Goal: Information Seeking & Learning: Check status

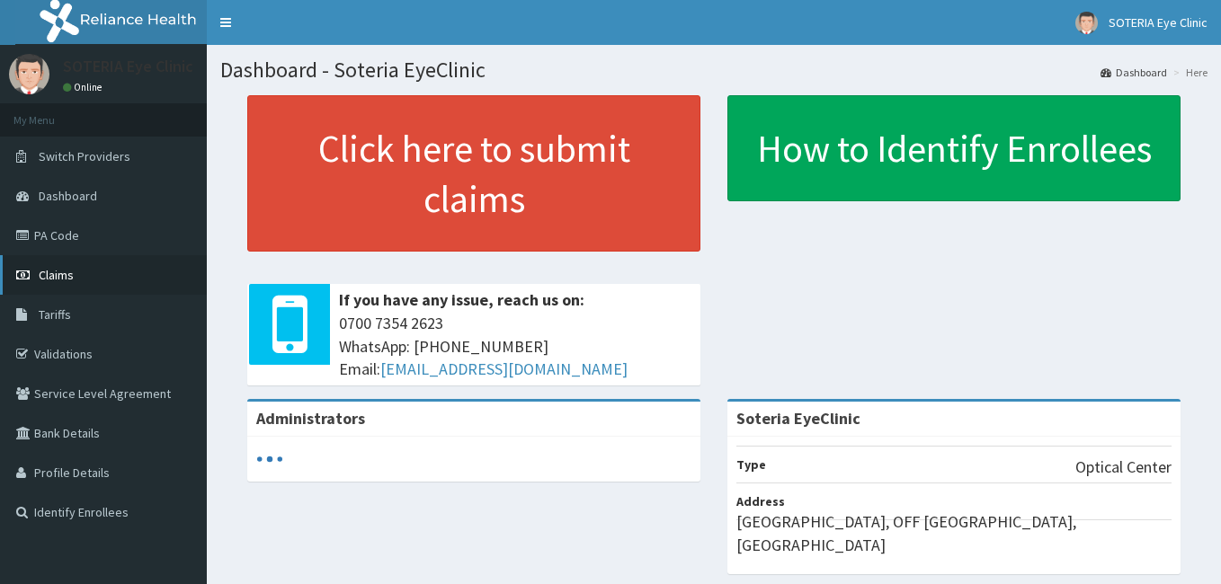
click at [76, 267] on link "Claims" at bounding box center [103, 275] width 207 height 40
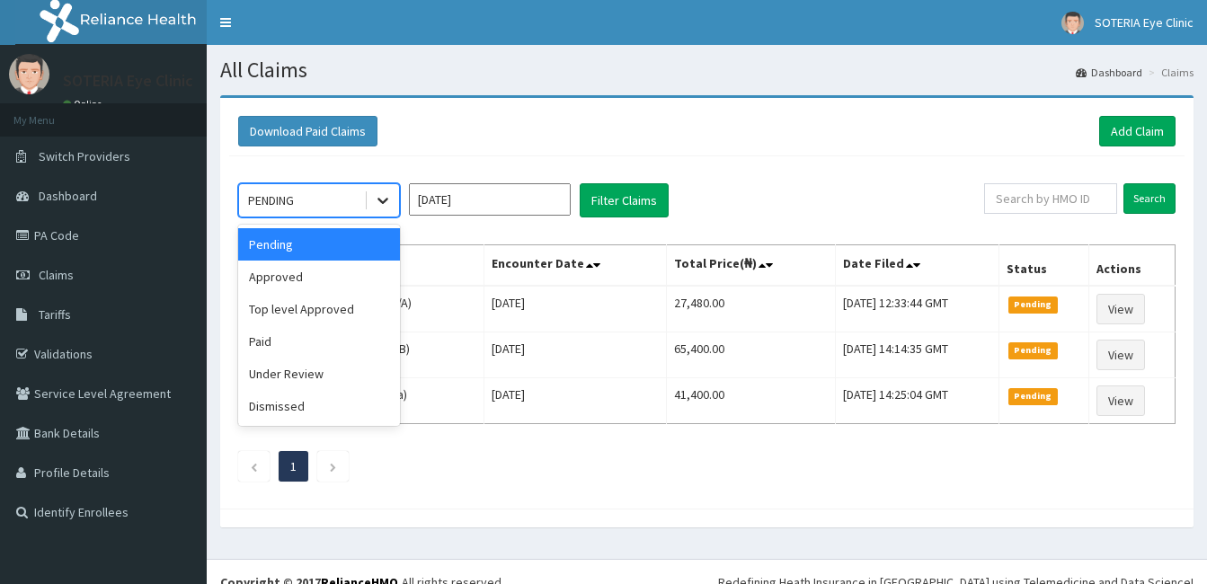
click at [387, 200] on icon at bounding box center [383, 202] width 11 height 6
click at [313, 357] on div "Paid" at bounding box center [319, 341] width 162 height 32
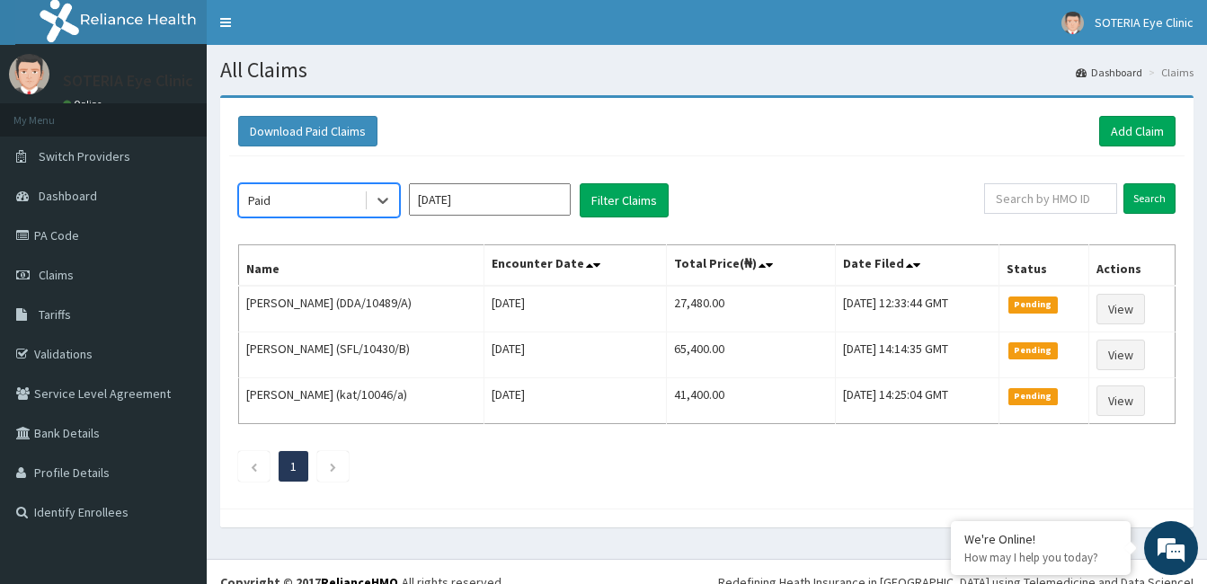
click at [442, 199] on input "Sep 2025" at bounding box center [490, 199] width 162 height 32
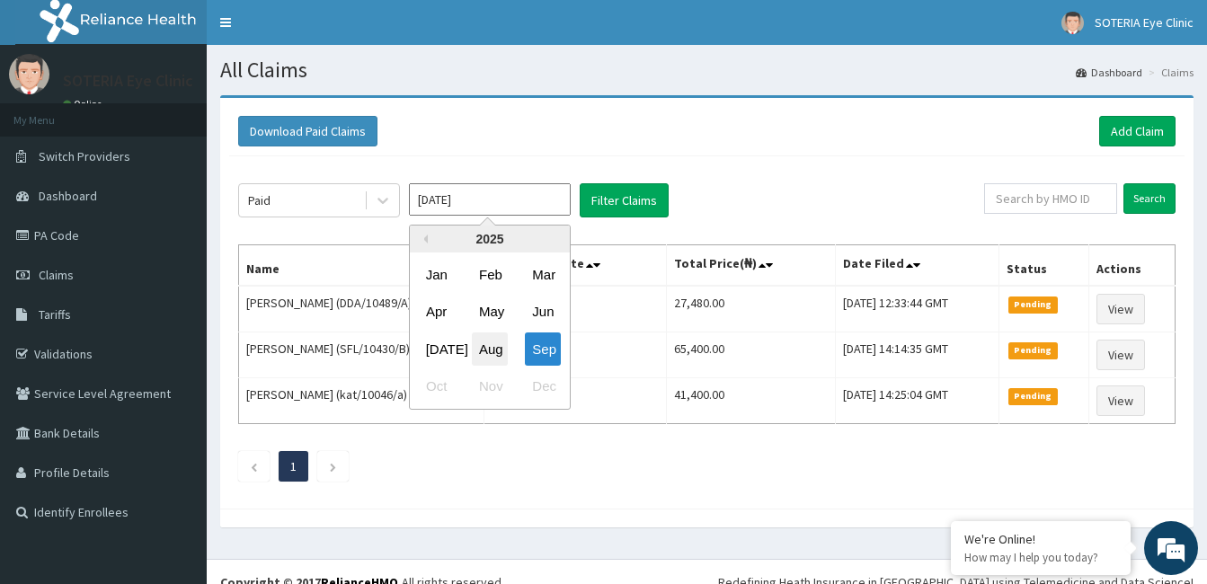
click at [485, 348] on div "Aug" at bounding box center [490, 349] width 36 height 33
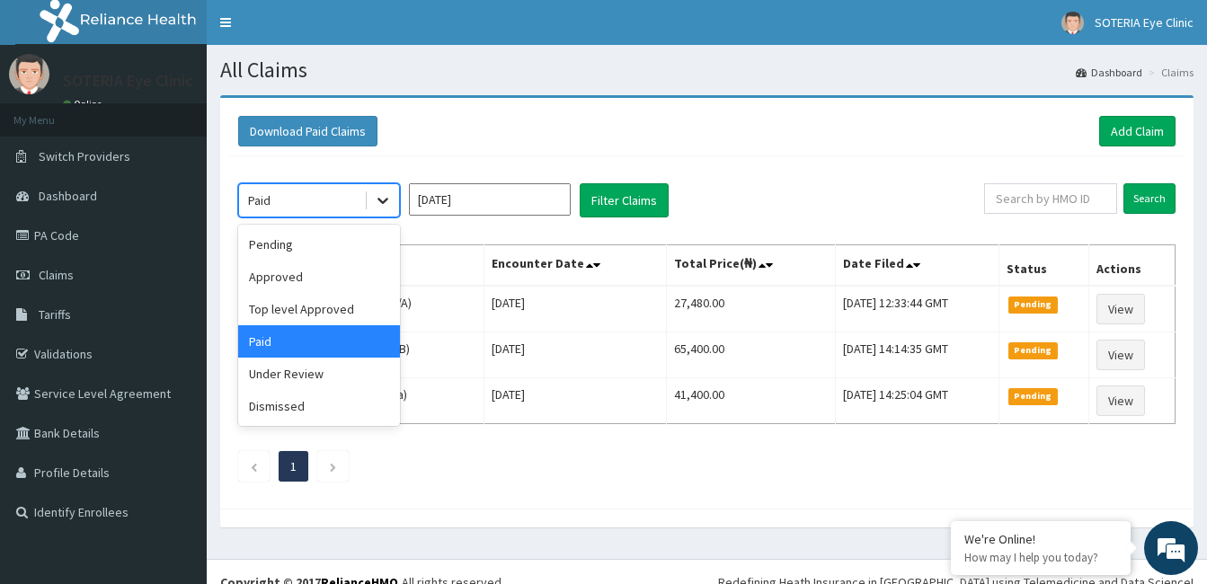
click at [386, 208] on icon at bounding box center [383, 200] width 18 height 18
drag, startPoint x: 359, startPoint y: 346, endPoint x: 422, endPoint y: 226, distance: 135.9
click at [358, 346] on div "Paid" at bounding box center [319, 341] width 162 height 32
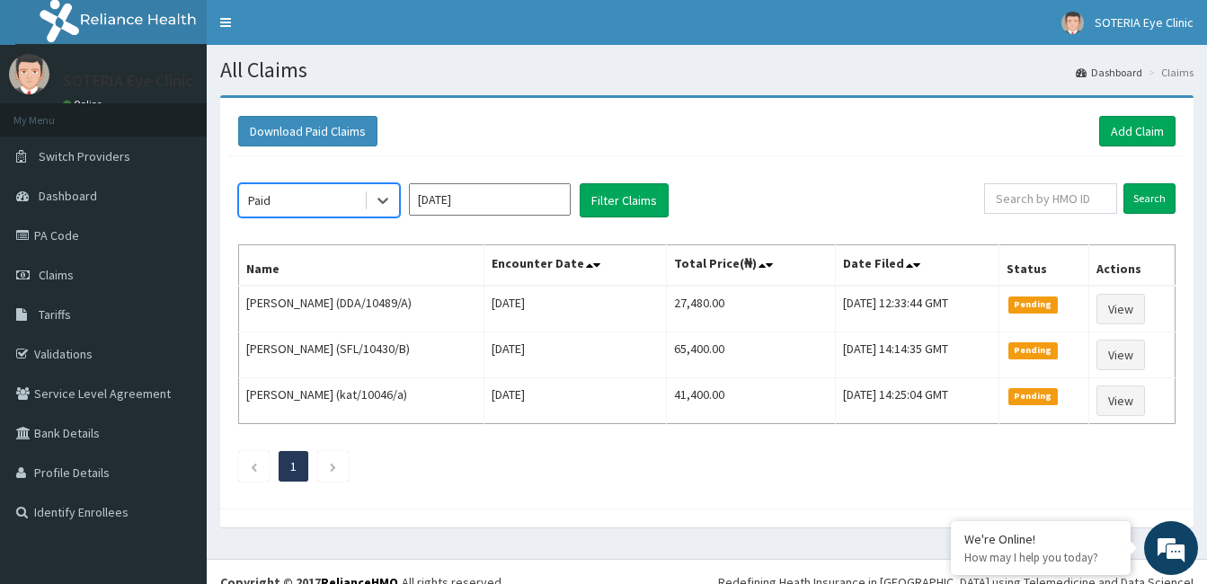
click at [450, 195] on input "Aug 2025" at bounding box center [490, 199] width 162 height 32
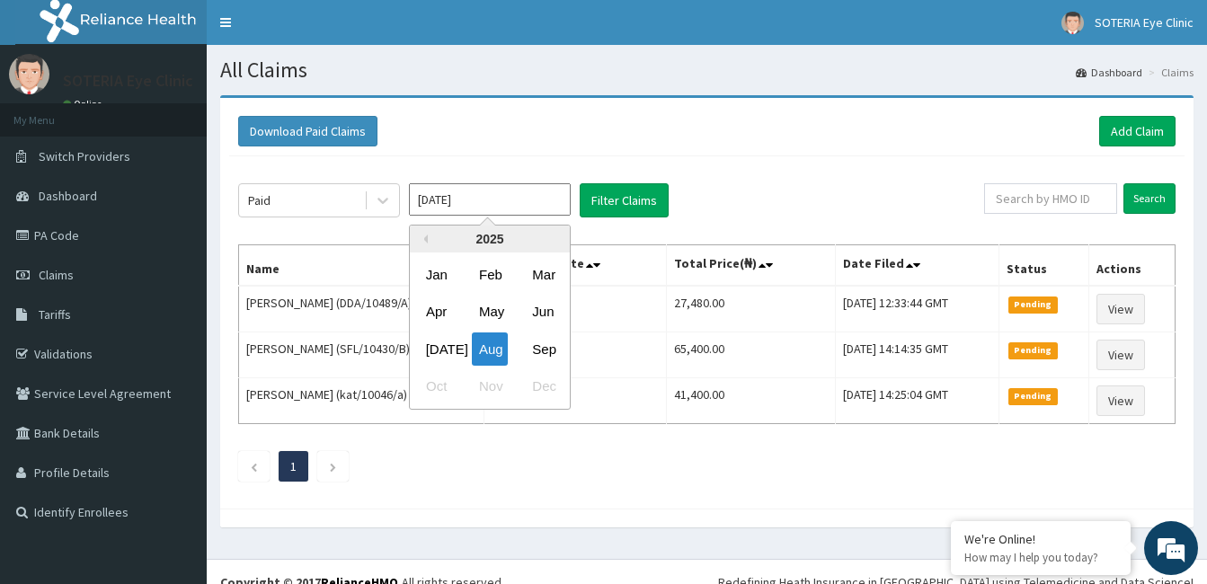
click at [500, 239] on div "2025" at bounding box center [490, 239] width 160 height 27
click at [434, 232] on div "2025" at bounding box center [490, 239] width 160 height 27
click at [431, 233] on div "2025" at bounding box center [490, 239] width 160 height 27
click at [427, 239] on button "Previous Year" at bounding box center [423, 239] width 9 height 9
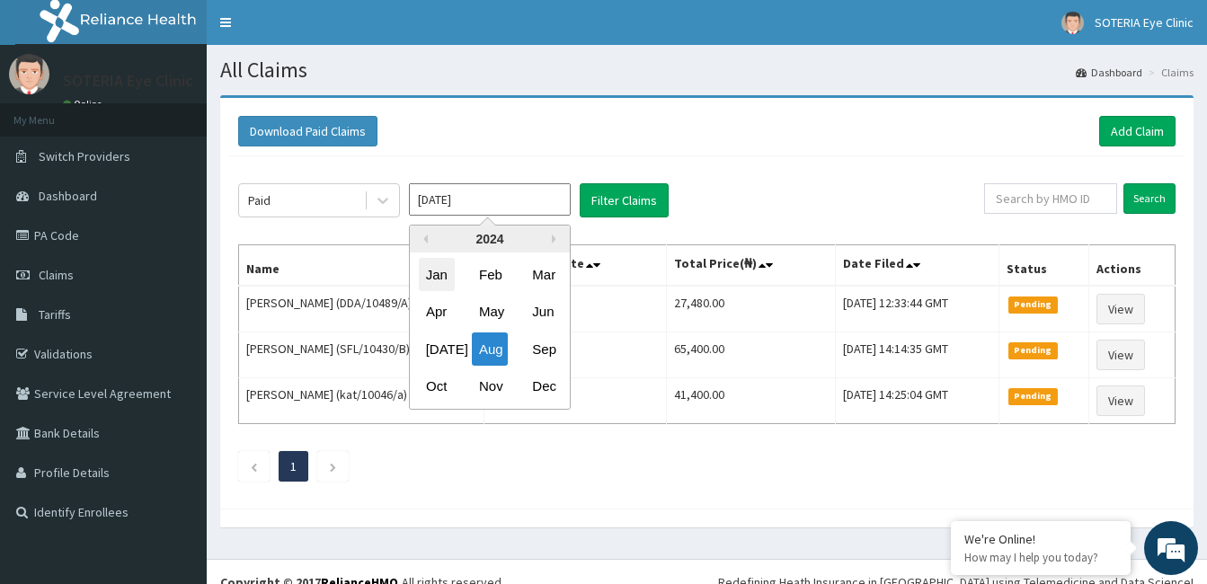
click at [441, 278] on div "Jan" at bounding box center [437, 274] width 36 height 33
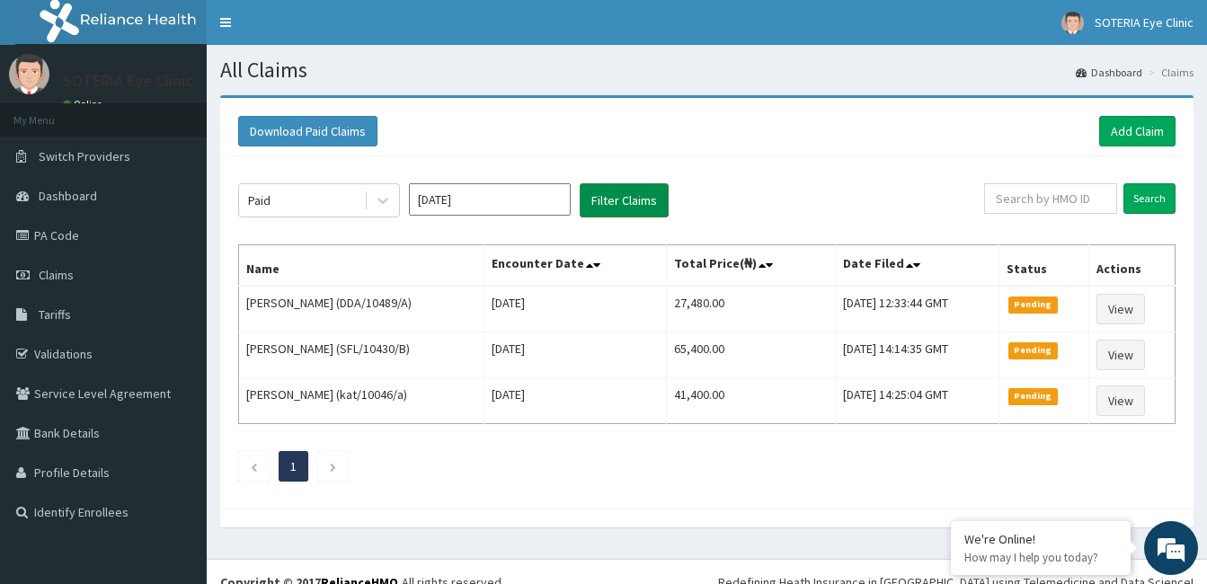
click at [599, 207] on button "Filter Claims" at bounding box center [624, 200] width 89 height 34
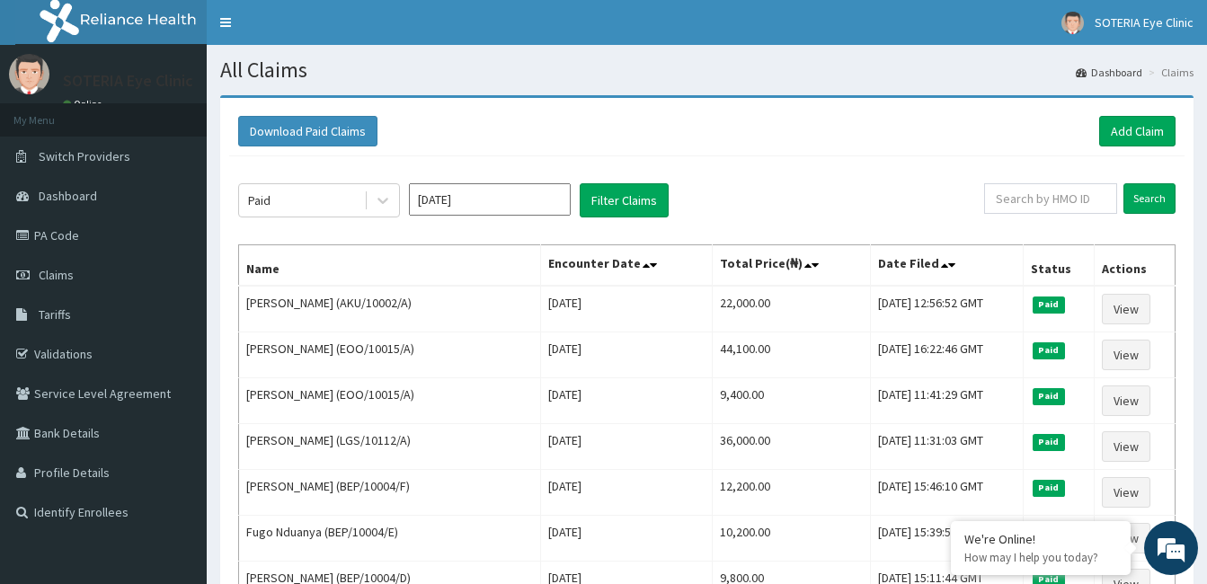
click at [526, 204] on input "Jan 2024" at bounding box center [490, 199] width 162 height 32
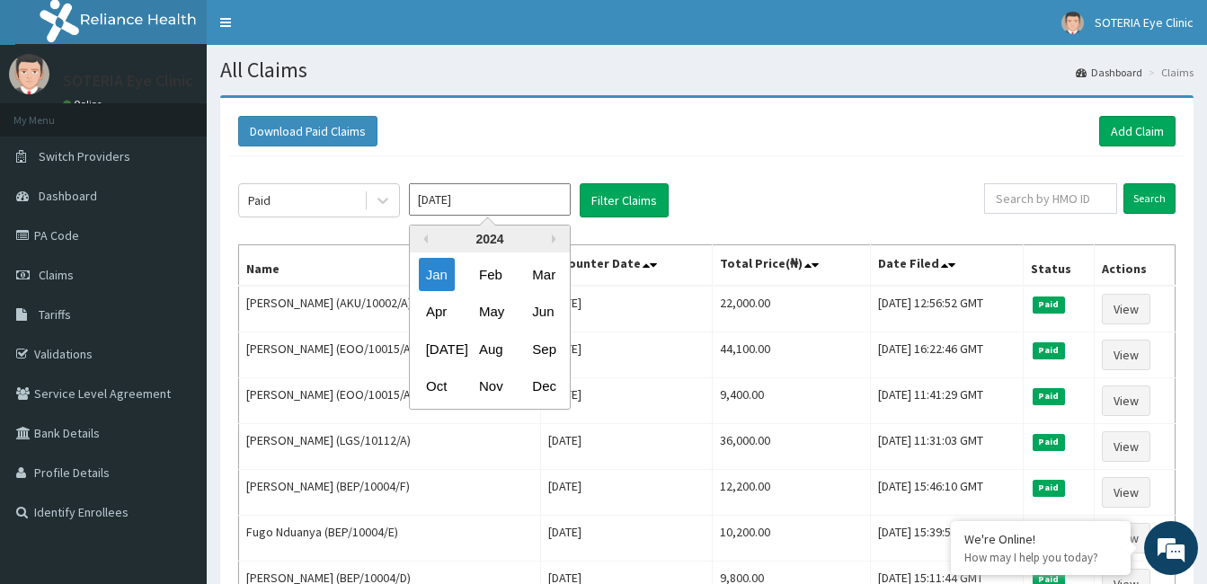
click at [430, 237] on div "2024" at bounding box center [490, 239] width 160 height 27
click at [426, 238] on button "Previous Year" at bounding box center [423, 239] width 9 height 9
click at [425, 239] on button "Previous Year" at bounding box center [423, 239] width 9 height 9
click at [616, 202] on button "Filter Claims" at bounding box center [624, 200] width 89 height 34
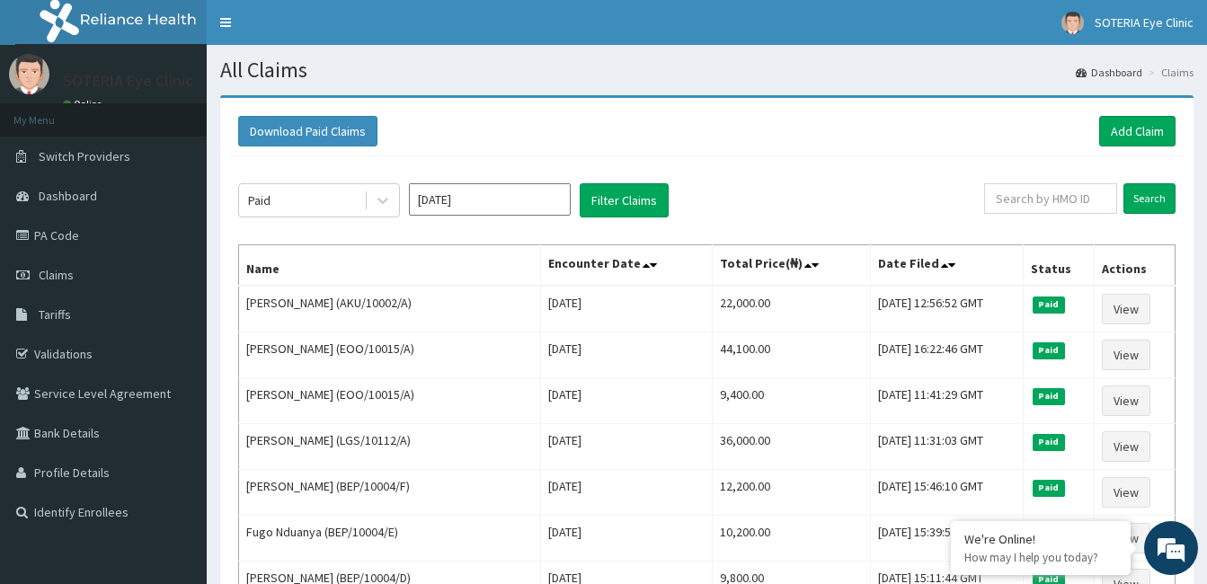
click at [455, 198] on input "Jan 2024" at bounding box center [490, 199] width 162 height 32
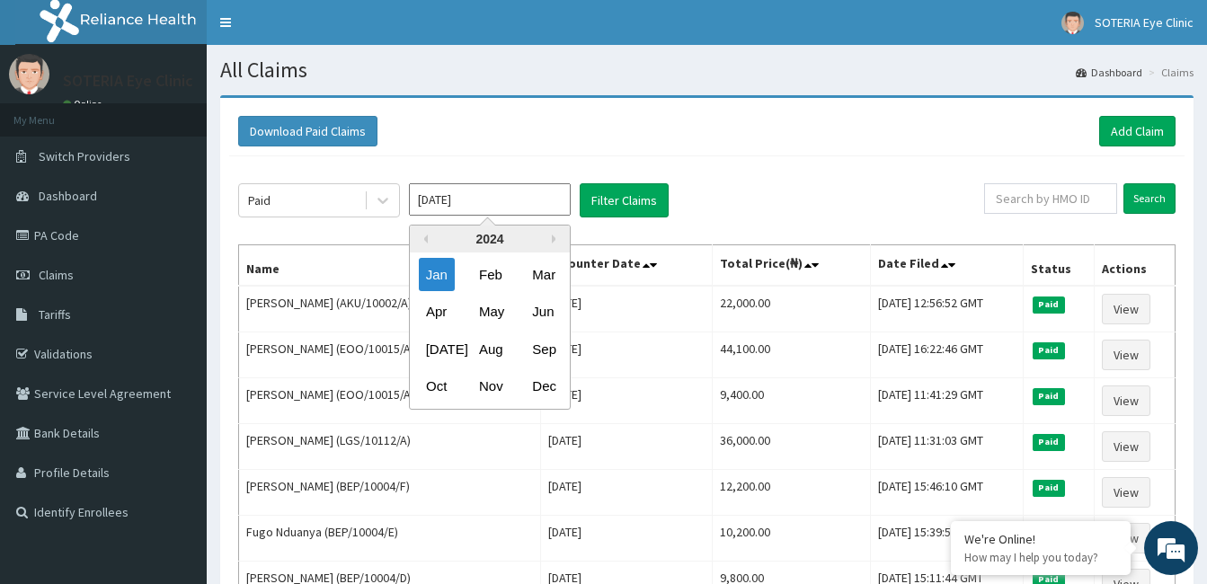
click at [430, 234] on div "2024" at bounding box center [490, 239] width 160 height 27
click at [429, 234] on div "2024" at bounding box center [490, 239] width 160 height 27
click at [427, 237] on button "Previous Year" at bounding box center [423, 239] width 9 height 9
click at [427, 241] on button "Previous Year" at bounding box center [423, 239] width 9 height 9
click at [485, 279] on div "Feb" at bounding box center [490, 274] width 36 height 33
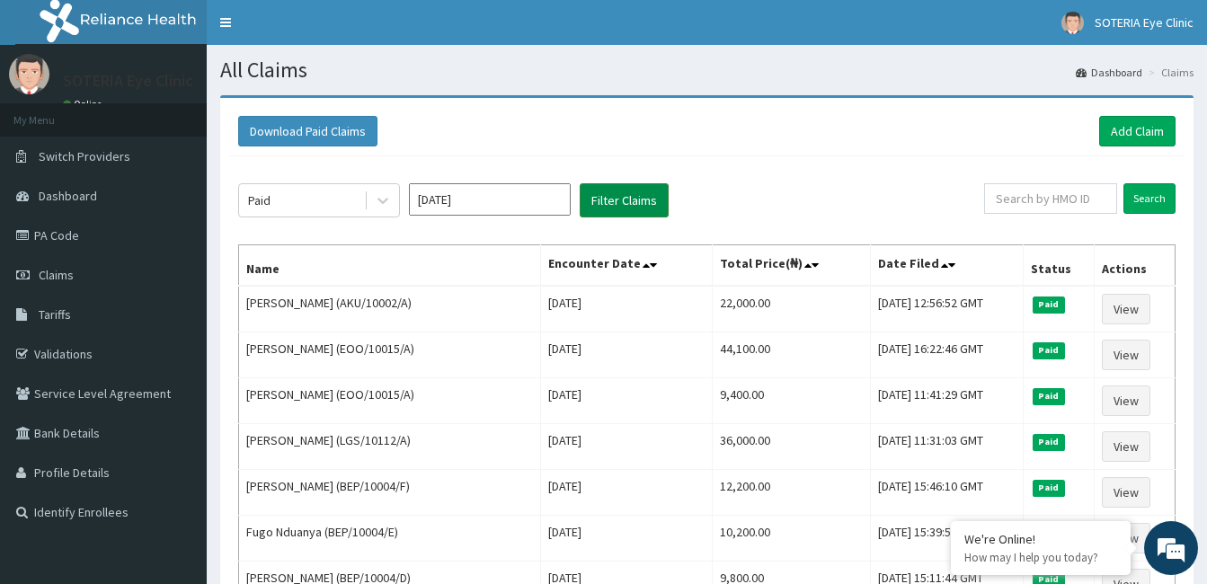
click at [618, 204] on button "Filter Claims" at bounding box center [624, 200] width 89 height 34
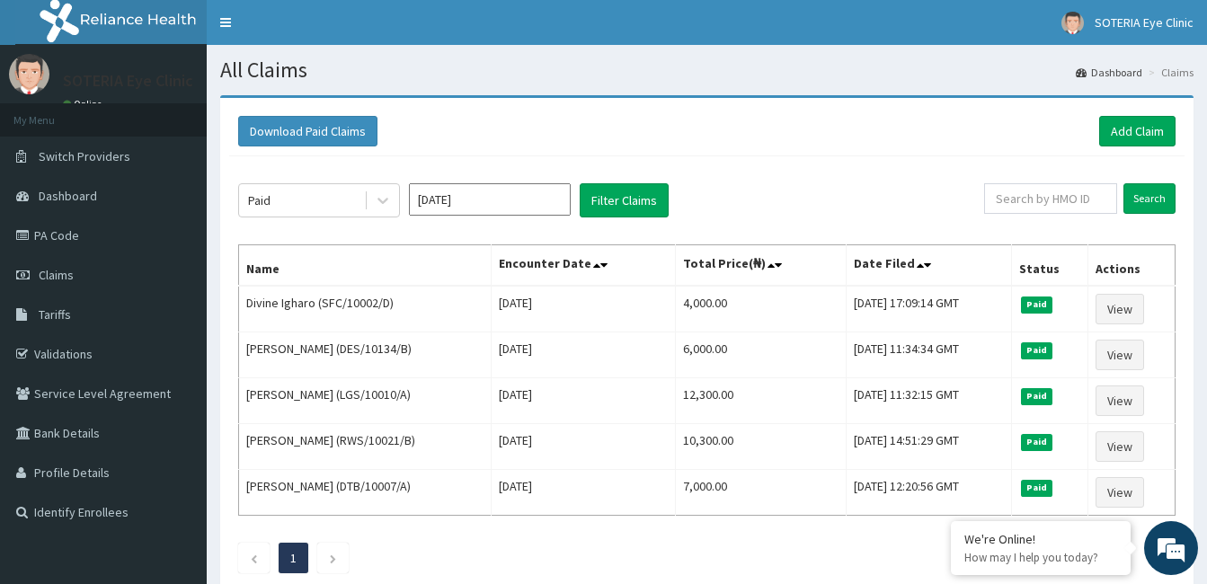
click at [493, 198] on input "Feb 2022" at bounding box center [490, 199] width 162 height 32
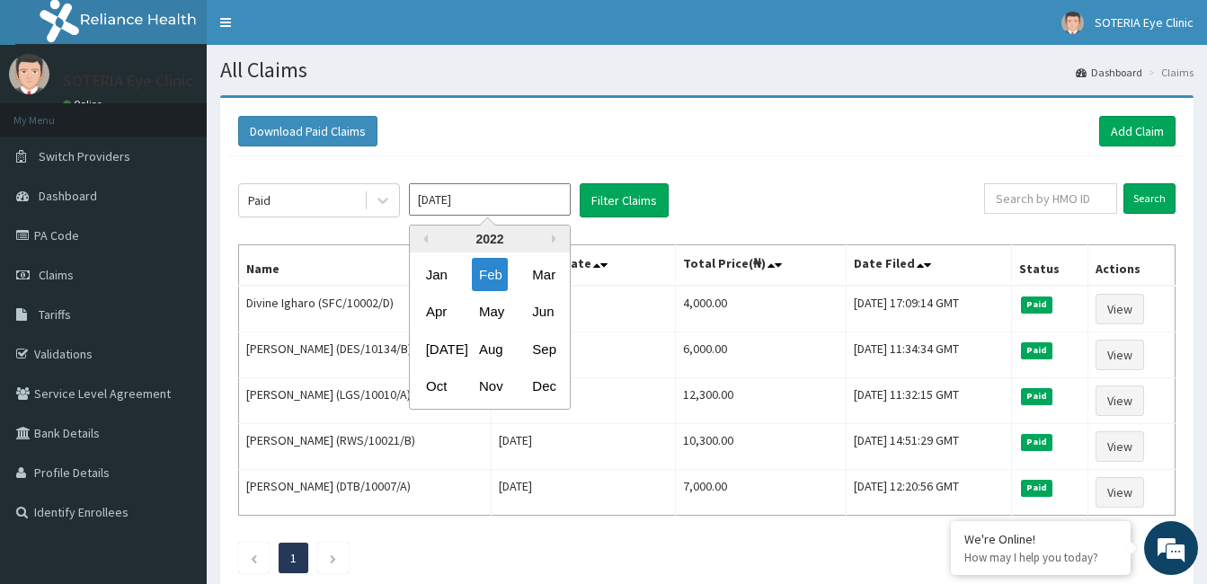
click at [556, 233] on div "2022" at bounding box center [490, 239] width 160 height 27
click at [556, 235] on button "Next Year" at bounding box center [556, 239] width 9 height 9
click at [428, 238] on div "2023" at bounding box center [490, 239] width 160 height 27
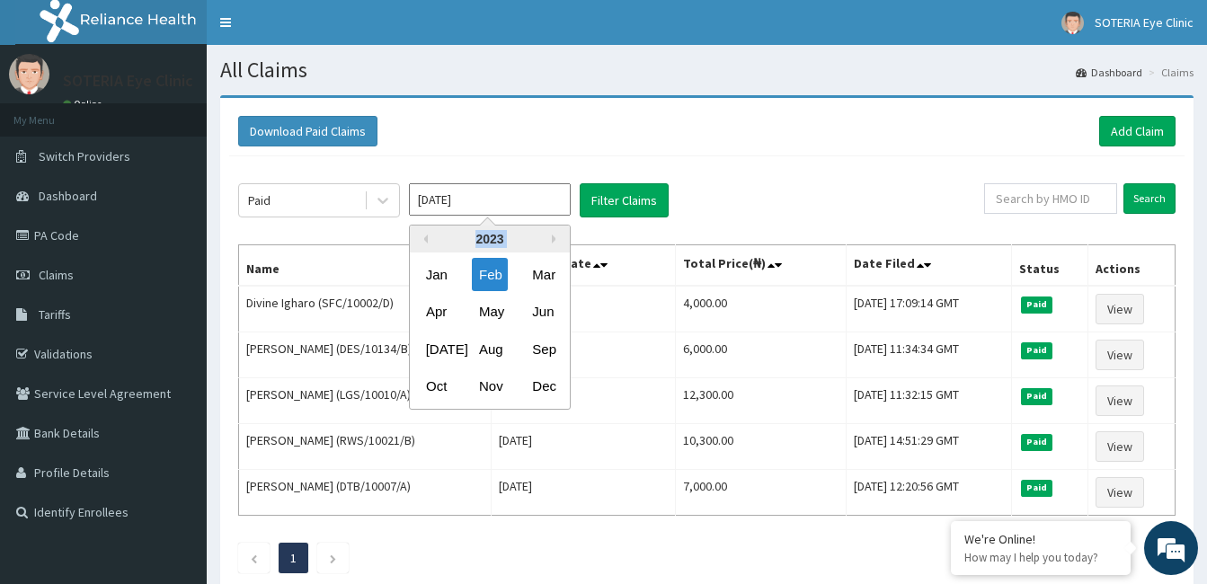
click at [428, 238] on div "2023" at bounding box center [490, 239] width 160 height 27
click at [428, 239] on div "2023" at bounding box center [490, 239] width 160 height 27
click at [423, 241] on button "Previous Year" at bounding box center [423, 239] width 9 height 9
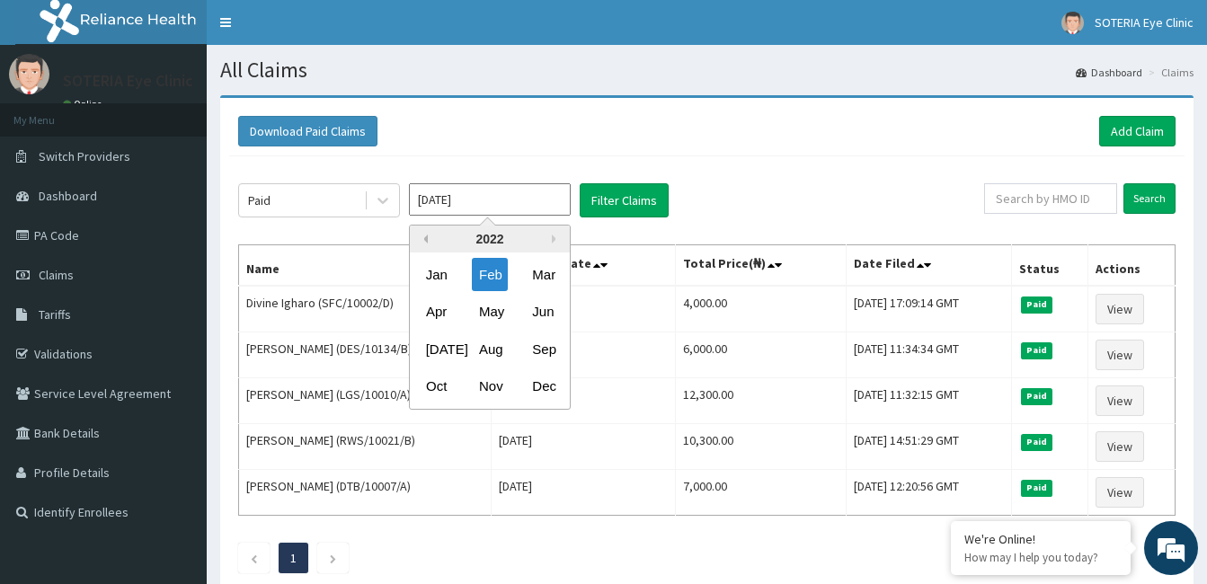
click at [423, 241] on button "Previous Year" at bounding box center [423, 239] width 9 height 9
click at [422, 241] on button "Previous Year" at bounding box center [423, 239] width 9 height 9
click at [420, 243] on button "Previous Year" at bounding box center [423, 239] width 9 height 9
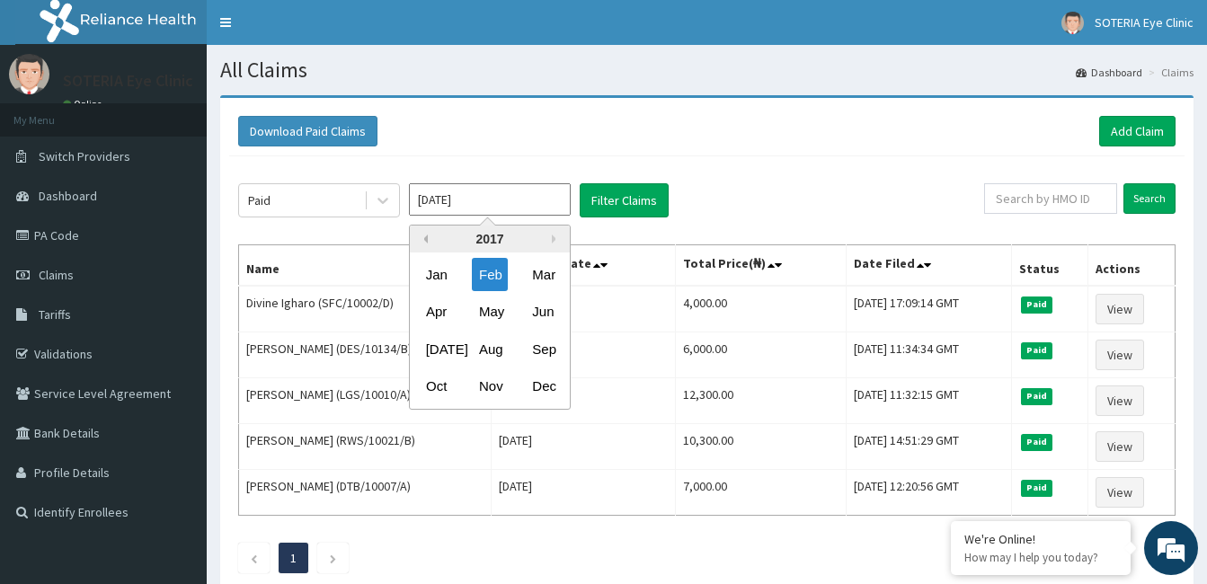
click at [420, 243] on button "Previous Year" at bounding box center [423, 239] width 9 height 9
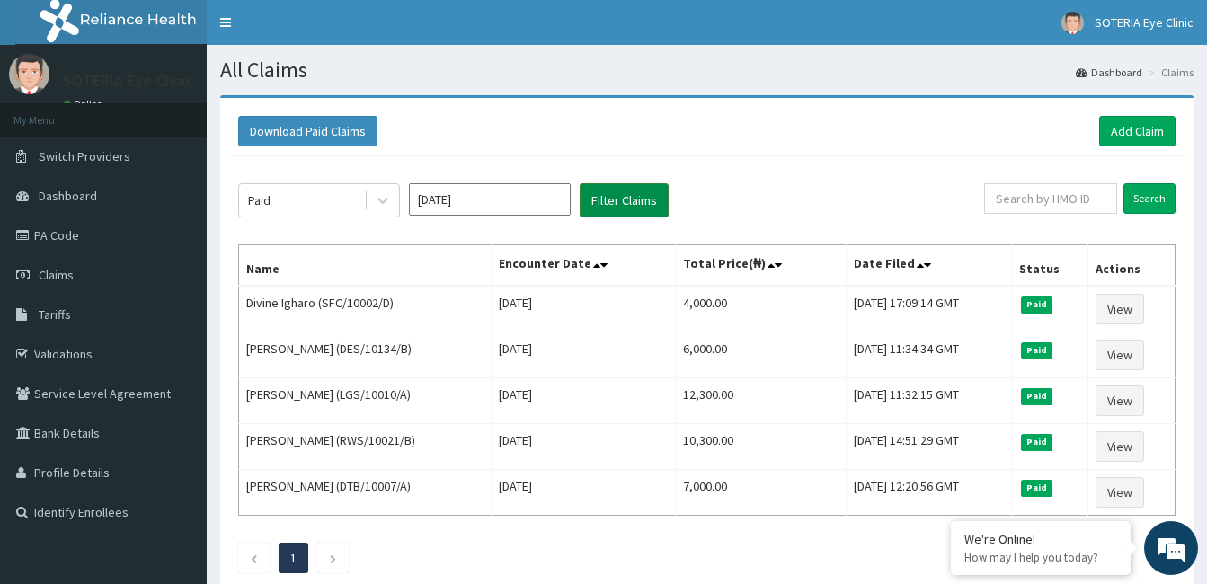
click at [611, 197] on button "Filter Claims" at bounding box center [624, 200] width 89 height 34
click at [617, 197] on button "Filter Claims" at bounding box center [624, 200] width 89 height 34
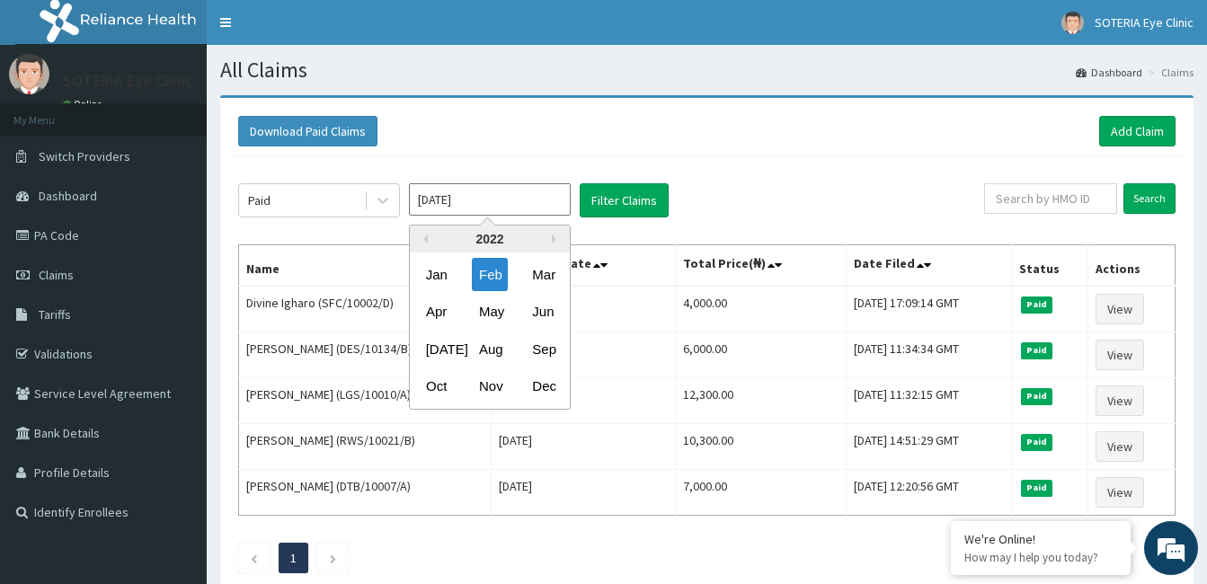
click at [476, 191] on input "Feb 2022" at bounding box center [490, 199] width 162 height 32
click at [423, 241] on button "Previous Year" at bounding box center [423, 239] width 9 height 9
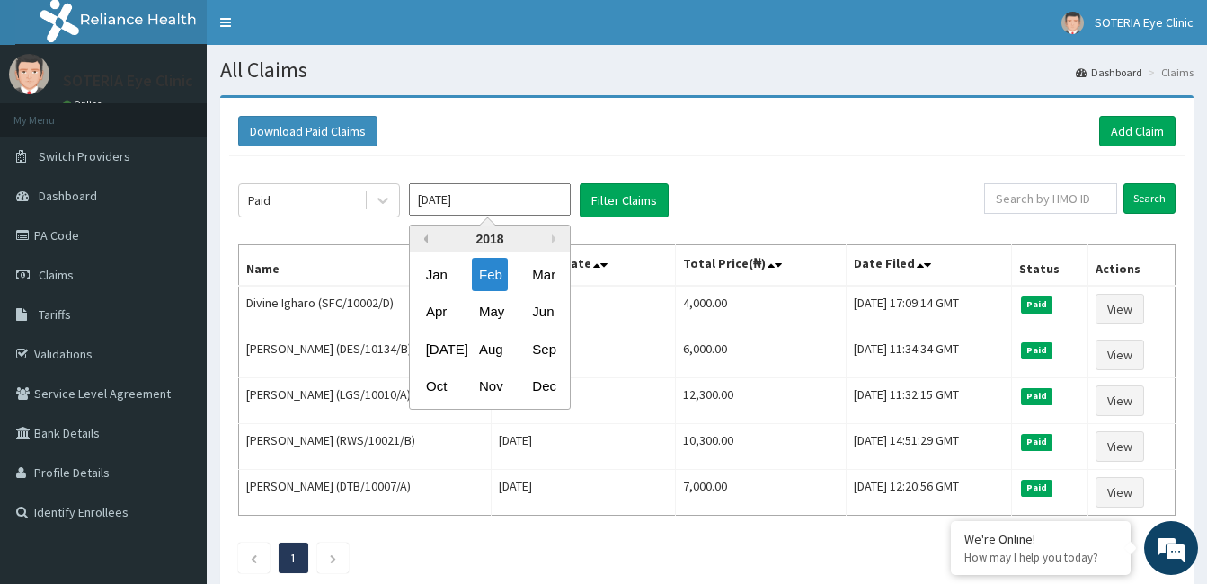
click at [423, 241] on button "Previous Year" at bounding box center [423, 239] width 9 height 9
click at [480, 281] on div "Feb" at bounding box center [490, 274] width 36 height 33
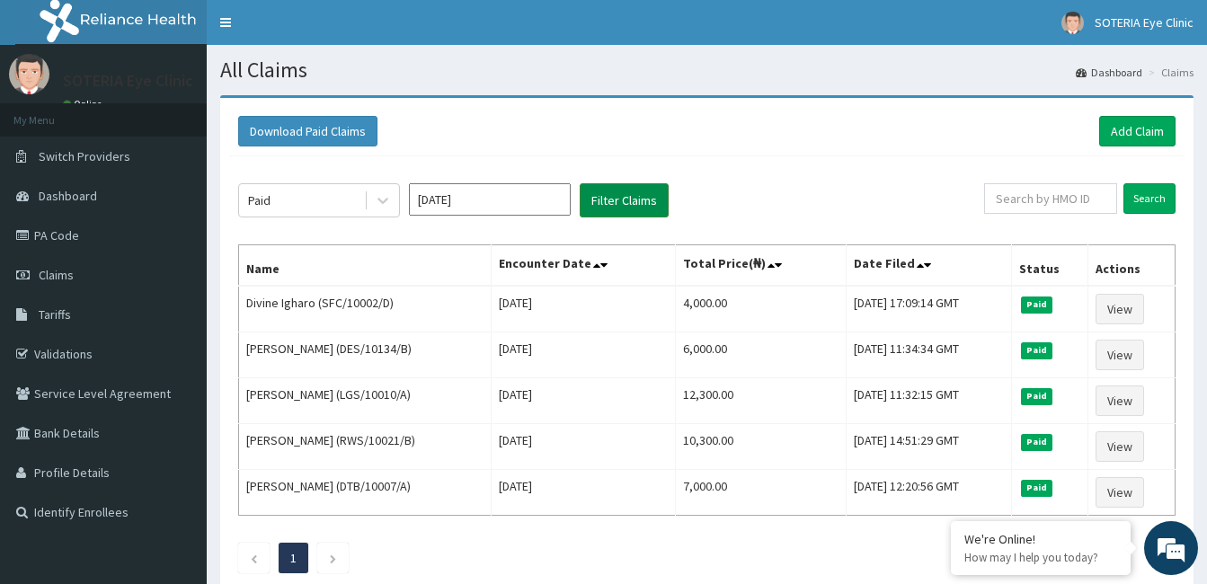
click at [616, 205] on button "Filter Claims" at bounding box center [624, 200] width 89 height 34
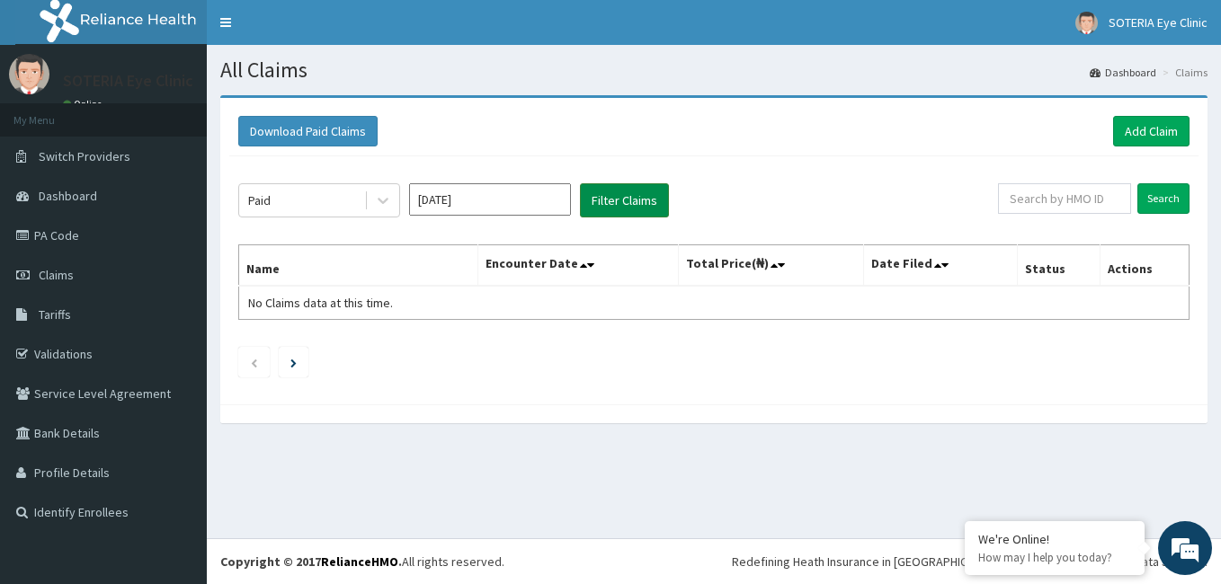
click at [627, 195] on button "Filter Claims" at bounding box center [624, 200] width 89 height 34
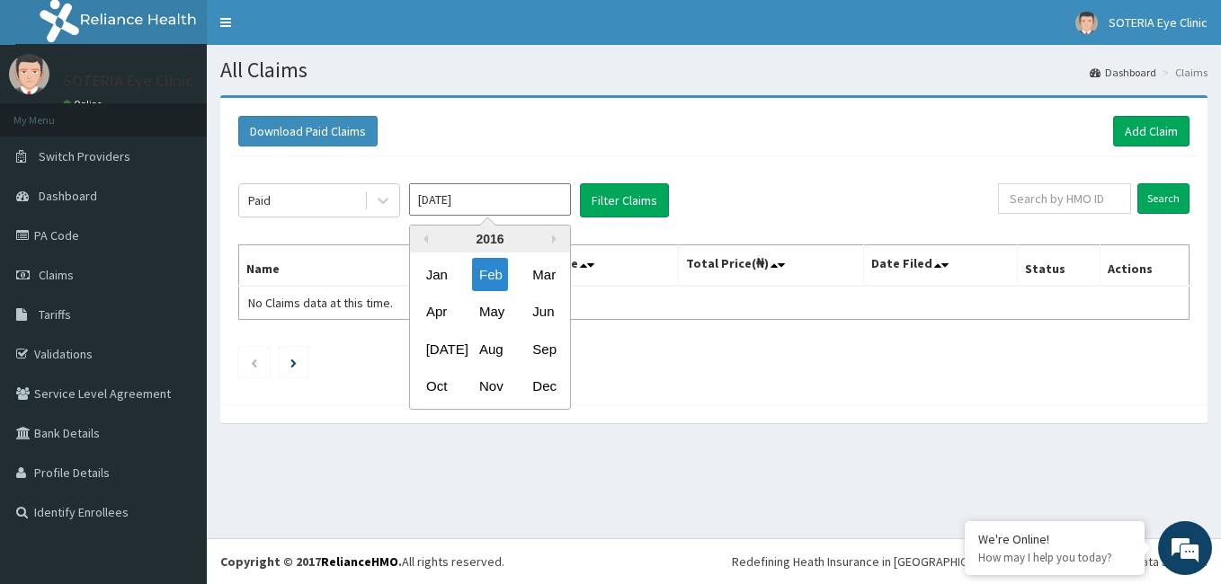
click at [456, 209] on input "Feb 2016" at bounding box center [490, 199] width 162 height 32
click at [437, 271] on div "Jan" at bounding box center [437, 274] width 36 height 33
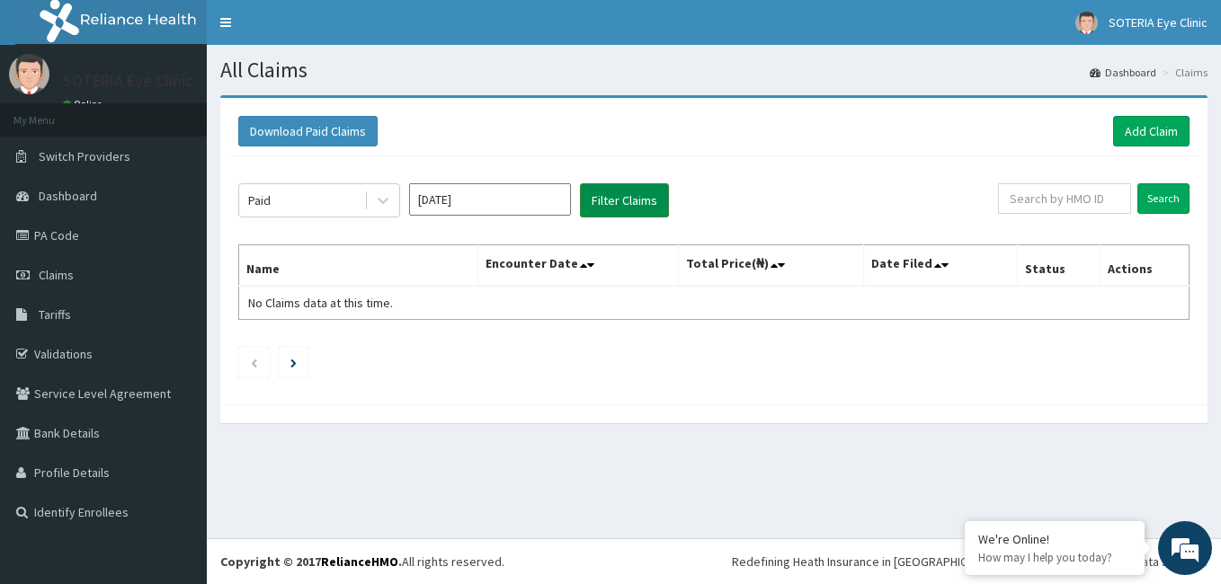
click at [596, 200] on button "Filter Claims" at bounding box center [624, 200] width 89 height 34
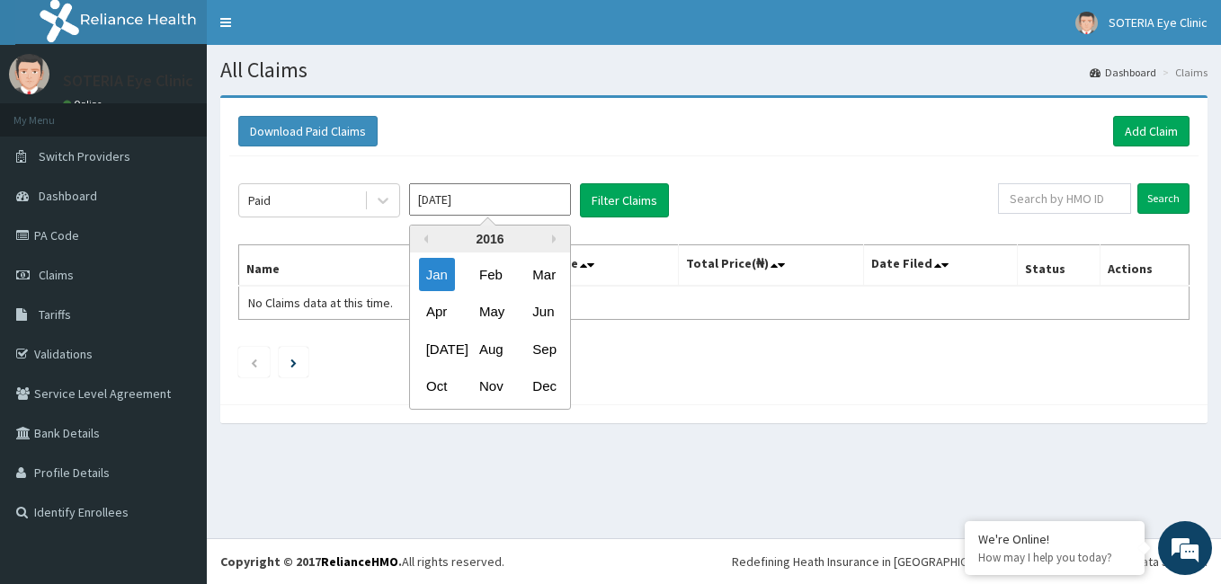
click at [486, 199] on input "Jan 2016" at bounding box center [490, 199] width 162 height 32
click at [529, 268] on div "Mar" at bounding box center [543, 274] width 36 height 33
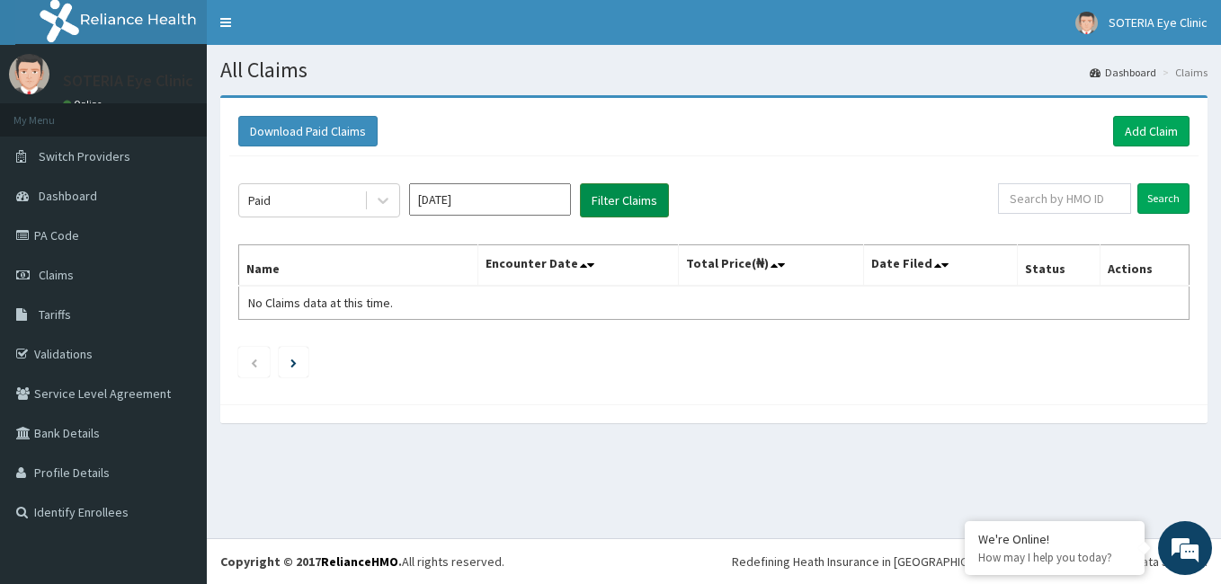
click at [617, 198] on button "Filter Claims" at bounding box center [624, 200] width 89 height 34
click at [514, 195] on input "Mar 2016" at bounding box center [490, 199] width 162 height 32
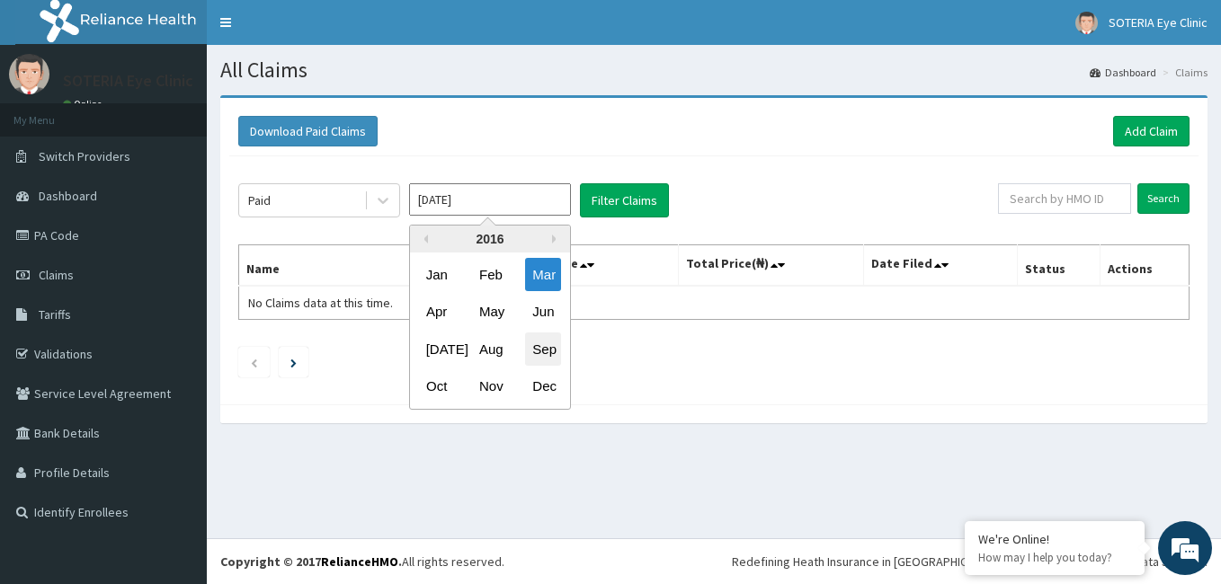
click at [539, 347] on div "Sep" at bounding box center [543, 349] width 36 height 33
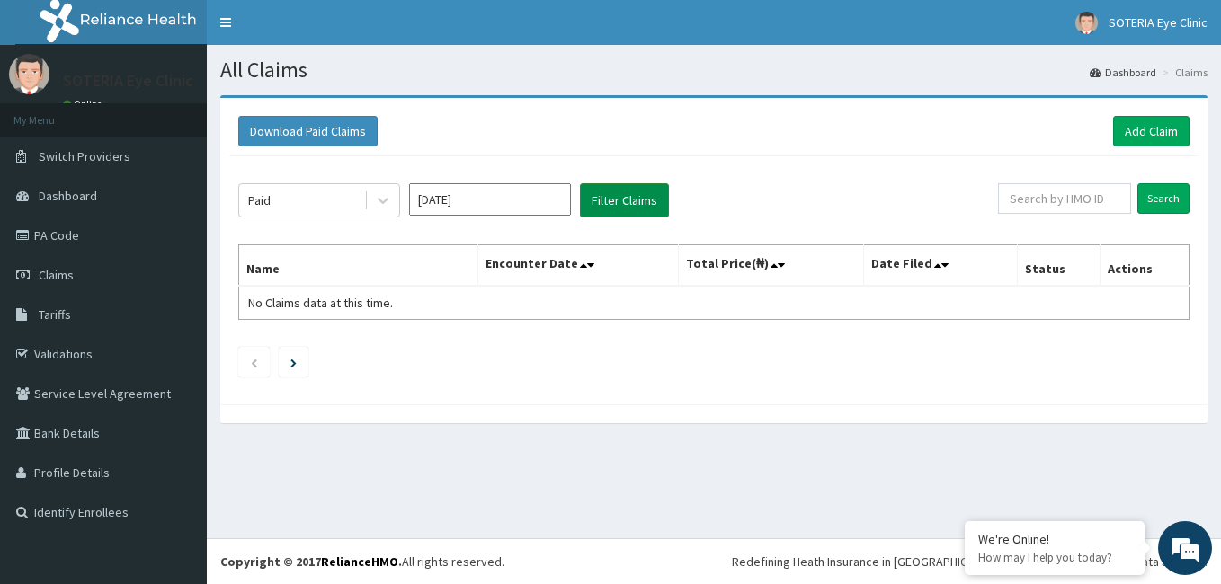
click at [593, 193] on button "Filter Claims" at bounding box center [624, 200] width 89 height 34
click at [504, 204] on input "Sep 2016" at bounding box center [490, 199] width 162 height 32
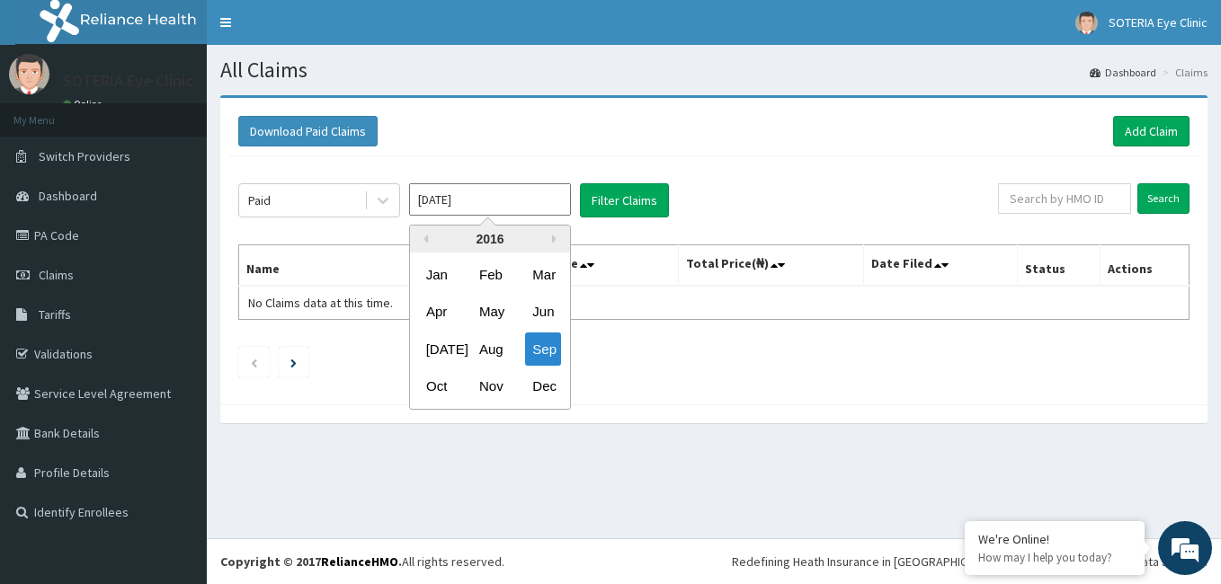
drag, startPoint x: 539, startPoint y: 385, endPoint x: 604, endPoint y: 297, distance: 109.3
click at [547, 385] on div "Dec" at bounding box center [543, 386] width 36 height 33
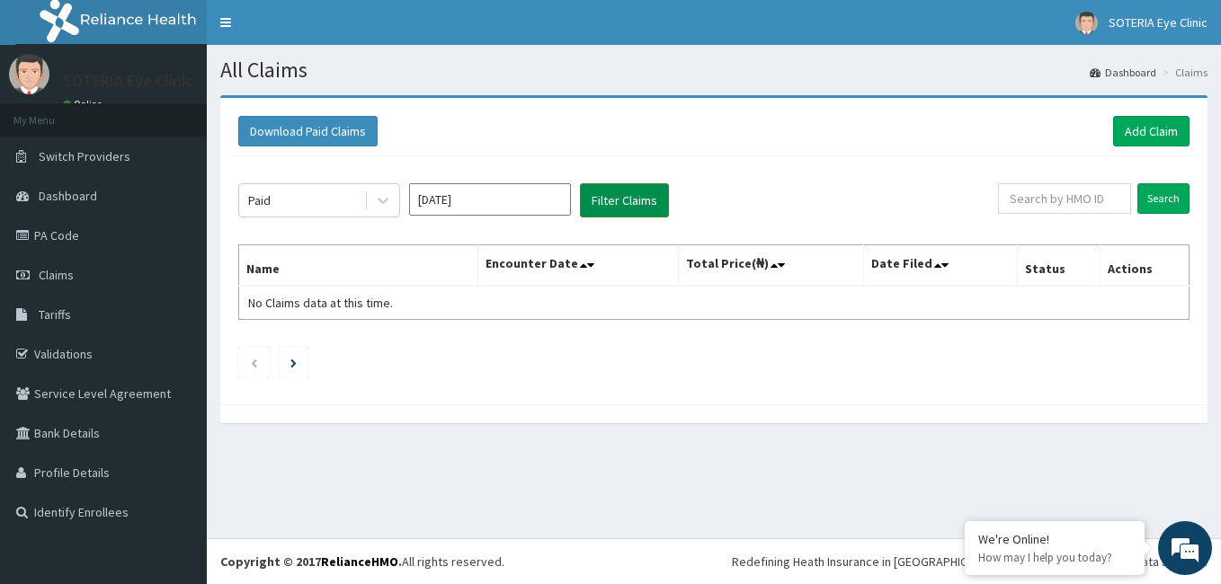
click at [637, 219] on div "Paid Dec 2016 Filter Claims Search Name Encounter Date Total Price(₦) Date File…" at bounding box center [713, 275] width 969 height 239
click at [627, 209] on button "Filter Claims" at bounding box center [624, 200] width 89 height 34
click at [525, 208] on input "Dec 2016" at bounding box center [490, 199] width 162 height 32
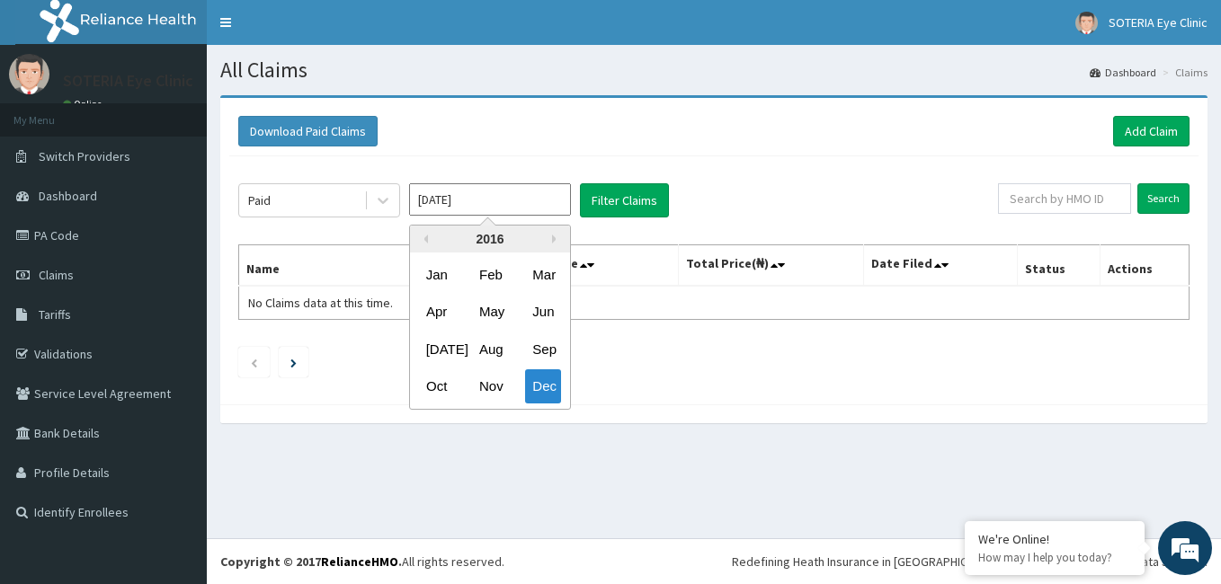
click at [545, 234] on div "2016" at bounding box center [490, 239] width 160 height 27
click at [547, 234] on div "2016" at bounding box center [490, 239] width 160 height 27
click at [546, 235] on div "2016" at bounding box center [490, 239] width 160 height 27
click at [545, 237] on div "2016" at bounding box center [490, 239] width 160 height 27
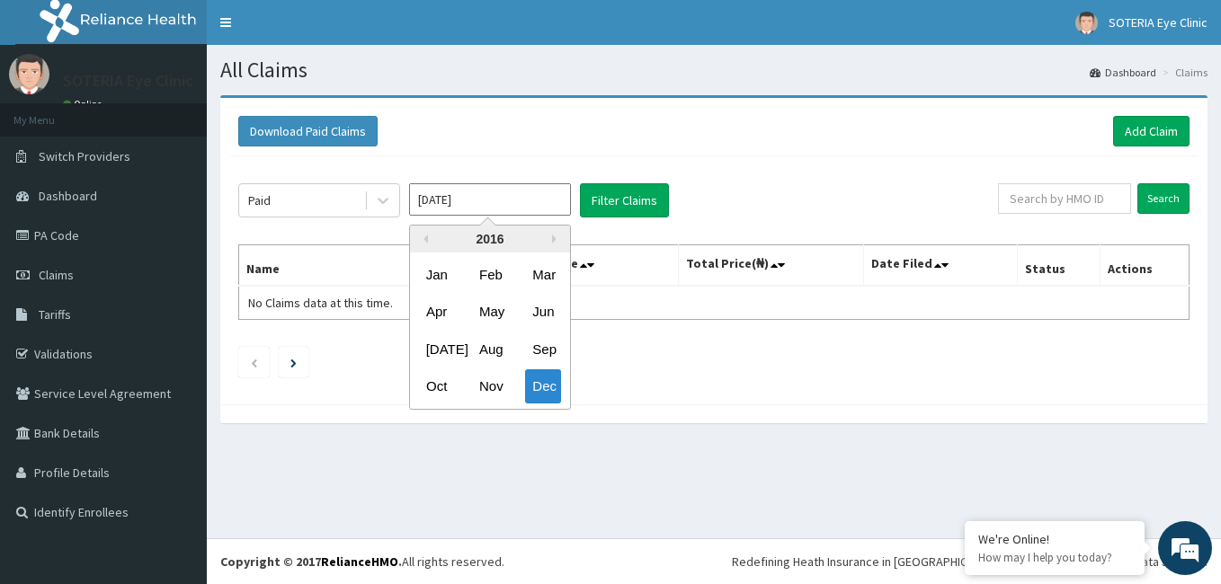
click at [550, 237] on div "2016" at bounding box center [490, 239] width 160 height 27
click at [556, 237] on button "Next Year" at bounding box center [556, 239] width 9 height 9
click at [429, 236] on div "2018" at bounding box center [490, 239] width 160 height 27
click at [429, 238] on div "2018" at bounding box center [490, 239] width 160 height 27
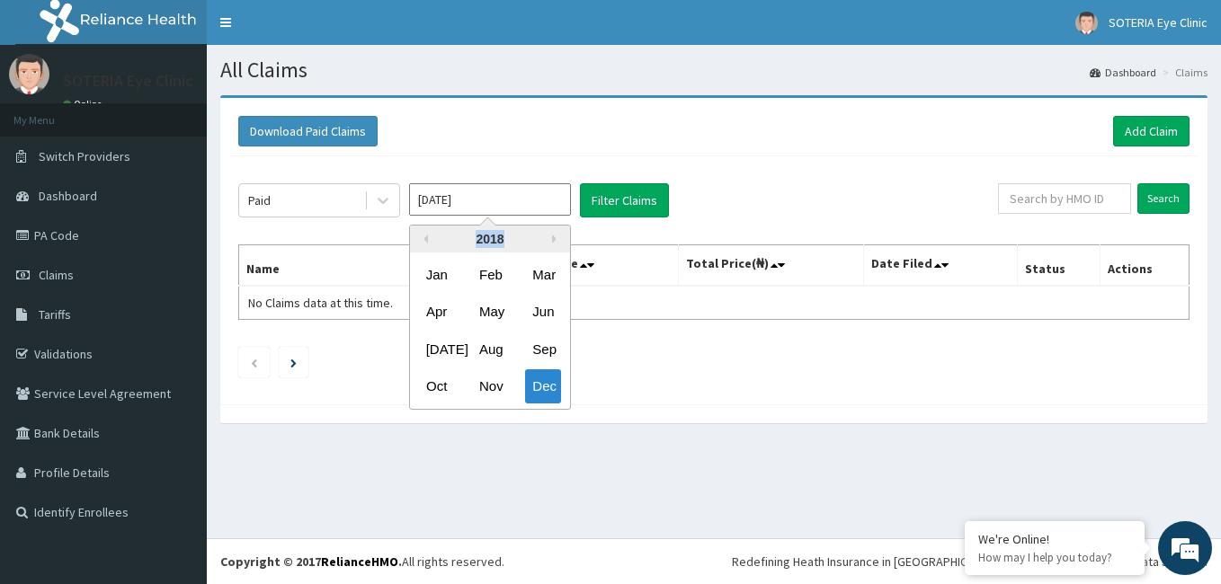
click at [429, 238] on div "2018" at bounding box center [490, 239] width 160 height 27
click at [430, 239] on div "2018" at bounding box center [490, 239] width 160 height 27
click at [430, 241] on div "2018" at bounding box center [490, 239] width 160 height 27
click at [427, 239] on button "Previous Year" at bounding box center [423, 239] width 9 height 9
click at [442, 286] on div "Jan" at bounding box center [437, 274] width 36 height 33
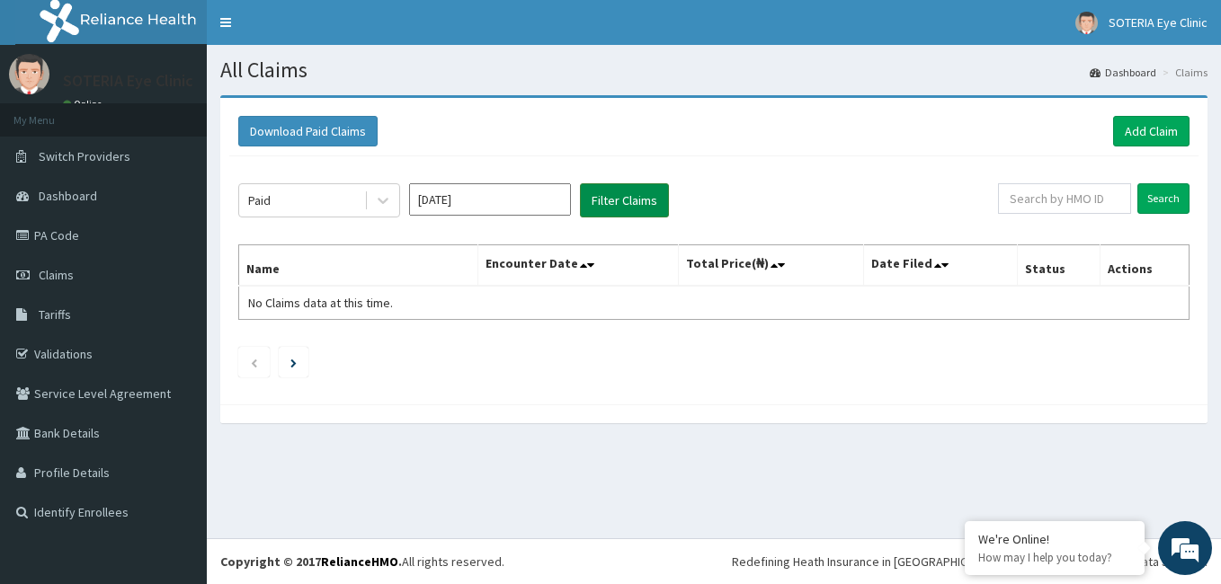
click at [618, 198] on button "Filter Claims" at bounding box center [624, 200] width 89 height 34
click at [618, 197] on button "Filter Claims" at bounding box center [624, 200] width 89 height 34
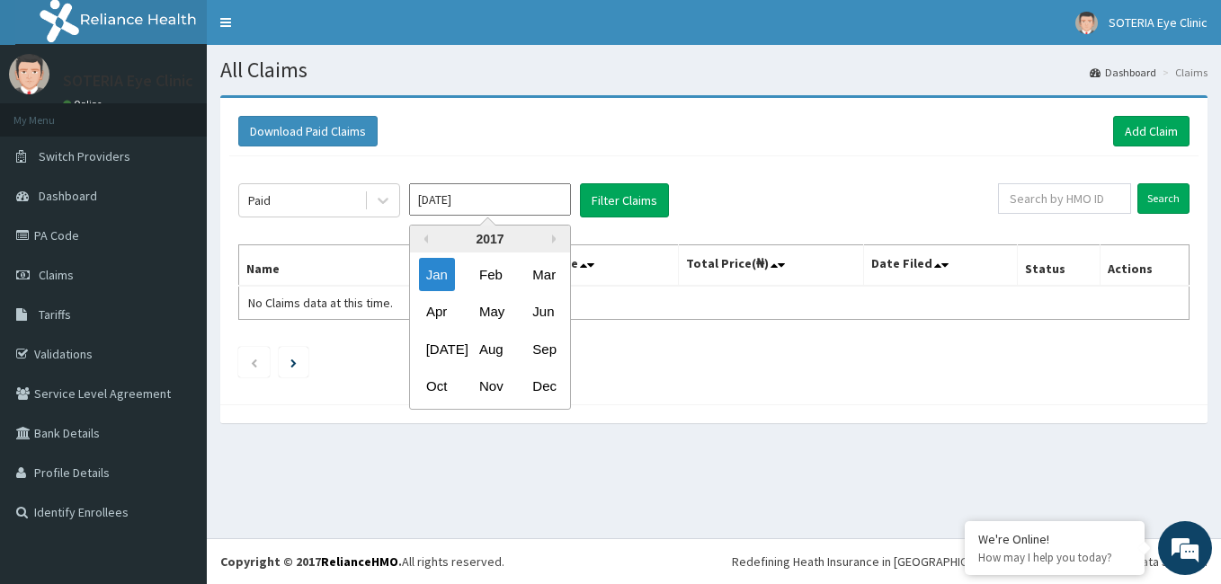
click at [520, 196] on input "Jan 2017" at bounding box center [490, 199] width 162 height 32
click at [493, 285] on div "Feb" at bounding box center [490, 274] width 36 height 33
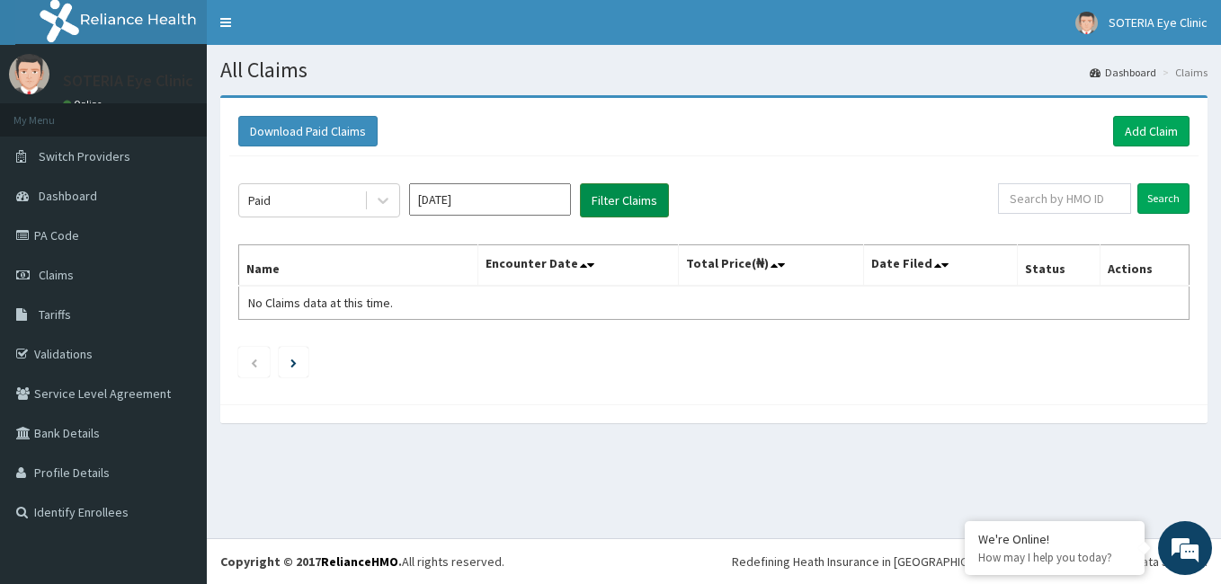
click at [625, 204] on button "Filter Claims" at bounding box center [624, 200] width 89 height 34
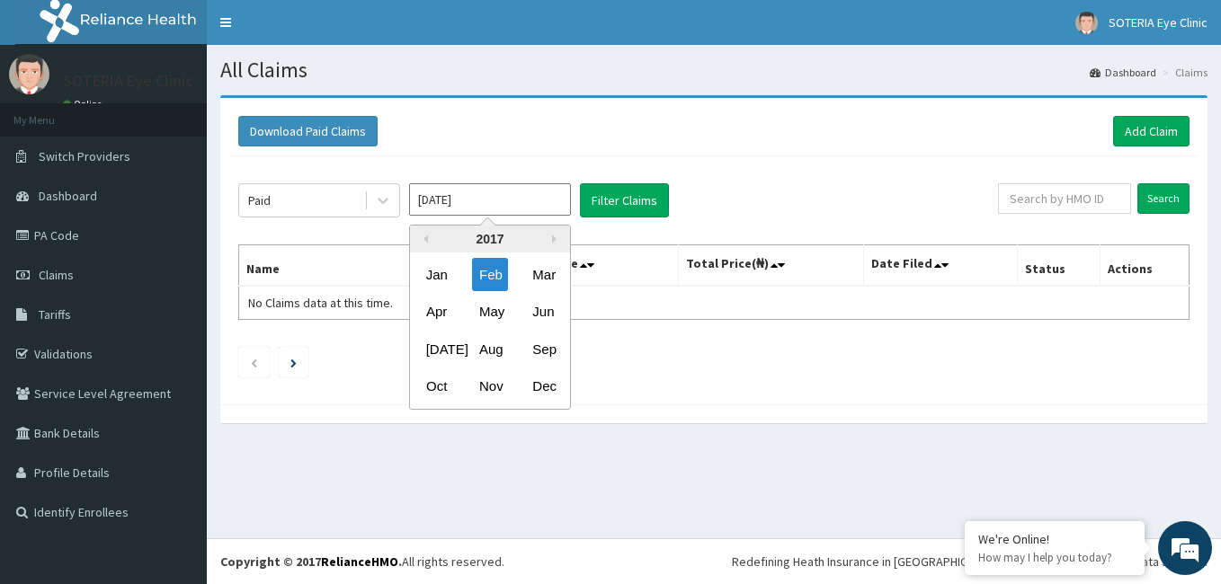
click at [533, 200] on input "Feb 2017" at bounding box center [490, 199] width 162 height 32
click at [551, 244] on div "2017" at bounding box center [490, 239] width 160 height 27
click at [550, 244] on div "2017" at bounding box center [490, 239] width 160 height 27
click at [550, 243] on div "2017" at bounding box center [490, 239] width 160 height 27
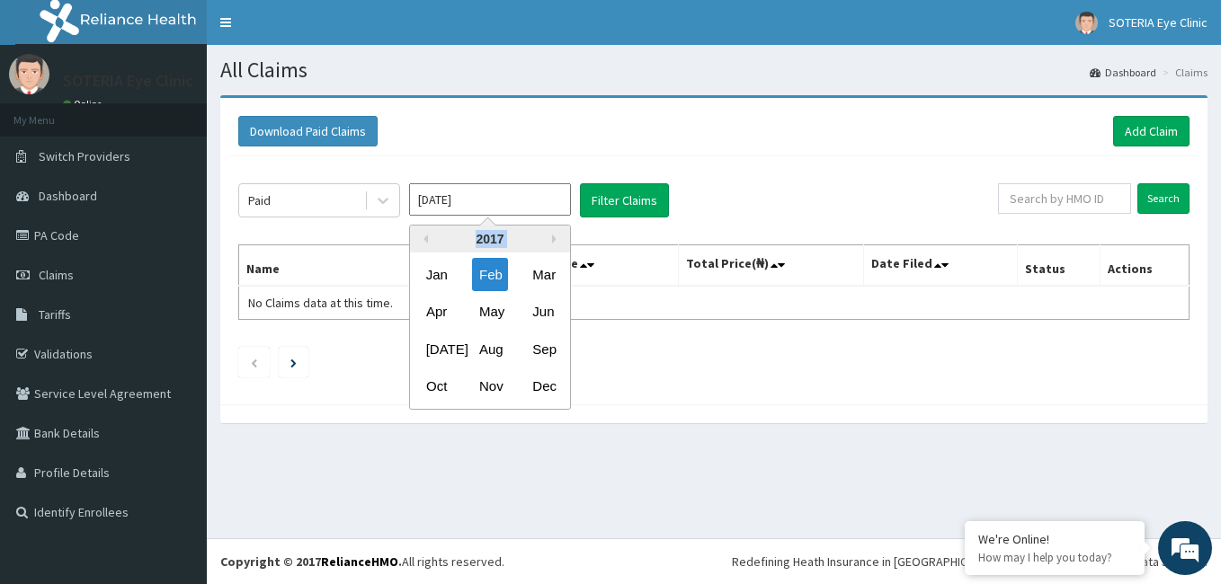
click at [550, 243] on div "2017" at bounding box center [490, 239] width 160 height 27
click at [552, 242] on div "Previous Year Next Year 2017 Jan Feb Mar Apr May Jun Jul Aug Sep Oct Nov Dec" at bounding box center [490, 317] width 162 height 185
click at [556, 239] on button "Next Year" at bounding box center [556, 239] width 9 height 9
click at [553, 236] on button "Next Year" at bounding box center [556, 239] width 9 height 9
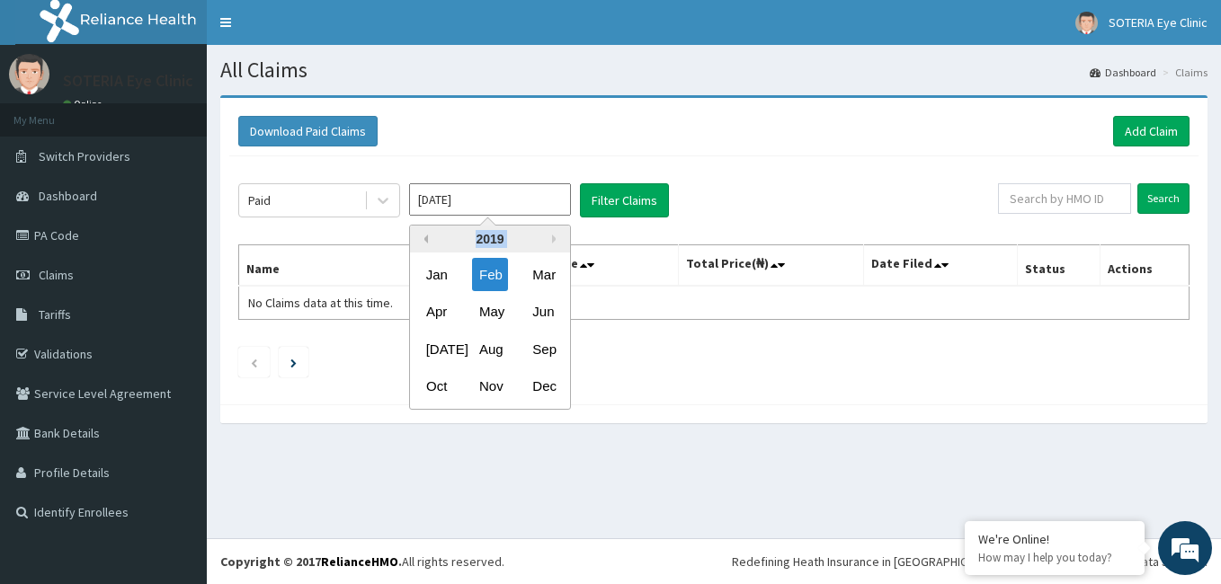
click at [427, 236] on div "Previous Year Next Year 2019 Jan Feb Mar Apr May Jun Jul Aug Sep Oct Nov Dec" at bounding box center [490, 317] width 162 height 185
click at [427, 236] on button "Previous Year" at bounding box center [423, 239] width 9 height 9
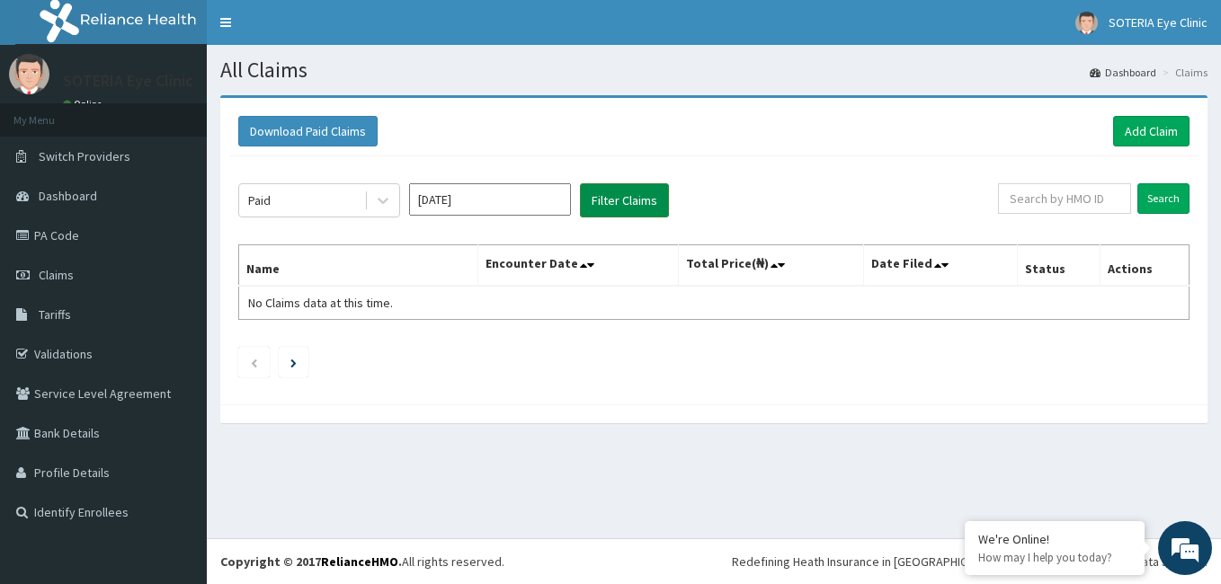
drag, startPoint x: 624, startPoint y: 189, endPoint x: 619, endPoint y: 197, distance: 9.3
click at [623, 190] on button "Filter Claims" at bounding box center [624, 200] width 89 height 34
click at [617, 193] on button "Filter Claims" at bounding box center [624, 200] width 89 height 34
click at [616, 196] on button "Filter Claims" at bounding box center [624, 200] width 89 height 34
click at [497, 200] on input "Feb 2017" at bounding box center [490, 199] width 162 height 32
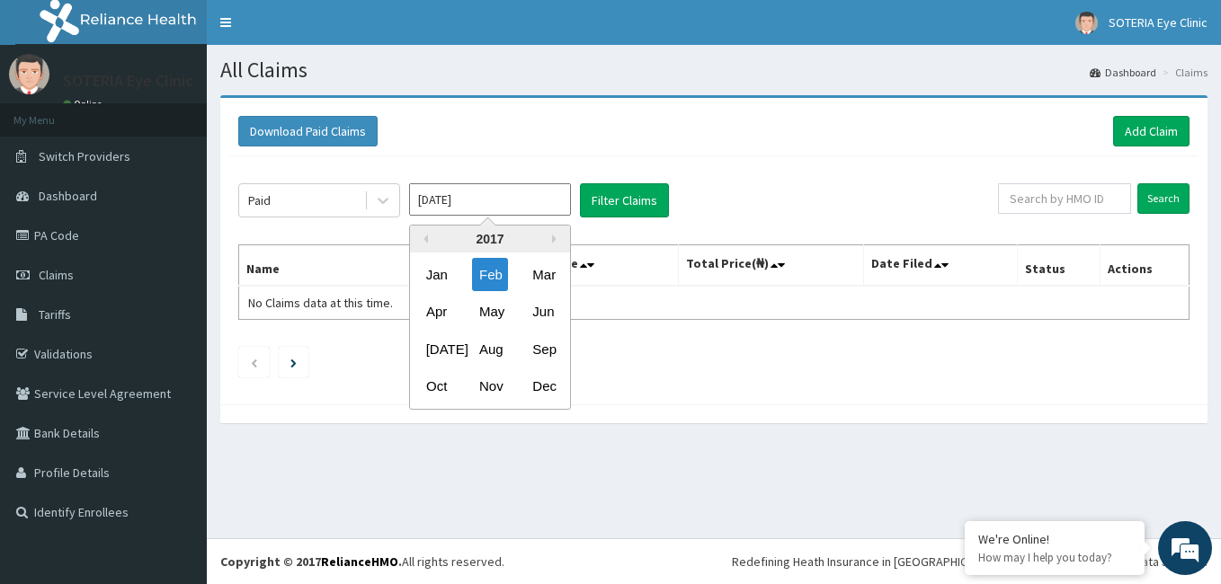
click at [549, 234] on div "2017" at bounding box center [490, 239] width 160 height 27
click at [551, 238] on div "2017" at bounding box center [490, 239] width 160 height 27
click at [550, 237] on div "2017" at bounding box center [490, 239] width 160 height 27
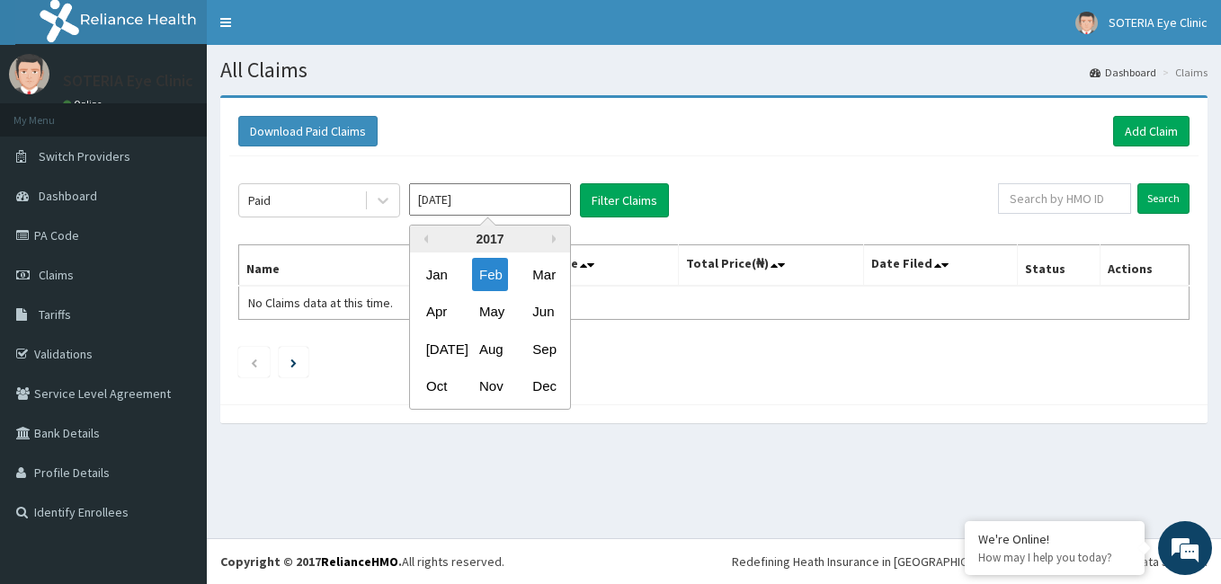
click at [550, 237] on div "2017" at bounding box center [490, 239] width 160 height 27
click at [560, 240] on button "Next Year" at bounding box center [556, 239] width 9 height 9
click at [443, 276] on div "Jan" at bounding box center [437, 274] width 36 height 33
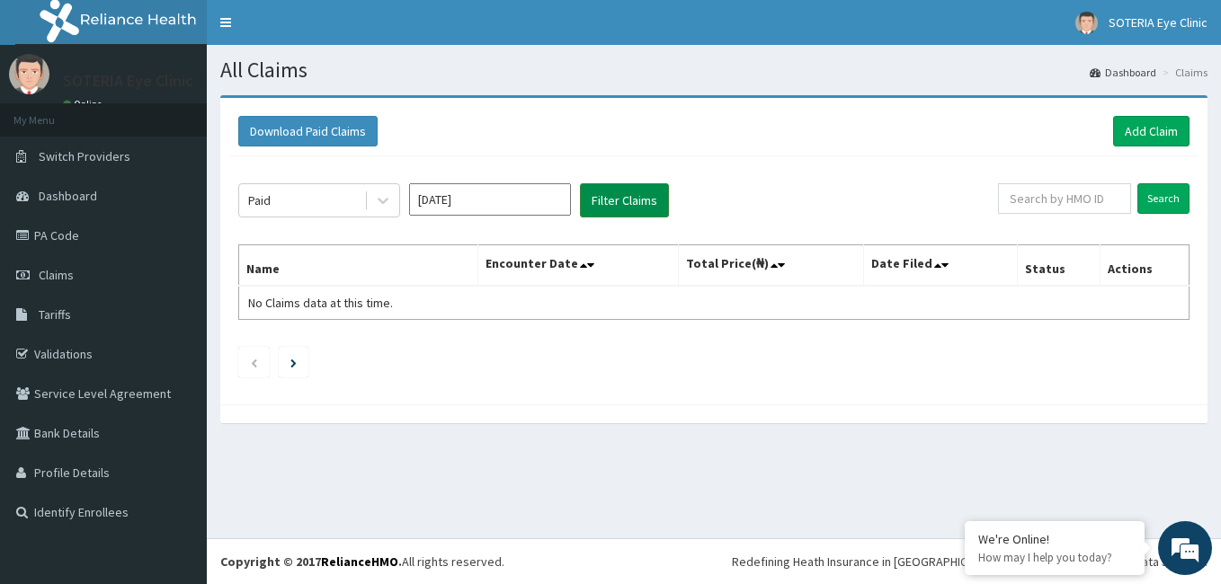
click at [627, 206] on button "Filter Claims" at bounding box center [624, 200] width 89 height 34
click at [627, 200] on button "Filter Claims" at bounding box center [624, 200] width 89 height 34
click at [627, 198] on button "Filter Claims" at bounding box center [624, 200] width 89 height 34
click at [522, 194] on input "Jan 2018" at bounding box center [490, 199] width 162 height 32
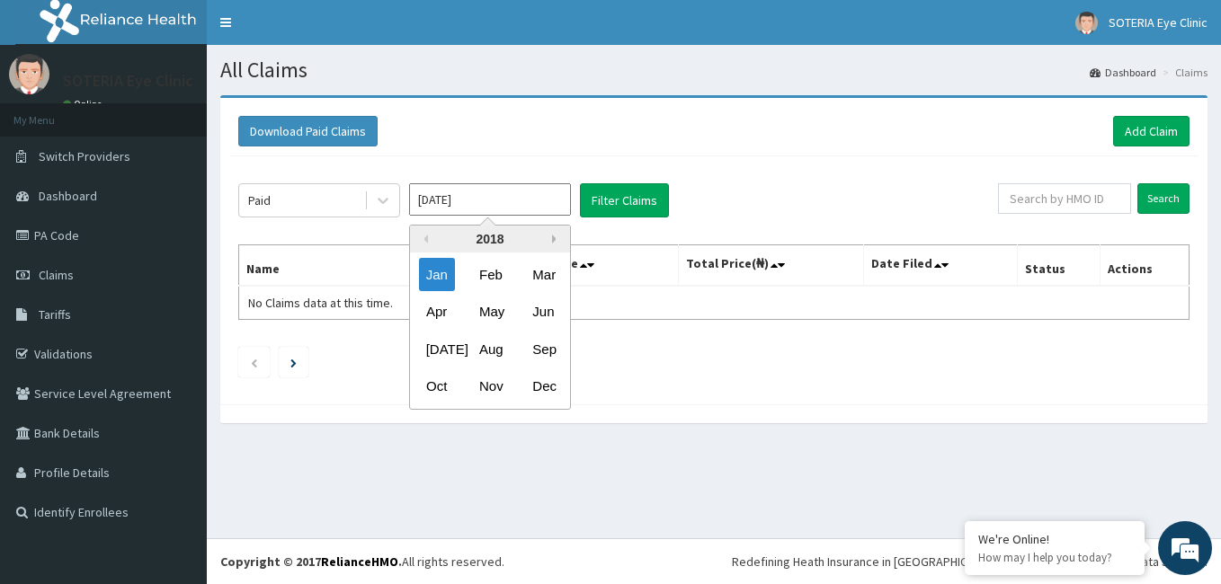
click at [555, 237] on button "Next Year" at bounding box center [556, 239] width 9 height 9
click at [489, 264] on div "Feb" at bounding box center [490, 274] width 36 height 33
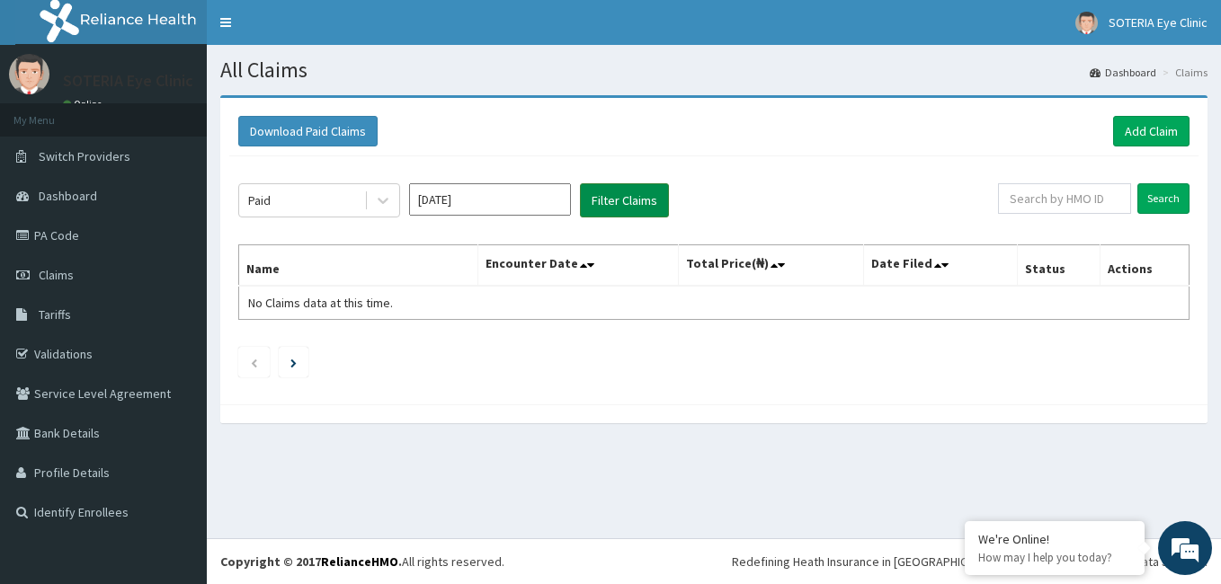
click at [618, 188] on button "Filter Claims" at bounding box center [624, 200] width 89 height 34
click at [618, 193] on button "Filter Claims" at bounding box center [624, 200] width 89 height 34
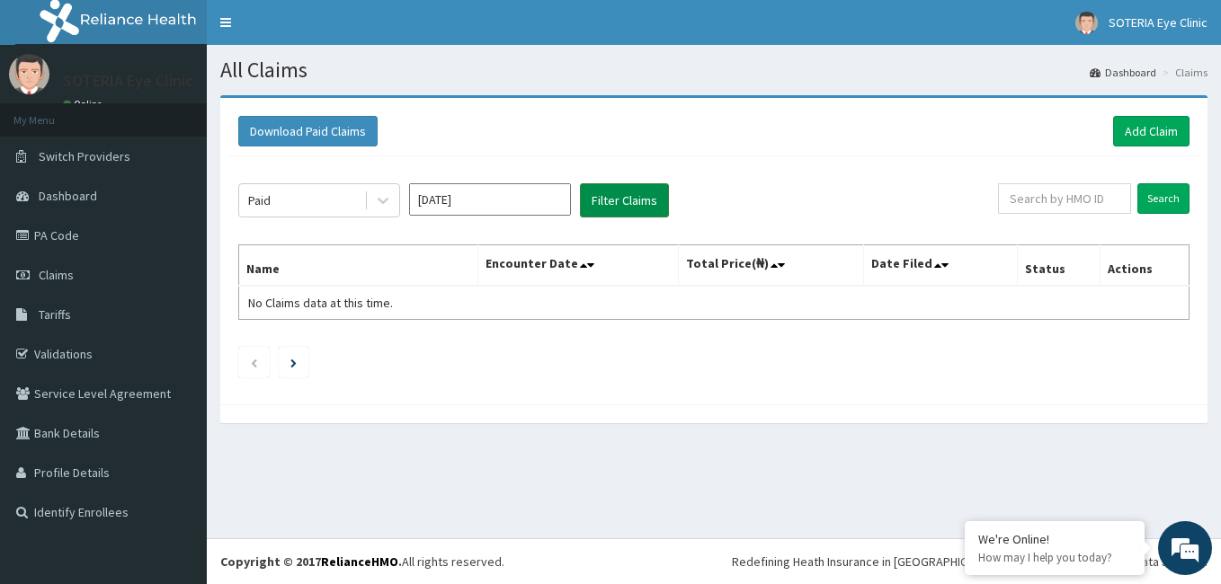
click at [618, 193] on button "Filter Claims" at bounding box center [624, 200] width 89 height 34
click at [621, 193] on button "Filter Claims" at bounding box center [624, 200] width 89 height 34
click at [510, 185] on input "Feb 2019" at bounding box center [490, 199] width 162 height 32
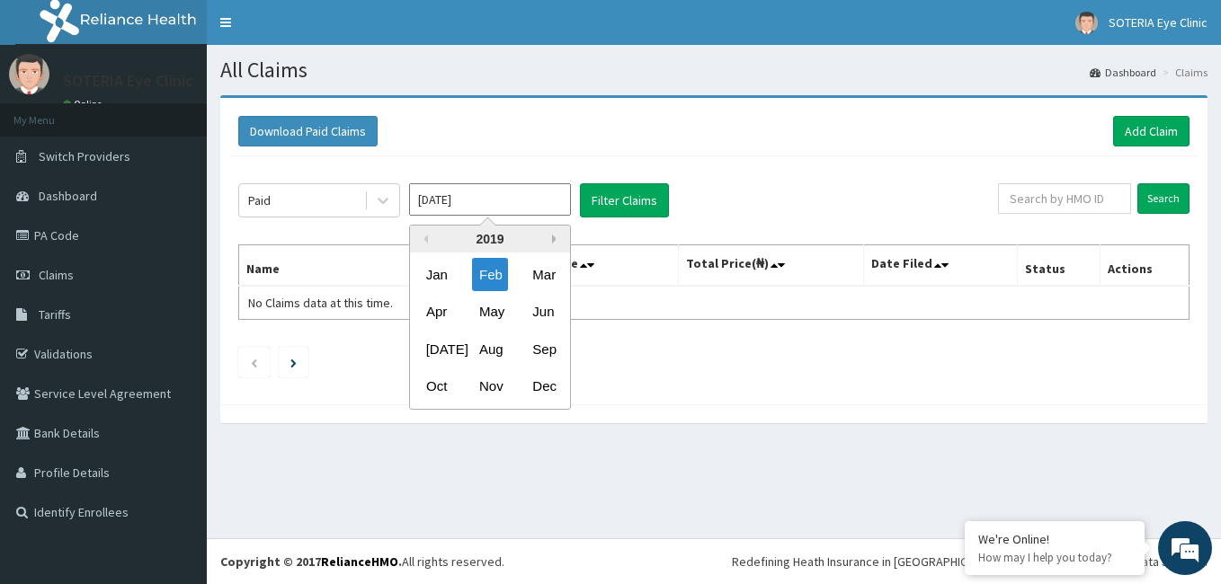
click at [557, 237] on button "Next Year" at bounding box center [556, 239] width 9 height 9
click at [538, 277] on div "Mar" at bounding box center [543, 274] width 36 height 33
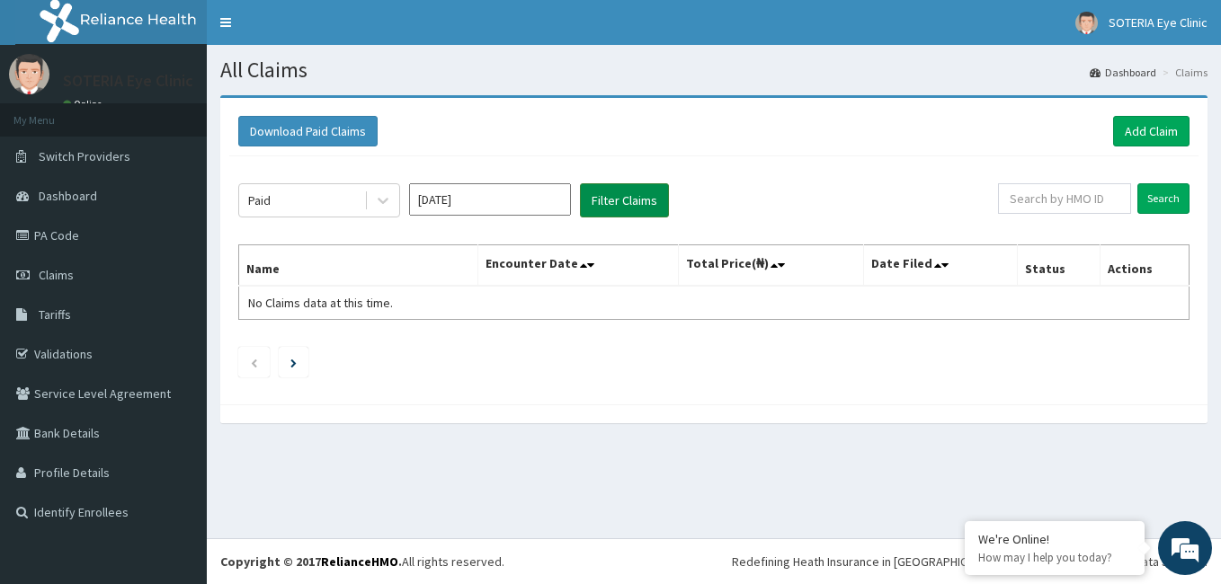
click at [618, 200] on button "Filter Claims" at bounding box center [624, 200] width 89 height 34
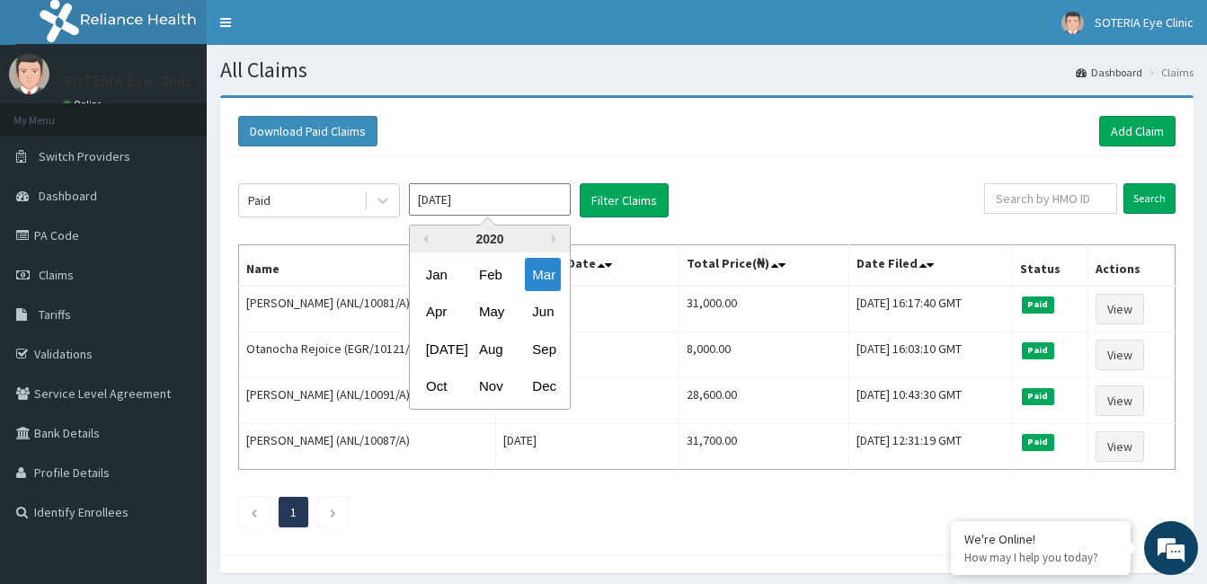
click at [513, 196] on input "Mar 2020" at bounding box center [490, 199] width 162 height 32
click at [449, 273] on div "Jan" at bounding box center [437, 274] width 36 height 33
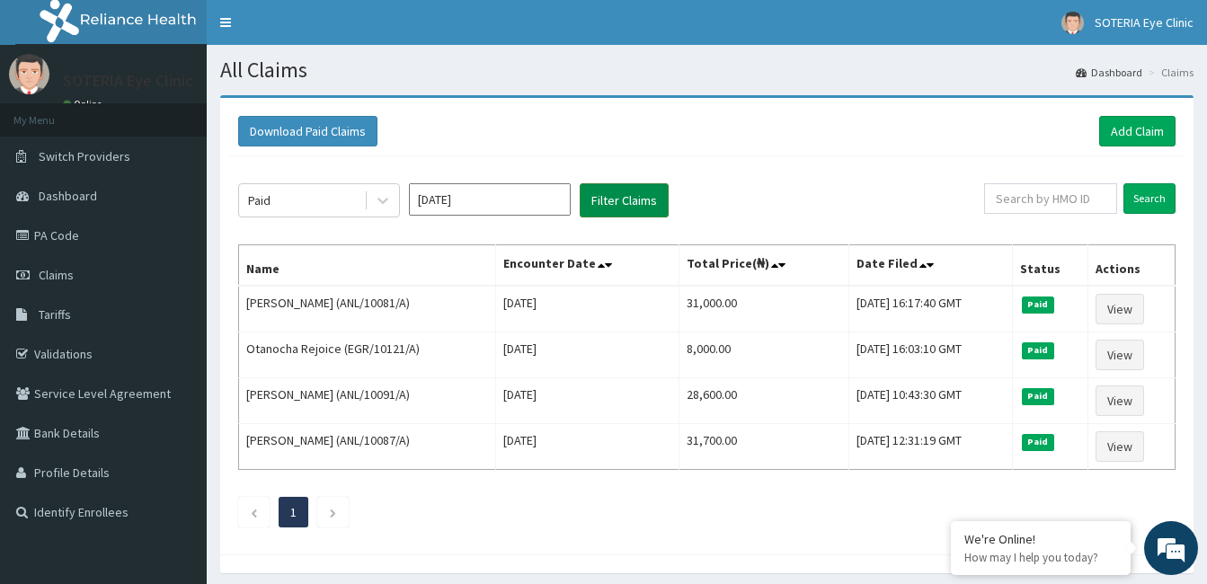
click at [596, 200] on button "Filter Claims" at bounding box center [624, 200] width 89 height 34
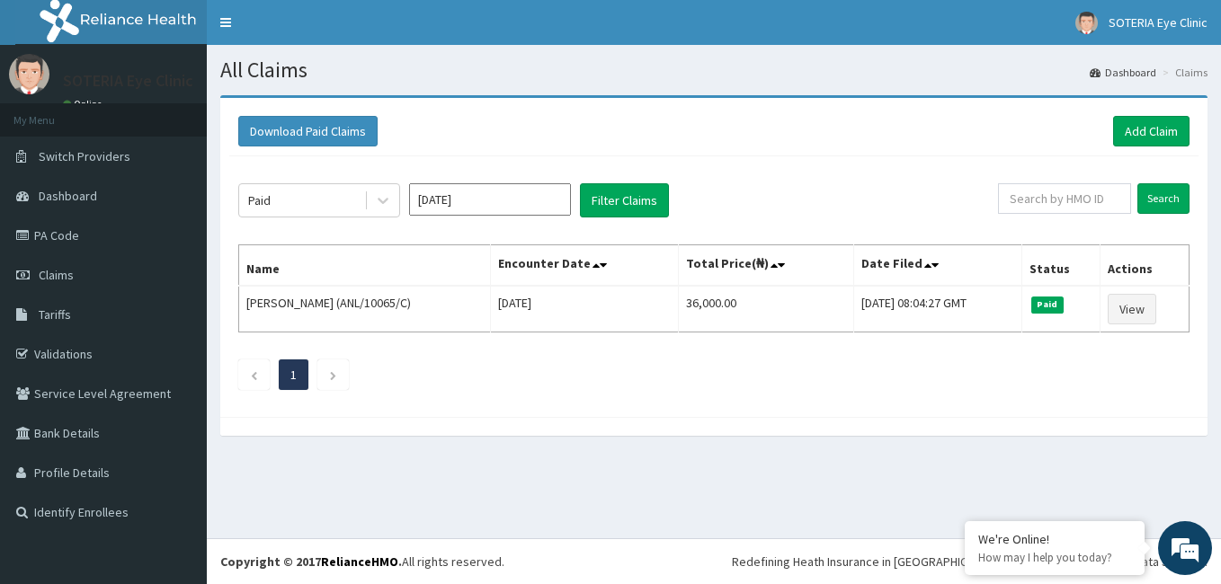
click at [474, 208] on input "Jan 2020" at bounding box center [490, 199] width 162 height 32
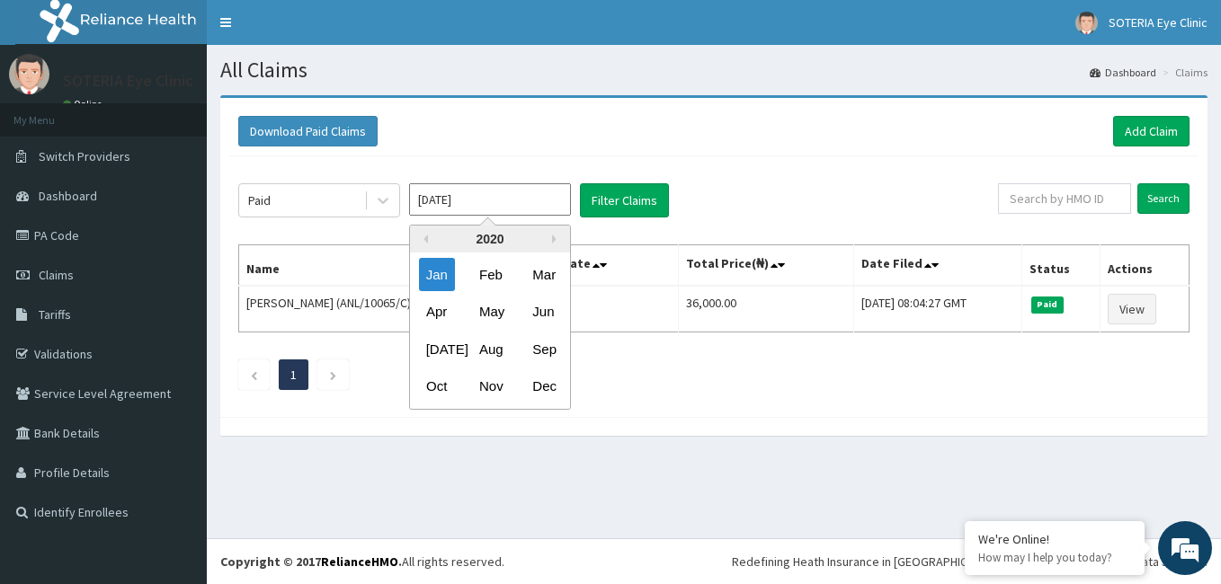
click at [431, 236] on div "2020" at bounding box center [490, 239] width 160 height 27
click at [425, 236] on button "Previous Year" at bounding box center [423, 239] width 9 height 9
click at [450, 274] on div "Jan" at bounding box center [437, 274] width 36 height 33
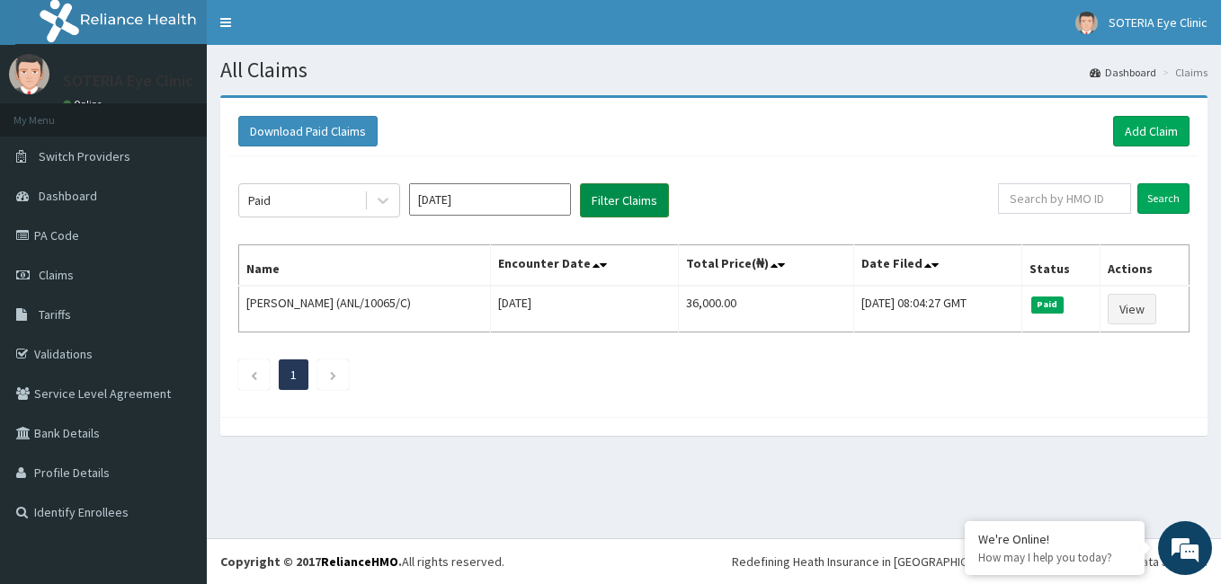
click at [598, 202] on button "Filter Claims" at bounding box center [624, 200] width 89 height 34
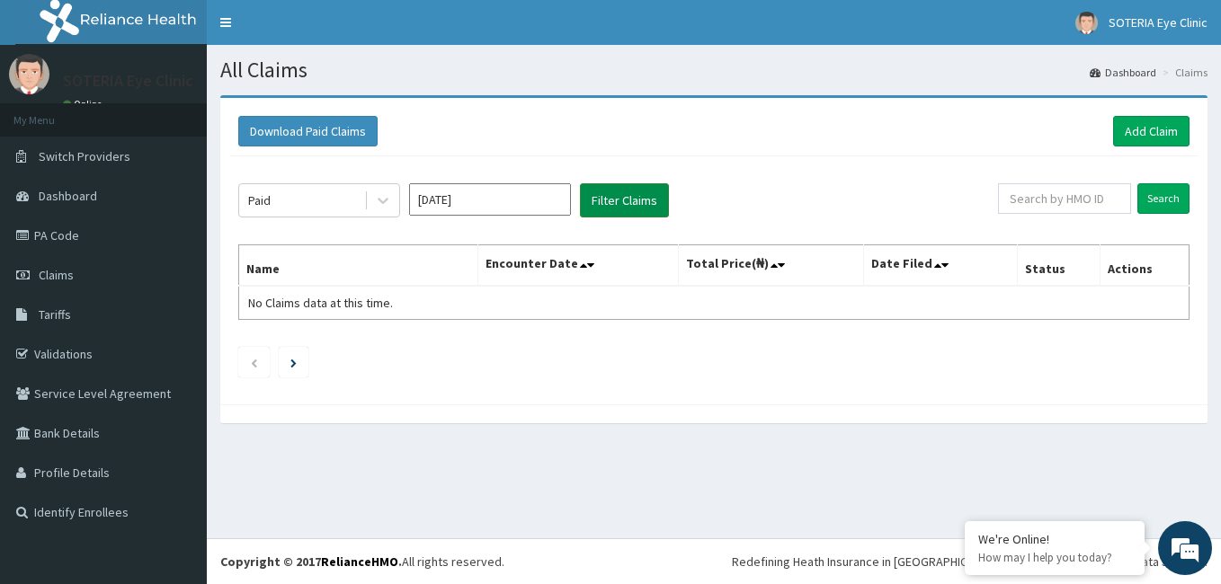
click at [598, 202] on button "Filter Claims" at bounding box center [624, 200] width 89 height 34
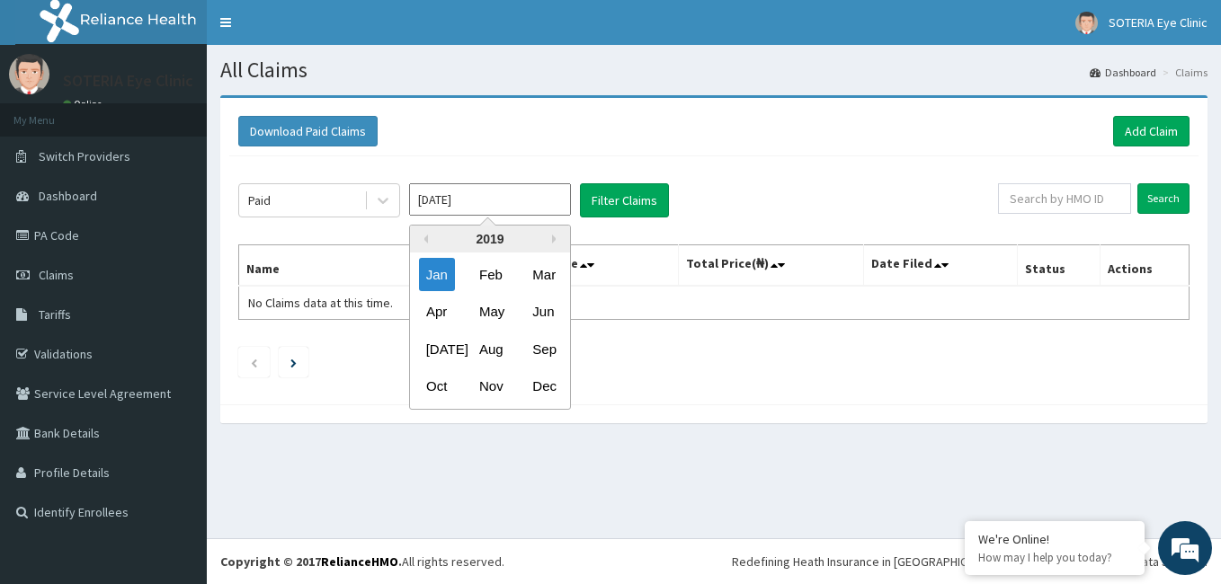
click at [498, 202] on input "Jan 2019" at bounding box center [490, 199] width 162 height 32
click at [491, 282] on div "Feb" at bounding box center [490, 274] width 36 height 33
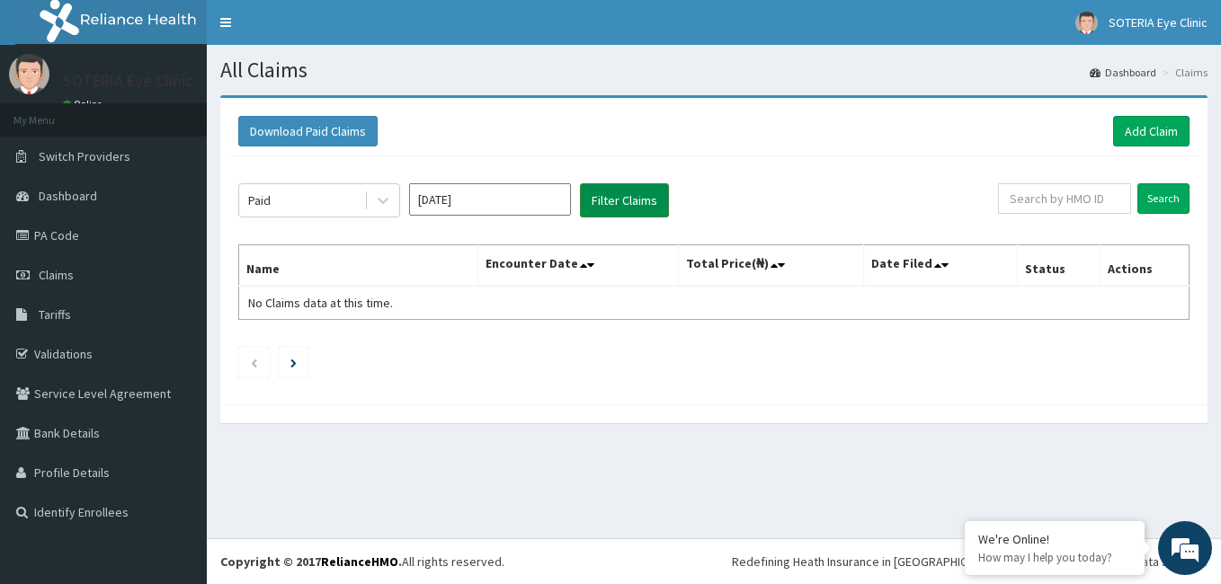
click at [615, 191] on button "Filter Claims" at bounding box center [624, 200] width 89 height 34
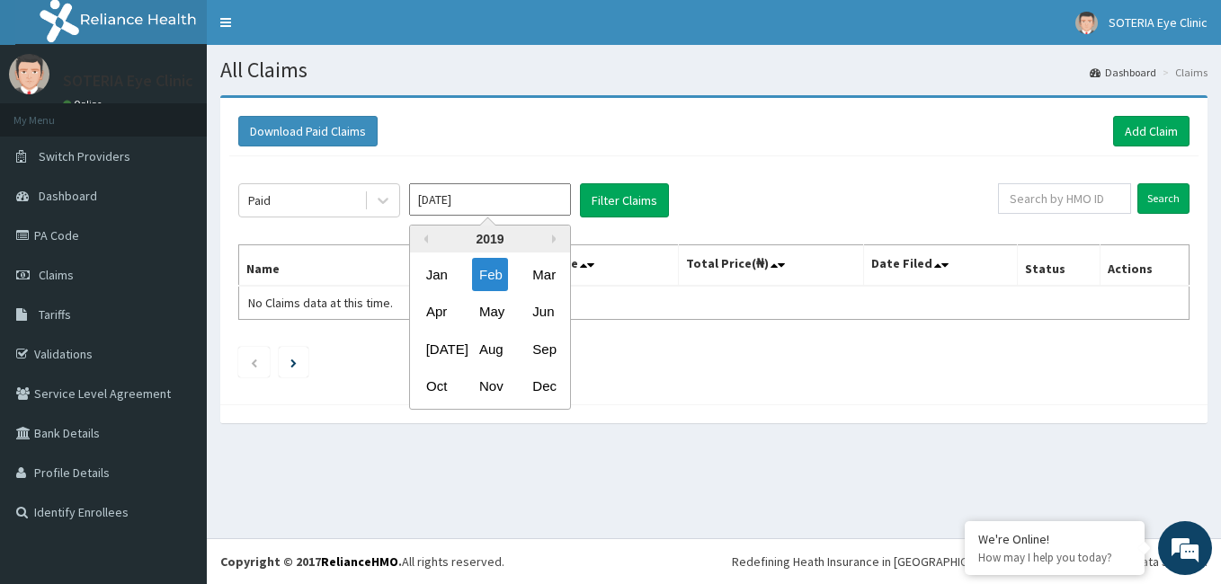
click at [499, 203] on input "Feb 2019" at bounding box center [490, 199] width 162 height 32
drag, startPoint x: 542, startPoint y: 348, endPoint x: 554, endPoint y: 295, distance: 54.3
click at [541, 349] on div "Sep" at bounding box center [543, 349] width 36 height 33
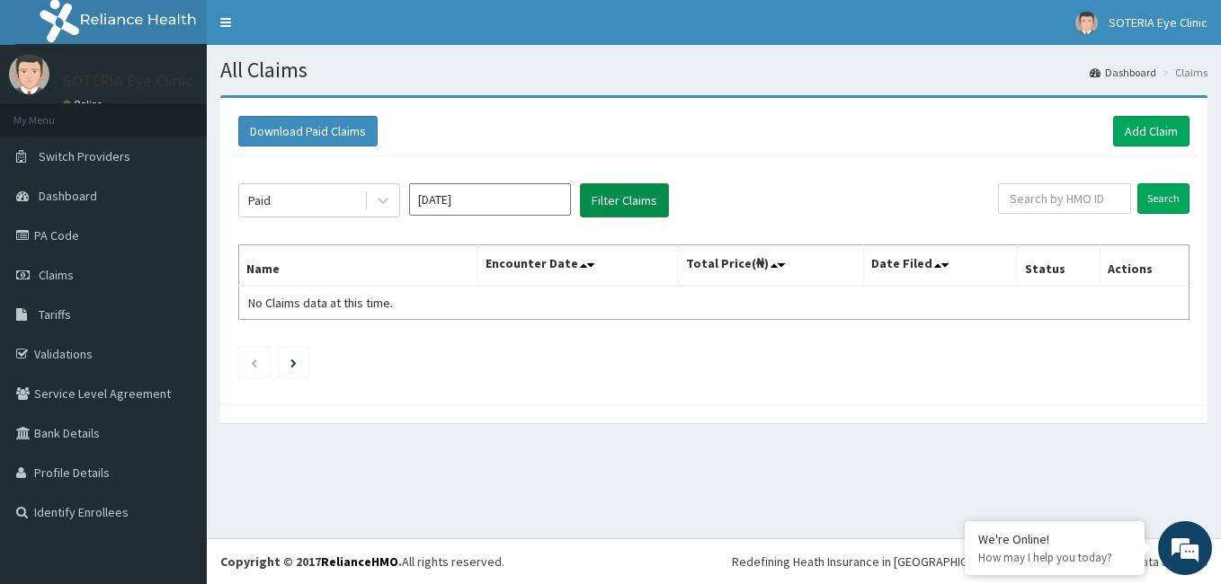
click at [605, 197] on button "Filter Claims" at bounding box center [624, 200] width 89 height 34
click at [519, 200] on input "Sep 2019" at bounding box center [490, 199] width 162 height 32
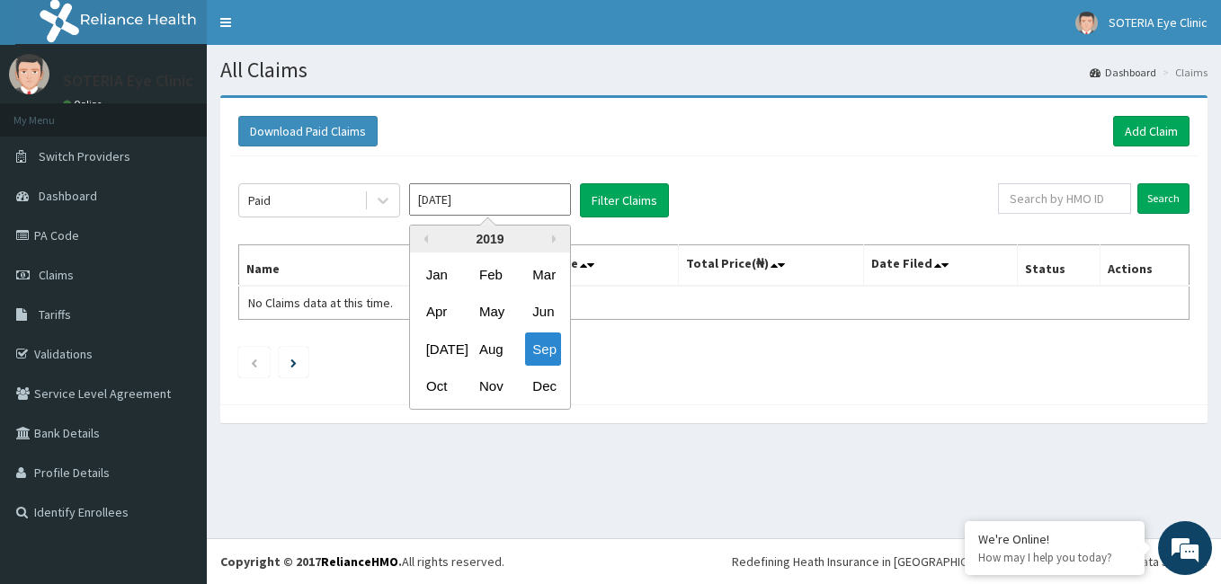
click at [498, 372] on div "Nov" at bounding box center [490, 386] width 36 height 33
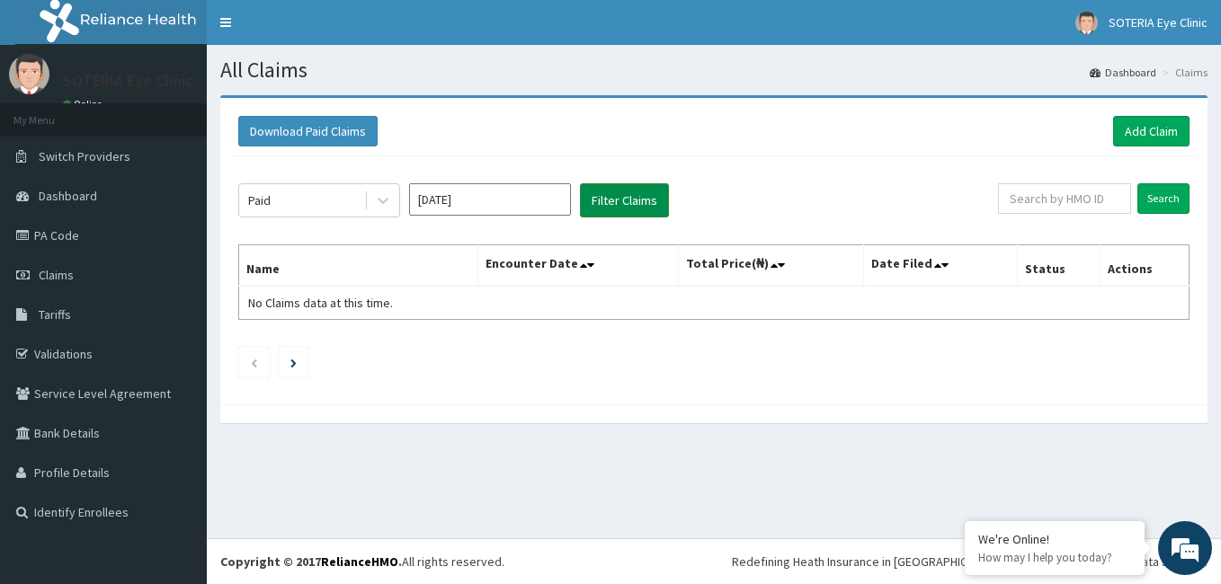
click at [594, 200] on button "Filter Claims" at bounding box center [624, 200] width 89 height 34
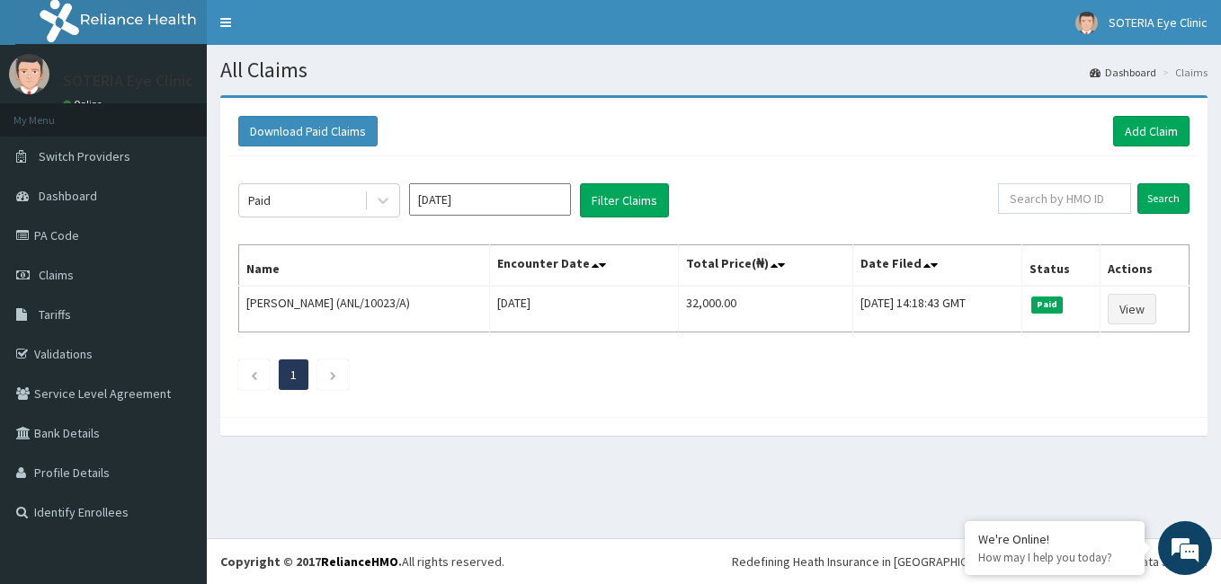
click at [519, 205] on input "Nov 2019" at bounding box center [490, 199] width 162 height 32
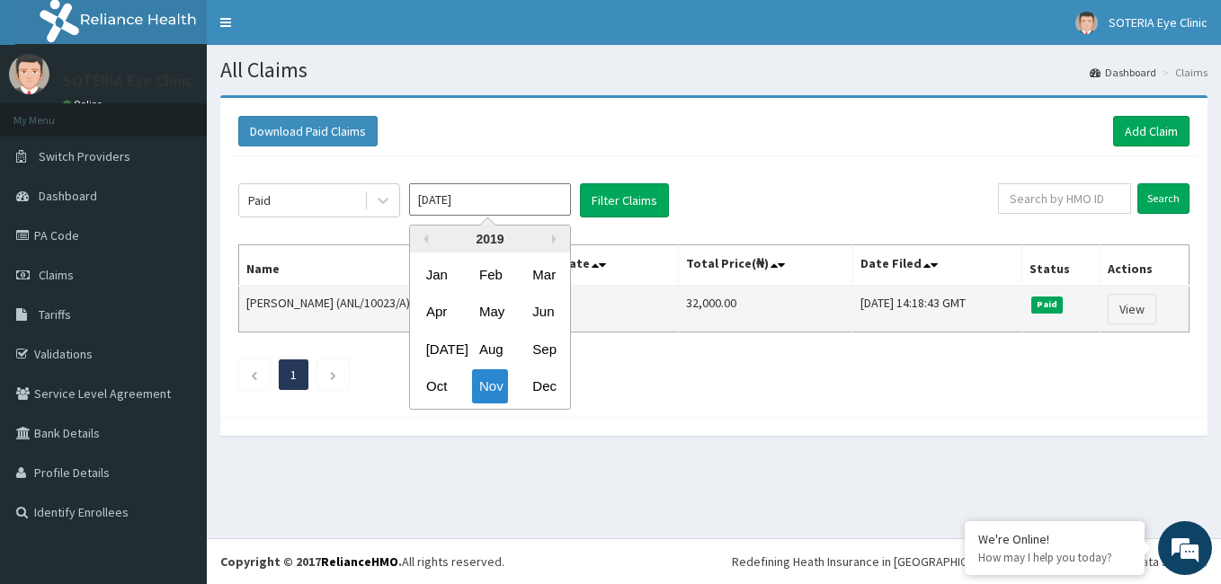
drag, startPoint x: 540, startPoint y: 379, endPoint x: 553, endPoint y: 294, distance: 86.3
click at [541, 378] on div "Dec" at bounding box center [543, 386] width 36 height 33
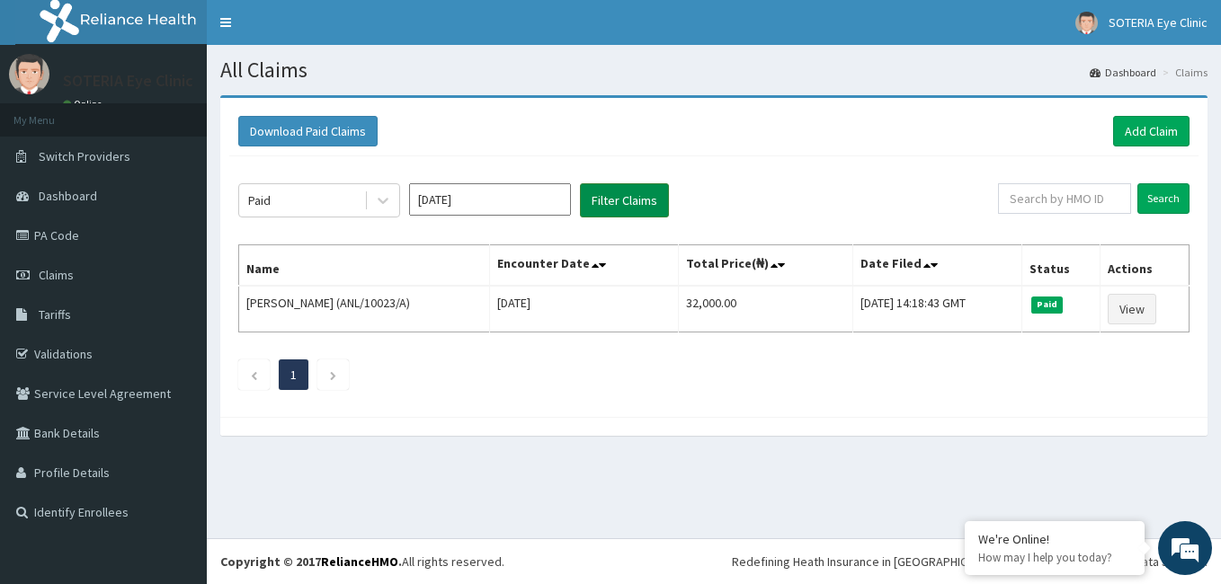
click at [607, 200] on button "Filter Claims" at bounding box center [624, 200] width 89 height 34
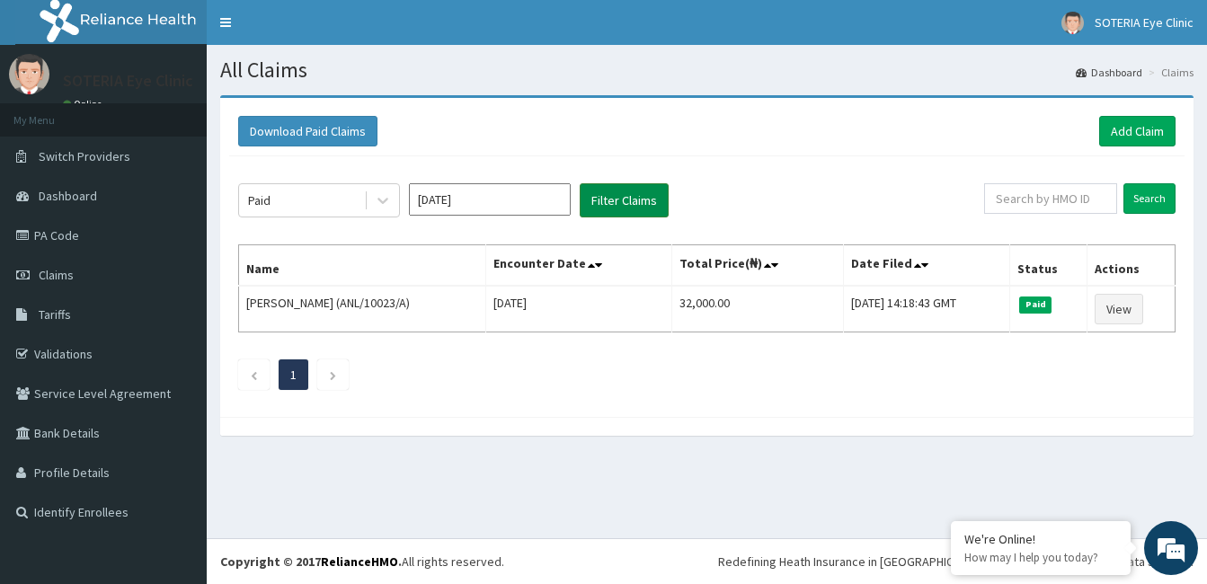
click at [607, 200] on button "Filter Claims" at bounding box center [624, 200] width 89 height 34
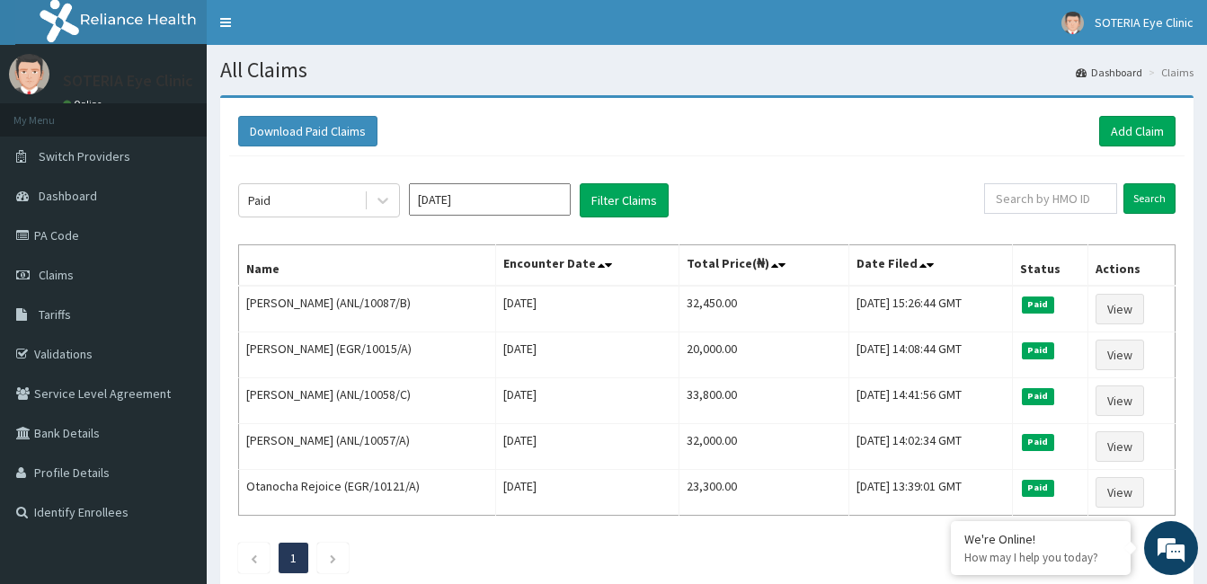
click at [523, 197] on input "Dec 2019" at bounding box center [490, 199] width 162 height 32
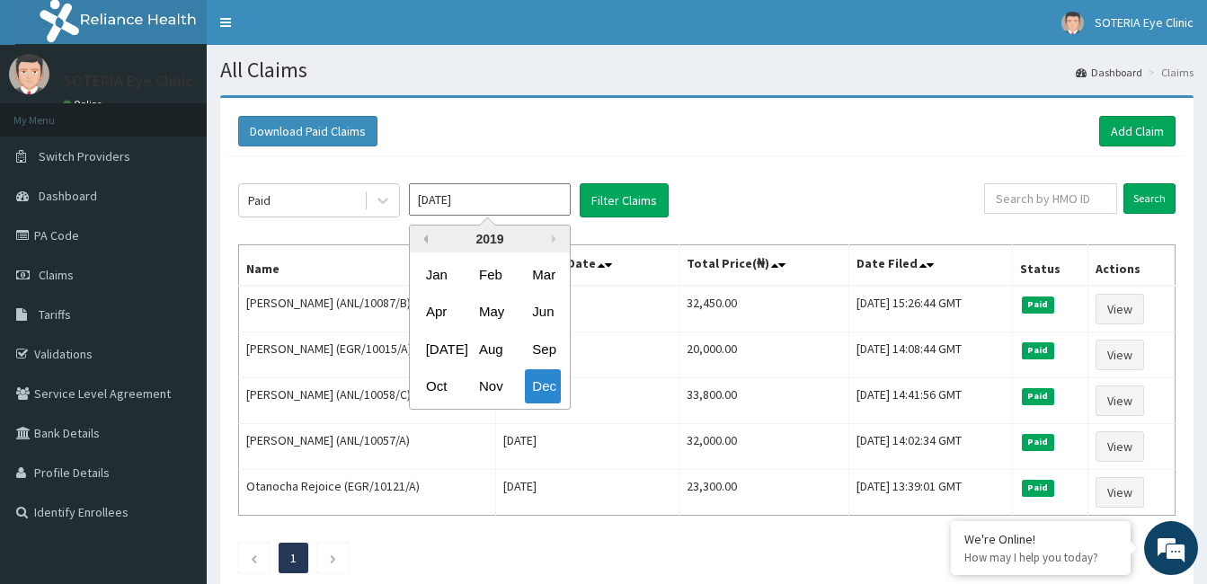
click at [427, 235] on button "Previous Year" at bounding box center [423, 239] width 9 height 9
click at [492, 280] on div "Feb" at bounding box center [490, 274] width 36 height 33
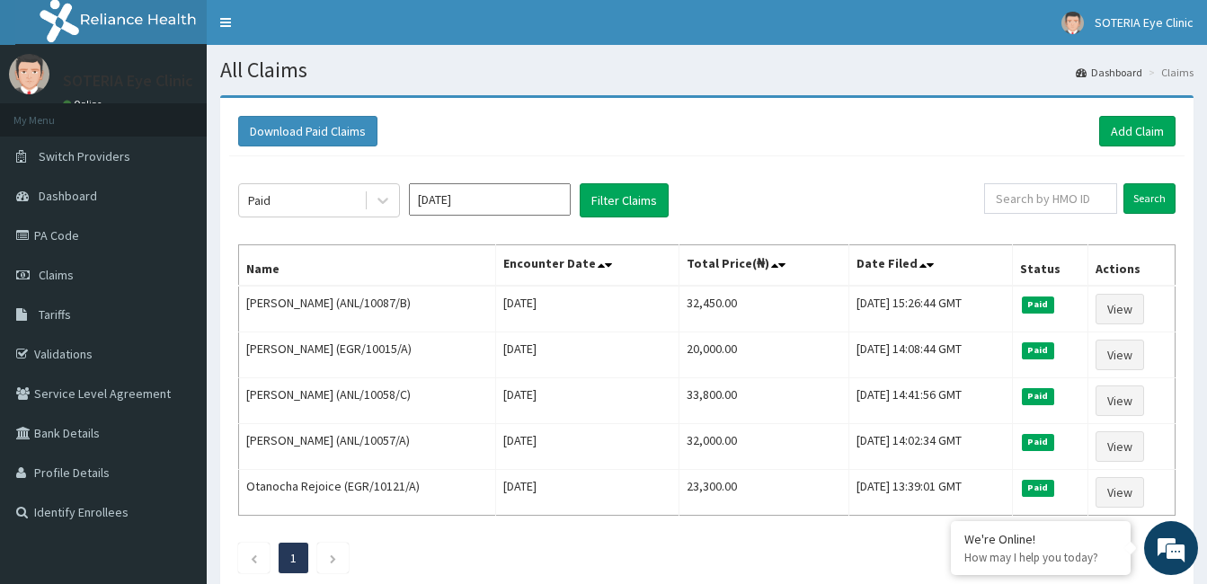
click at [427, 191] on input "Feb 2018" at bounding box center [490, 199] width 162 height 32
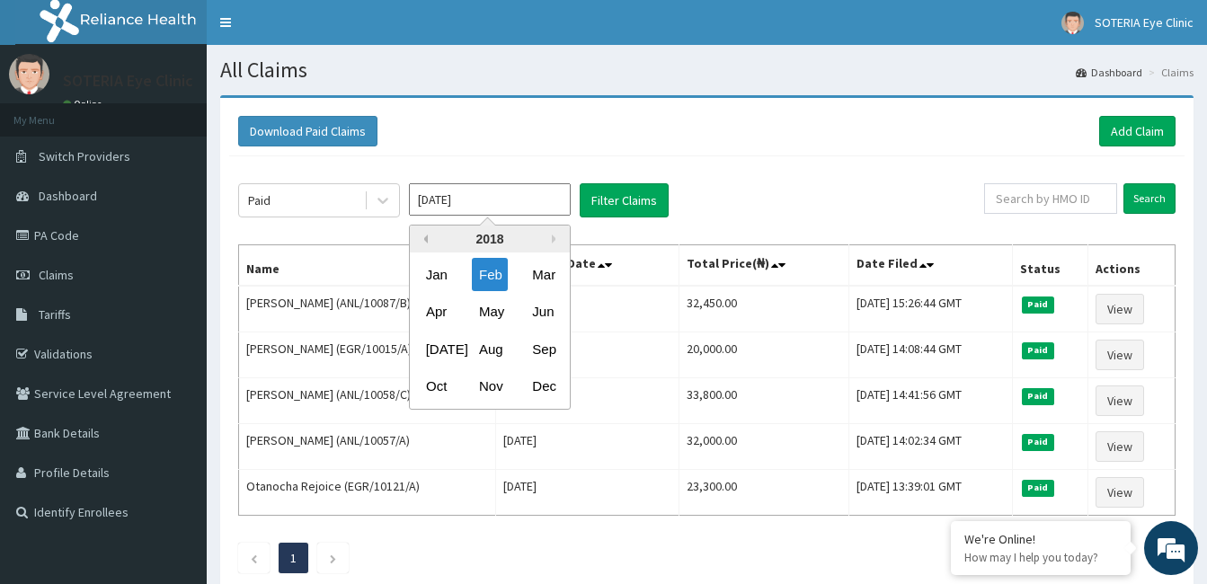
click at [427, 239] on button "Previous Year" at bounding box center [423, 239] width 9 height 9
click at [426, 239] on button "Previous Year" at bounding box center [423, 239] width 9 height 9
click at [440, 271] on div "Jan" at bounding box center [437, 274] width 36 height 33
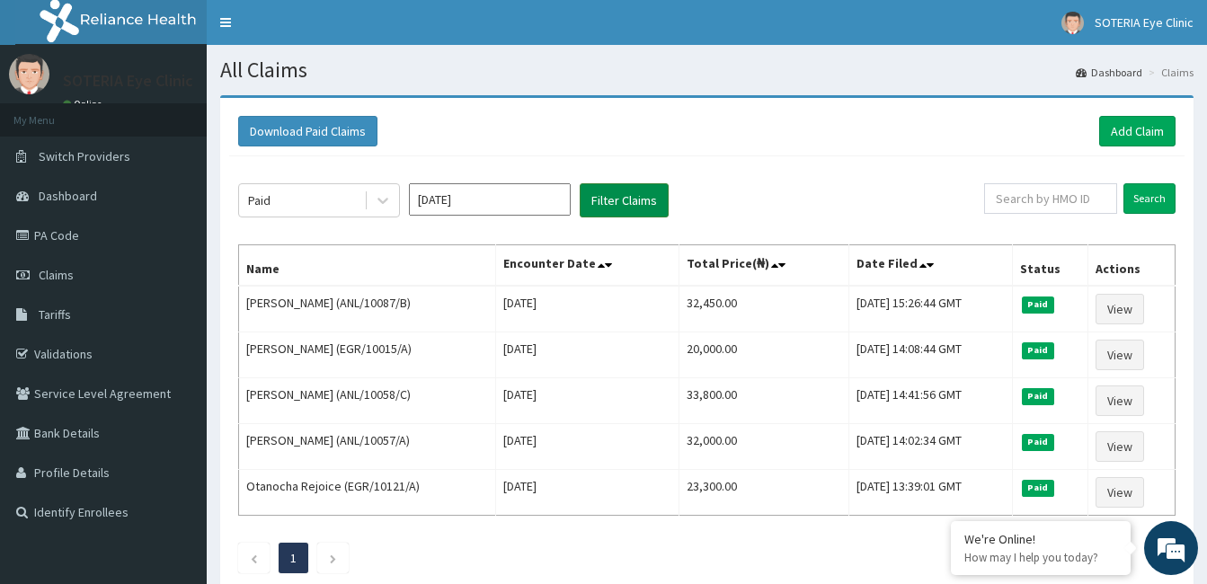
click at [604, 200] on button "Filter Claims" at bounding box center [624, 200] width 89 height 34
click at [627, 204] on button "Filter Claims" at bounding box center [624, 200] width 89 height 34
click at [629, 197] on button "Filter Claims" at bounding box center [624, 200] width 89 height 34
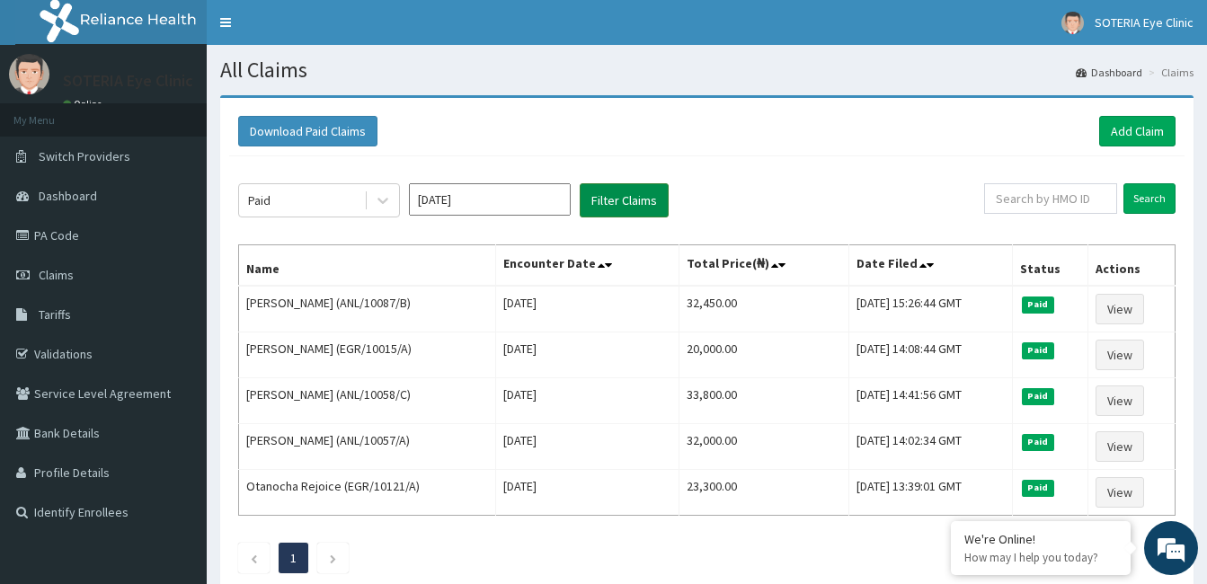
click at [629, 197] on button "Filter Claims" at bounding box center [624, 200] width 89 height 34
click at [529, 201] on input "Jan 2016" at bounding box center [490, 199] width 162 height 32
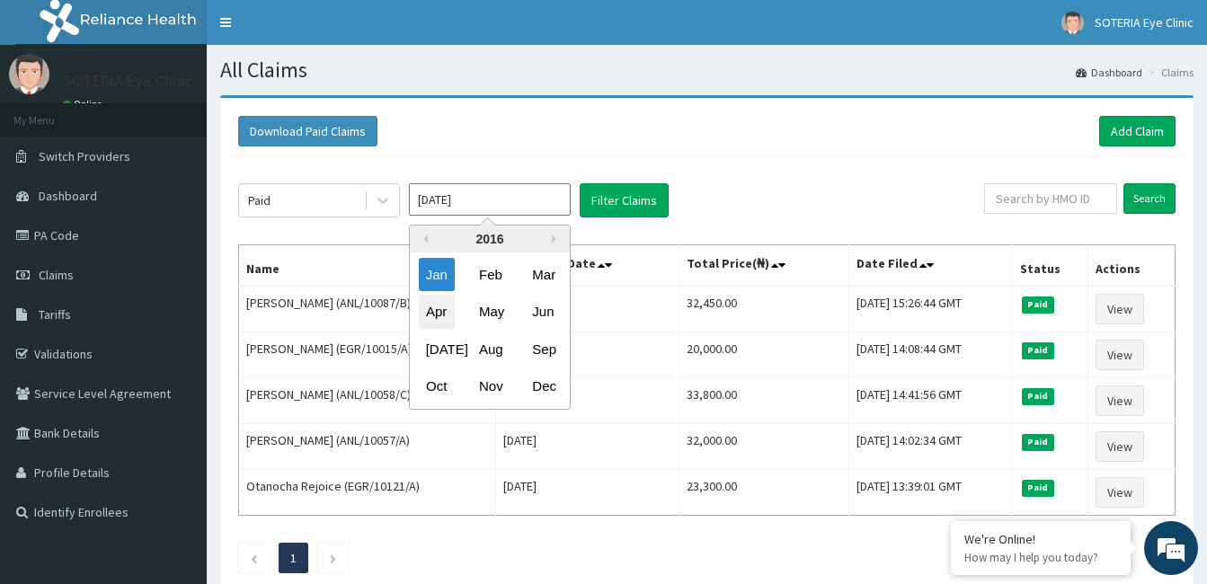
click at [449, 308] on div "Apr" at bounding box center [437, 312] width 36 height 33
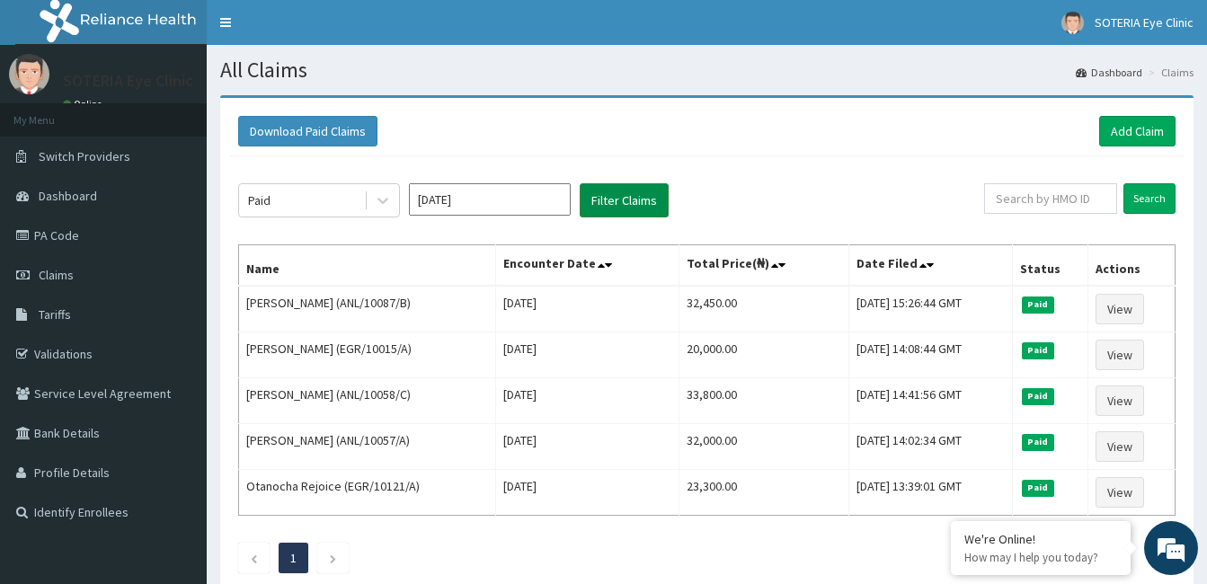
click at [606, 197] on button "Filter Claims" at bounding box center [624, 200] width 89 height 34
click at [606, 198] on button "Filter Claims" at bounding box center [624, 200] width 89 height 34
click at [610, 199] on button "Filter Claims" at bounding box center [624, 200] width 89 height 34
click at [612, 199] on button "Filter Claims" at bounding box center [624, 200] width 89 height 34
click at [600, 202] on button "Filter Claims" at bounding box center [624, 200] width 89 height 34
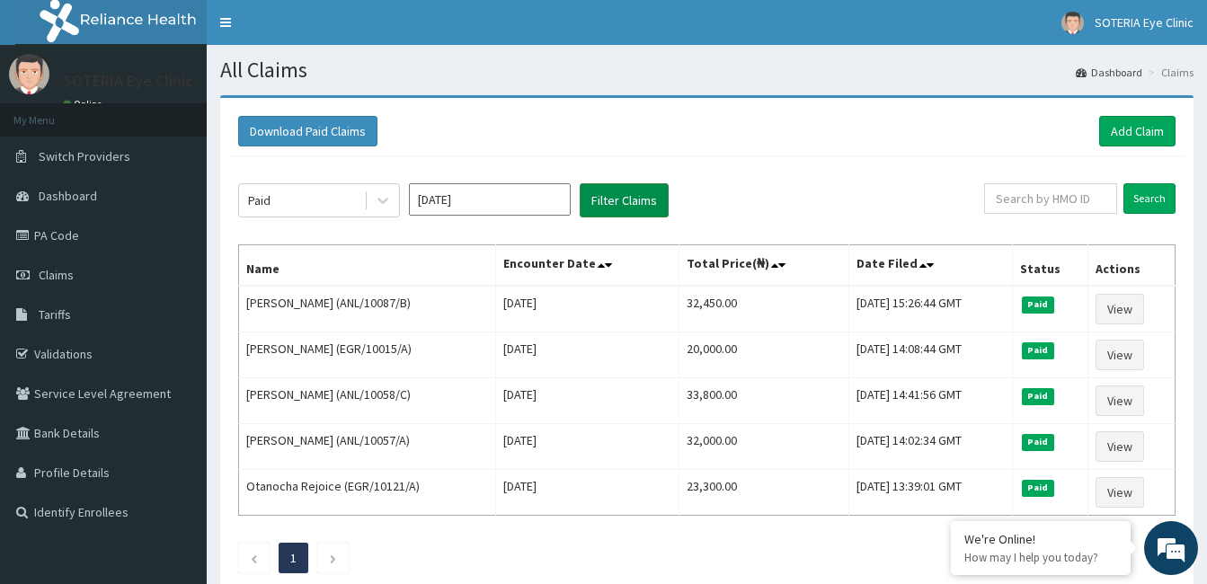
click at [600, 201] on button "Filter Claims" at bounding box center [624, 200] width 89 height 34
click at [628, 197] on button "Filter Claims" at bounding box center [624, 200] width 89 height 34
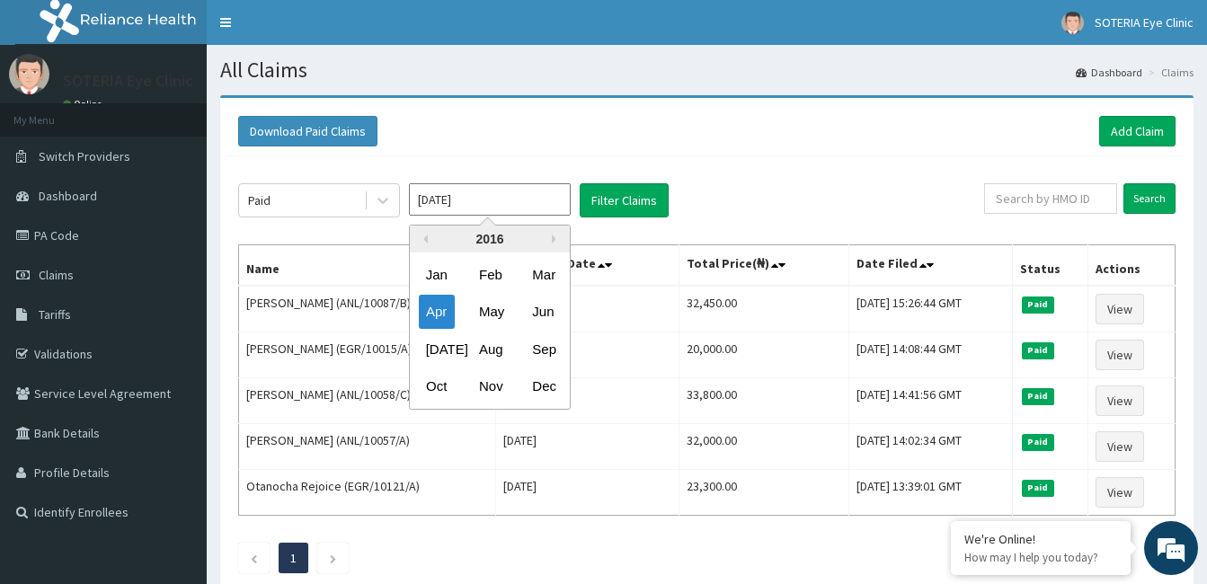
click at [526, 197] on input "Apr 2016" at bounding box center [490, 199] width 162 height 32
click at [493, 294] on div "Apr May Jun" at bounding box center [490, 312] width 160 height 37
click at [498, 300] on div "May" at bounding box center [490, 312] width 36 height 33
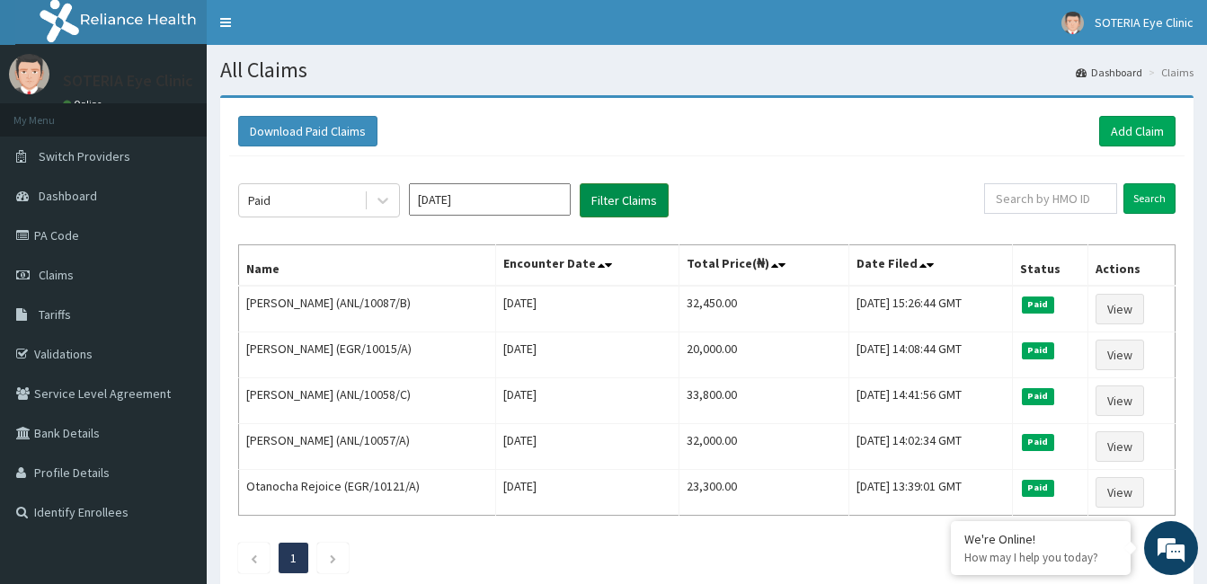
click at [612, 203] on button "Filter Claims" at bounding box center [624, 200] width 89 height 34
click at [504, 210] on input "May 2016" at bounding box center [490, 199] width 162 height 32
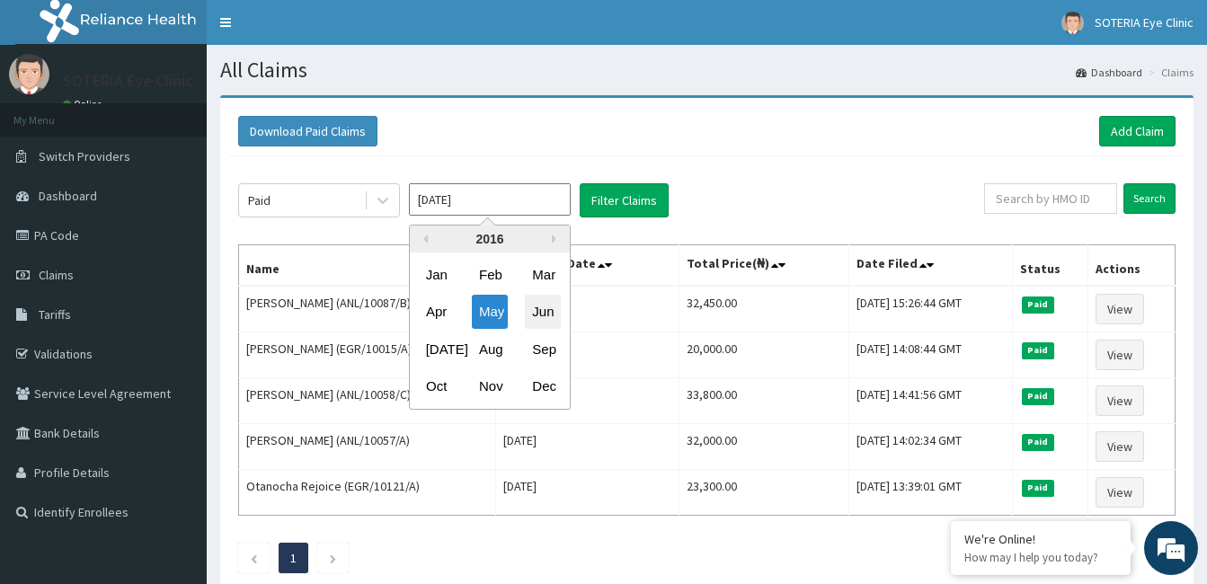
click at [542, 310] on div "Jun" at bounding box center [543, 312] width 36 height 33
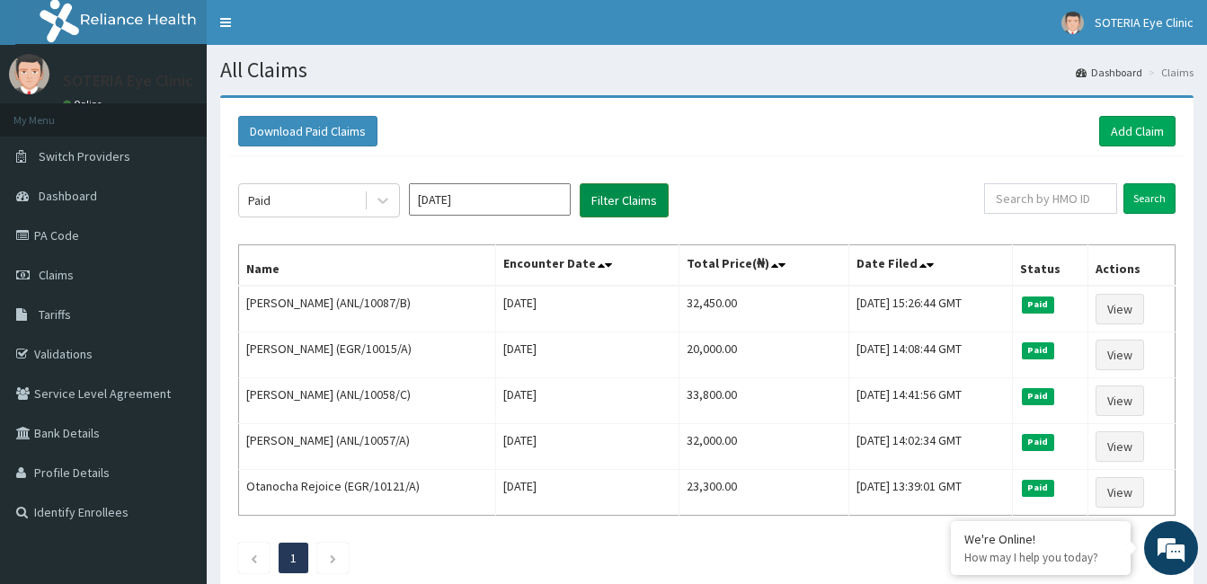
click at [605, 195] on button "Filter Claims" at bounding box center [624, 200] width 89 height 34
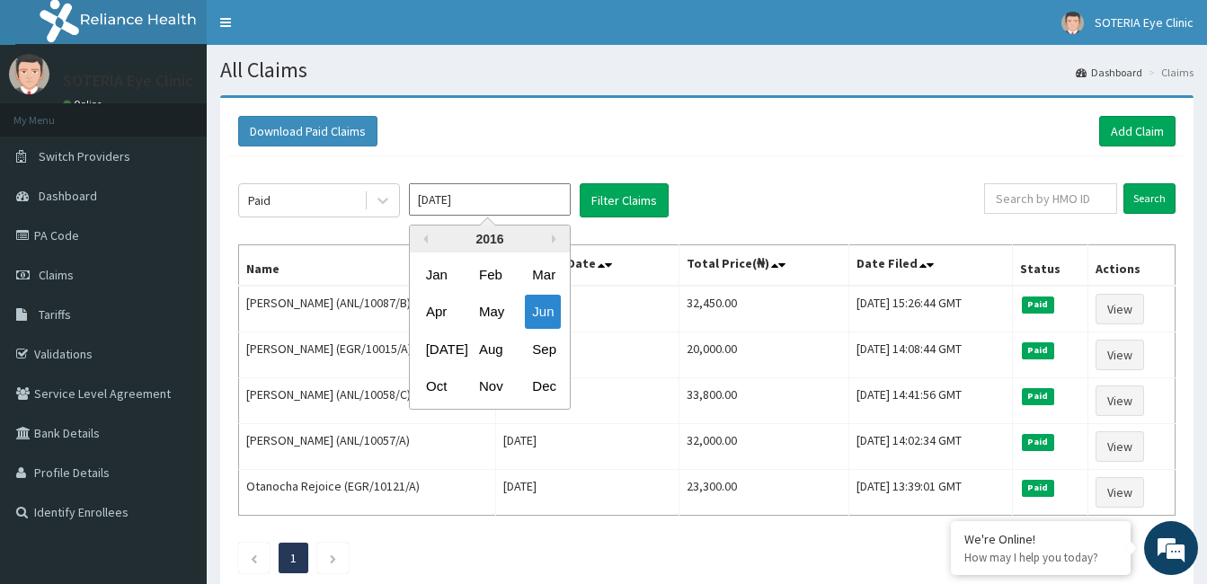
click at [479, 196] on input "Jun 2016" at bounding box center [490, 199] width 162 height 32
click at [554, 238] on button "Next Year" at bounding box center [556, 239] width 9 height 9
click at [555, 238] on button "Next Year" at bounding box center [556, 239] width 9 height 9
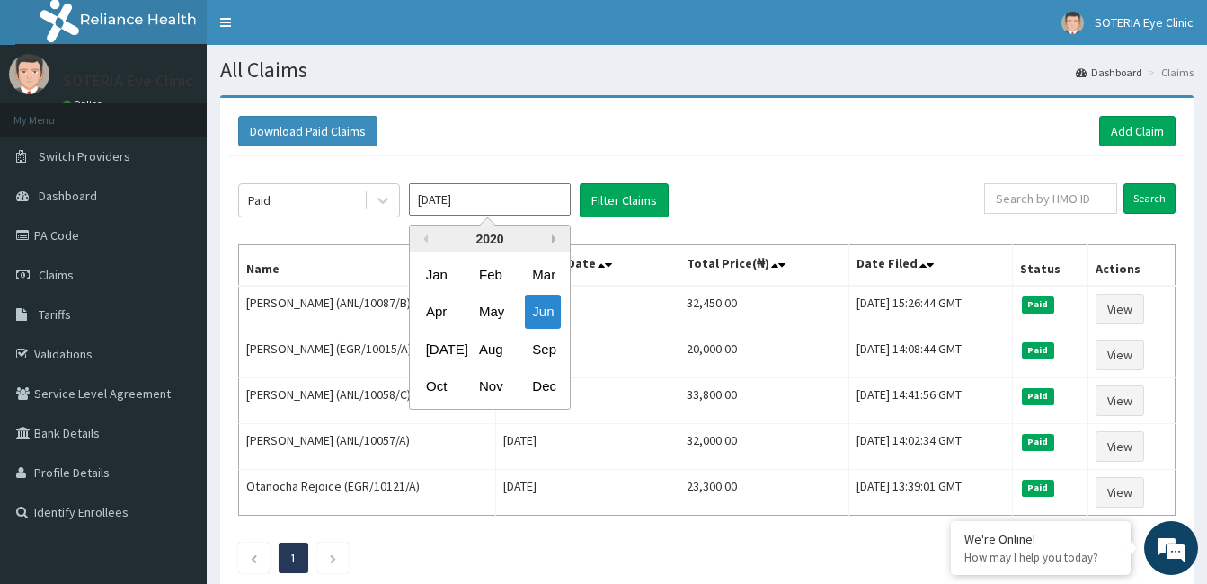
click at [555, 238] on button "Next Year" at bounding box center [556, 239] width 9 height 9
click at [555, 239] on button "Next Year" at bounding box center [556, 239] width 9 height 9
click at [449, 279] on div "Jan" at bounding box center [437, 274] width 36 height 33
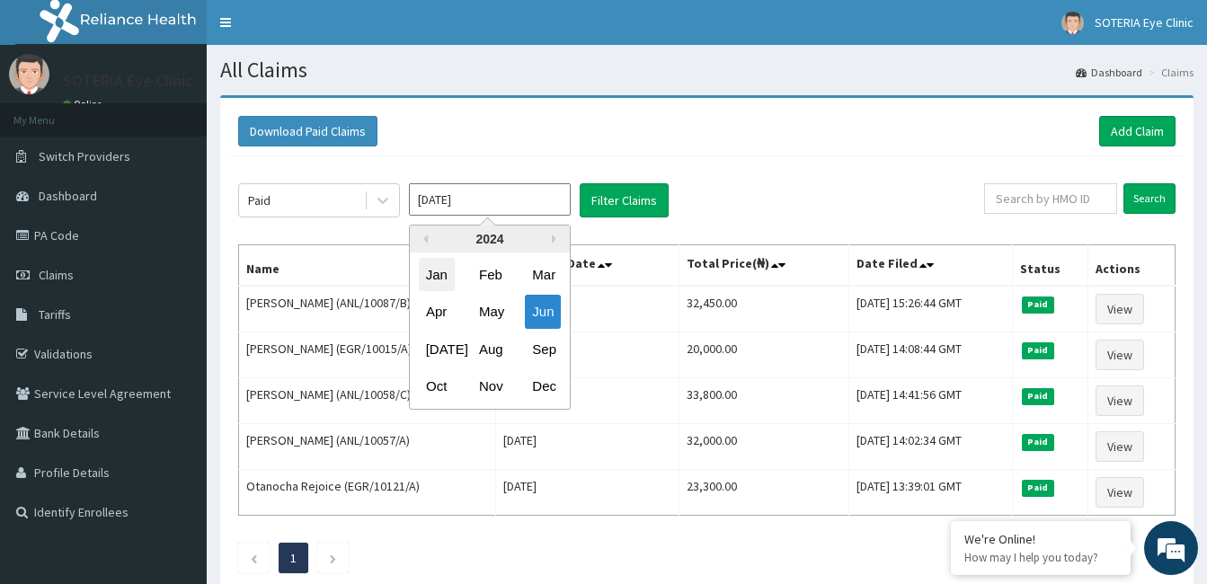
type input "Jan 2024"
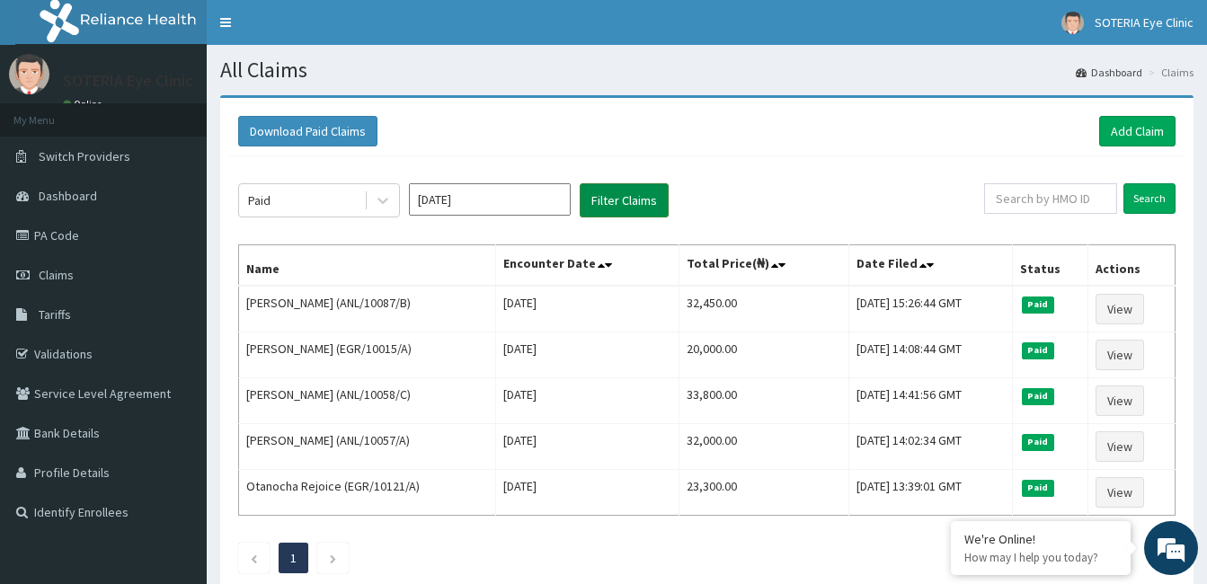
click at [620, 193] on button "Filter Claims" at bounding box center [624, 200] width 89 height 34
click at [621, 190] on button "Filter Claims" at bounding box center [624, 200] width 89 height 34
click at [623, 191] on button "Filter Claims" at bounding box center [624, 200] width 89 height 34
click at [623, 194] on button "Filter Claims" at bounding box center [624, 200] width 89 height 34
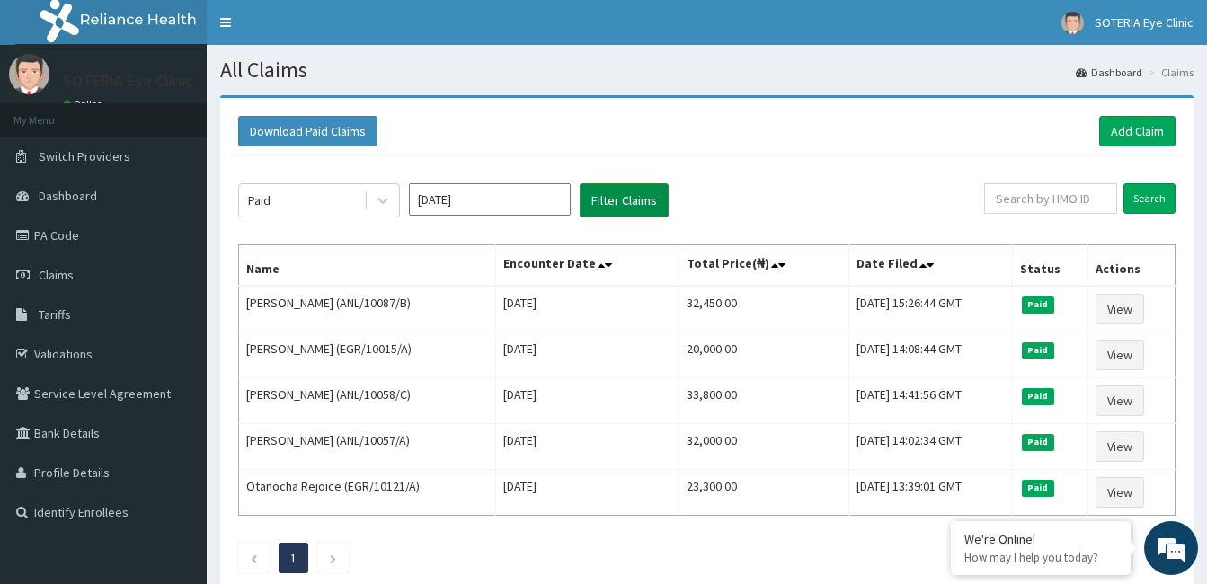
click at [623, 196] on button "Filter Claims" at bounding box center [624, 200] width 89 height 34
click at [623, 197] on button "Filter Claims" at bounding box center [624, 200] width 89 height 34
click at [624, 197] on button "Filter Claims" at bounding box center [624, 200] width 89 height 34
click at [113, 274] on link "Claims" at bounding box center [103, 275] width 207 height 40
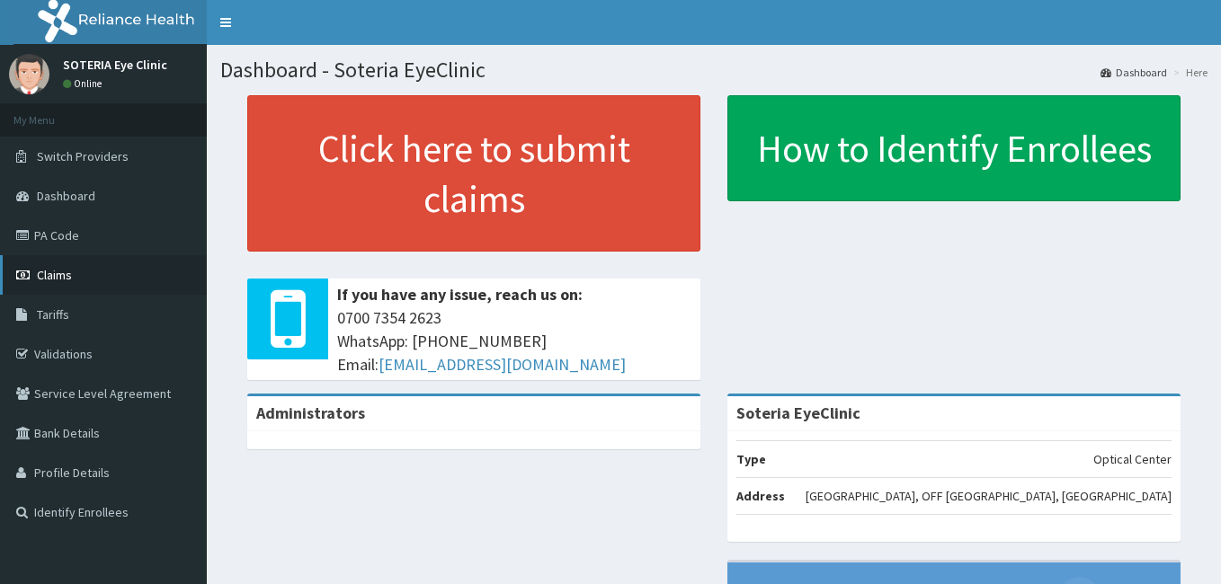
click at [41, 275] on span "Claims" at bounding box center [54, 275] width 35 height 16
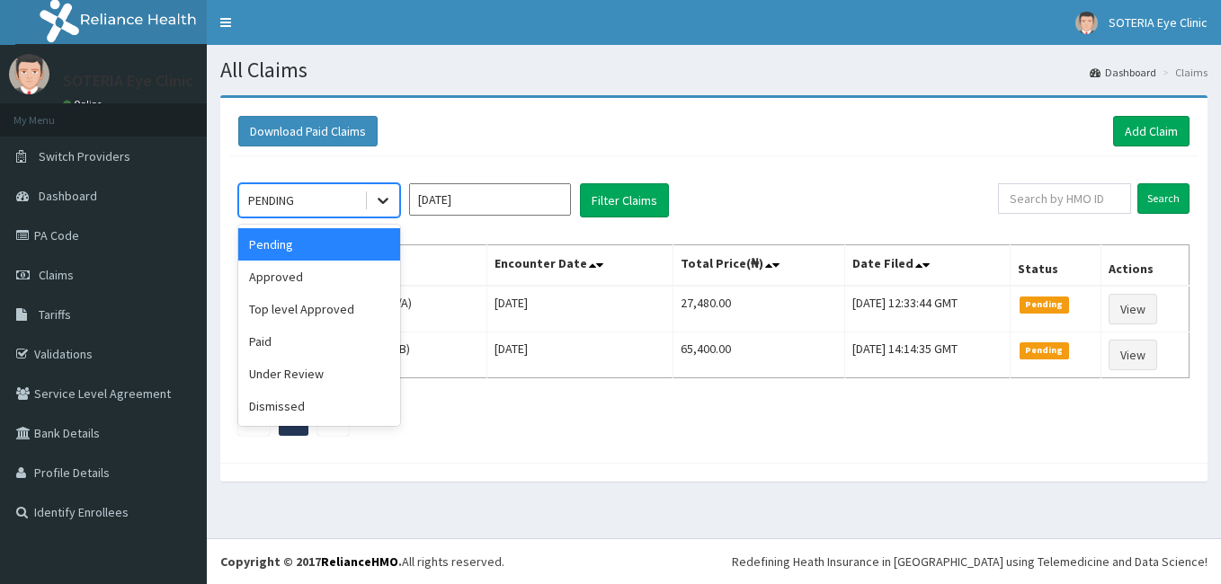
click at [388, 207] on icon at bounding box center [383, 200] width 18 height 18
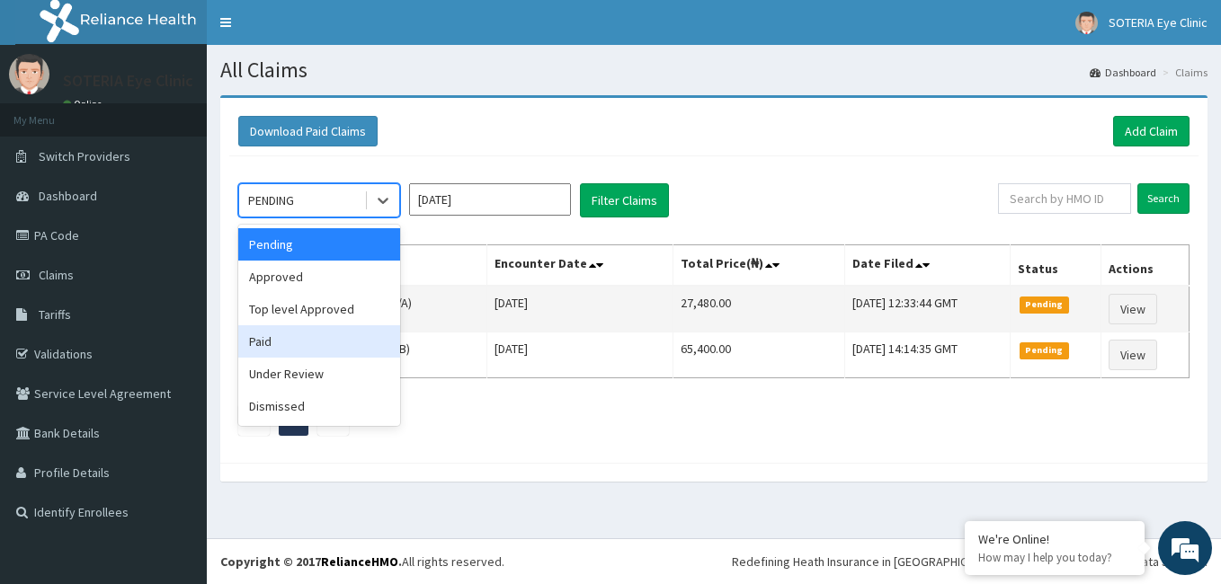
drag, startPoint x: 319, startPoint y: 345, endPoint x: 381, endPoint y: 307, distance: 73.1
click at [317, 345] on div "Paid" at bounding box center [319, 341] width 162 height 32
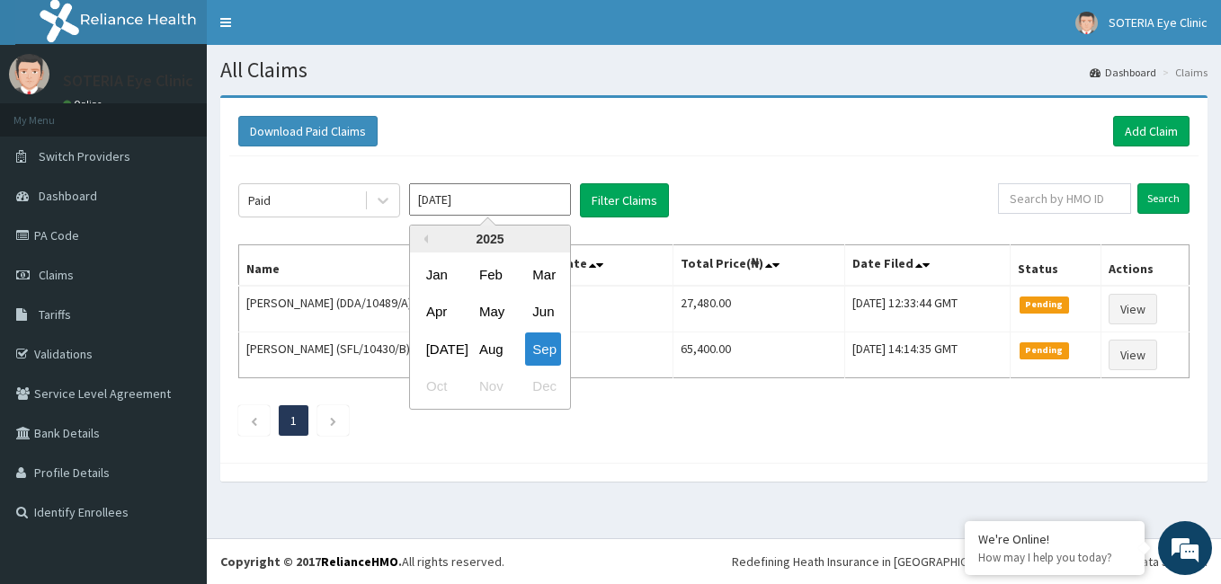
click at [458, 207] on input "Sep 2025" at bounding box center [490, 199] width 162 height 32
click at [422, 240] on button "Previous Year" at bounding box center [423, 239] width 9 height 9
click at [426, 279] on div "Jan" at bounding box center [437, 274] width 36 height 33
type input "Jan 2024"
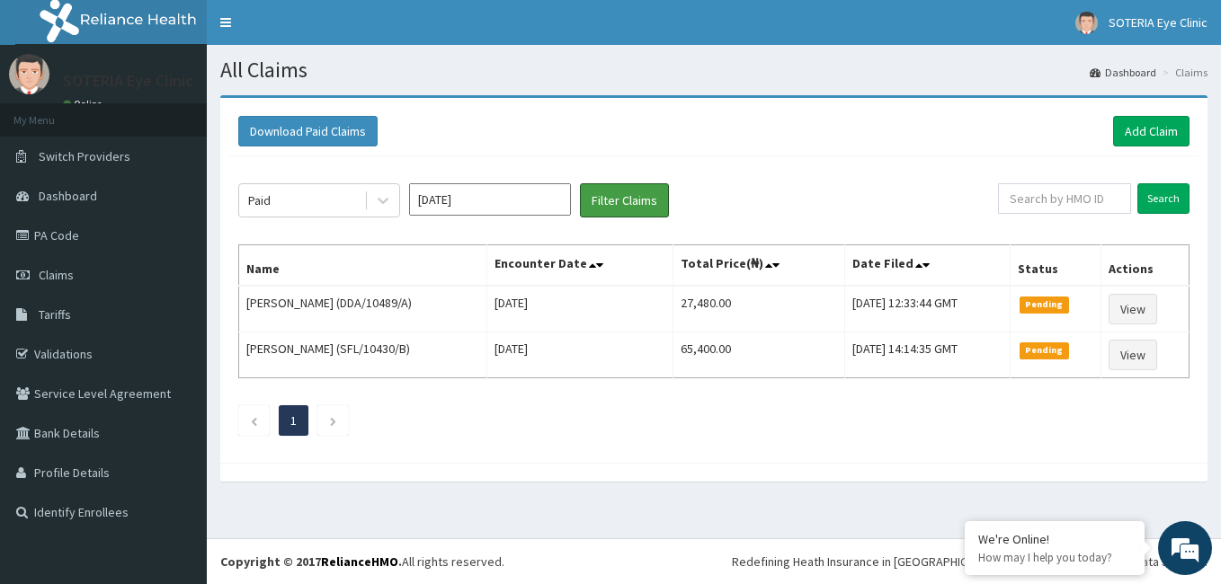
drag, startPoint x: 636, startPoint y: 201, endPoint x: 622, endPoint y: 158, distance: 45.5
click at [636, 201] on button "Filter Claims" at bounding box center [624, 200] width 89 height 34
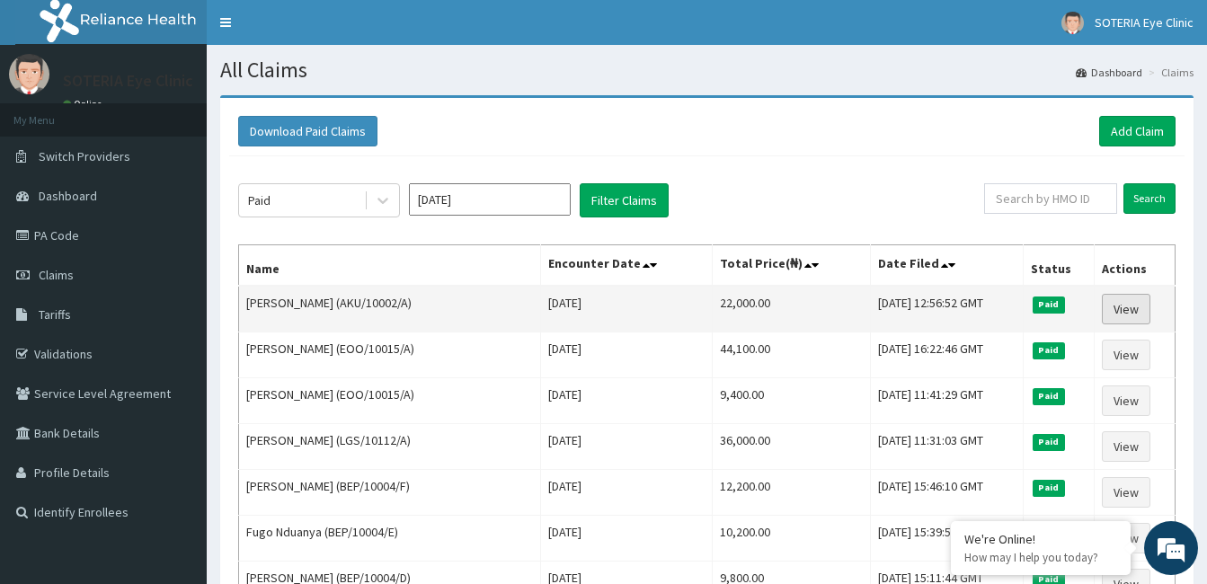
click at [1130, 313] on link "View" at bounding box center [1126, 309] width 49 height 31
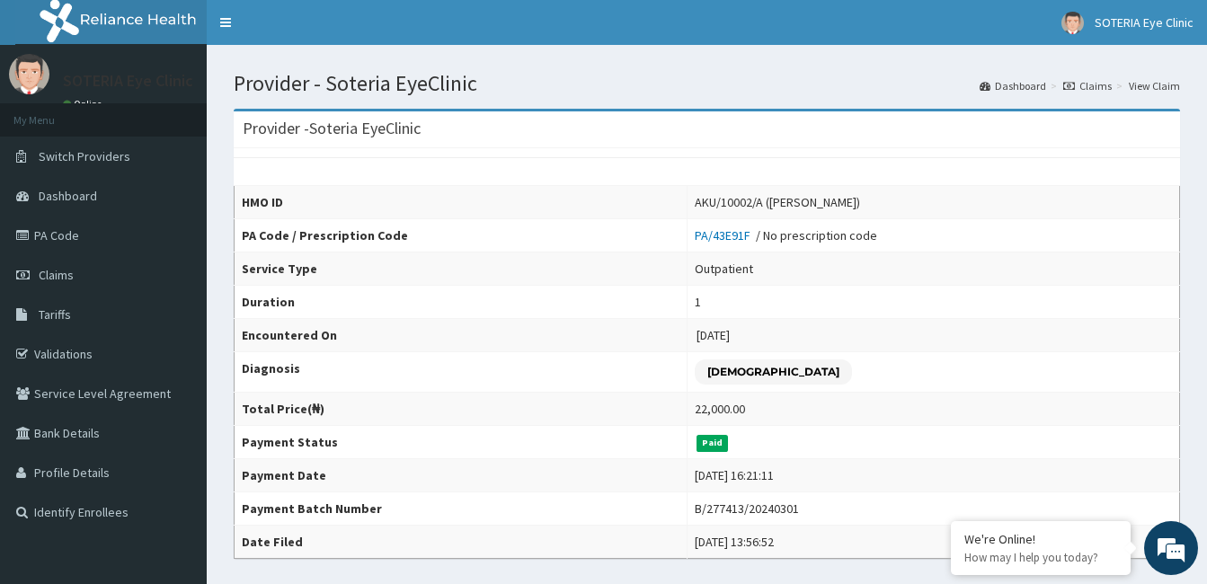
click at [1133, 84] on link "View Claim" at bounding box center [1154, 85] width 51 height 15
click at [1074, 83] on icon at bounding box center [1069, 86] width 12 height 11
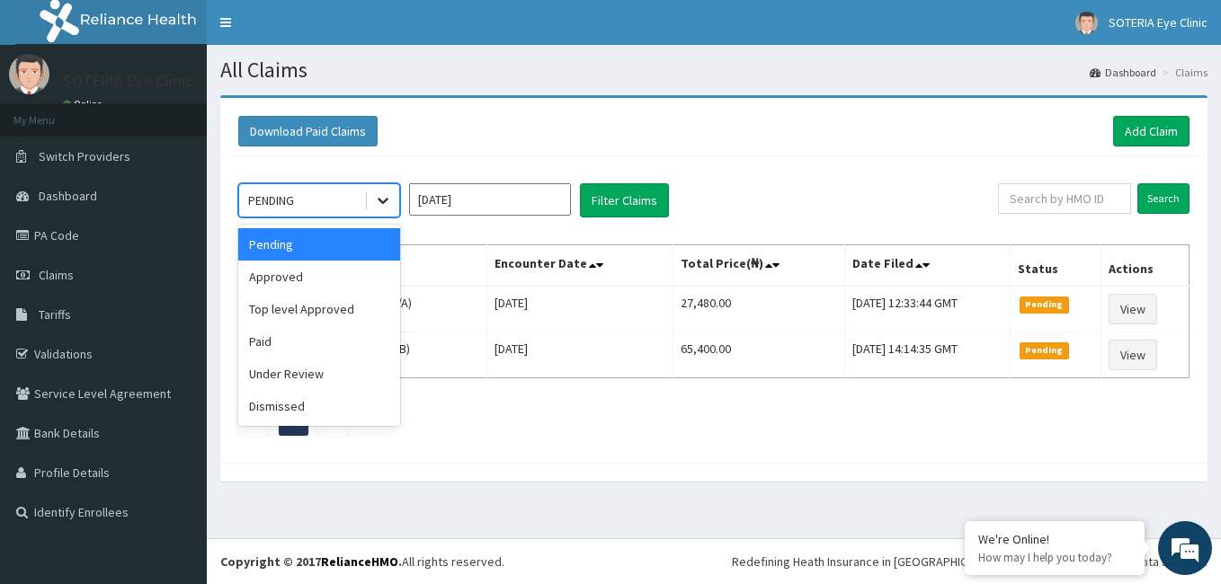
click at [395, 208] on div at bounding box center [383, 200] width 32 height 32
drag, startPoint x: 360, startPoint y: 343, endPoint x: 390, endPoint y: 333, distance: 31.6
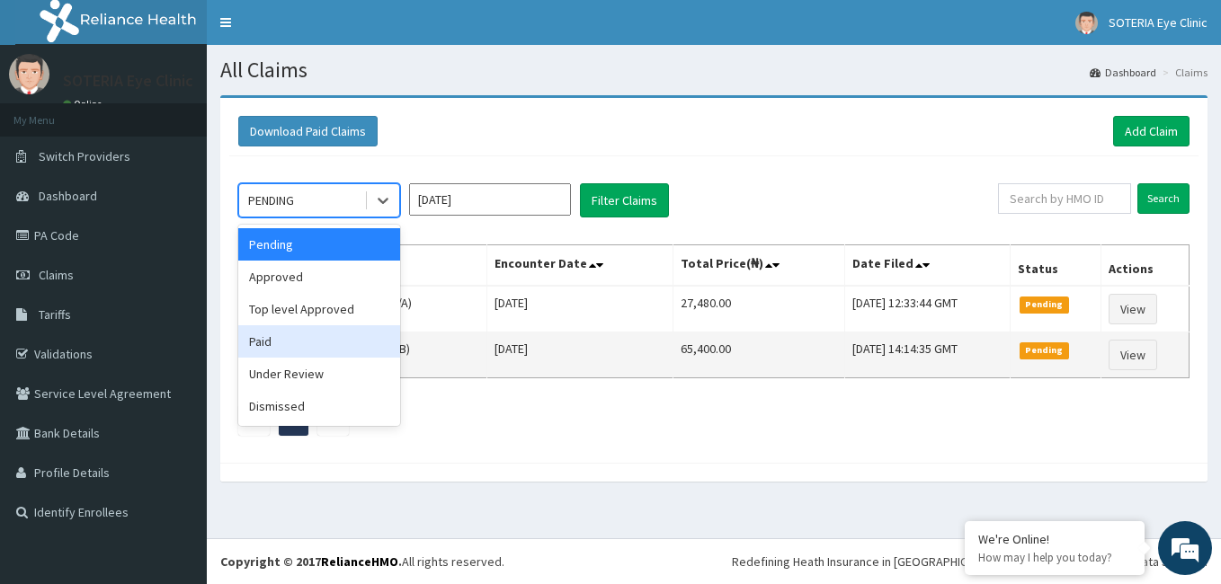
click at [361, 343] on div "Paid" at bounding box center [319, 341] width 162 height 32
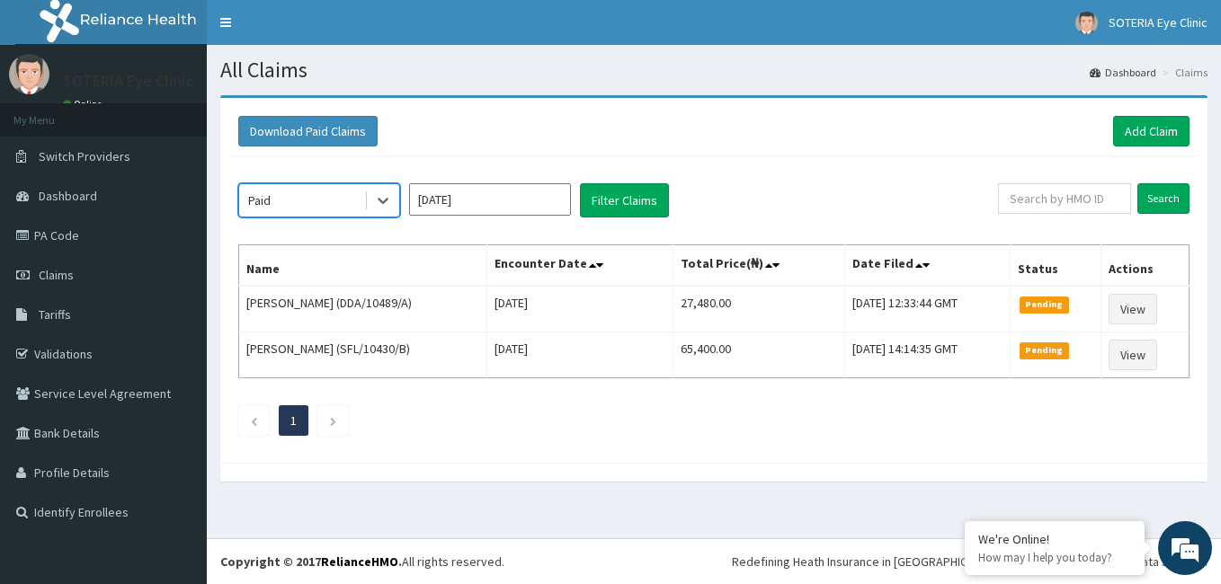
click at [543, 196] on input "Sep 2025" at bounding box center [490, 199] width 162 height 32
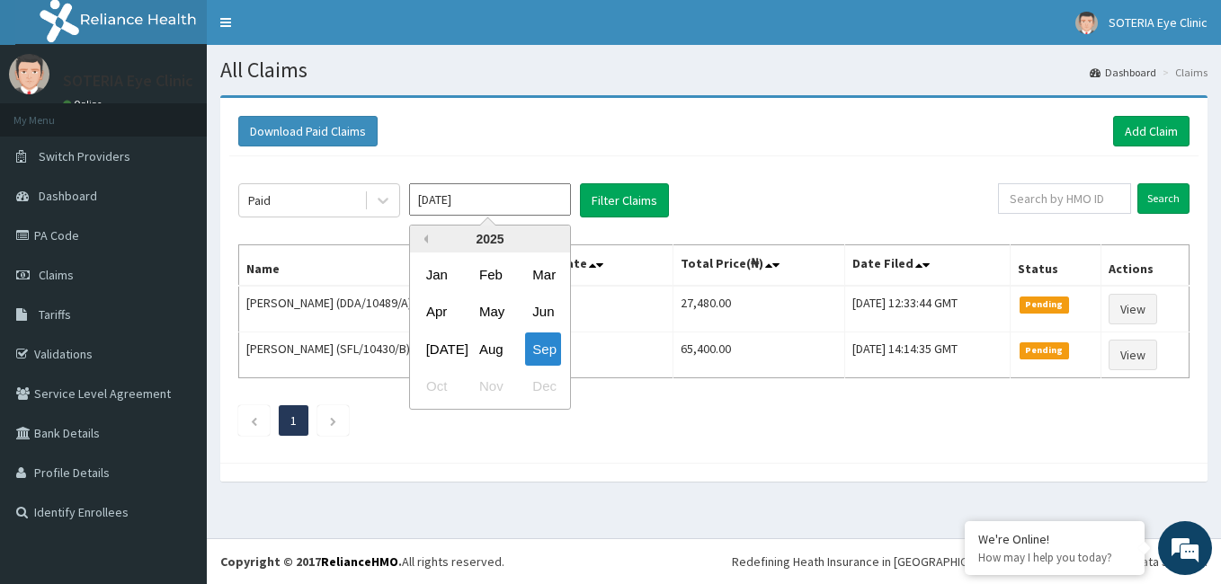
click at [427, 240] on button "Previous Year" at bounding box center [423, 239] width 9 height 9
click at [422, 245] on div "2024" at bounding box center [490, 239] width 160 height 27
click at [422, 240] on button "Previous Year" at bounding box center [423, 239] width 9 height 9
click at [532, 388] on div "Dec" at bounding box center [543, 386] width 36 height 33
type input "Dec 2023"
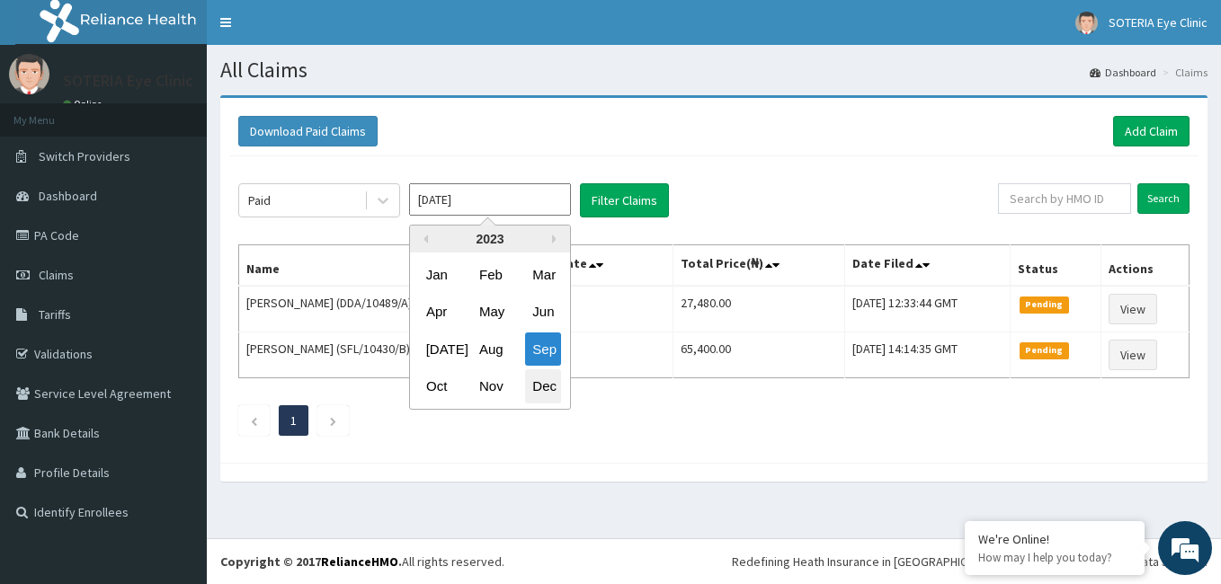
click at [532, 388] on div "Paid Dec 2023 Previous Year Next Year 2023 Jan Feb Mar Apr May Jun Jul Aug Sep …" at bounding box center [713, 305] width 969 height 298
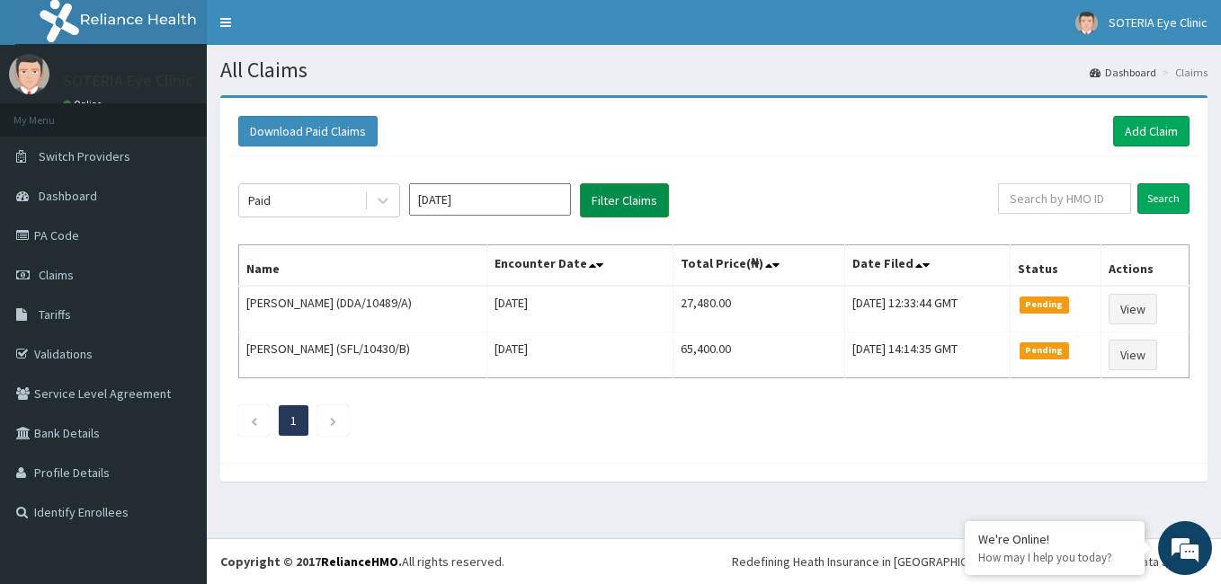
click at [612, 192] on button "Filter Claims" at bounding box center [624, 200] width 89 height 34
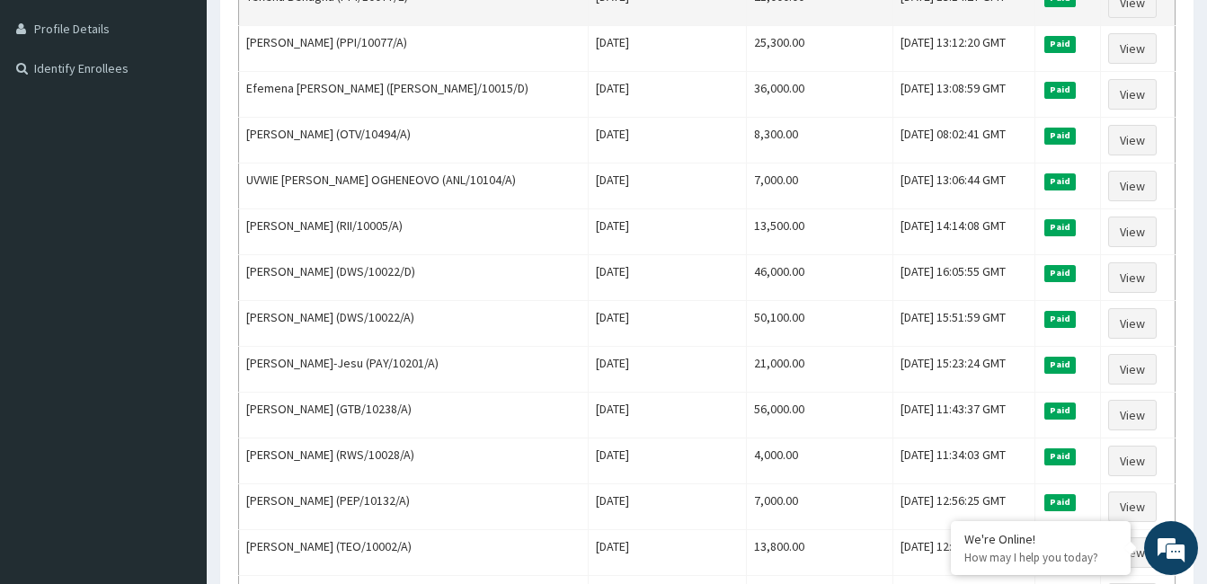
scroll to position [90, 0]
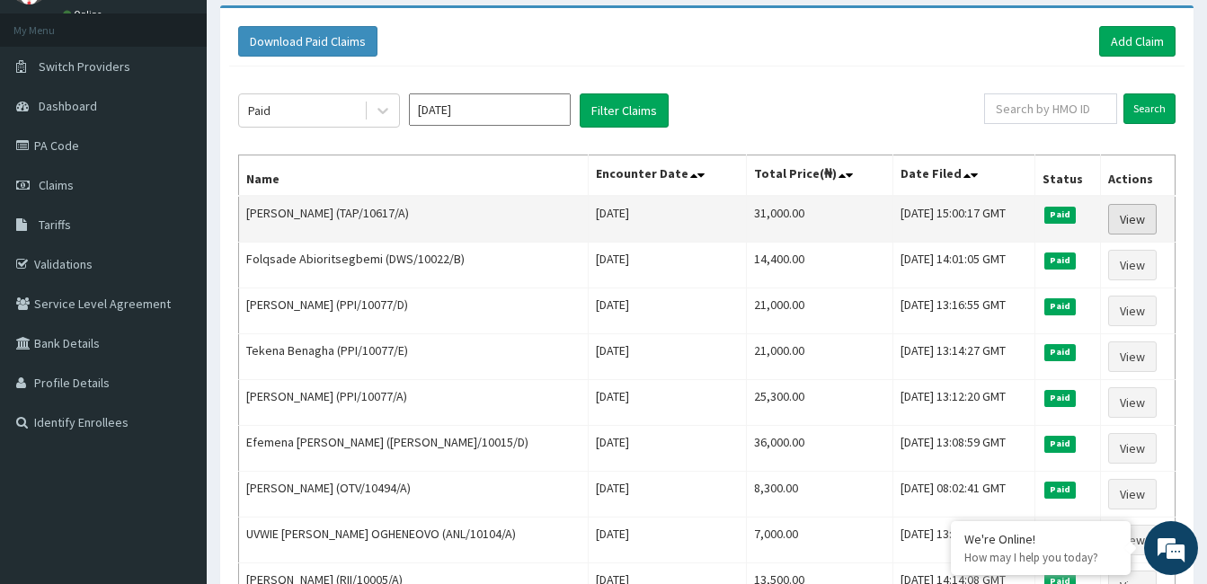
click at [1140, 222] on link "View" at bounding box center [1132, 219] width 49 height 31
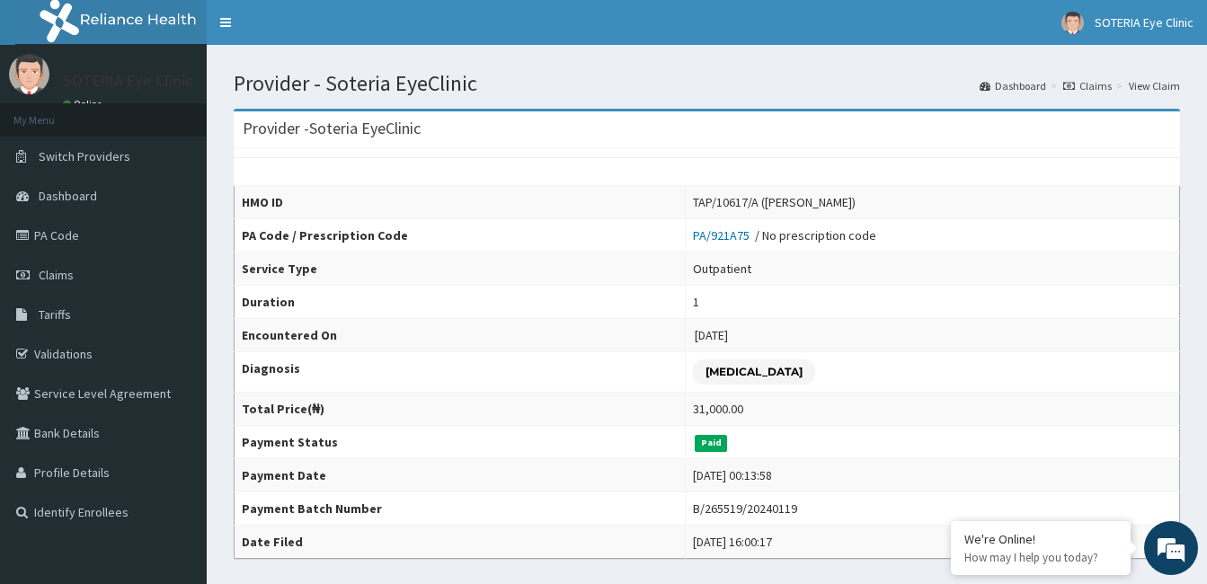
click at [1072, 85] on icon at bounding box center [1069, 86] width 12 height 11
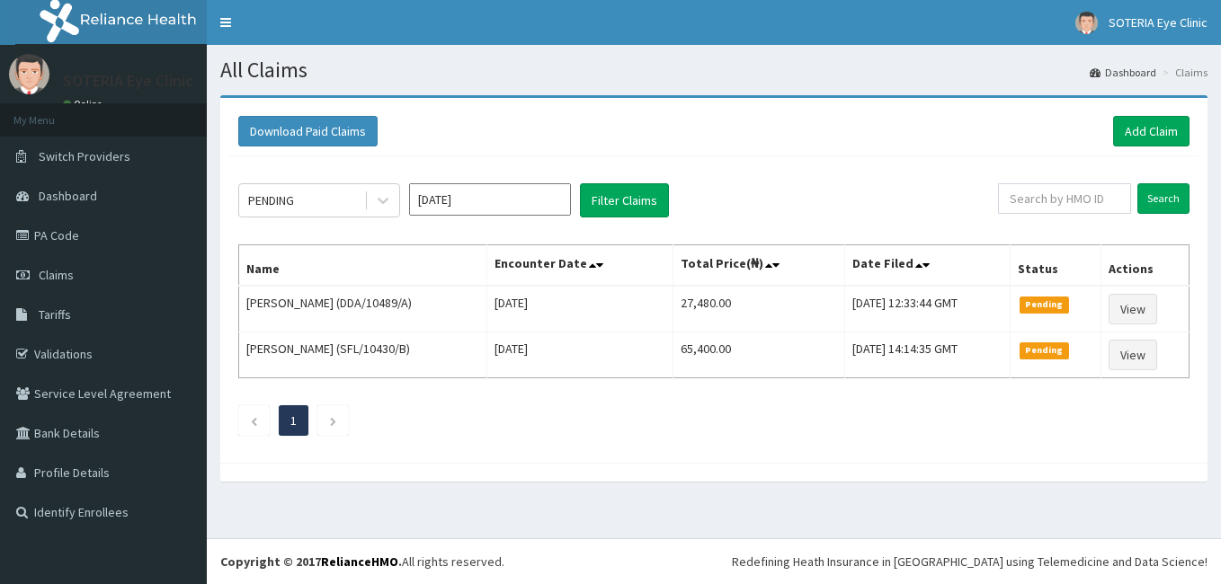
click at [375, 204] on icon at bounding box center [383, 200] width 18 height 18
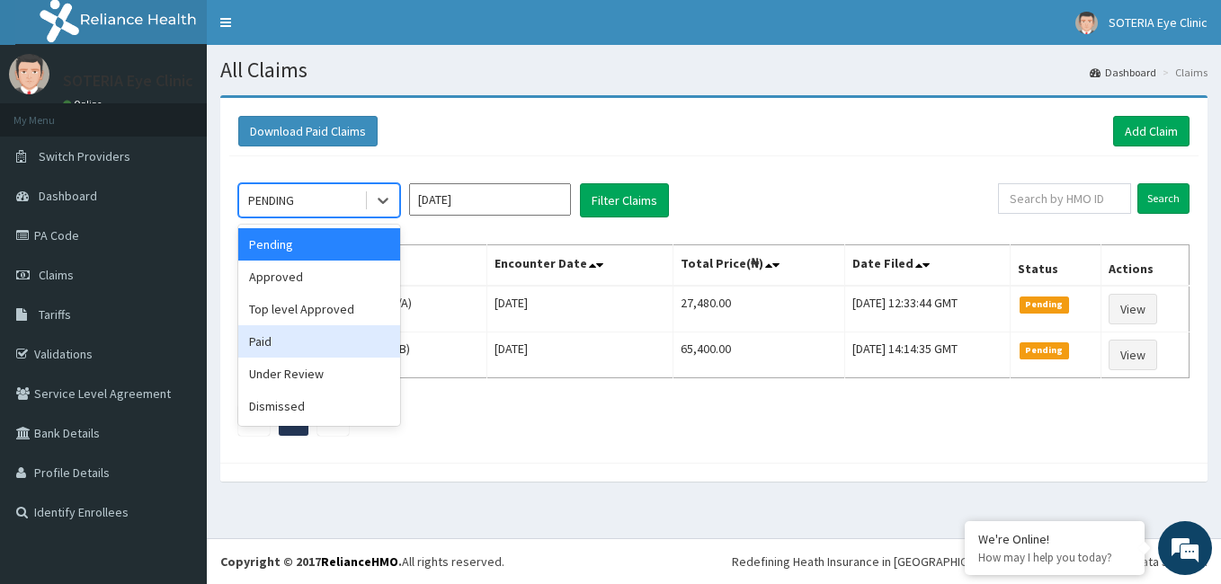
drag, startPoint x: 343, startPoint y: 345, endPoint x: 459, endPoint y: 275, distance: 135.5
click at [344, 346] on div "Paid" at bounding box center [319, 341] width 162 height 32
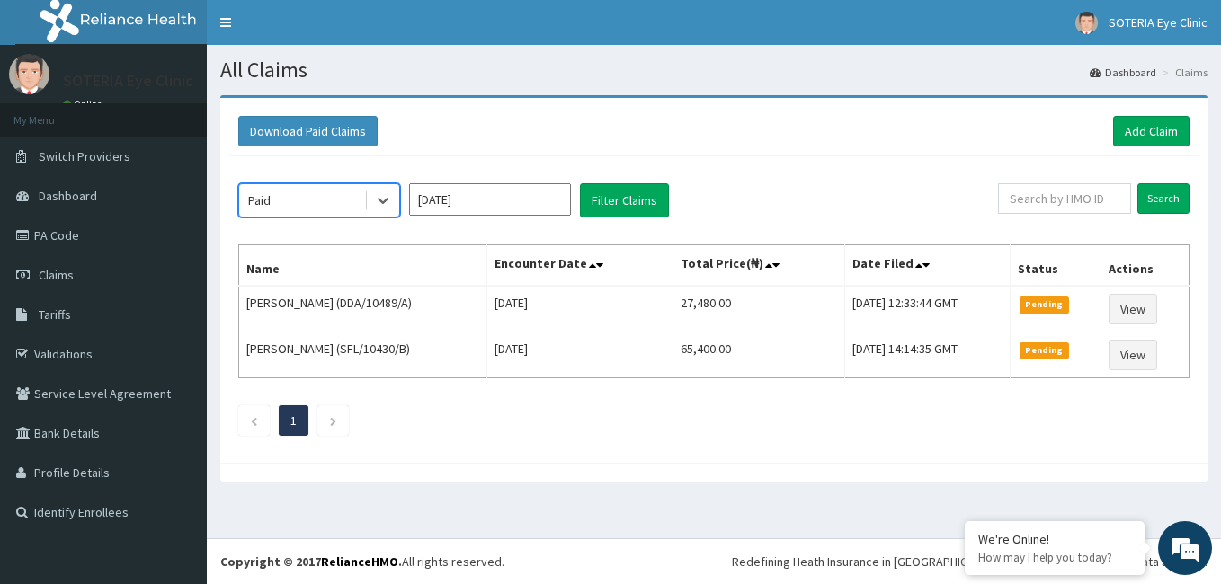
click at [479, 195] on input "Sep 2025" at bounding box center [490, 199] width 162 height 32
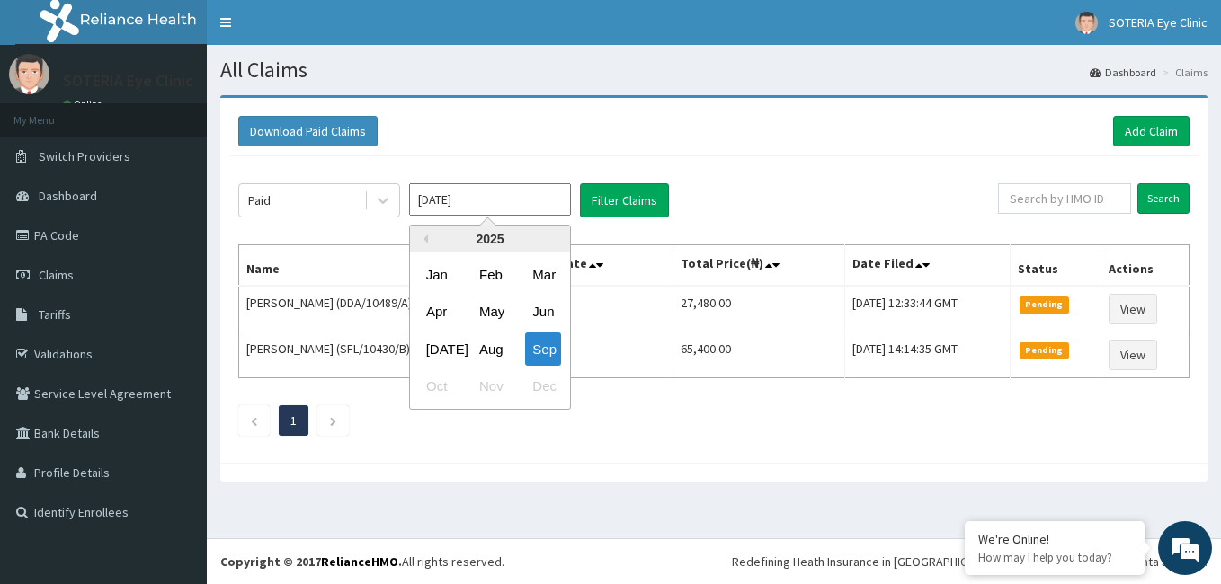
click at [423, 244] on div "2025" at bounding box center [490, 239] width 160 height 27
click at [423, 242] on button "Previous Year" at bounding box center [423, 239] width 9 height 9
click at [427, 235] on div "Previous Year Next Year 2024 Jan Feb Mar Apr May Jun Jul Aug Sep Oct Nov Dec" at bounding box center [490, 317] width 162 height 185
click at [427, 239] on button "Previous Year" at bounding box center [423, 239] width 9 height 9
click at [544, 383] on div "Dec" at bounding box center [543, 386] width 36 height 33
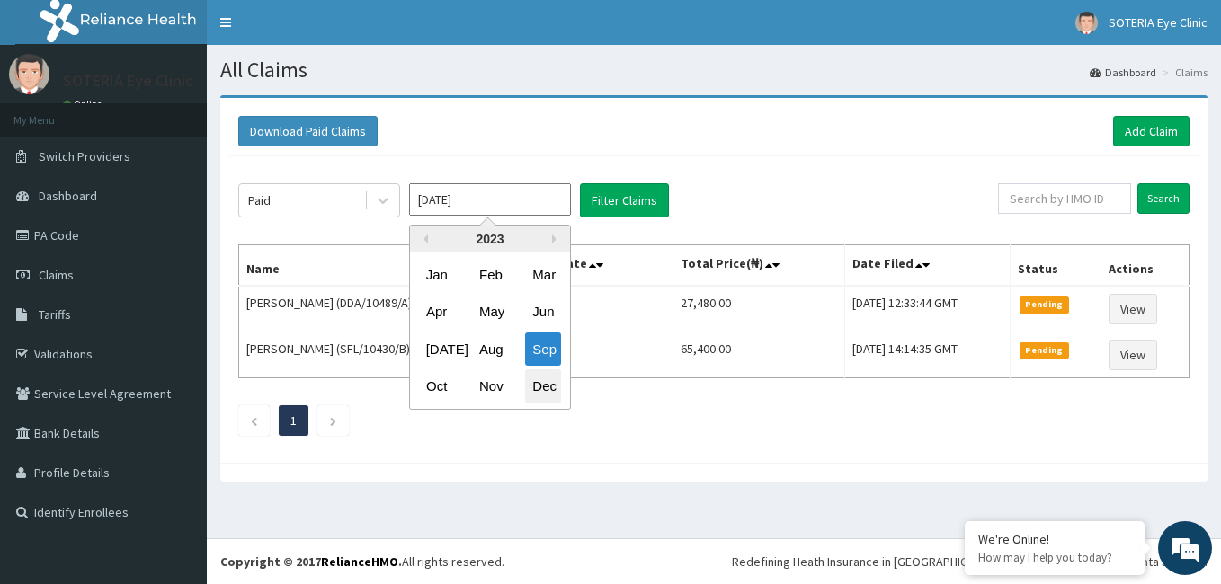
type input "[DATE]"
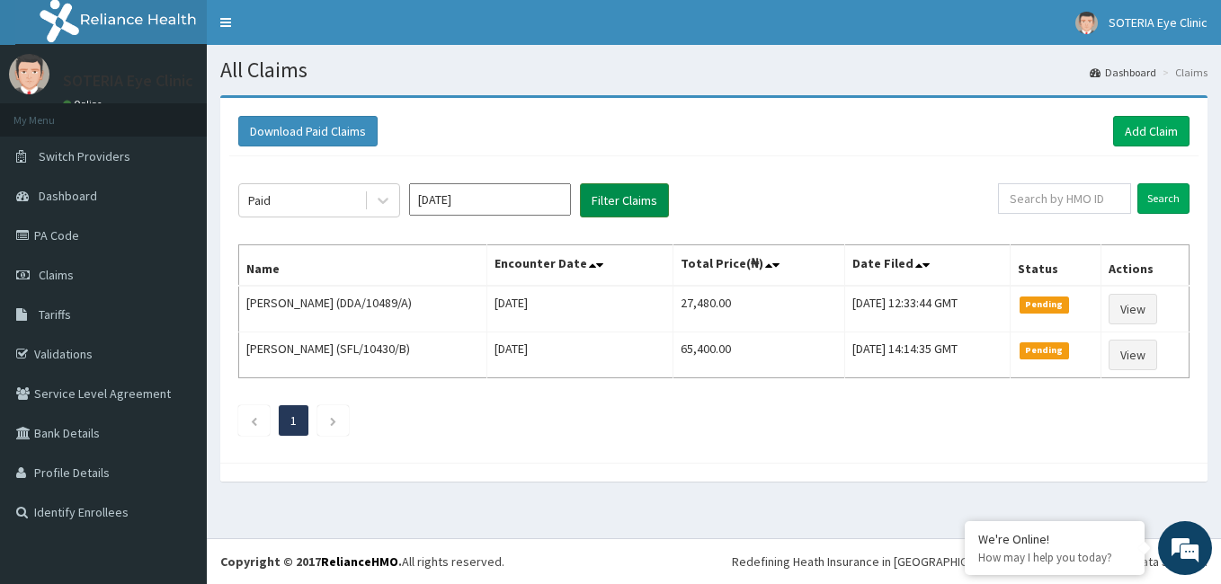
click at [606, 201] on button "Filter Claims" at bounding box center [624, 200] width 89 height 34
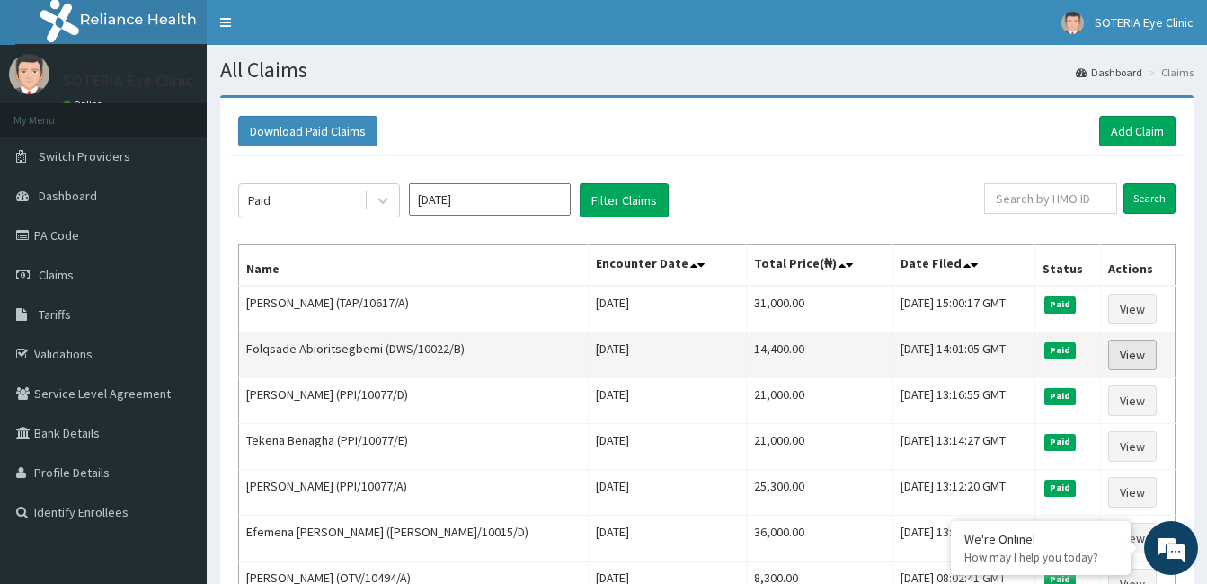
click at [1122, 360] on link "View" at bounding box center [1132, 355] width 49 height 31
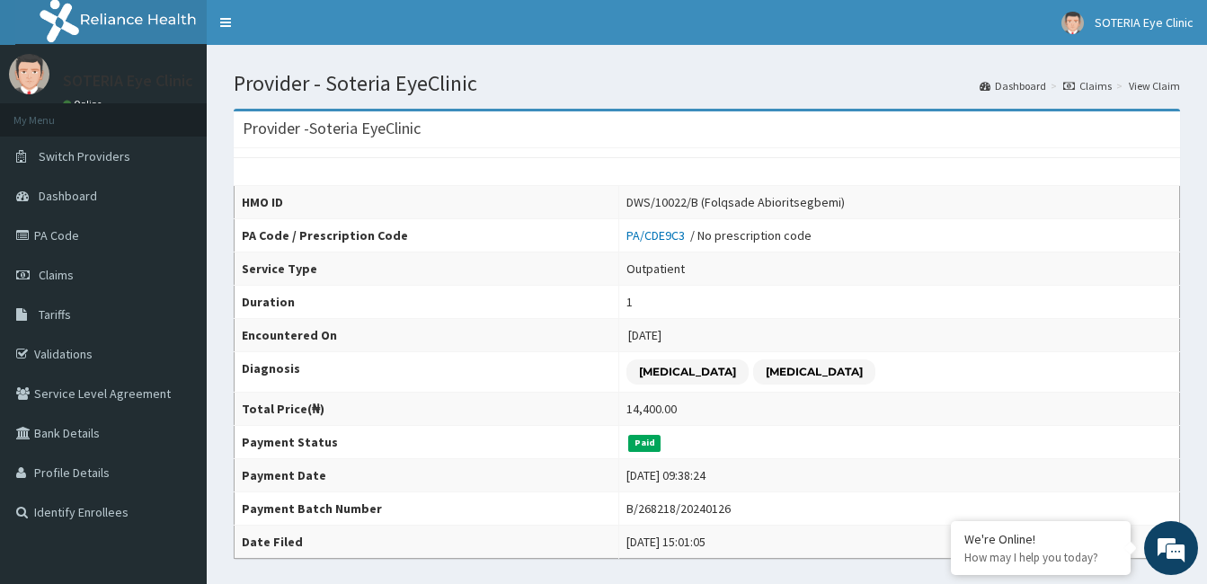
click at [1075, 87] on icon at bounding box center [1069, 86] width 12 height 11
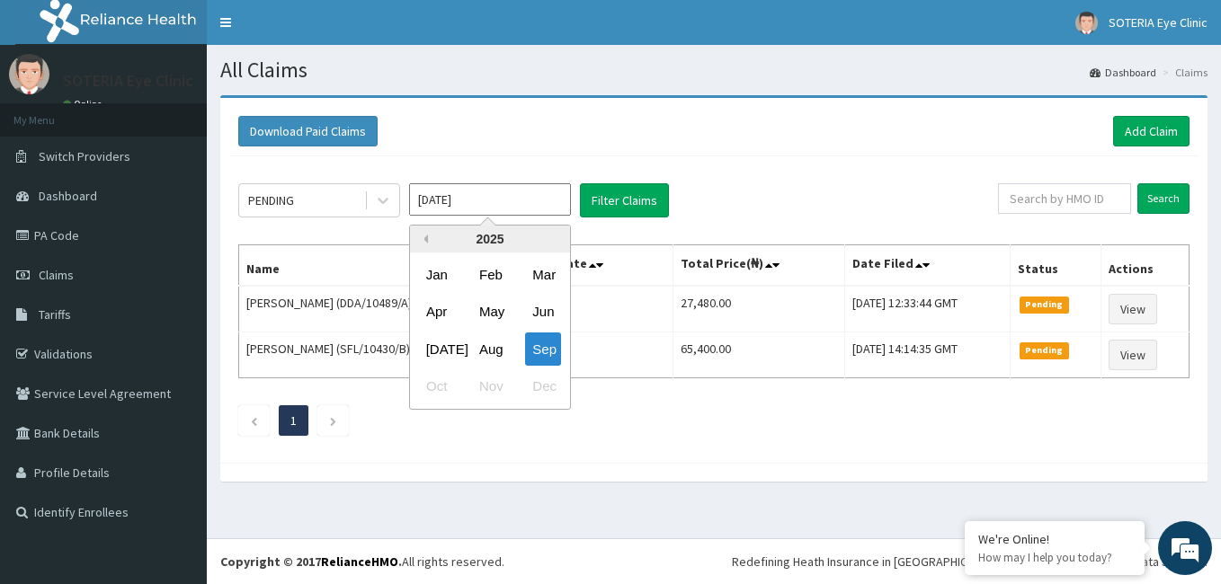
click at [421, 239] on button "Previous Year" at bounding box center [423, 239] width 9 height 9
click at [420, 240] on button "Previous Year" at bounding box center [423, 239] width 9 height 9
click at [551, 241] on div "2022" at bounding box center [490, 239] width 160 height 27
click at [556, 238] on button "Next Year" at bounding box center [556, 239] width 9 height 9
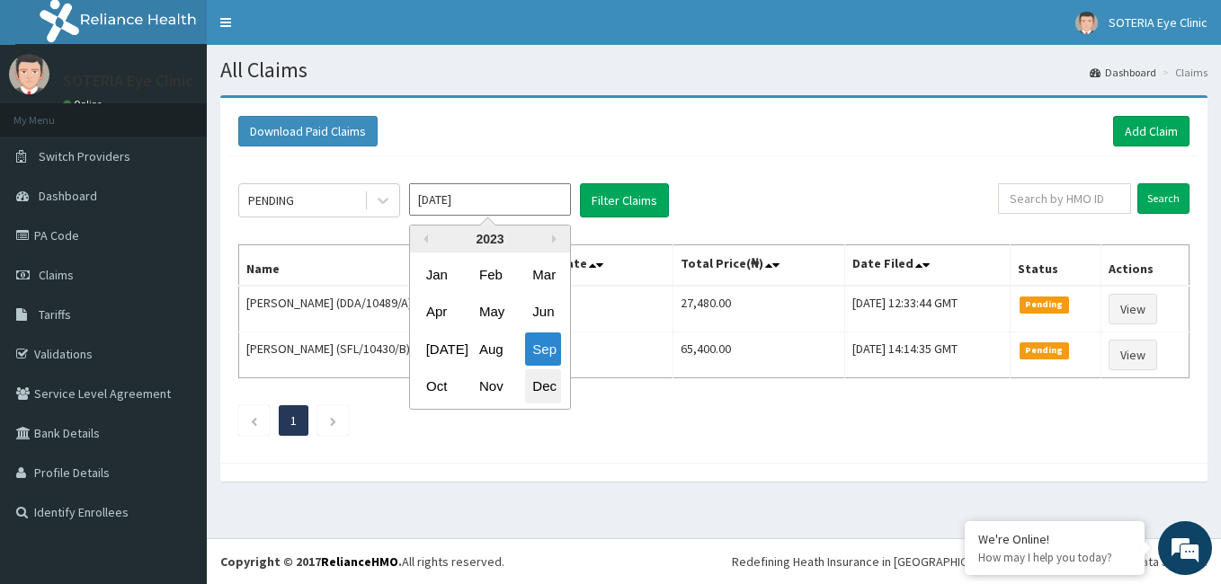
click at [552, 377] on div "Dec" at bounding box center [543, 386] width 36 height 33
type input "[DATE]"
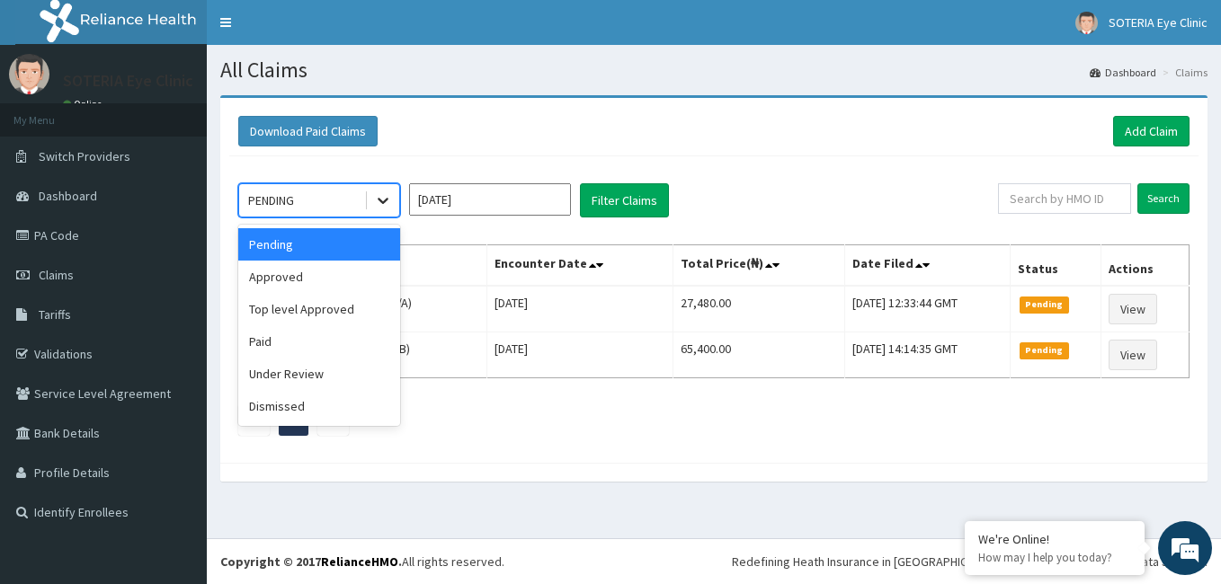
click at [387, 192] on icon at bounding box center [383, 200] width 18 height 18
click at [342, 349] on div "Paid" at bounding box center [319, 341] width 162 height 32
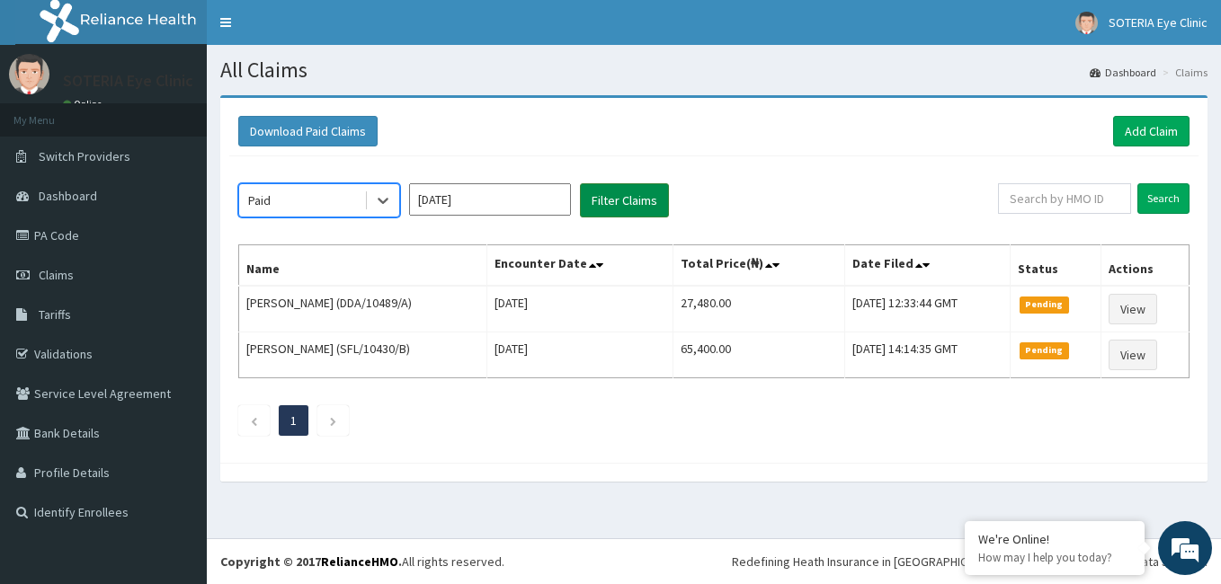
click at [623, 203] on button "Filter Claims" at bounding box center [624, 200] width 89 height 34
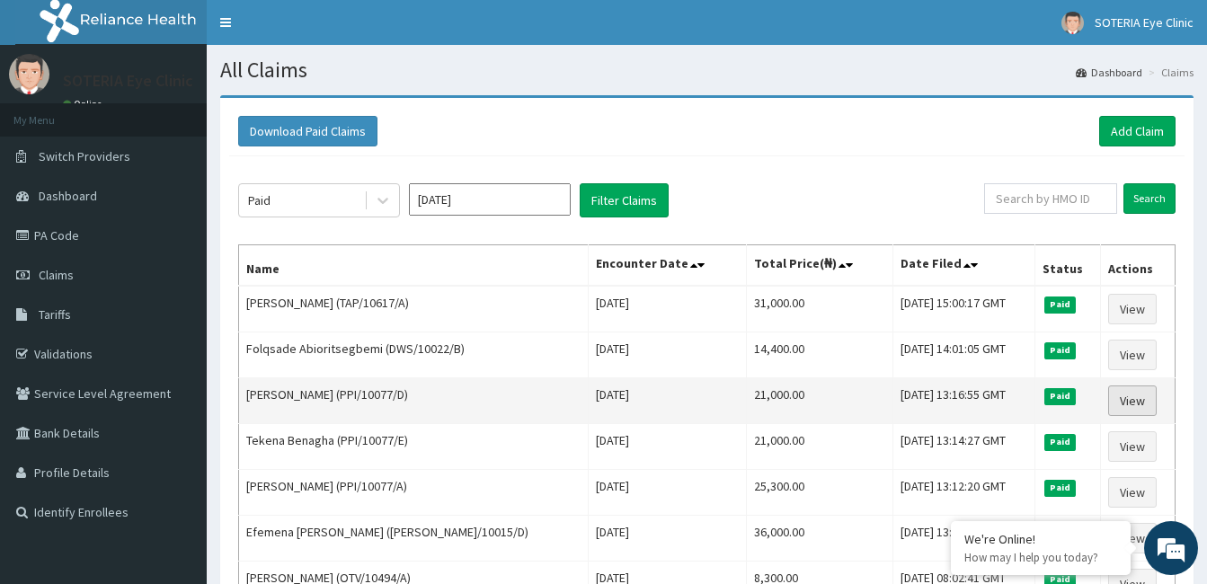
click at [1129, 398] on link "View" at bounding box center [1132, 401] width 49 height 31
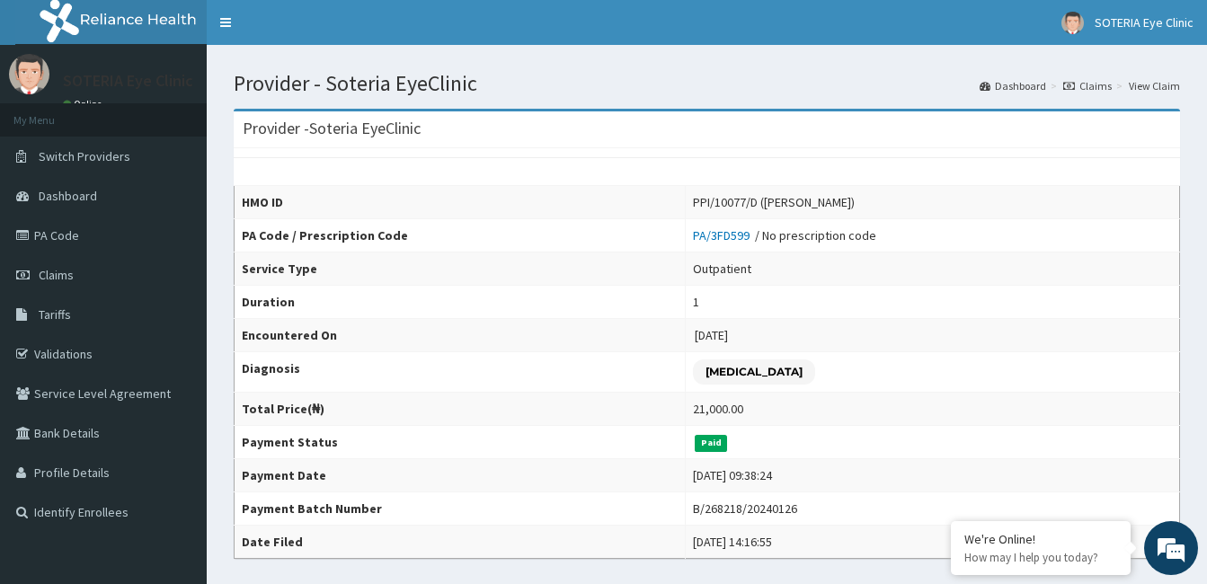
click at [1075, 84] on icon at bounding box center [1069, 86] width 12 height 11
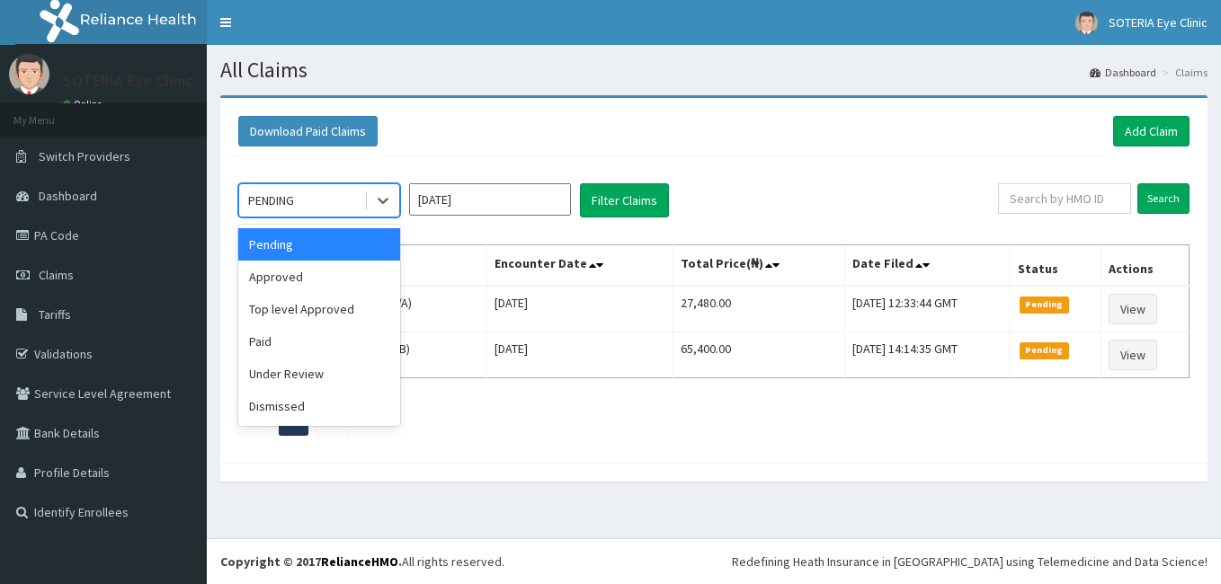
click at [380, 198] on icon at bounding box center [383, 200] width 18 height 18
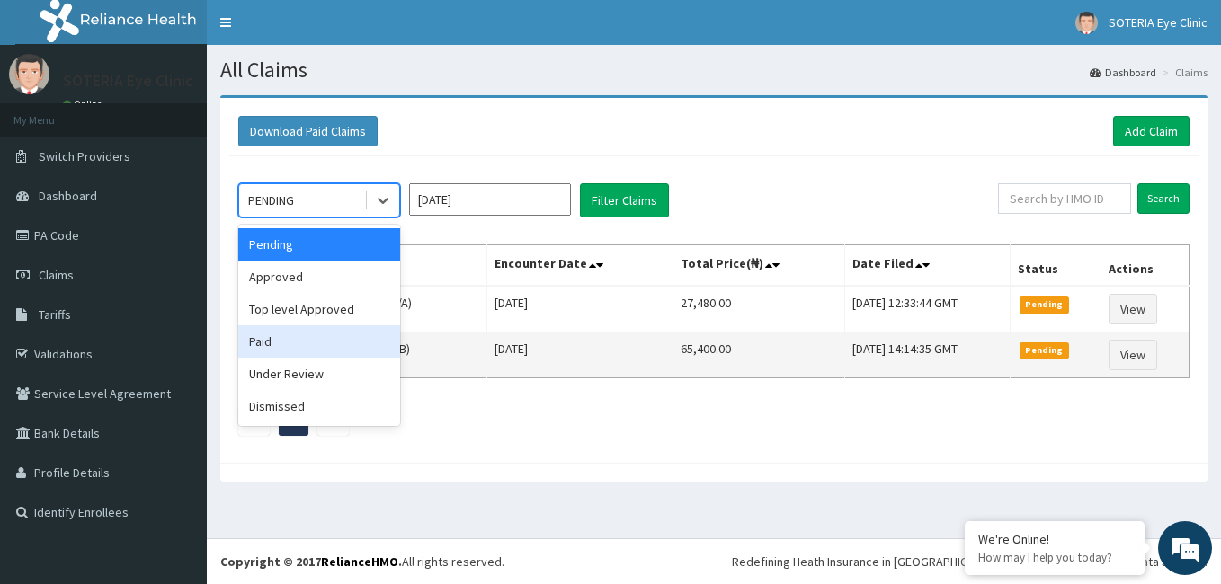
click at [351, 343] on div "Paid" at bounding box center [319, 341] width 162 height 32
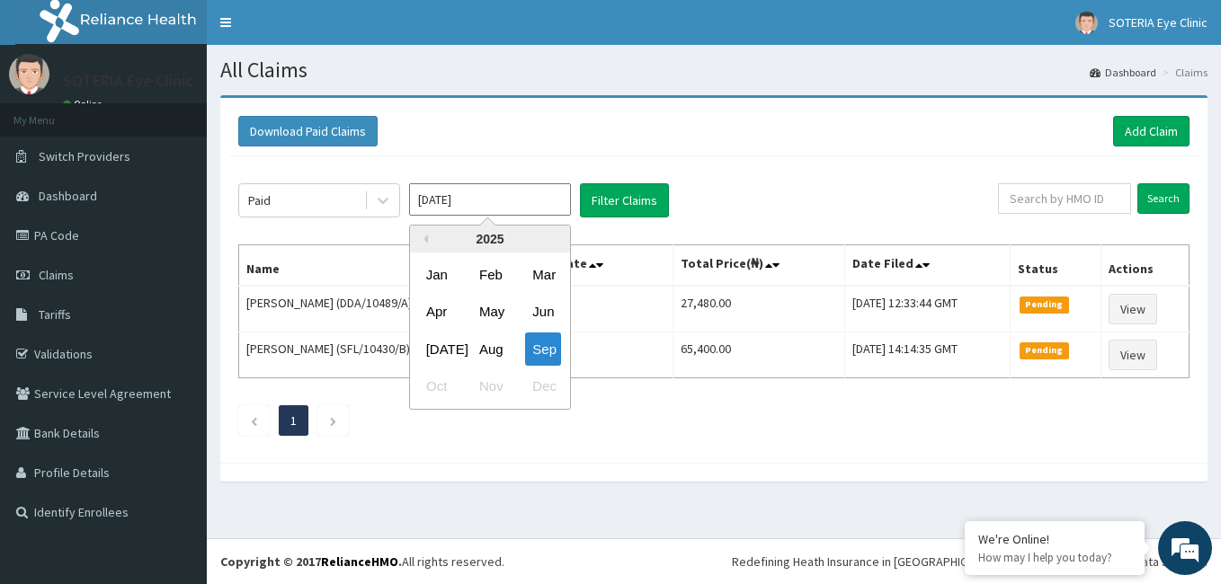
click at [479, 200] on input "[DATE]" at bounding box center [490, 199] width 162 height 32
click at [426, 239] on button "Previous Year" at bounding box center [423, 239] width 9 height 9
click at [552, 396] on div "Dec" at bounding box center [543, 386] width 36 height 33
type input "[DATE]"
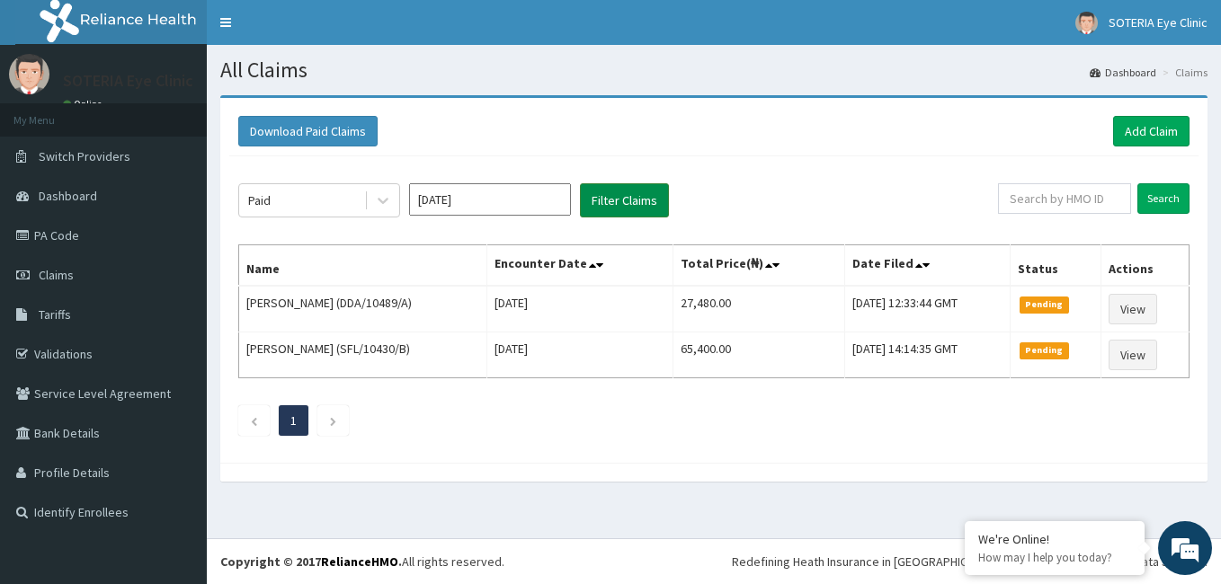
click at [648, 204] on button "Filter Claims" at bounding box center [624, 200] width 89 height 34
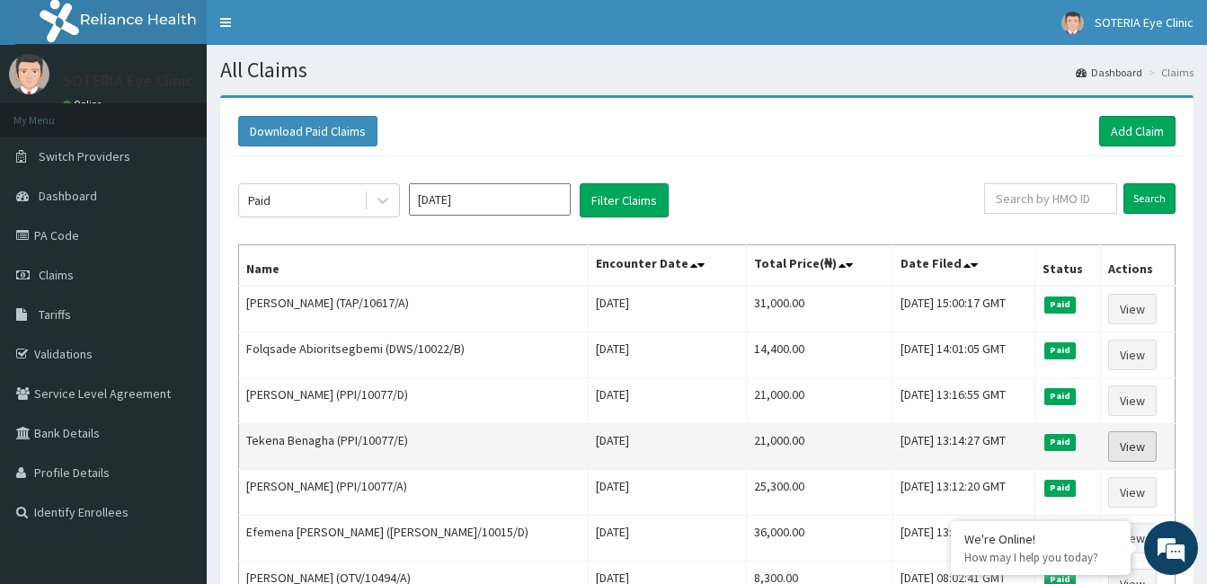
click at [1138, 448] on link "View" at bounding box center [1132, 446] width 49 height 31
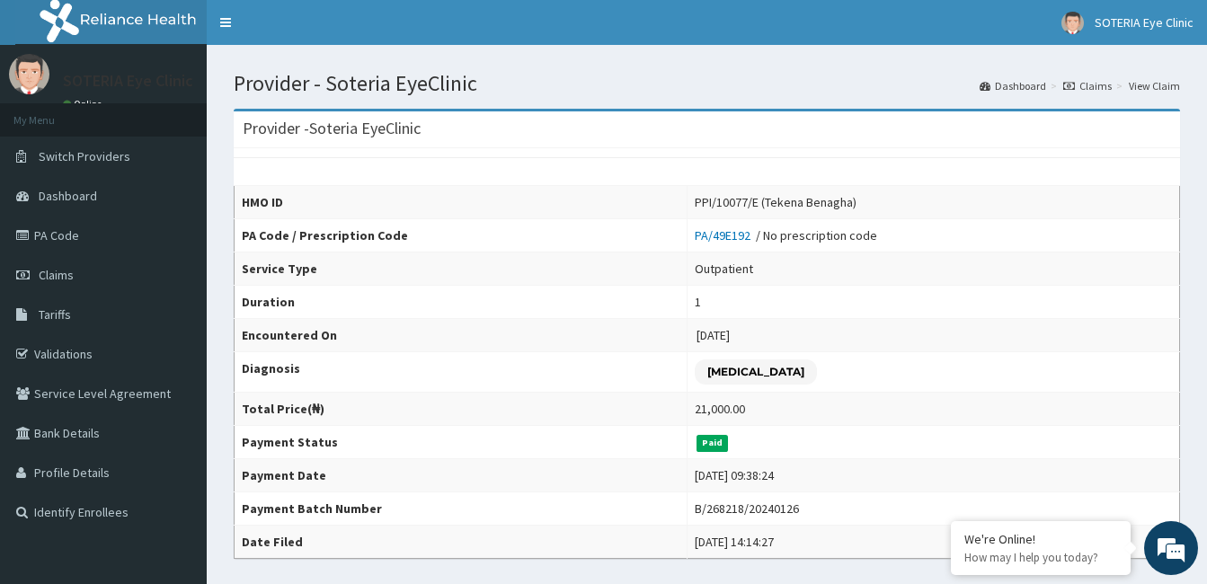
click at [1075, 88] on icon at bounding box center [1069, 86] width 12 height 11
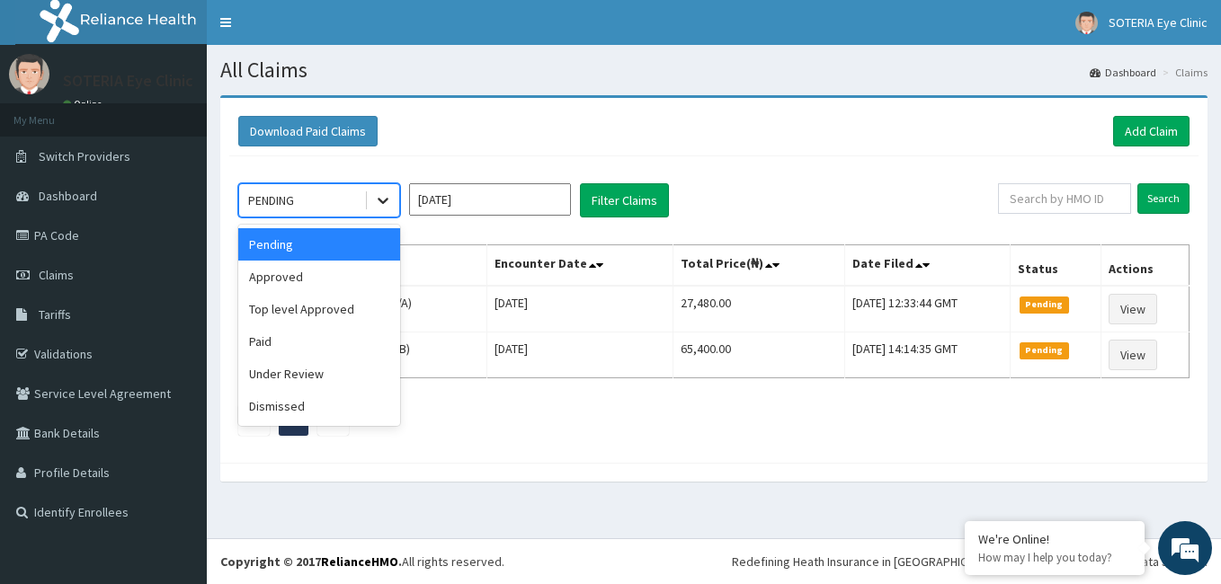
click at [387, 211] on div at bounding box center [383, 200] width 32 height 32
click at [342, 326] on div "Paid" at bounding box center [319, 341] width 162 height 32
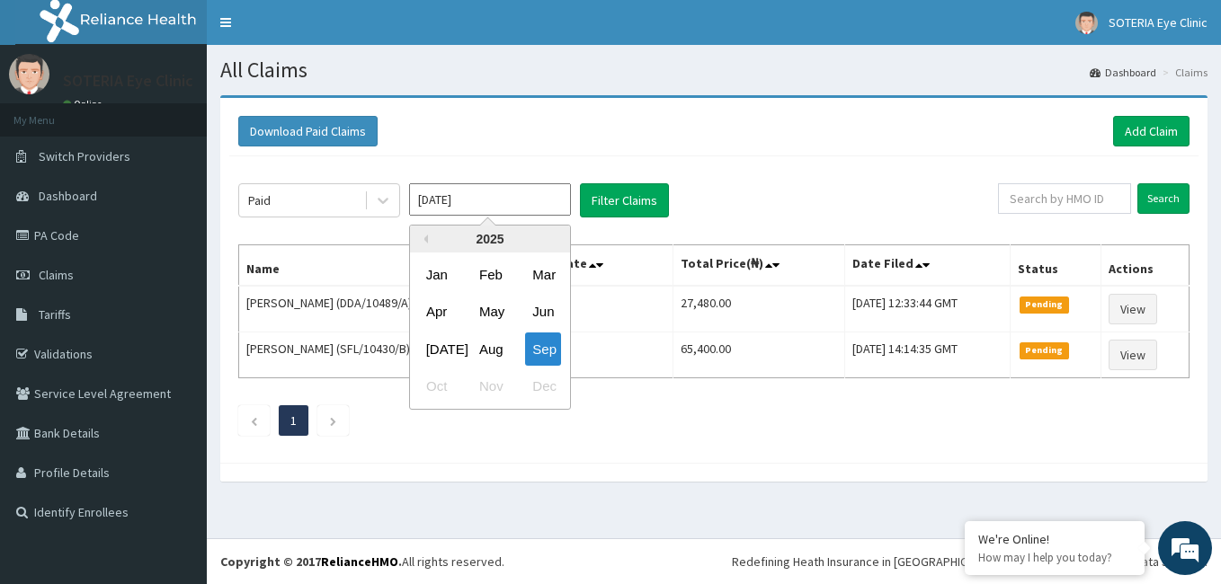
click at [449, 203] on input "[DATE]" at bounding box center [490, 199] width 162 height 32
click at [420, 242] on button "Previous Year" at bounding box center [423, 239] width 9 height 9
click at [540, 386] on div "Dec" at bounding box center [543, 386] width 36 height 33
type input "[DATE]"
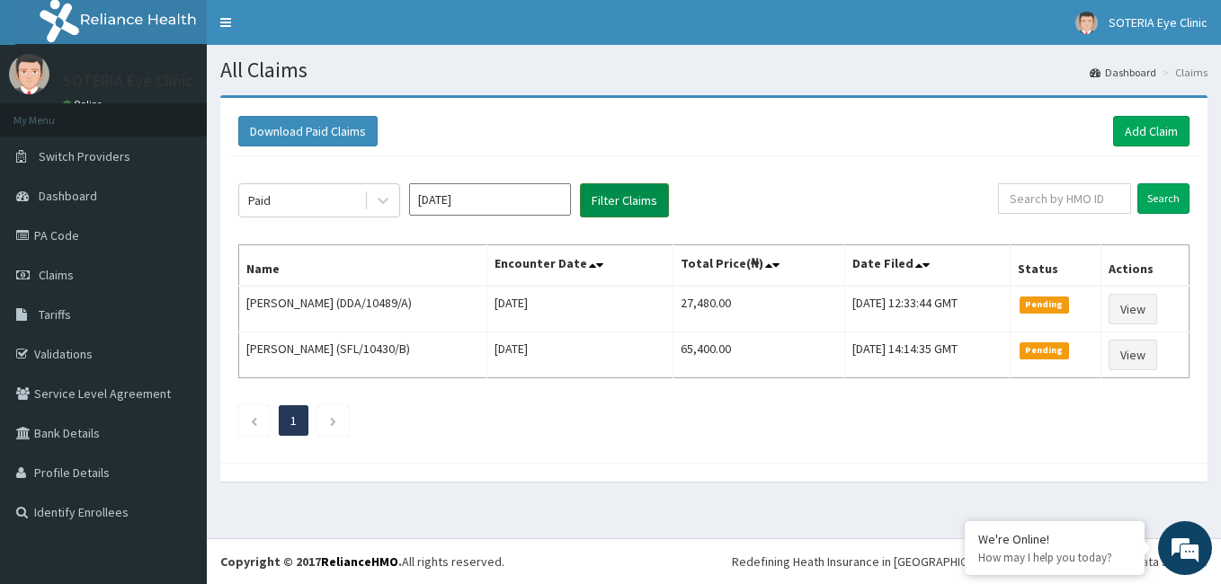
drag, startPoint x: 637, startPoint y: 192, endPoint x: 659, endPoint y: 235, distance: 47.4
click at [636, 192] on button "Filter Claims" at bounding box center [624, 200] width 89 height 34
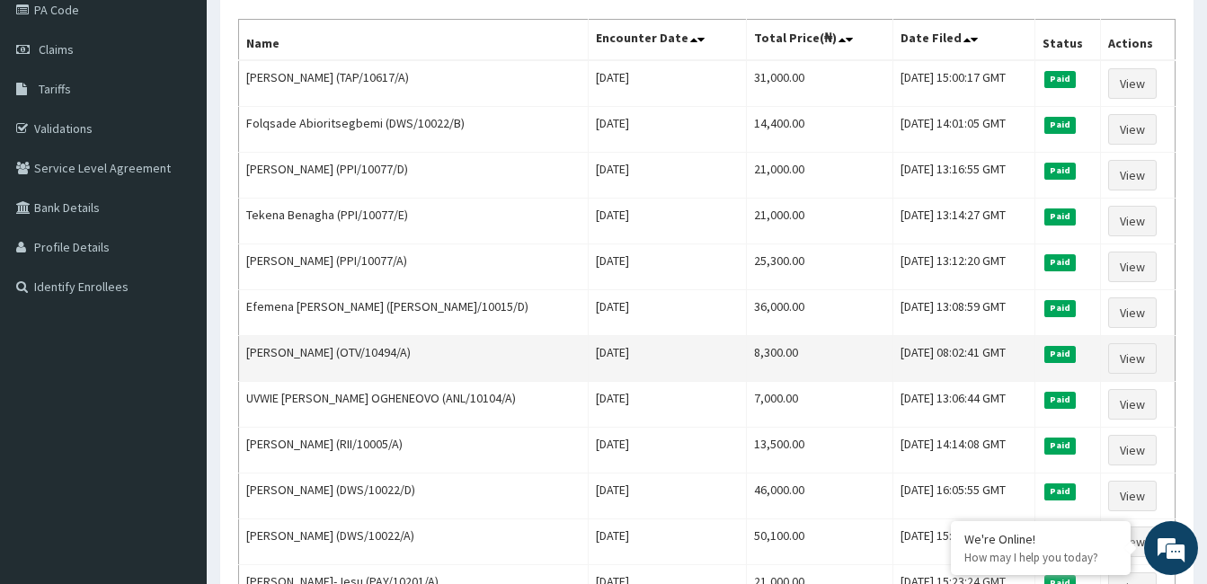
scroll to position [270, 0]
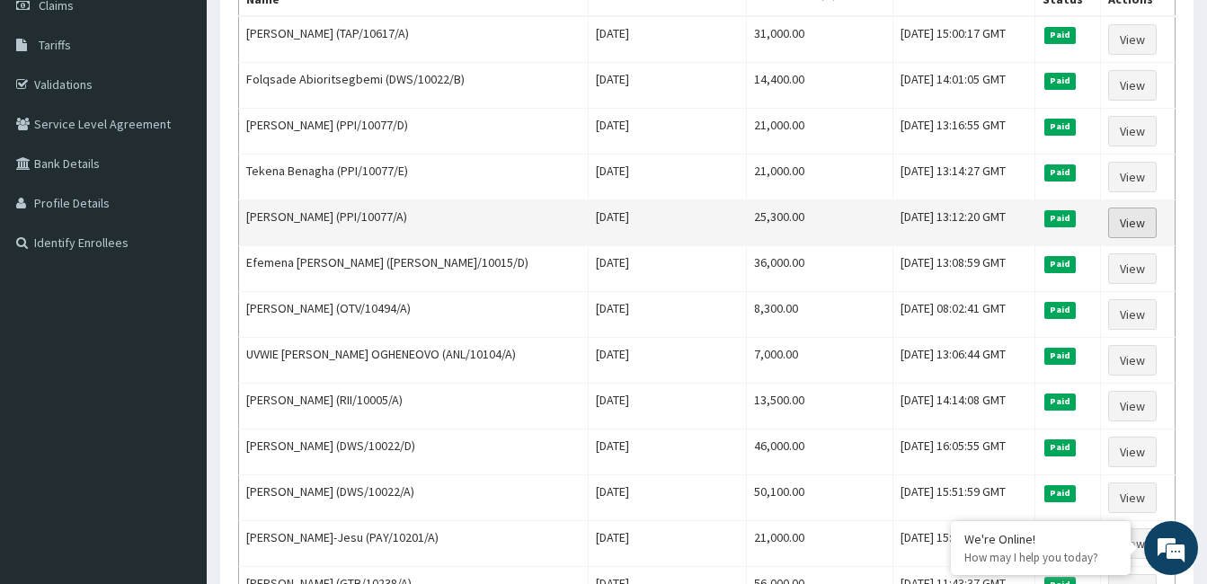
click at [1129, 228] on link "View" at bounding box center [1132, 223] width 49 height 31
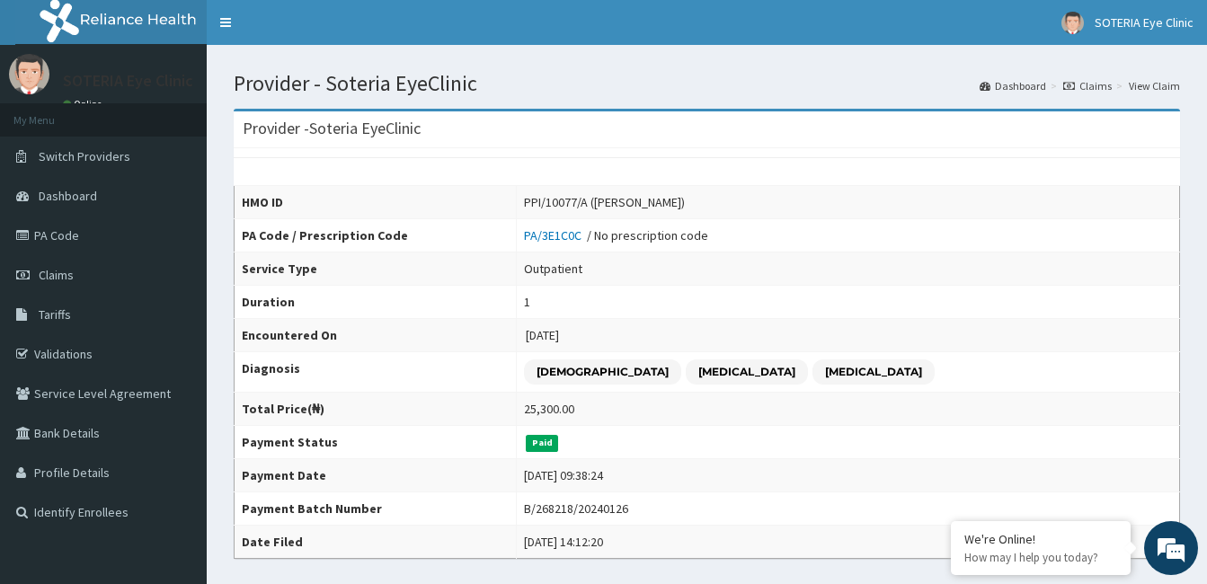
click at [1075, 82] on icon at bounding box center [1069, 86] width 12 height 11
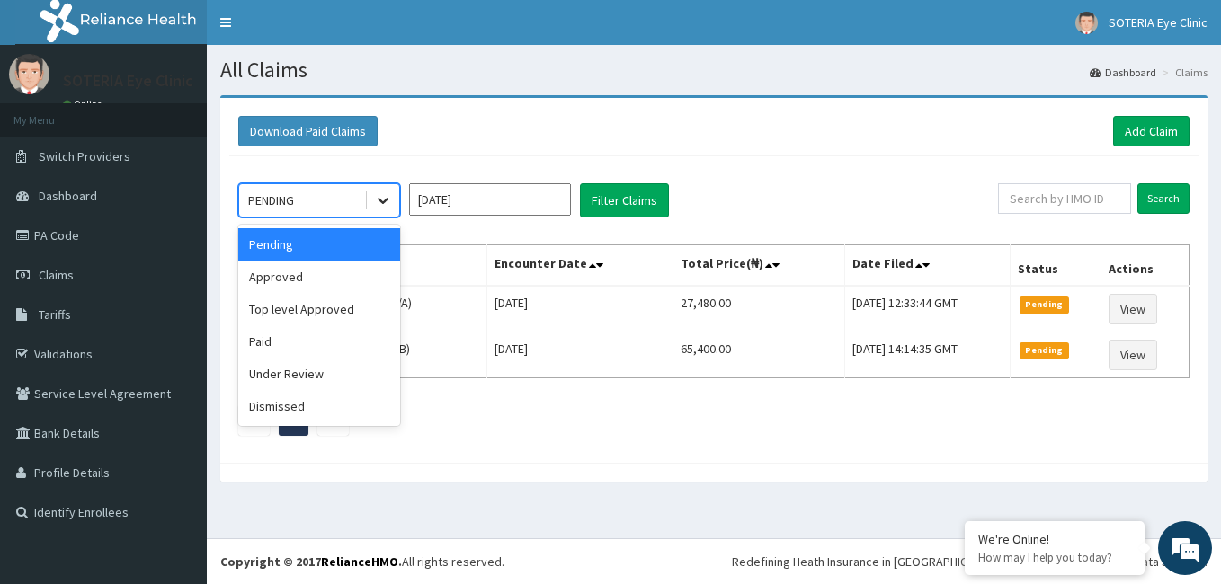
click at [381, 204] on icon at bounding box center [383, 200] width 18 height 18
click at [344, 342] on div "Paid" at bounding box center [319, 341] width 162 height 32
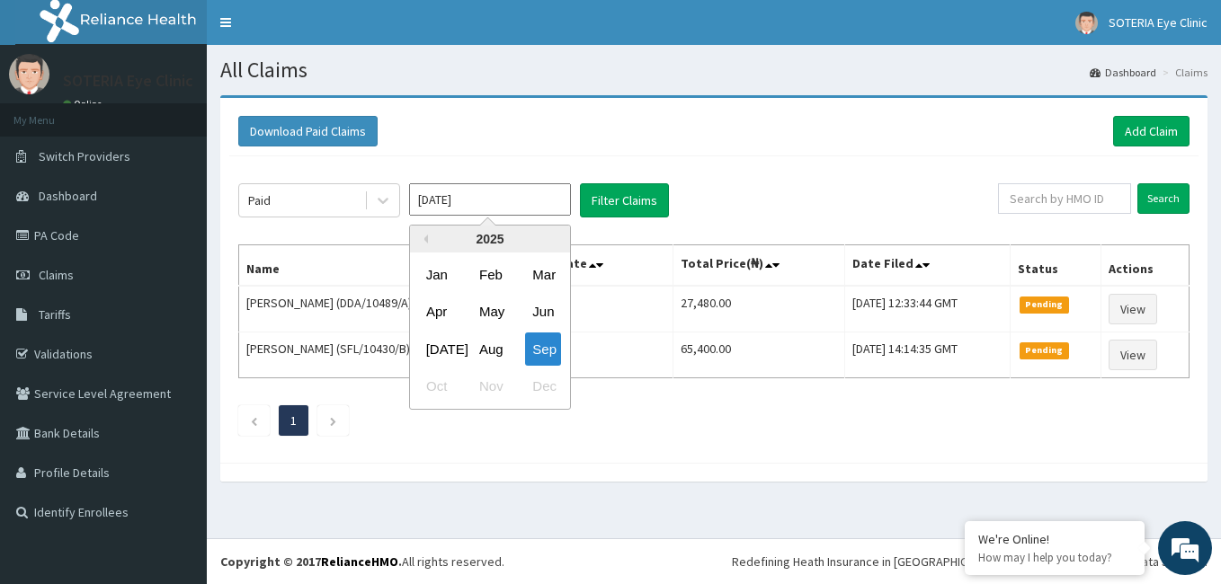
click at [440, 207] on input "Sep 2025" at bounding box center [490, 199] width 162 height 32
click at [422, 241] on button "Previous Year" at bounding box center [423, 239] width 9 height 9
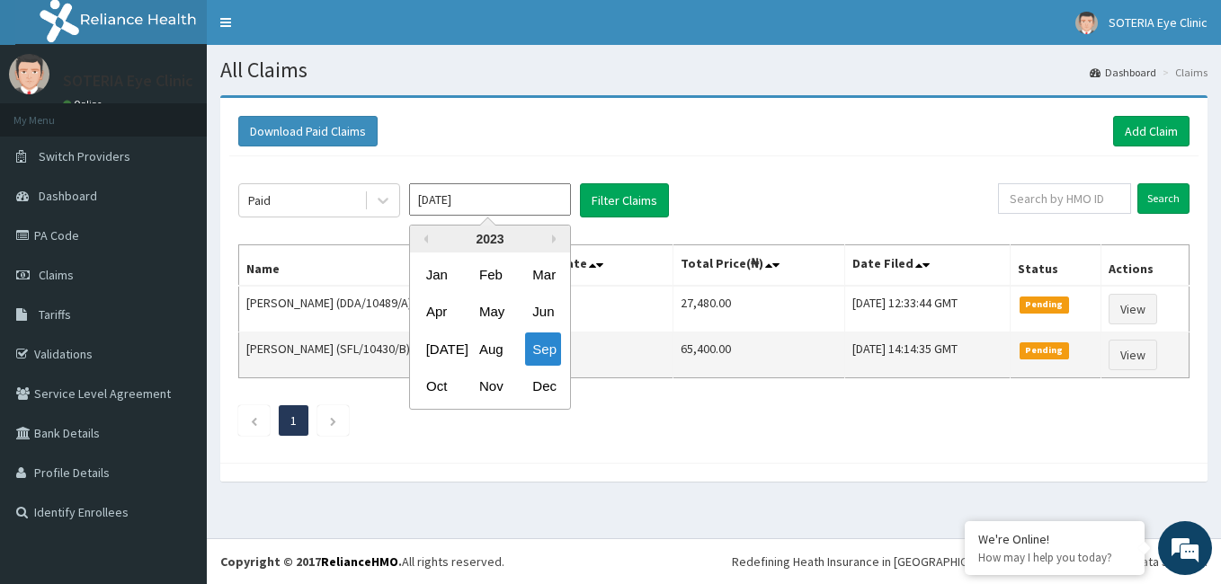
drag, startPoint x: 533, startPoint y: 383, endPoint x: 562, endPoint y: 355, distance: 40.0
click at [536, 383] on div "Dec" at bounding box center [543, 386] width 36 height 33
type input "Dec 2023"
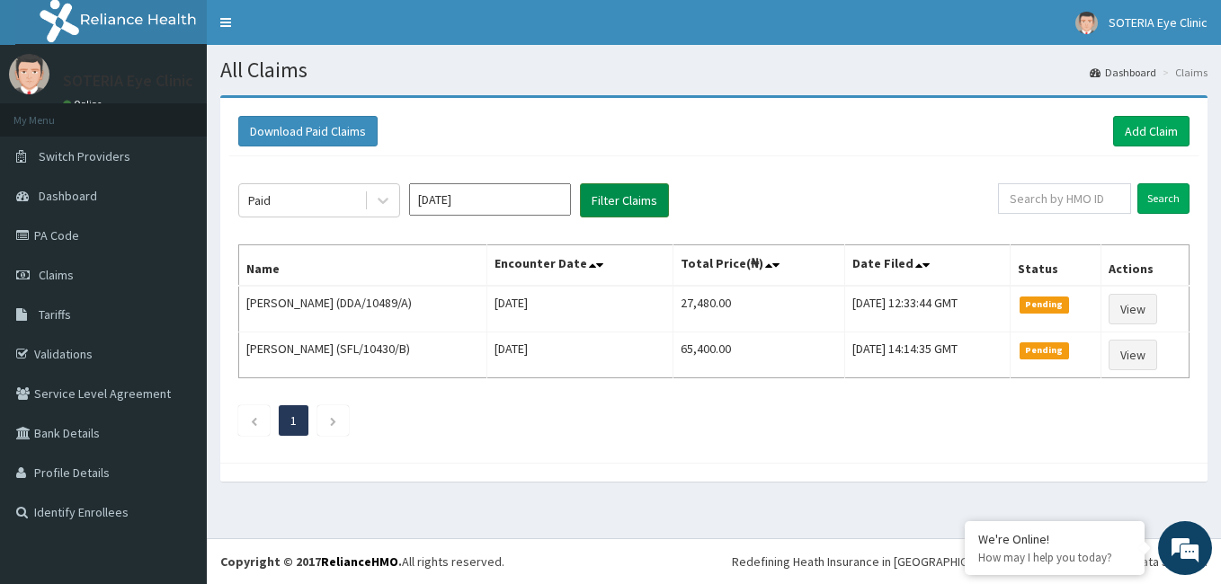
click at [609, 192] on button "Filter Claims" at bounding box center [624, 200] width 89 height 34
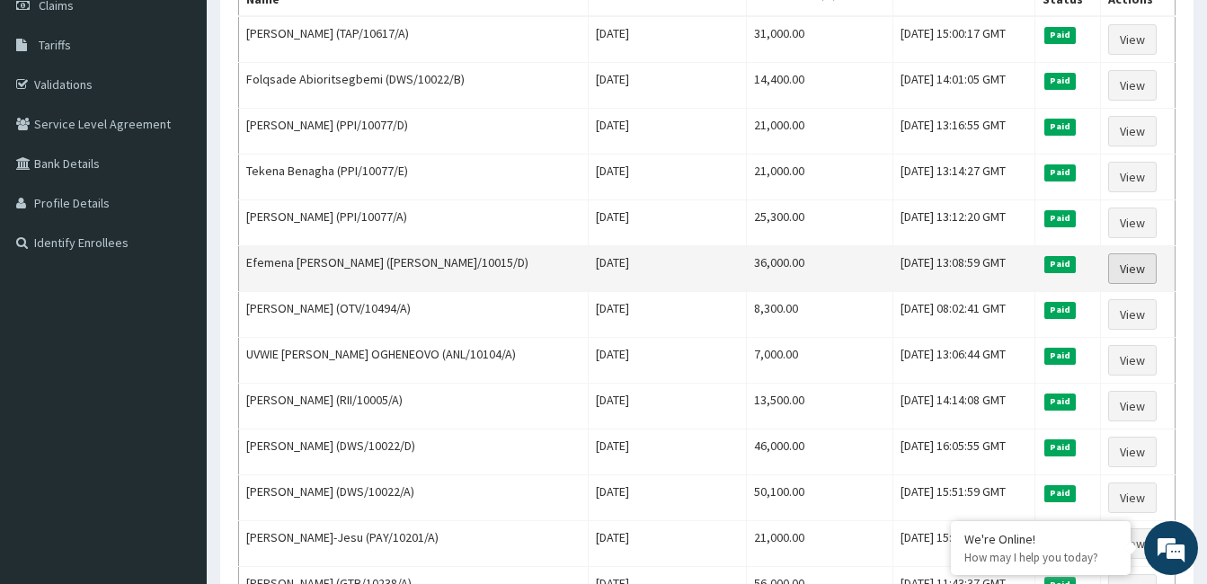
click at [1138, 270] on link "View" at bounding box center [1132, 268] width 49 height 31
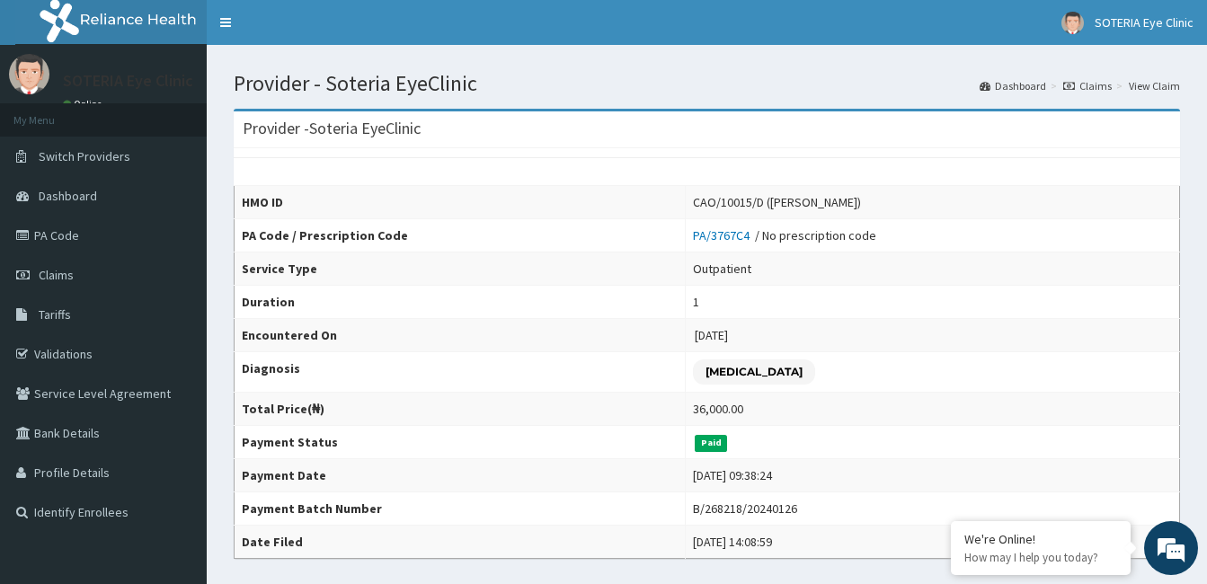
drag, startPoint x: 1074, startPoint y: 84, endPoint x: 1057, endPoint y: 90, distance: 17.9
click at [1073, 84] on icon at bounding box center [1069, 86] width 12 height 11
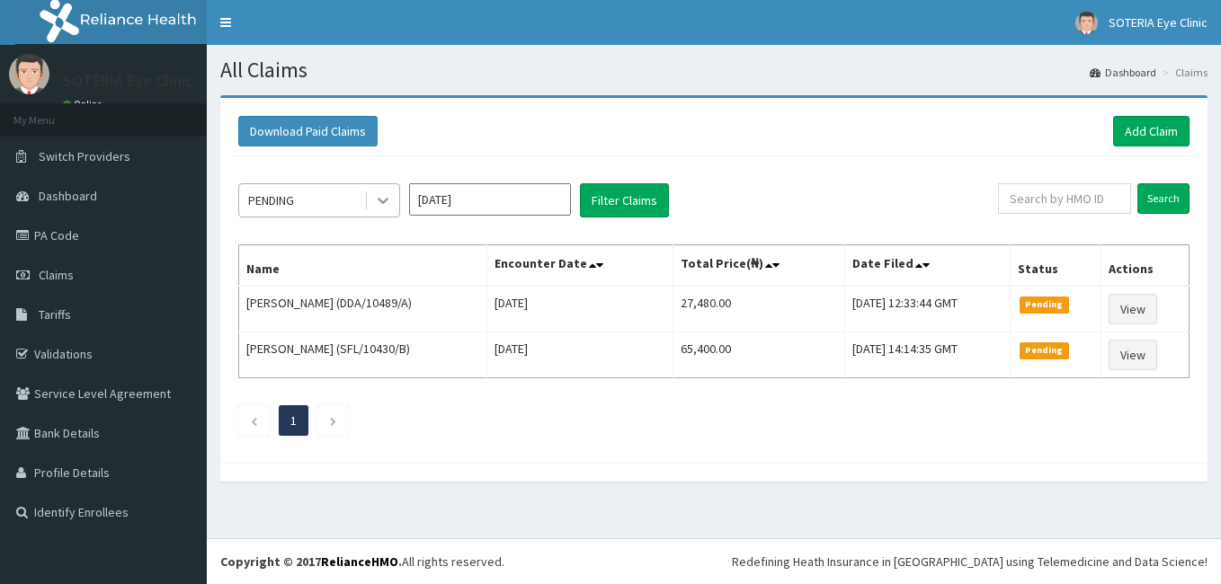
click at [386, 201] on icon at bounding box center [383, 202] width 11 height 6
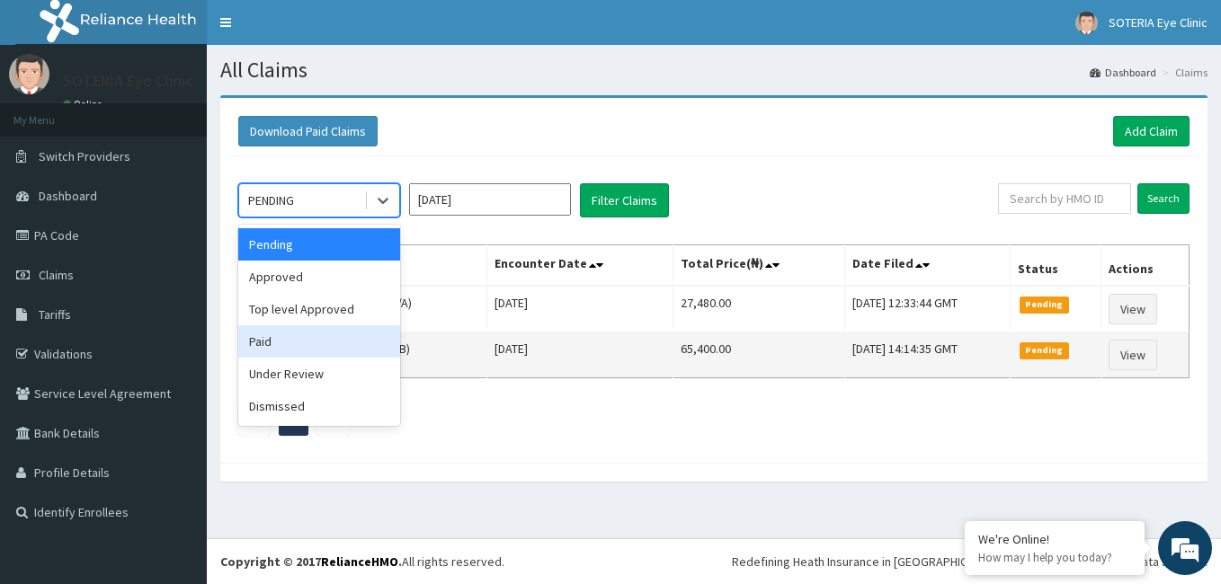
click at [352, 343] on div "Paid" at bounding box center [319, 341] width 162 height 32
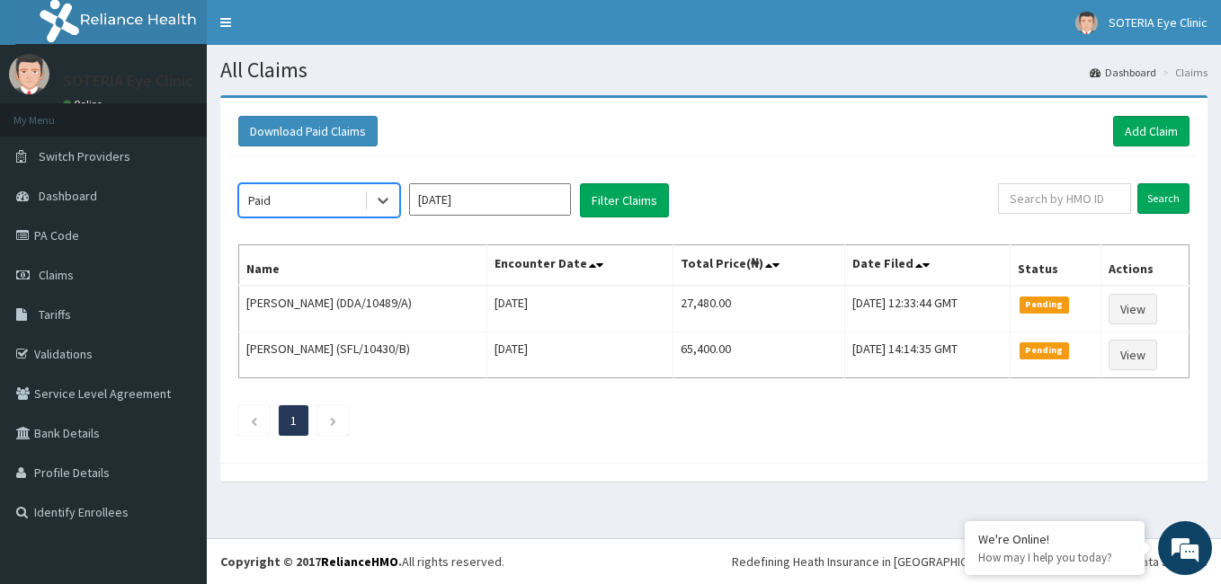
click at [446, 197] on input "[DATE]" at bounding box center [490, 199] width 162 height 32
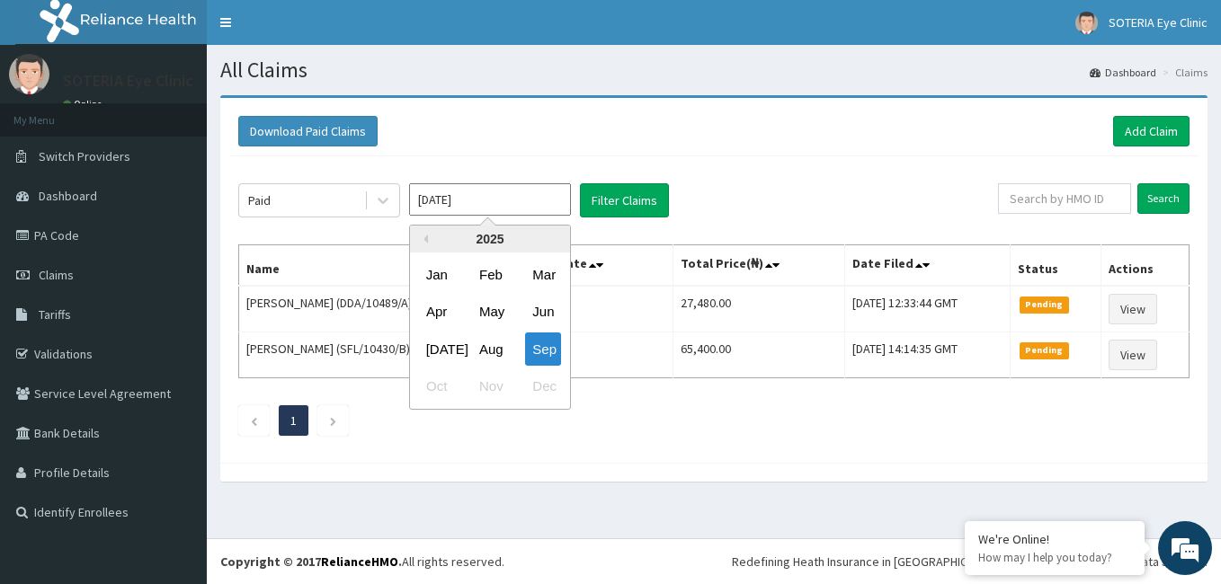
click at [420, 234] on div "2025" at bounding box center [490, 239] width 160 height 27
click at [422, 241] on button "Previous Year" at bounding box center [423, 239] width 9 height 9
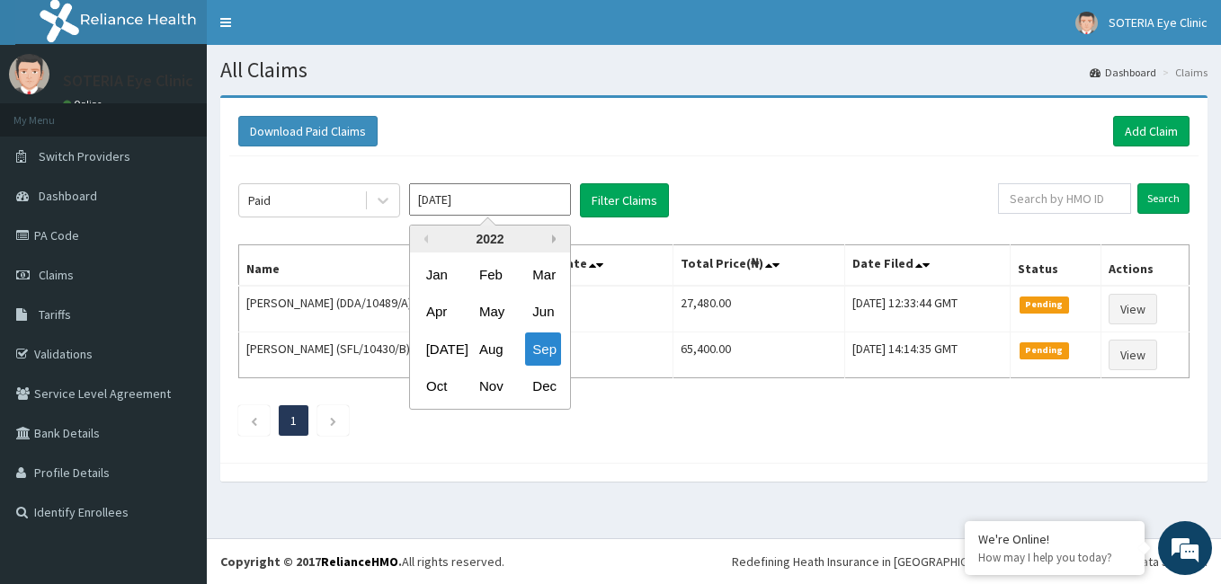
click at [557, 237] on button "Next Year" at bounding box center [556, 239] width 9 height 9
click at [554, 380] on div "Dec" at bounding box center [543, 386] width 36 height 33
type input "[DATE]"
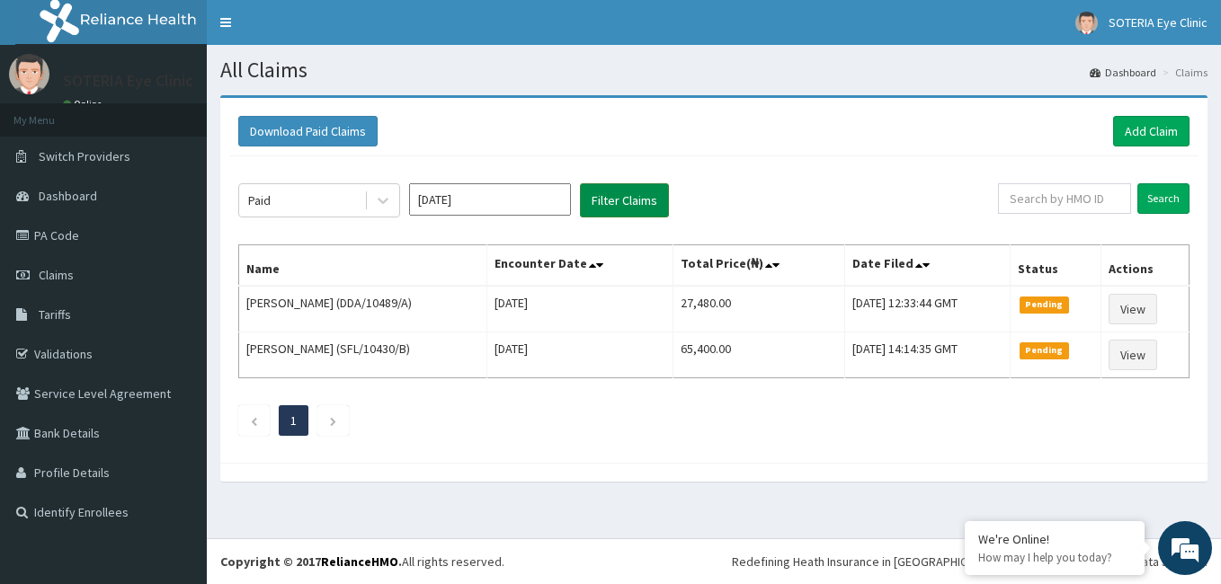
click at [620, 209] on button "Filter Claims" at bounding box center [624, 200] width 89 height 34
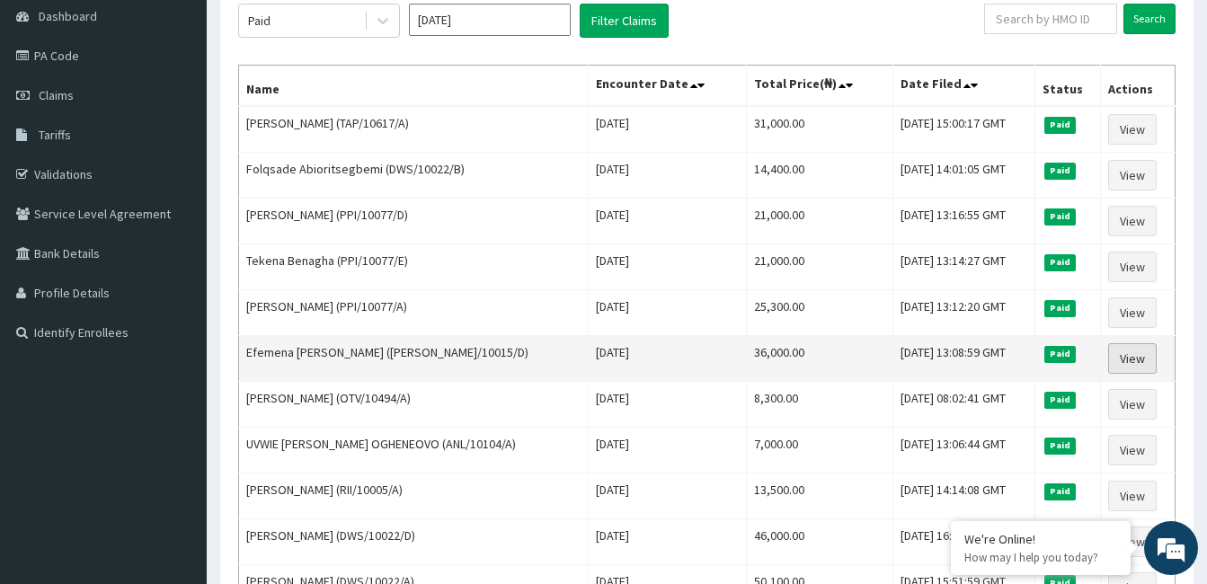
click at [1136, 358] on link "View" at bounding box center [1132, 358] width 49 height 31
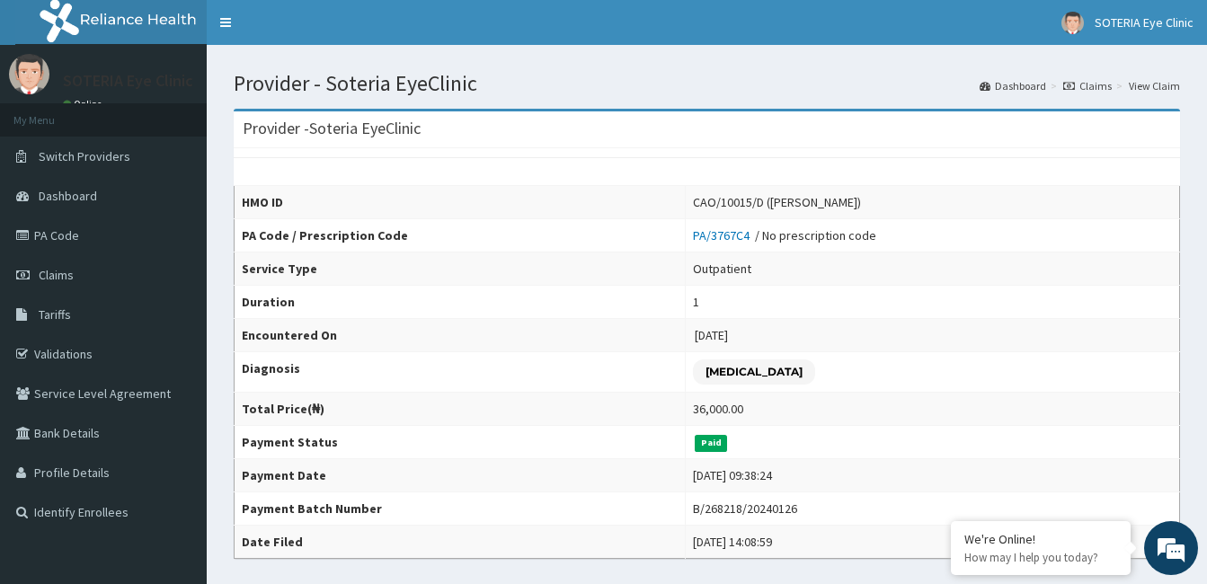
click at [1075, 83] on icon at bounding box center [1069, 86] width 12 height 11
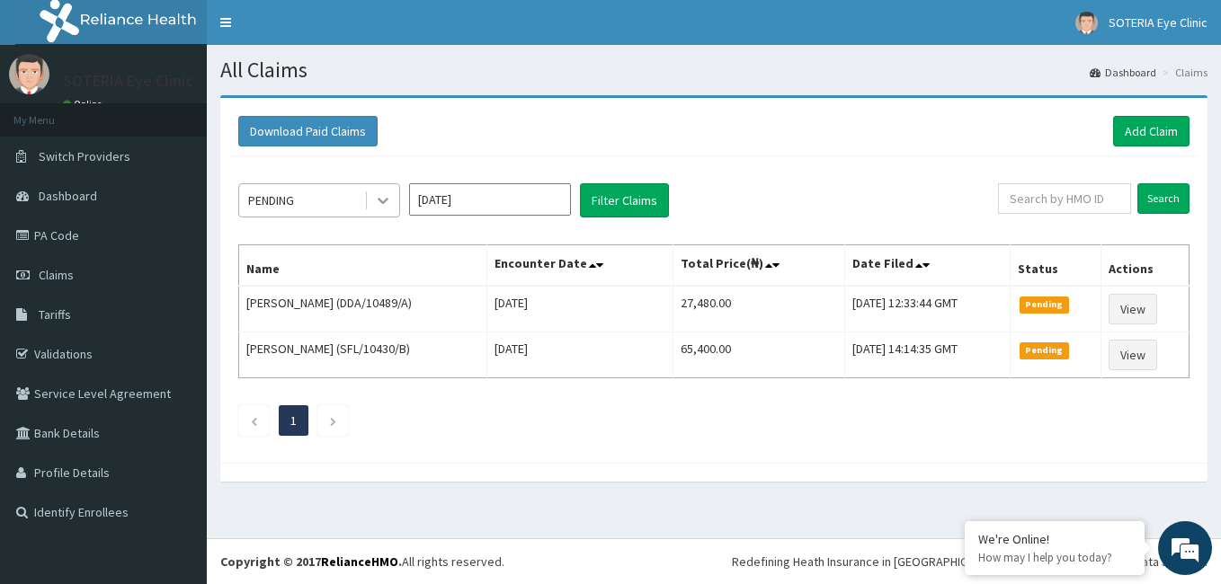
click at [380, 209] on icon at bounding box center [383, 200] width 18 height 18
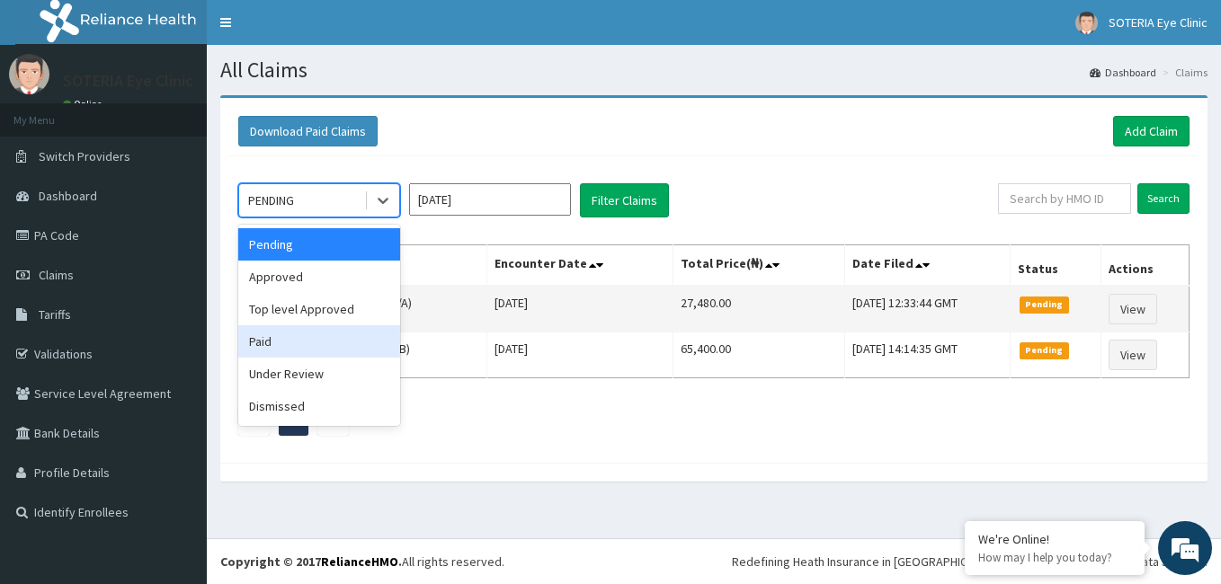
click at [347, 333] on div "Paid" at bounding box center [319, 341] width 162 height 32
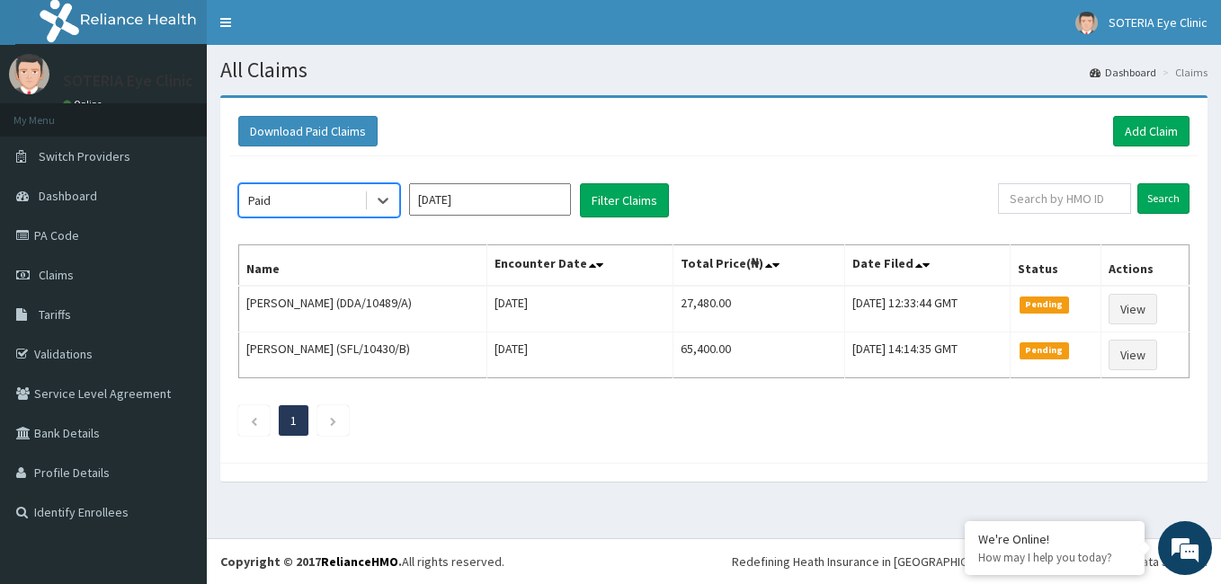
click at [454, 187] on input "[DATE]" at bounding box center [490, 199] width 162 height 32
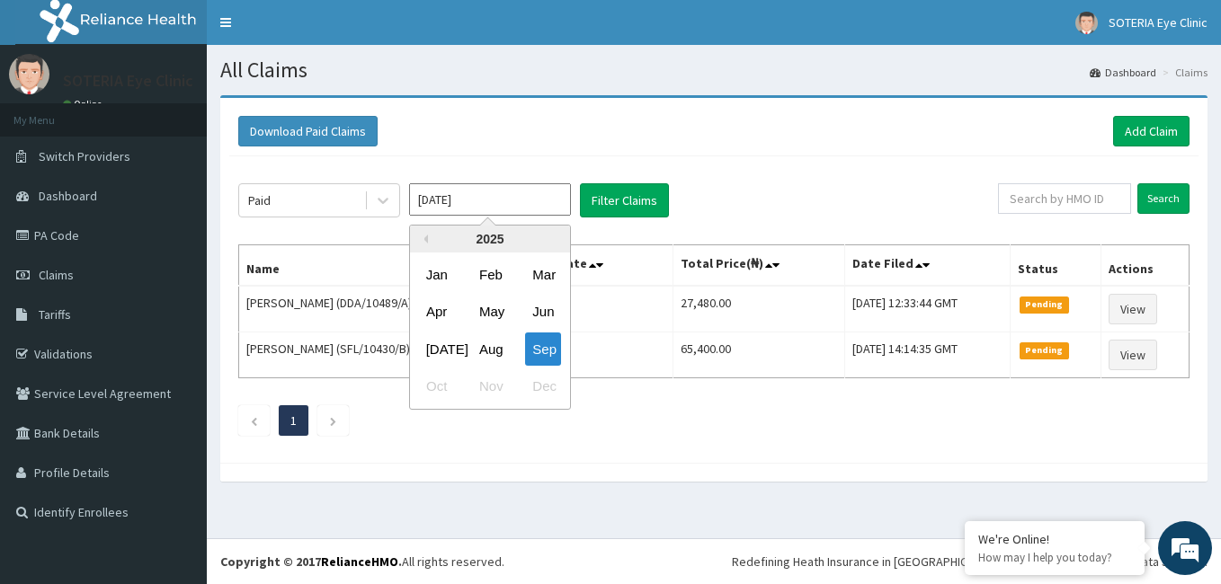
click at [428, 238] on div "2025" at bounding box center [490, 239] width 160 height 27
click at [429, 238] on div "2025" at bounding box center [490, 239] width 160 height 27
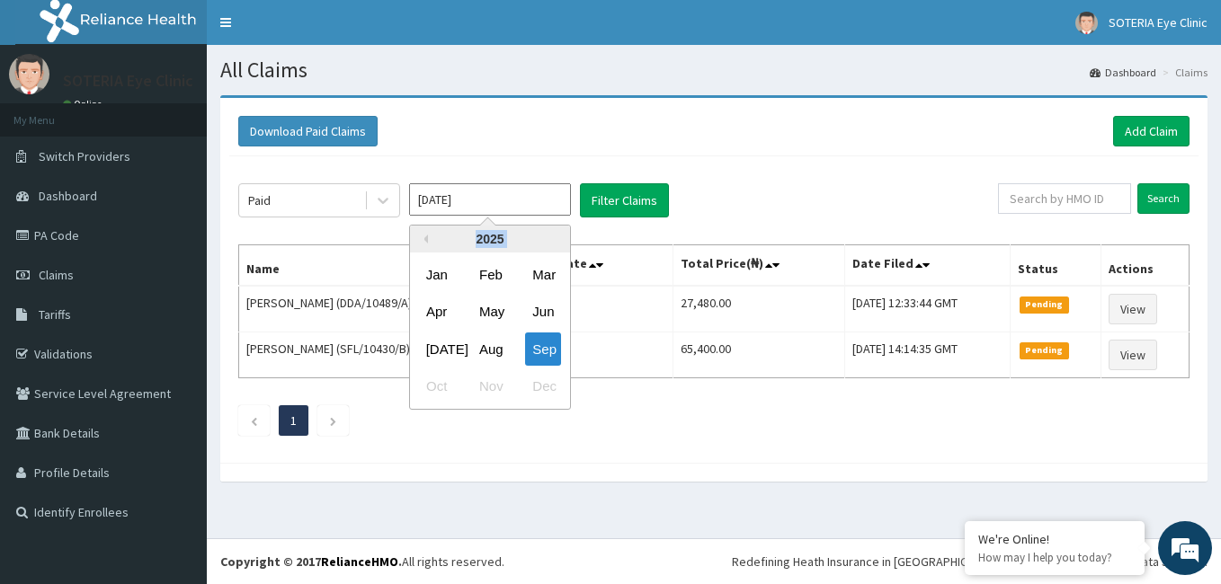
click at [429, 238] on div "2025" at bounding box center [490, 239] width 160 height 27
click at [423, 243] on button "Previous Year" at bounding box center [423, 239] width 9 height 9
click at [422, 245] on div "2024" at bounding box center [490, 239] width 160 height 27
click at [426, 240] on button "Previous Year" at bounding box center [423, 239] width 9 height 9
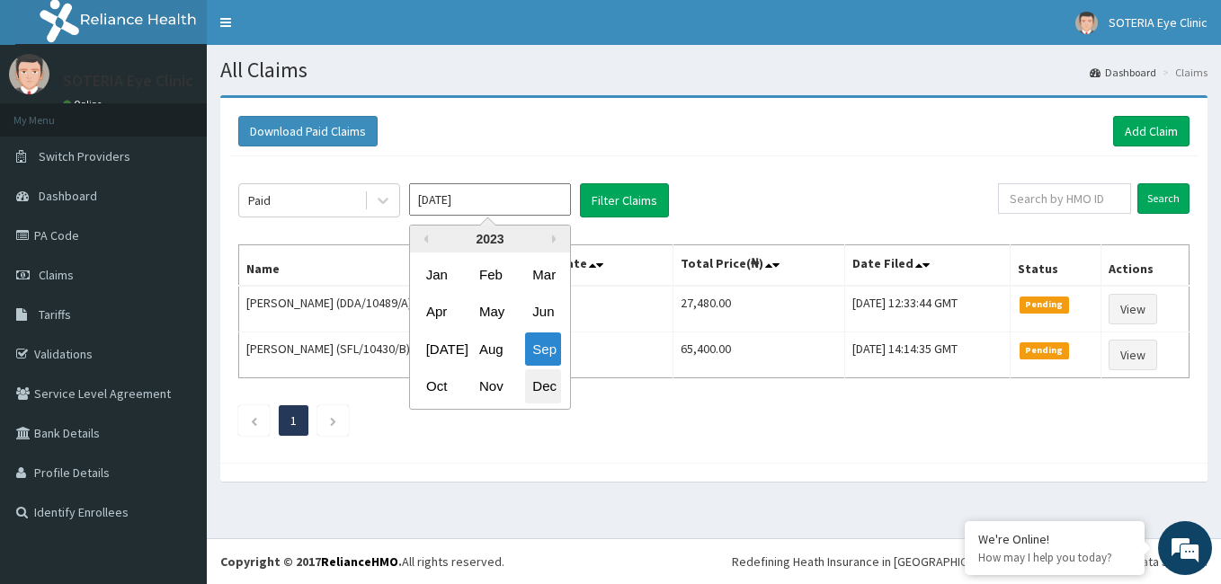
click at [546, 391] on div "Dec" at bounding box center [543, 386] width 36 height 33
type input "[DATE]"
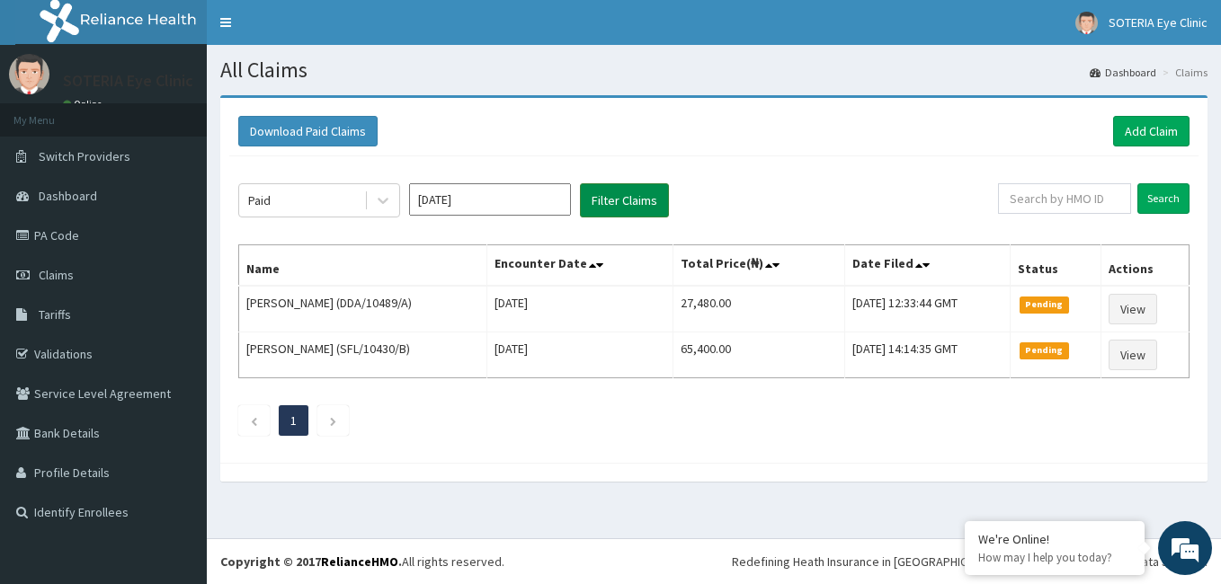
click at [621, 205] on button "Filter Claims" at bounding box center [624, 200] width 89 height 34
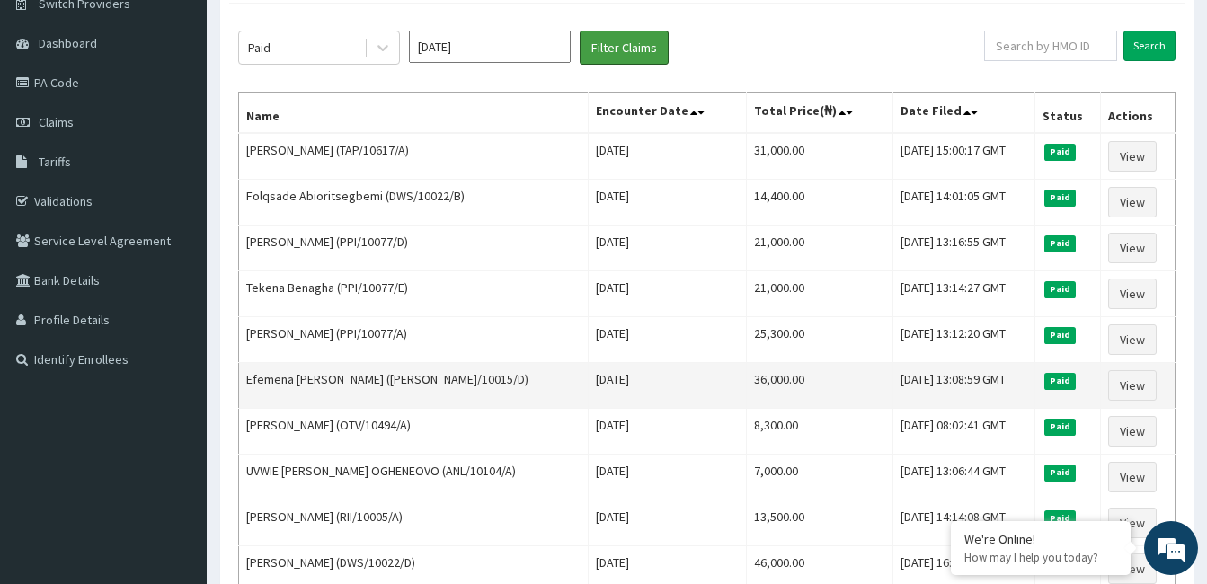
scroll to position [270, 0]
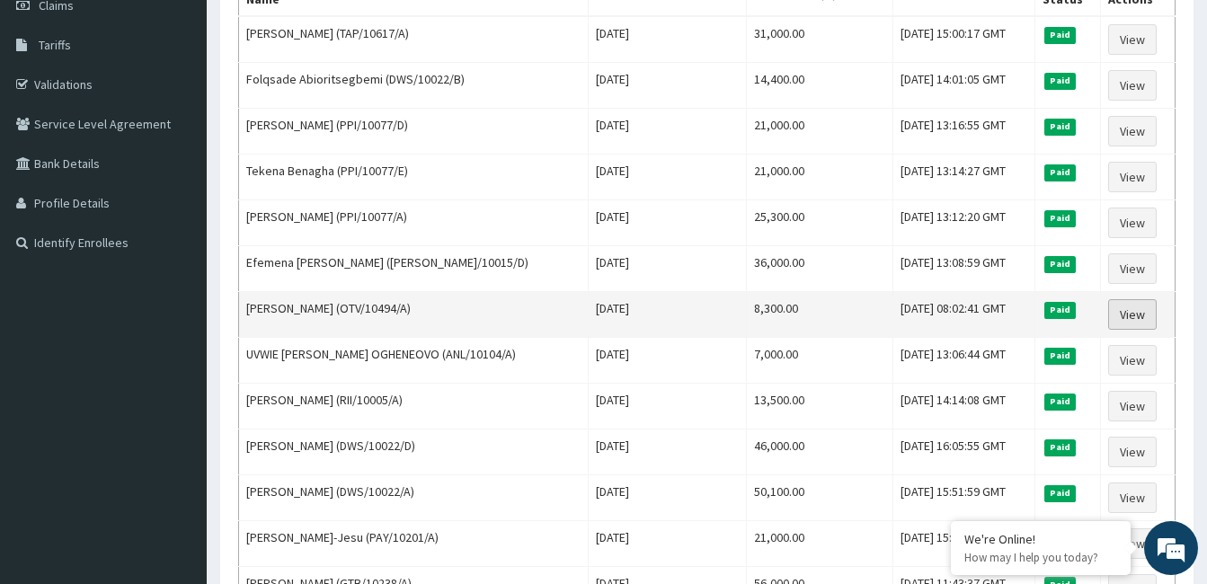
click at [1134, 314] on link "View" at bounding box center [1132, 314] width 49 height 31
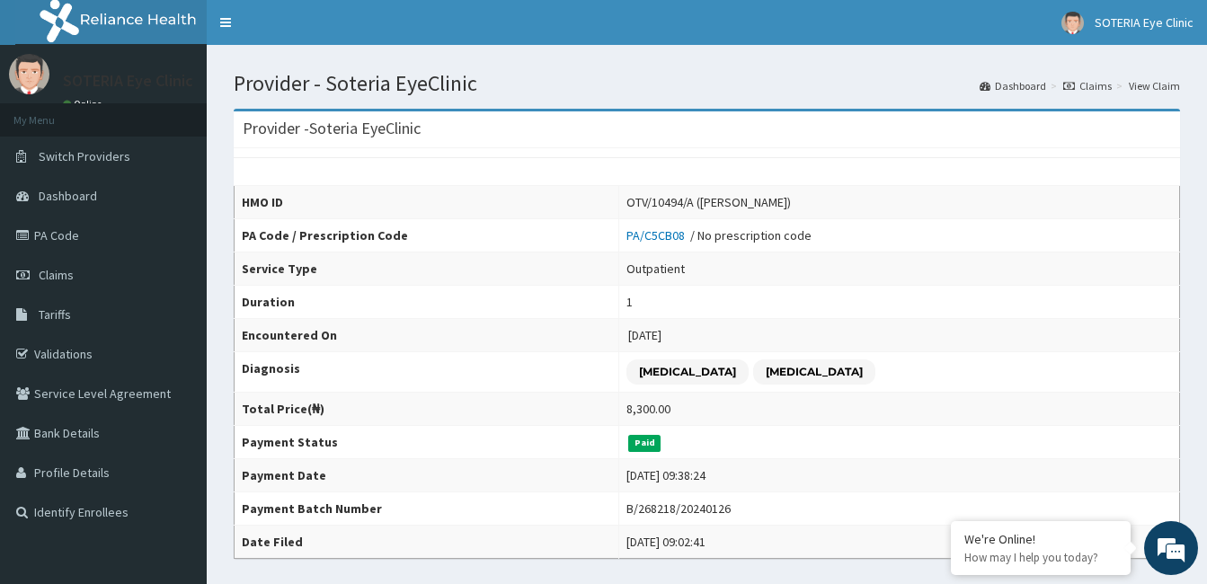
click at [1075, 82] on icon at bounding box center [1069, 86] width 12 height 11
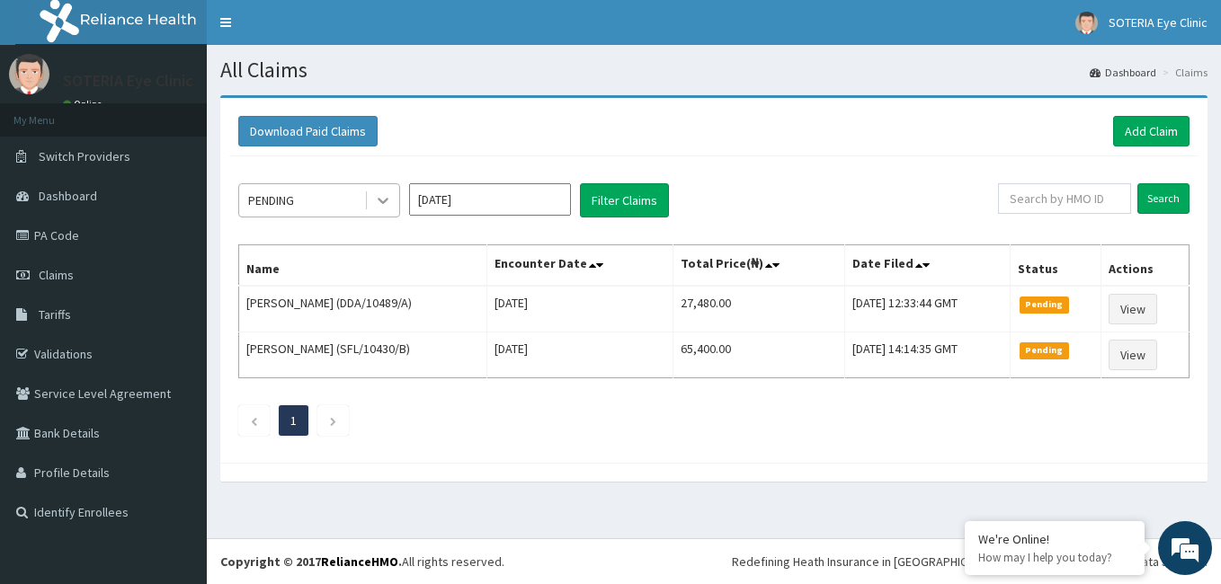
click at [390, 207] on icon at bounding box center [383, 200] width 18 height 18
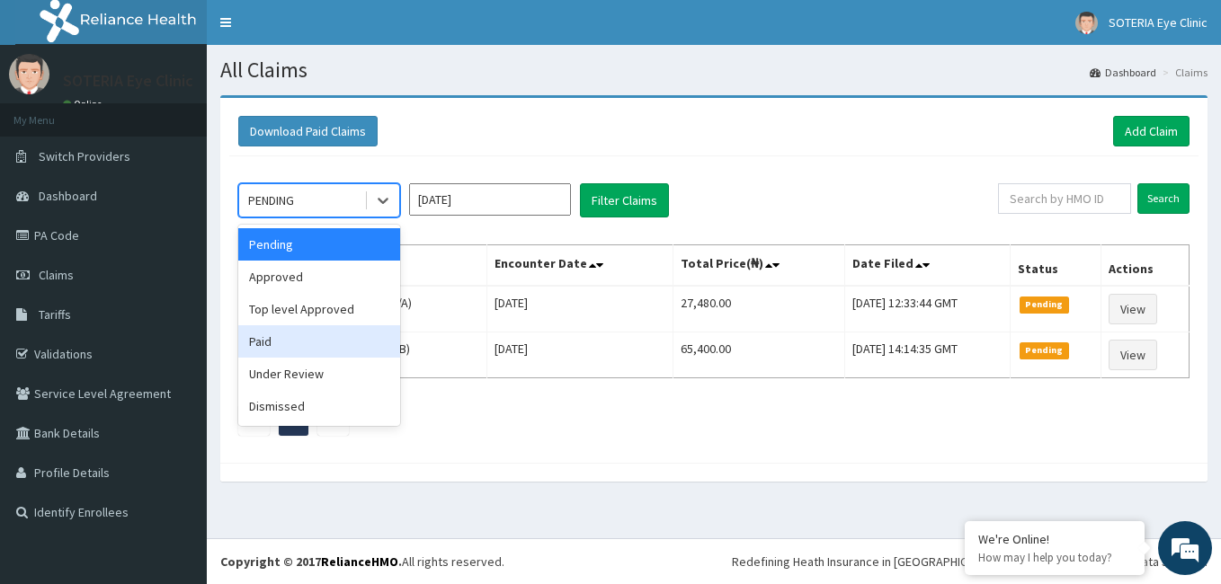
click at [342, 338] on div "Paid" at bounding box center [319, 341] width 162 height 32
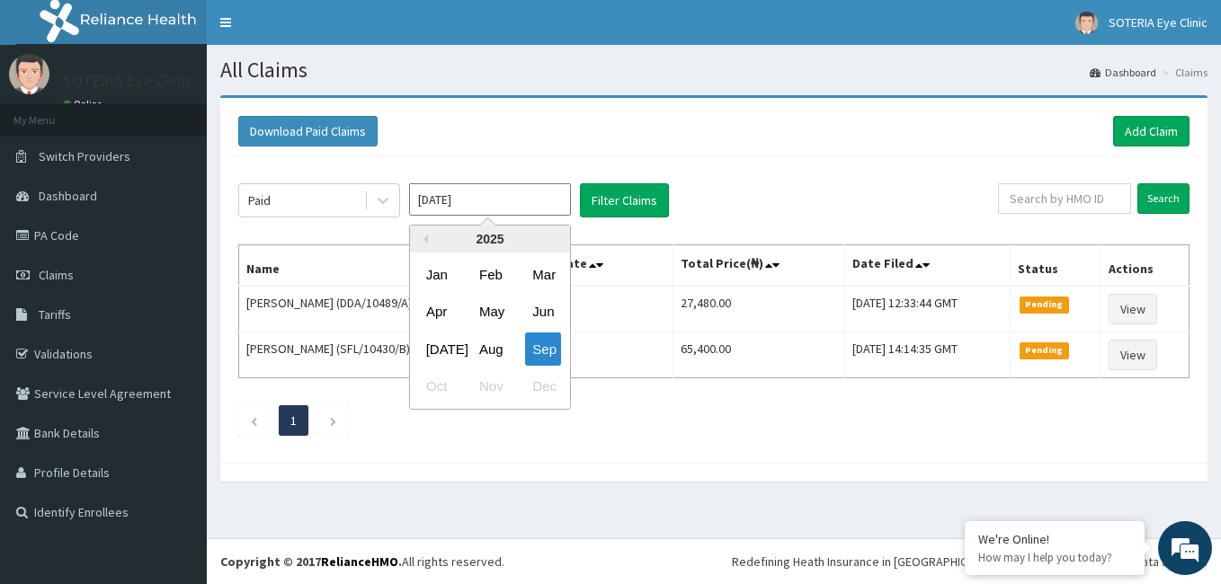
click at [448, 201] on input "Sep 2025" at bounding box center [490, 199] width 162 height 32
click at [429, 235] on div "2025" at bounding box center [490, 239] width 160 height 27
click at [426, 242] on button "Previous Year" at bounding box center [423, 239] width 9 height 9
click at [425, 242] on button "Previous Year" at bounding box center [423, 239] width 9 height 9
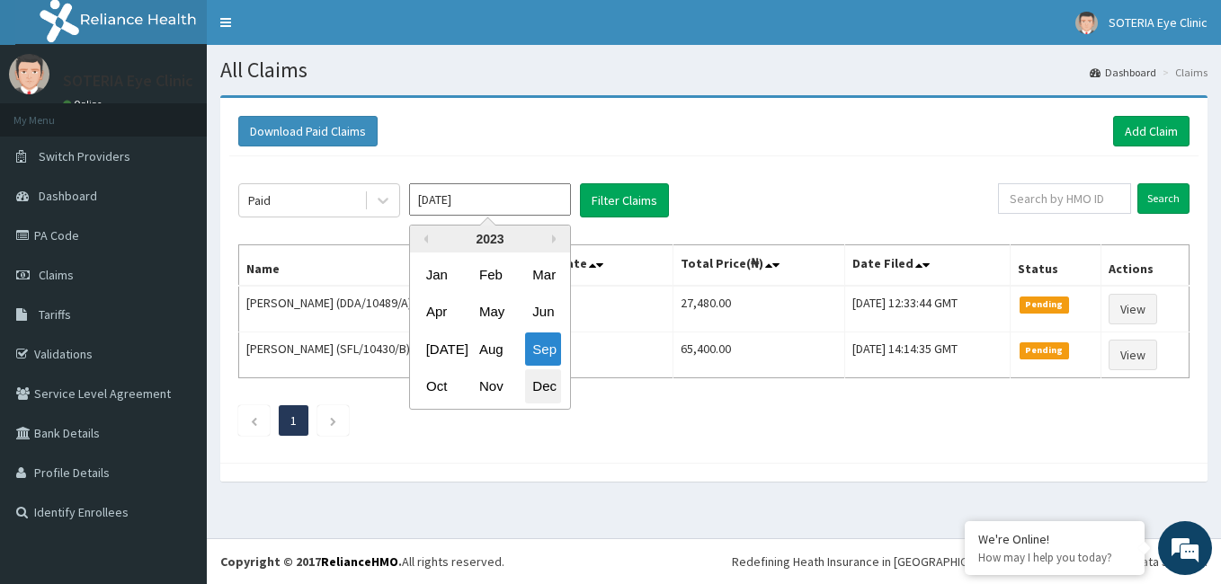
click at [543, 392] on div "Dec" at bounding box center [543, 386] width 36 height 33
type input "Dec 2023"
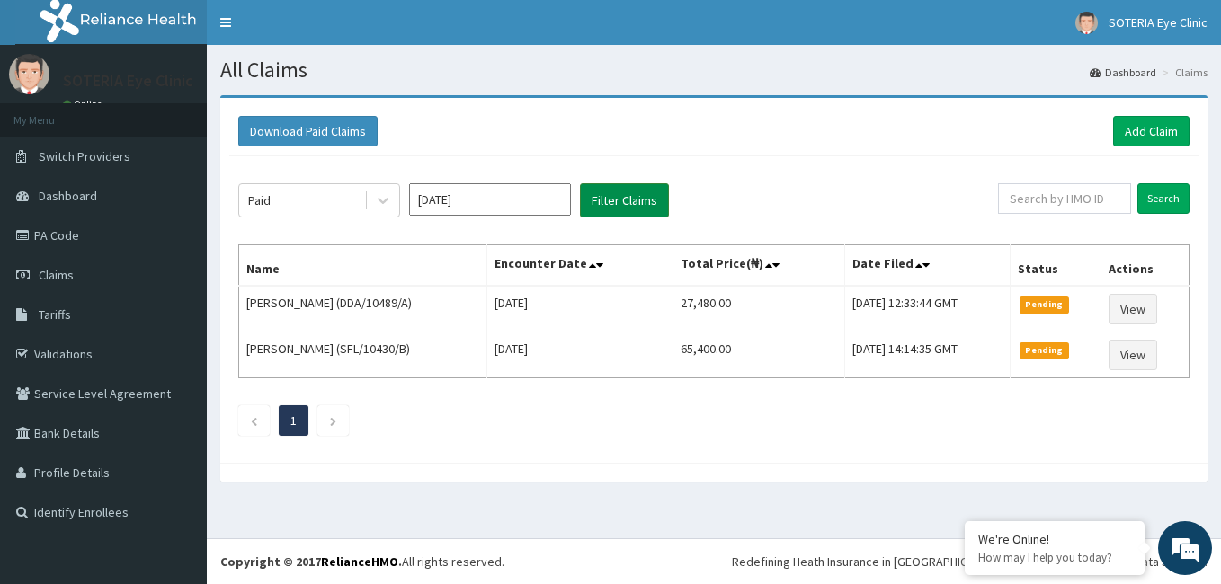
click at [625, 199] on button "Filter Claims" at bounding box center [624, 200] width 89 height 34
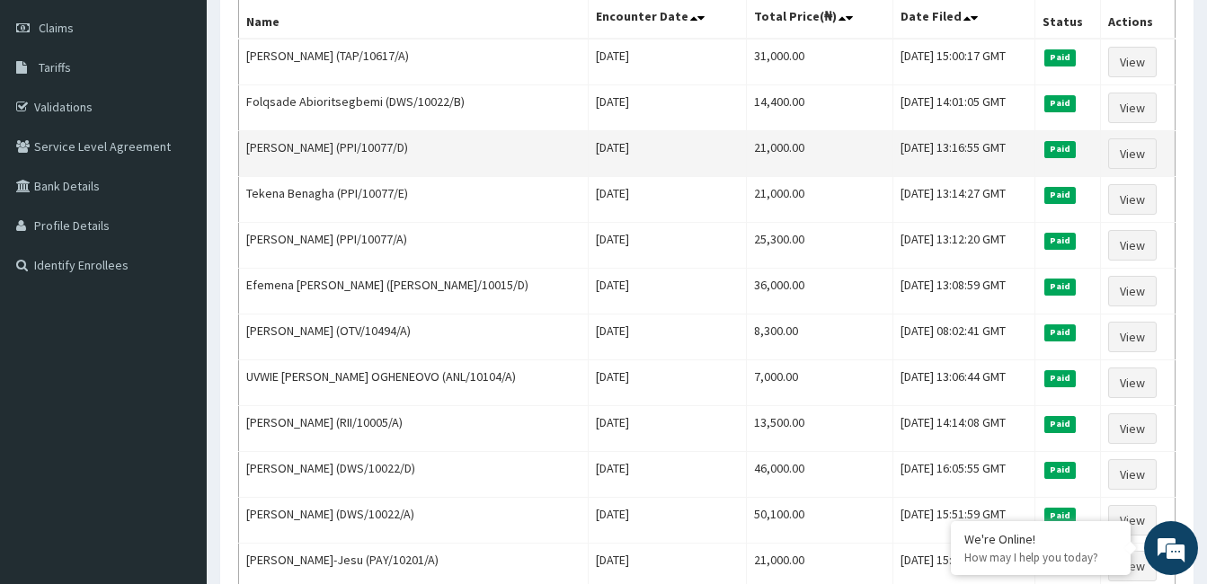
scroll to position [270, 0]
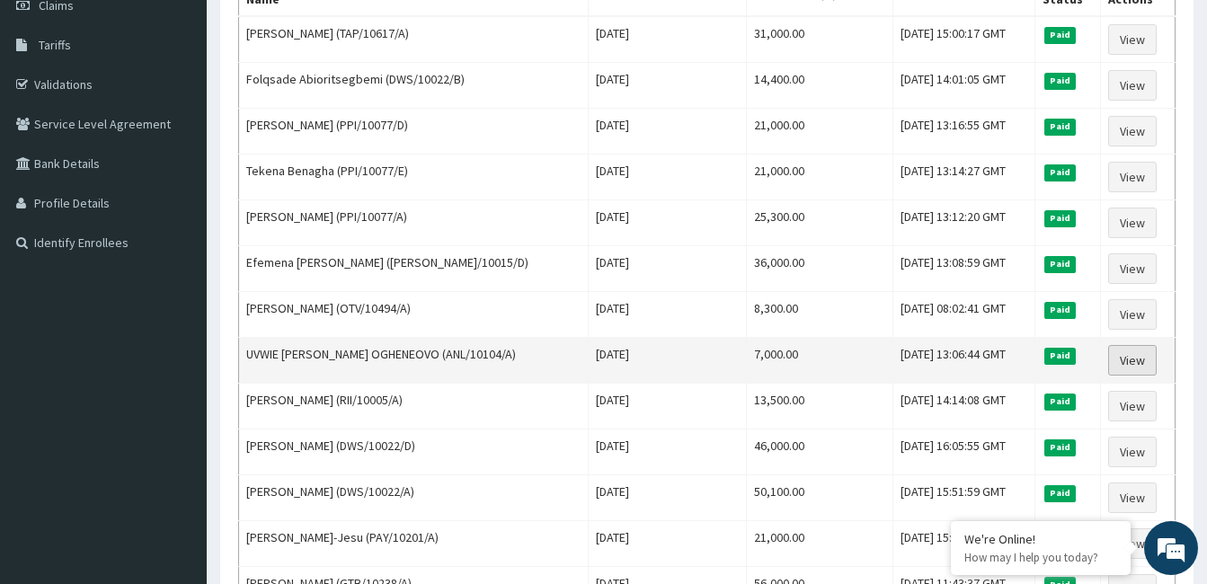
click at [1153, 359] on link "View" at bounding box center [1132, 360] width 49 height 31
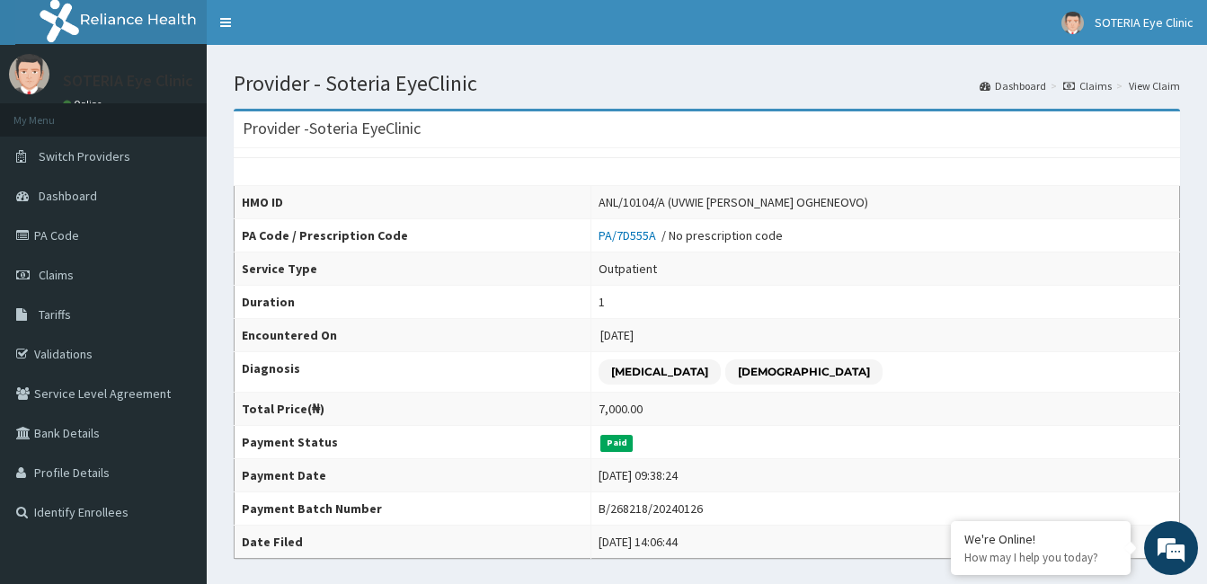
click at [1075, 86] on icon at bounding box center [1069, 86] width 12 height 11
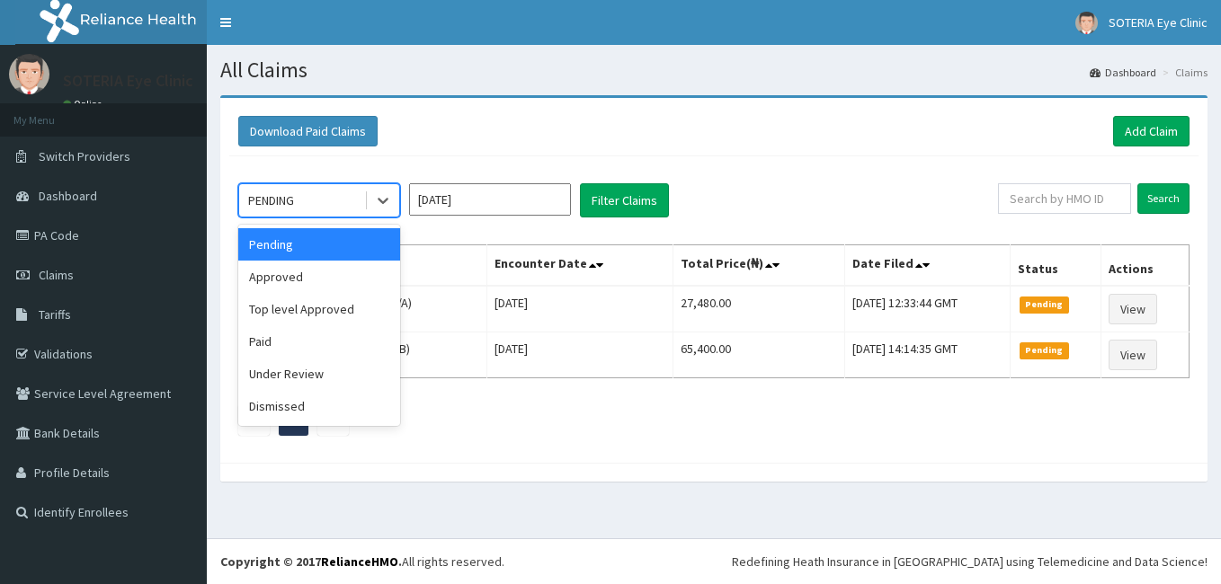
click at [387, 203] on icon at bounding box center [383, 200] width 18 height 18
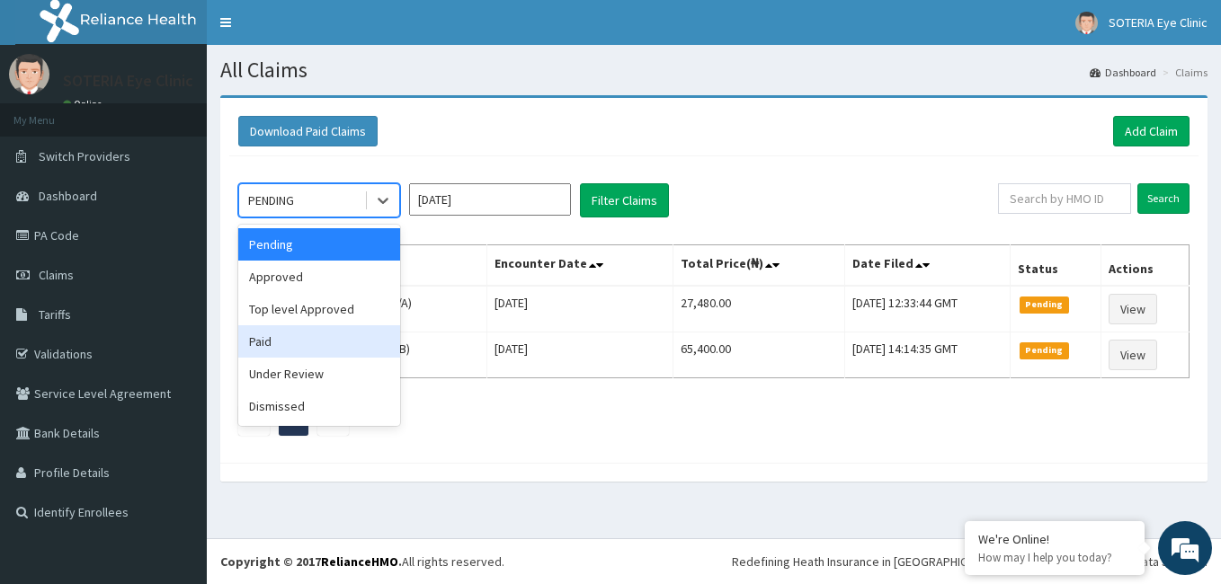
click at [343, 351] on div "Paid" at bounding box center [319, 341] width 162 height 32
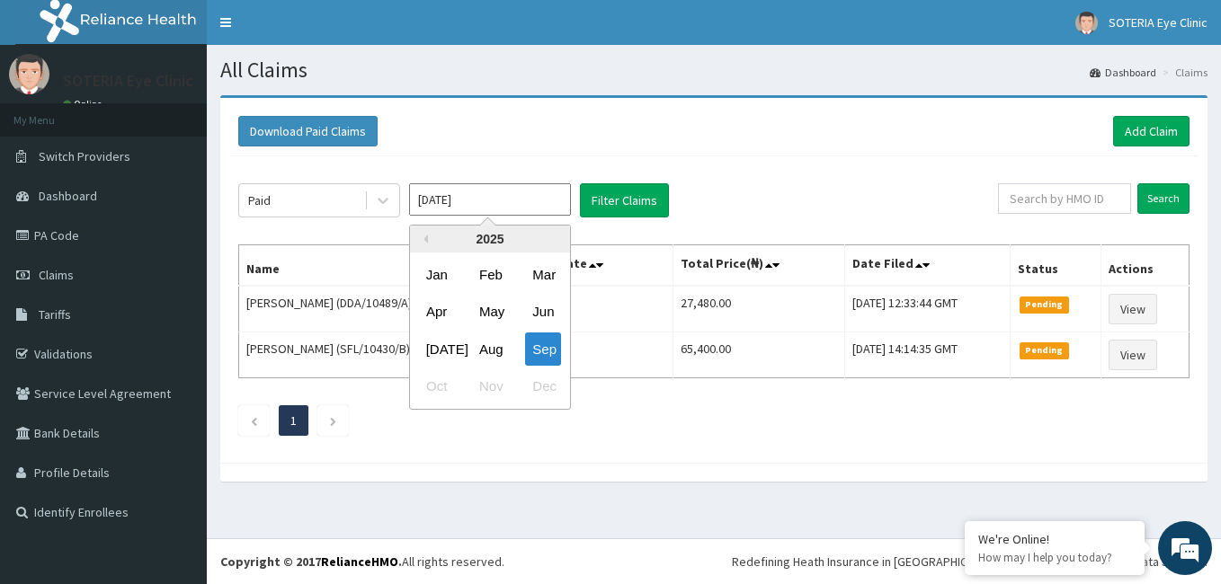
click at [464, 202] on input "[DATE]" at bounding box center [490, 199] width 162 height 32
click at [422, 238] on button "Previous Year" at bounding box center [423, 239] width 9 height 9
click at [547, 384] on div "Dec" at bounding box center [543, 386] width 36 height 33
type input "[DATE]"
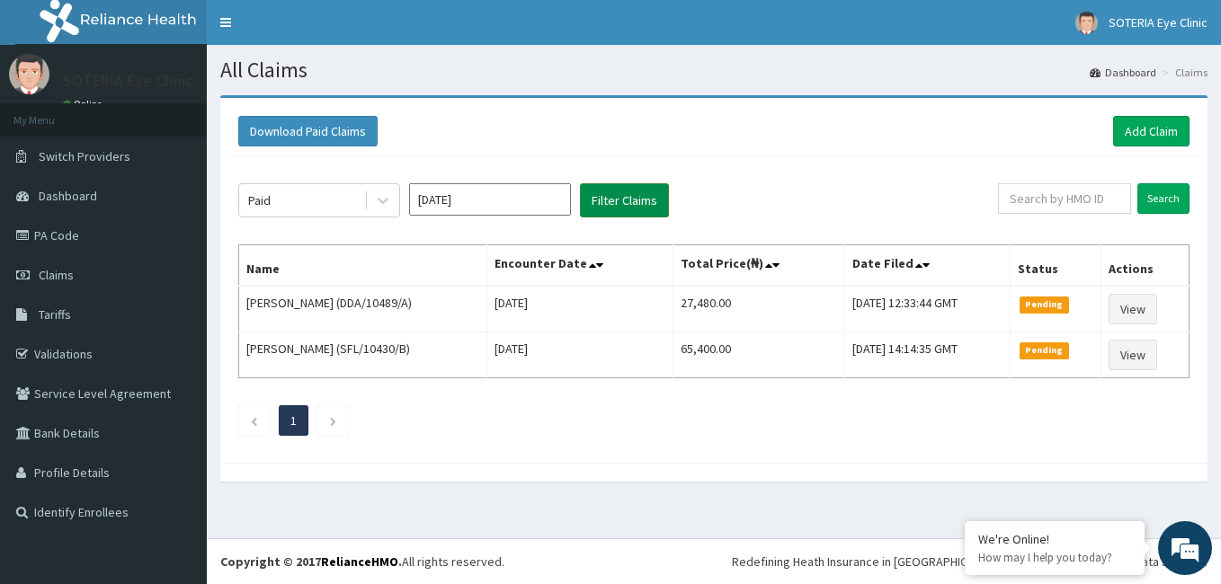
click at [643, 202] on button "Filter Claims" at bounding box center [624, 200] width 89 height 34
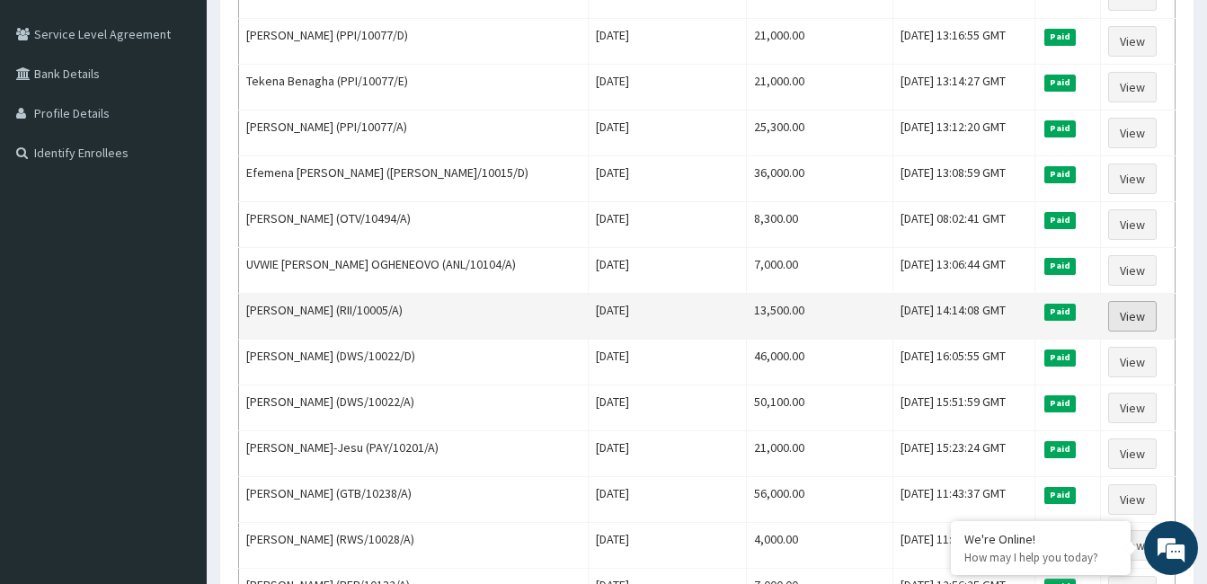
click at [1127, 316] on link "View" at bounding box center [1132, 316] width 49 height 31
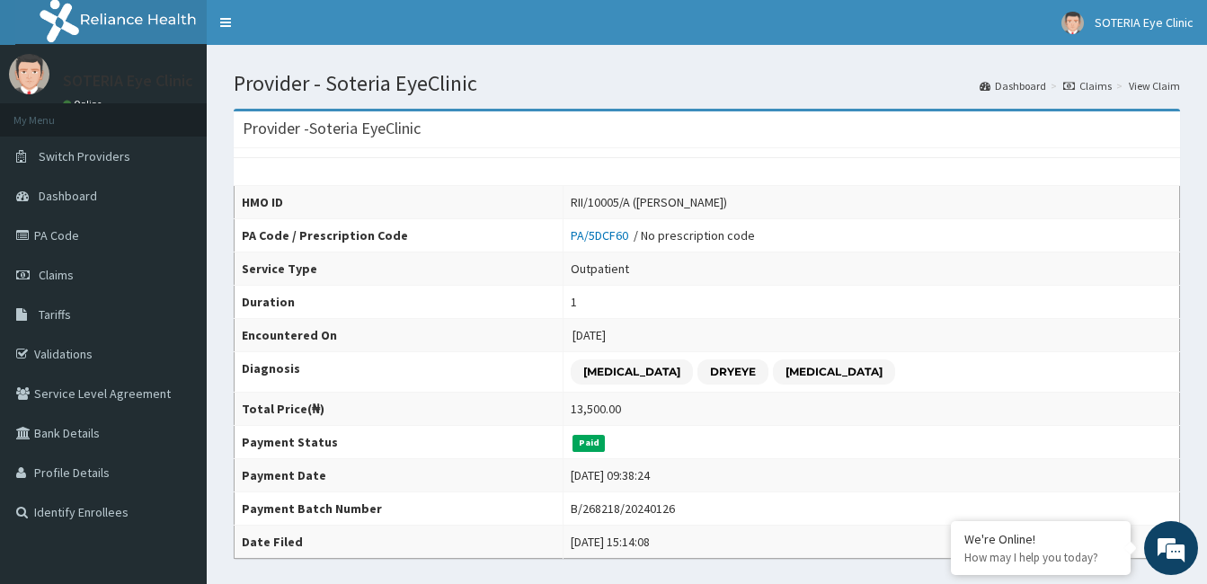
click at [1075, 84] on icon at bounding box center [1069, 86] width 12 height 11
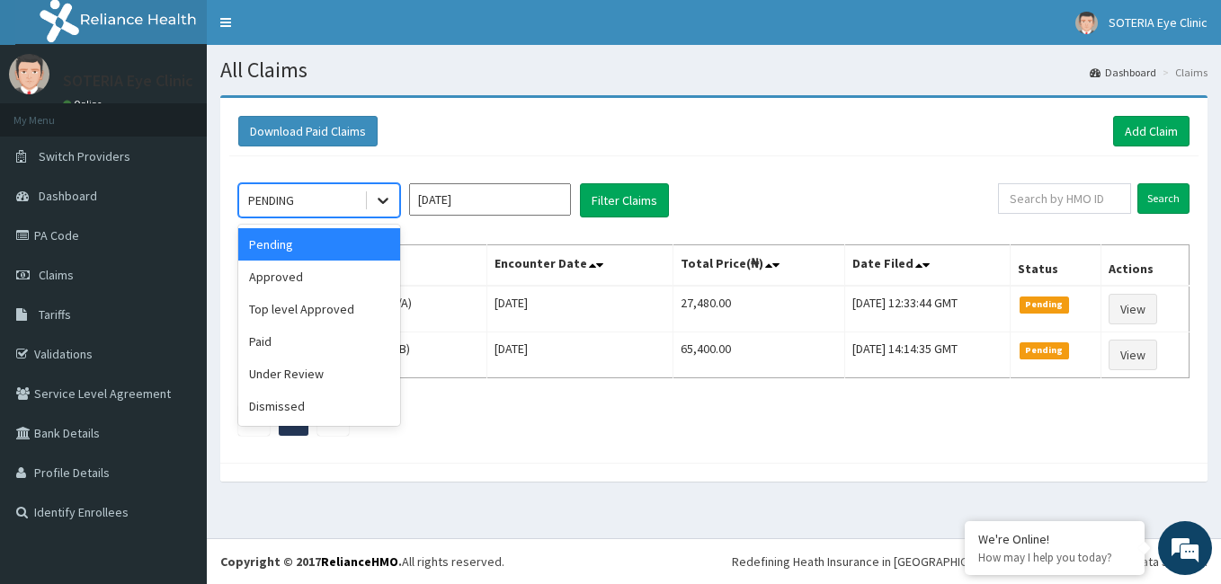
click at [378, 195] on icon at bounding box center [383, 200] width 18 height 18
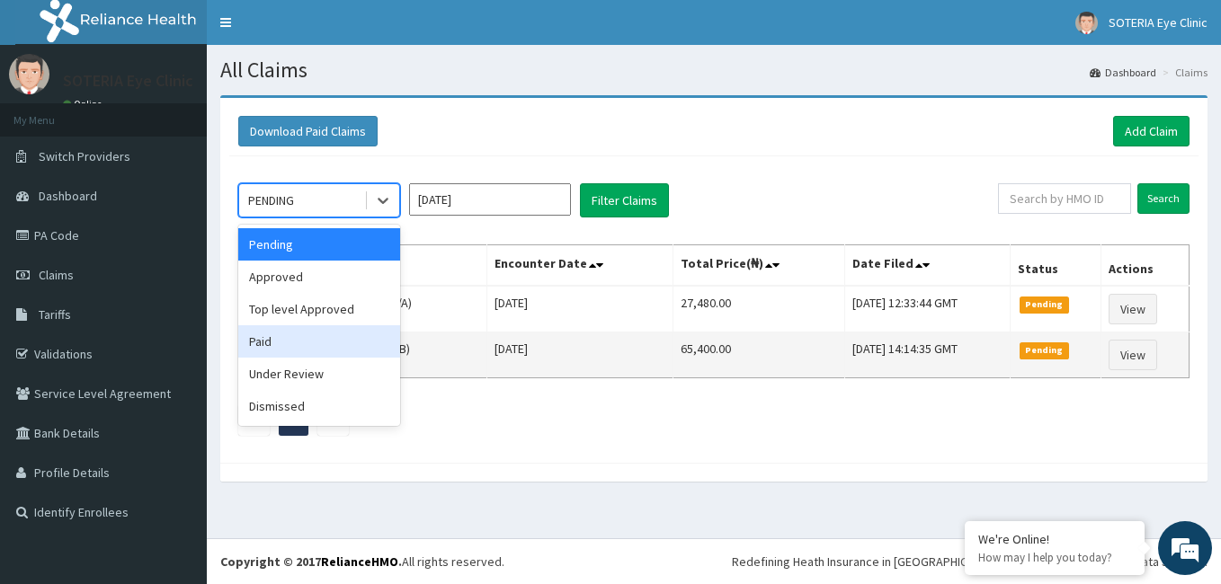
click at [327, 345] on div "Paid" at bounding box center [319, 341] width 162 height 32
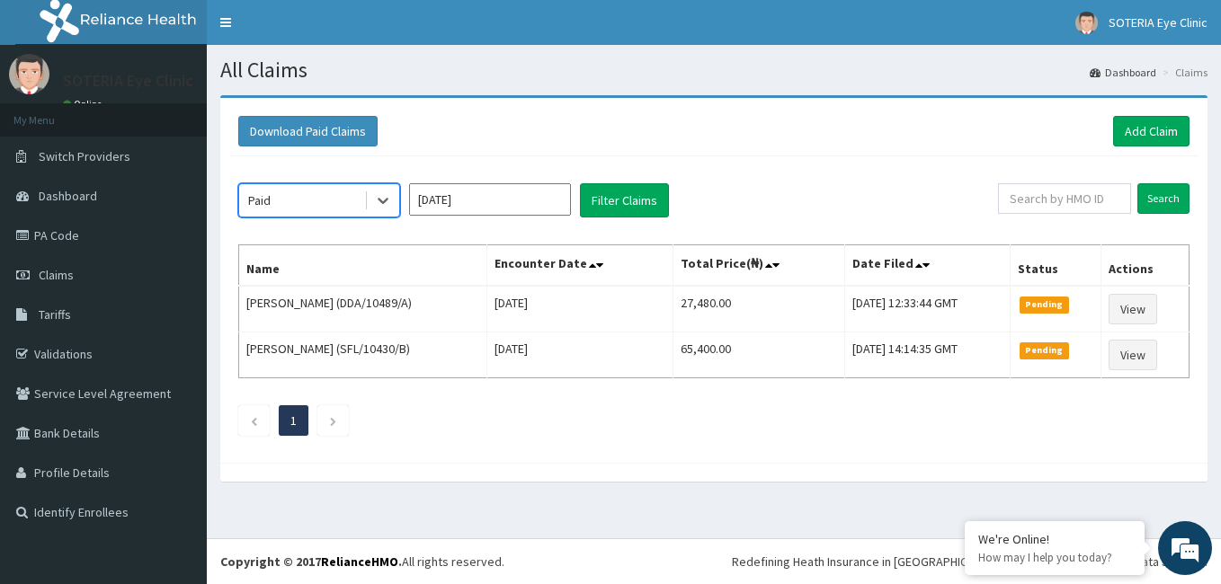
click at [435, 191] on input "[DATE]" at bounding box center [490, 199] width 162 height 32
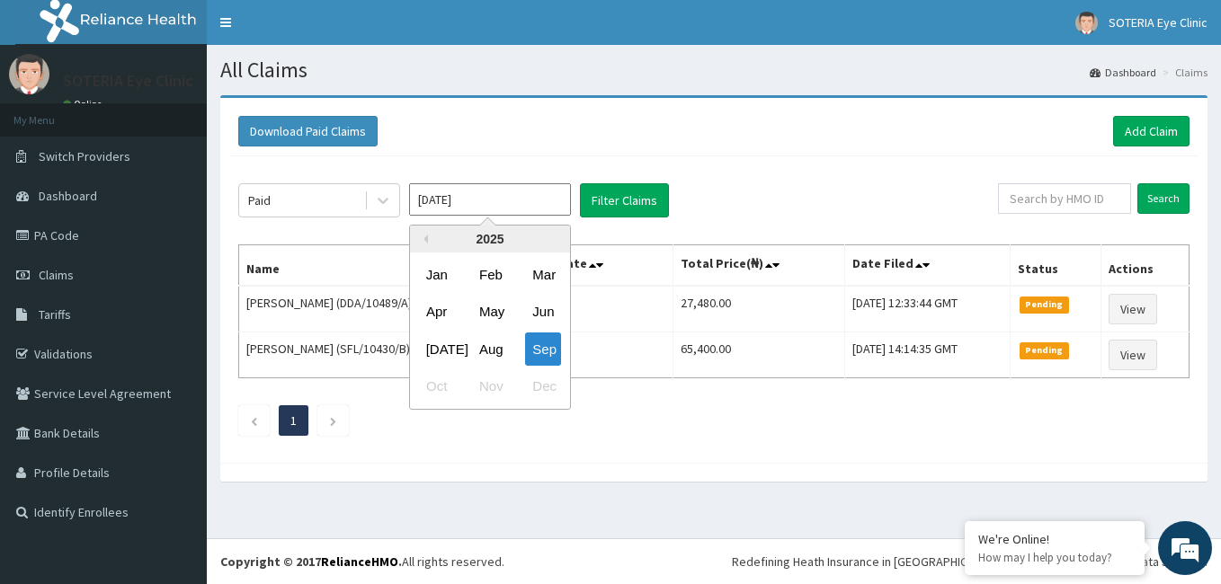
click at [422, 234] on div "2025" at bounding box center [490, 239] width 160 height 27
click at [423, 240] on button "Previous Year" at bounding box center [423, 239] width 9 height 9
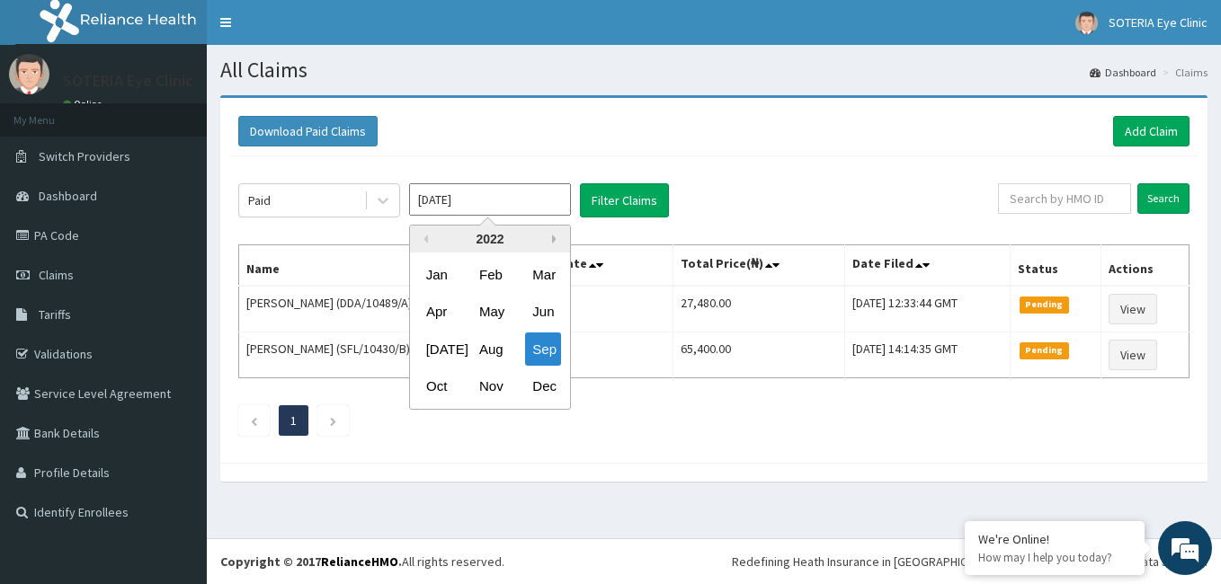
click at [553, 236] on button "Next Year" at bounding box center [556, 239] width 9 height 9
click at [552, 386] on div "Dec" at bounding box center [543, 386] width 36 height 33
type input "Dec 2023"
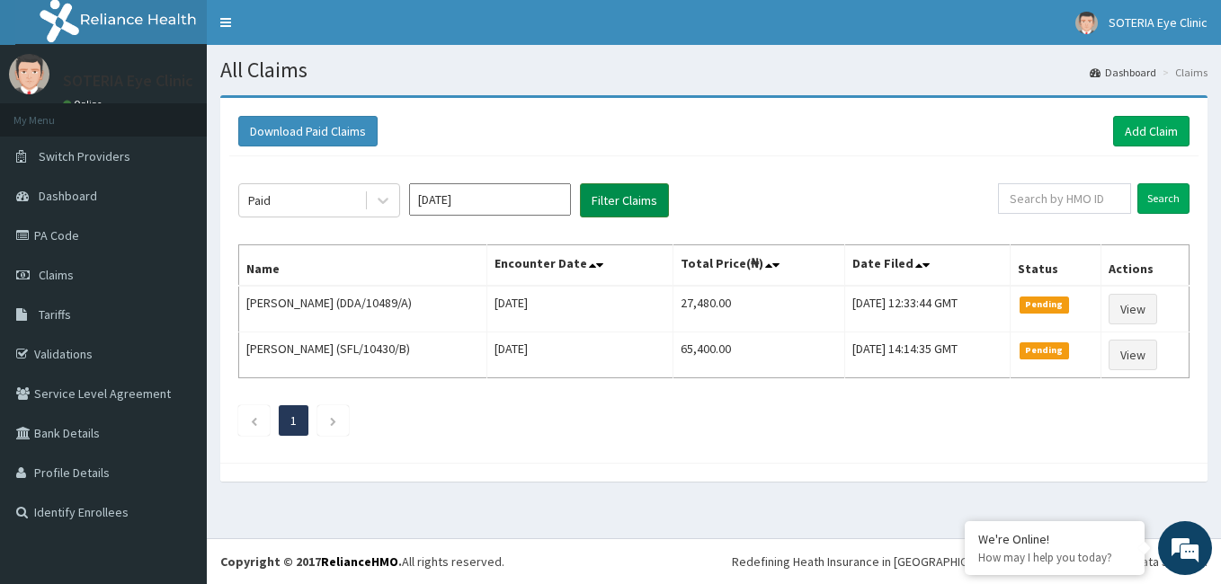
click at [622, 205] on button "Filter Claims" at bounding box center [624, 200] width 89 height 34
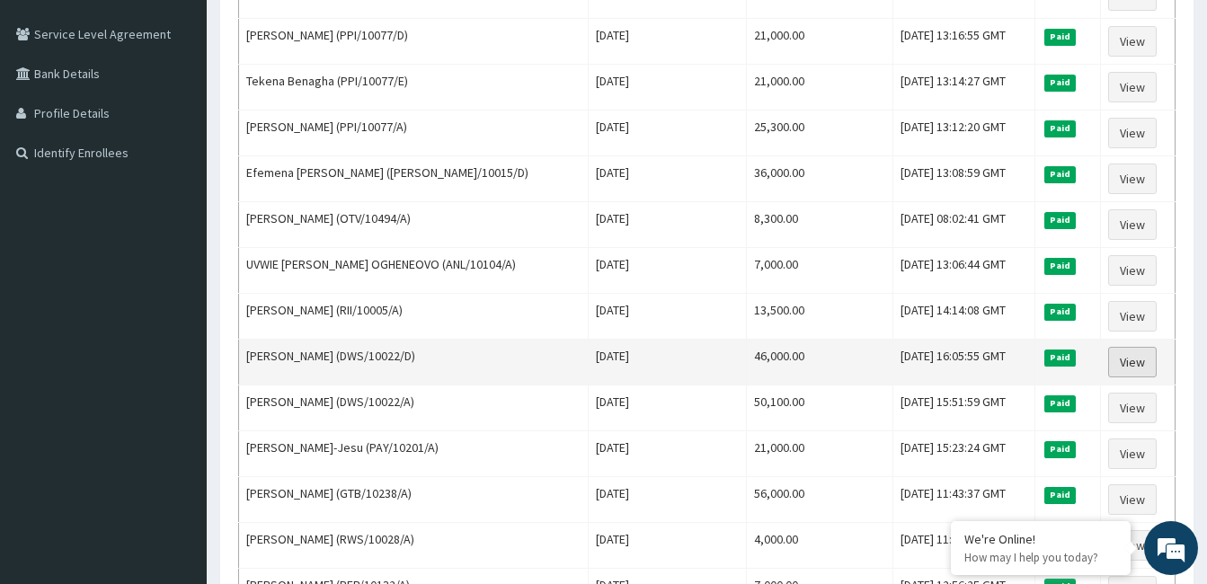
click at [1137, 366] on link "View" at bounding box center [1132, 362] width 49 height 31
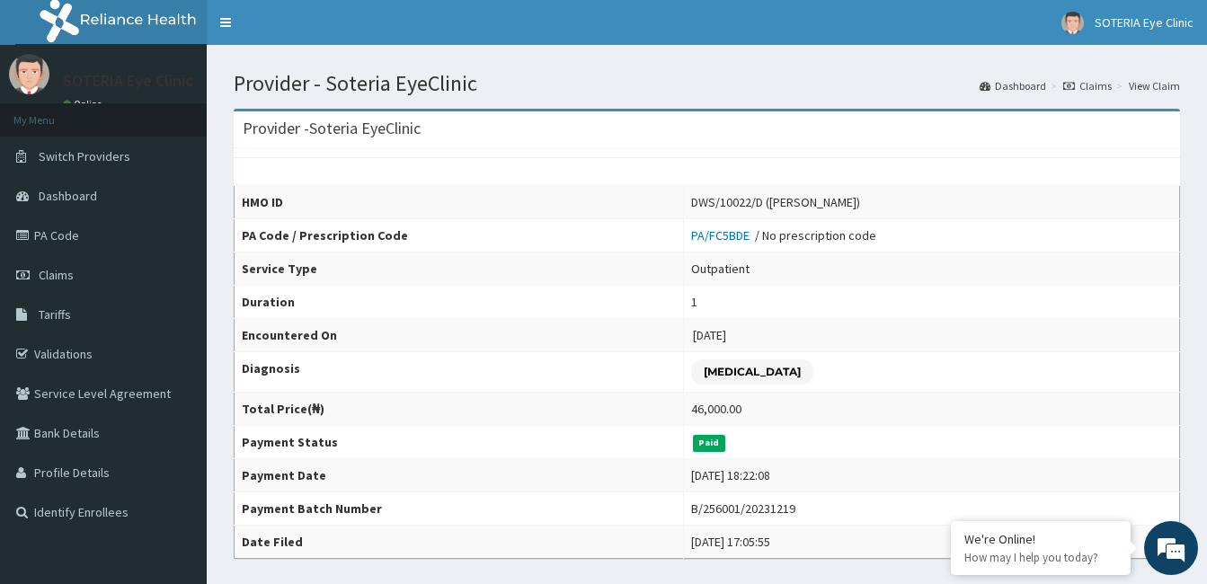
click at [1075, 86] on icon at bounding box center [1069, 86] width 12 height 11
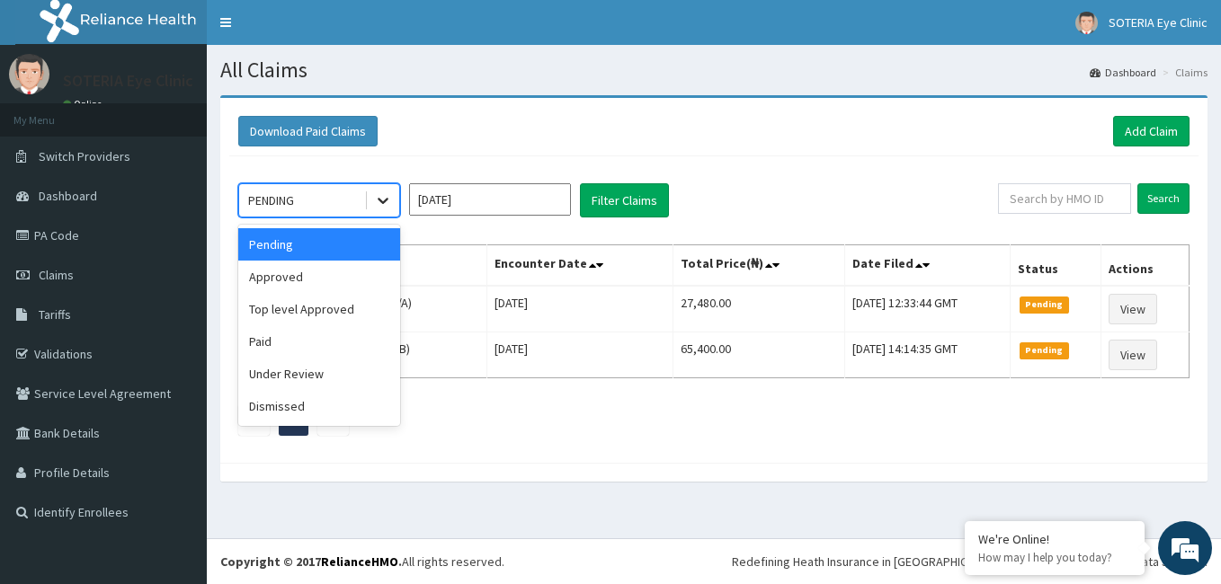
click at [391, 208] on icon at bounding box center [383, 200] width 18 height 18
click at [351, 350] on div "Paid" at bounding box center [319, 341] width 162 height 32
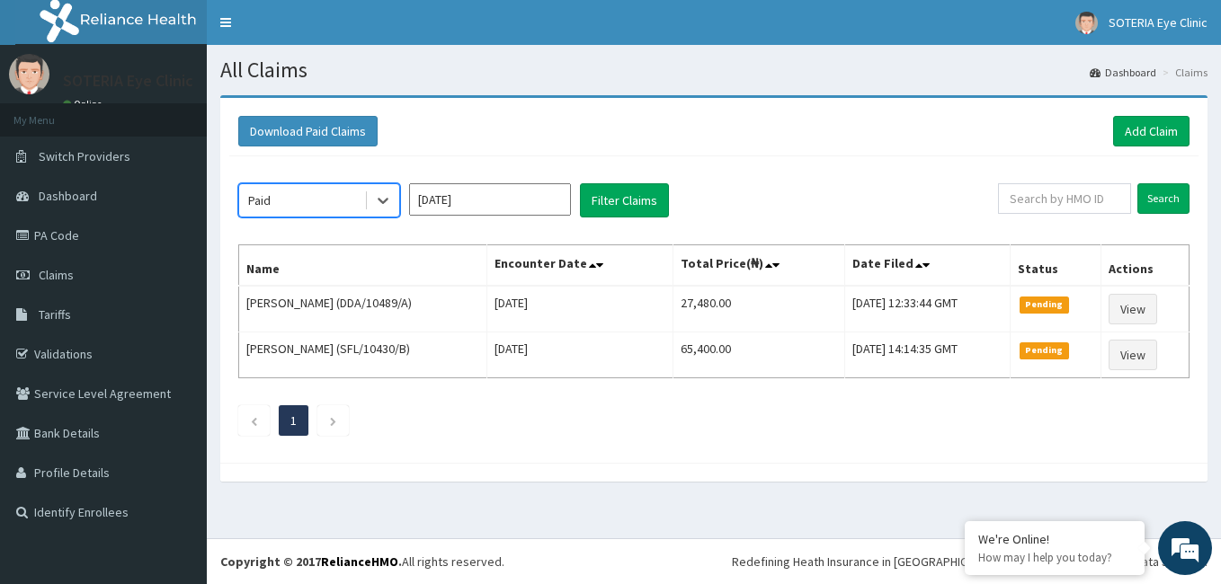
click at [461, 201] on input "Sep 2025" at bounding box center [490, 199] width 162 height 32
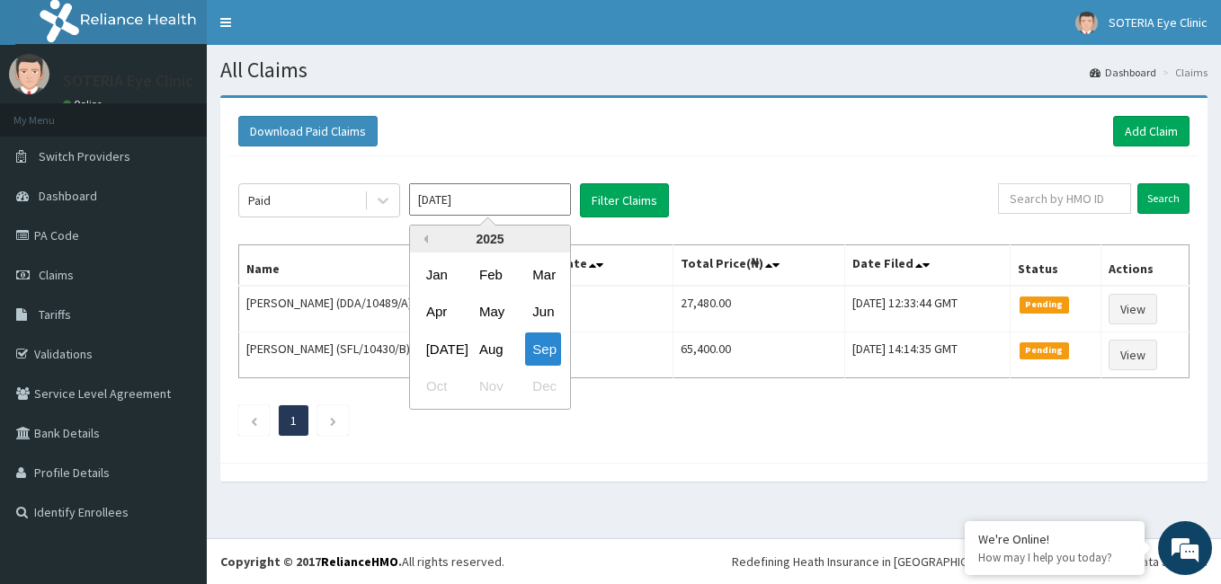
click at [427, 238] on div "Previous Year 2025 Jan Feb Mar Apr May Jun Jul Aug Sep Oct Nov Dec" at bounding box center [490, 317] width 162 height 185
click at [425, 238] on button "Previous Year" at bounding box center [423, 239] width 9 height 9
click at [546, 385] on div "Dec" at bounding box center [543, 386] width 36 height 33
type input "Dec 2023"
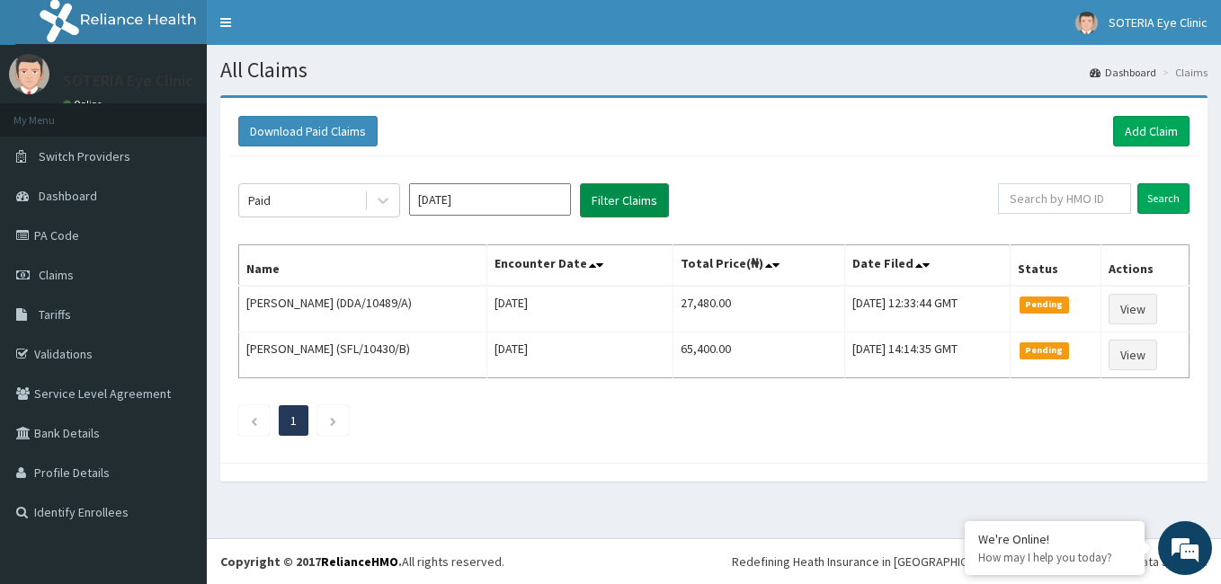
click at [613, 203] on button "Filter Claims" at bounding box center [624, 200] width 89 height 34
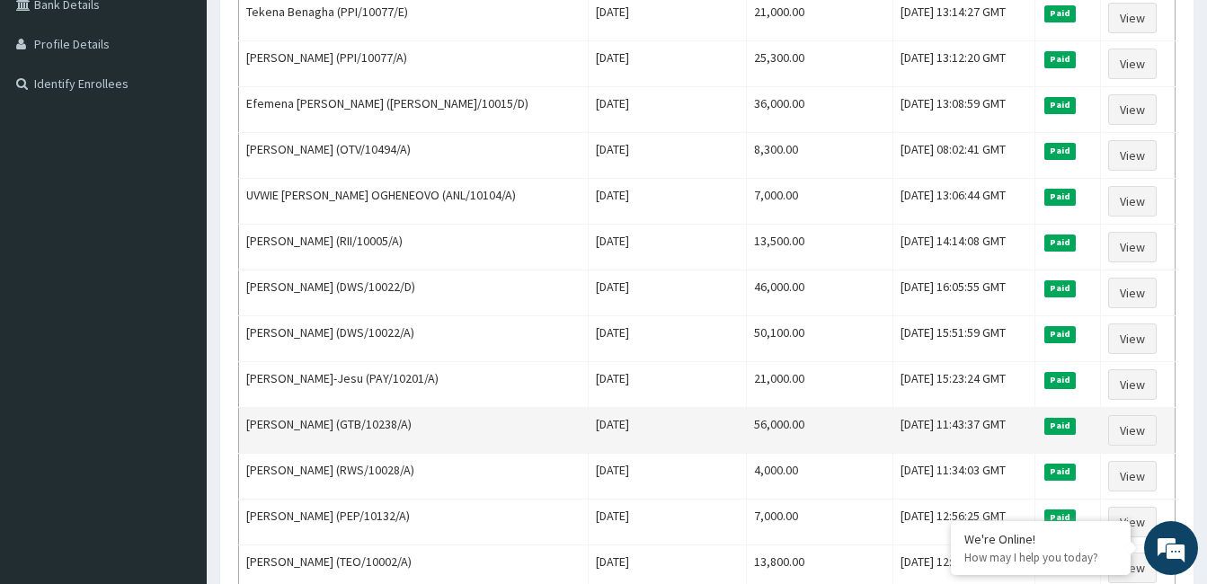
scroll to position [449, 0]
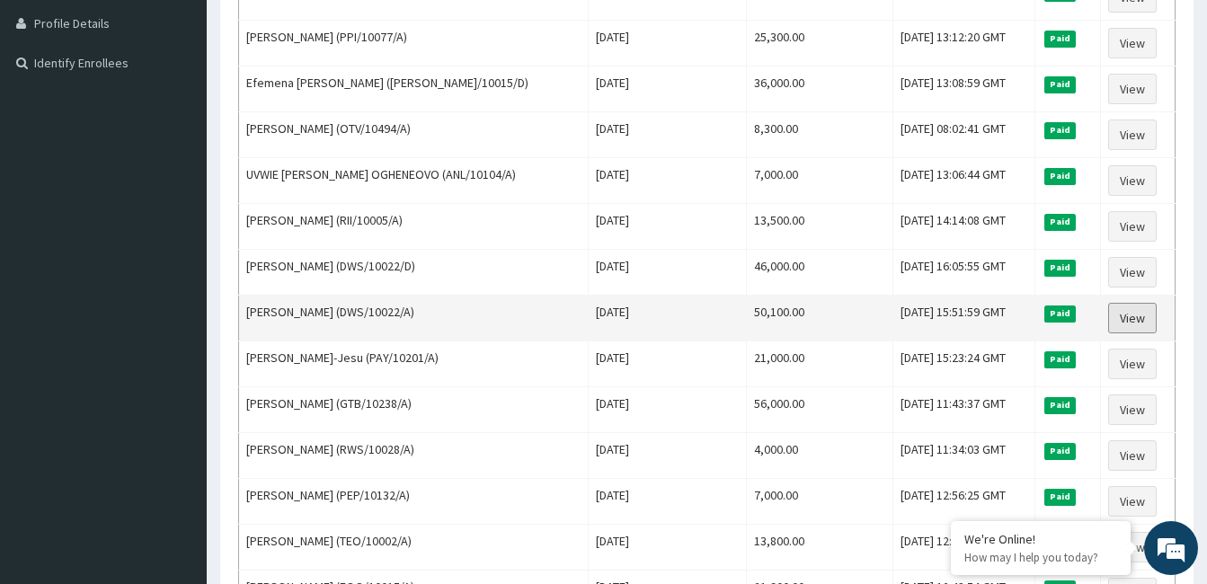
drag, startPoint x: 1137, startPoint y: 319, endPoint x: 1034, endPoint y: 335, distance: 104.6
click at [1136, 319] on link "View" at bounding box center [1132, 318] width 49 height 31
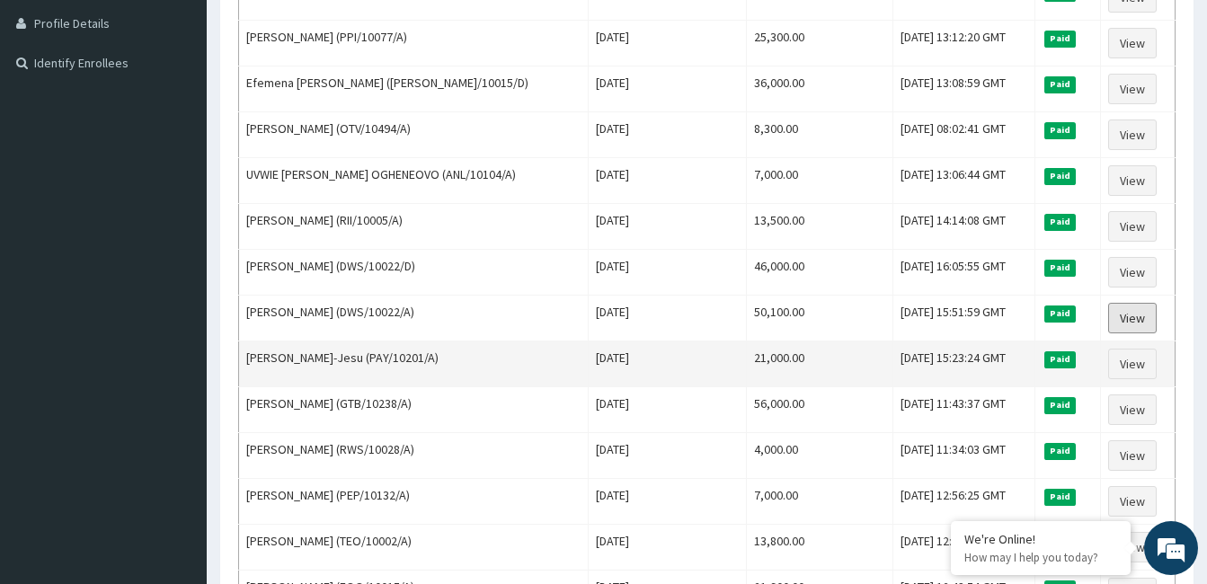
scroll to position [0, 0]
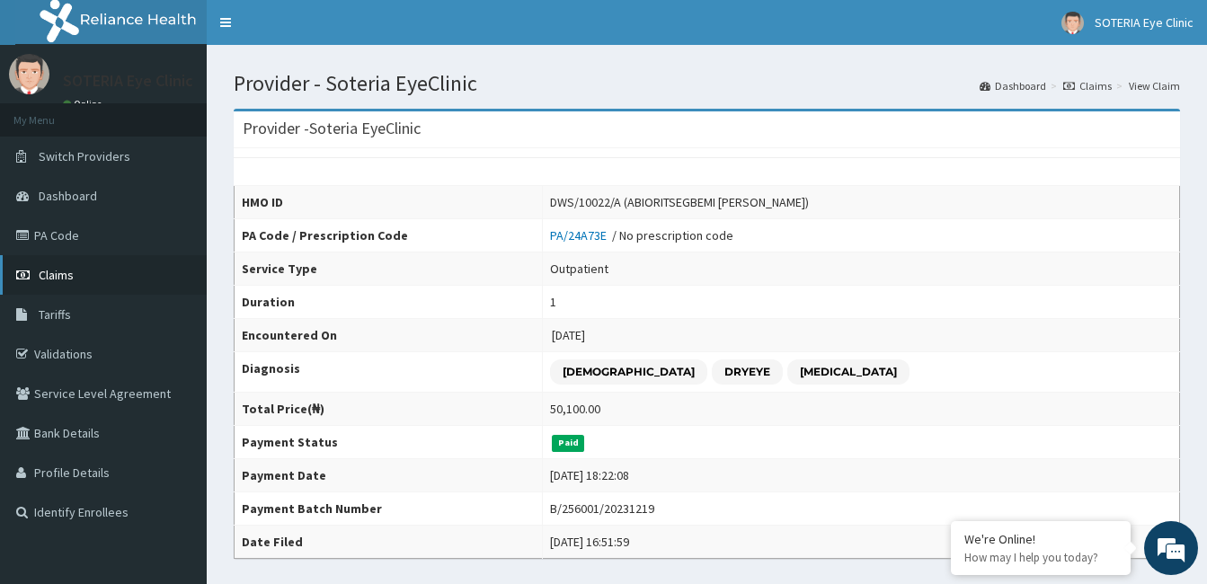
click at [71, 275] on span "Claims" at bounding box center [56, 275] width 35 height 16
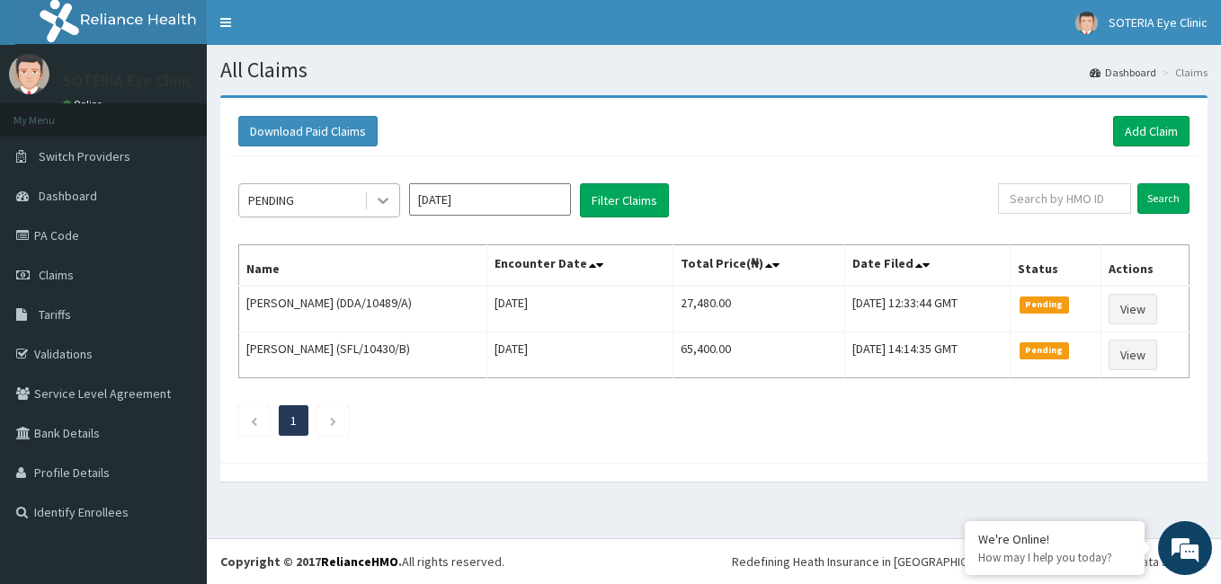
click at [381, 200] on icon at bounding box center [383, 202] width 11 height 6
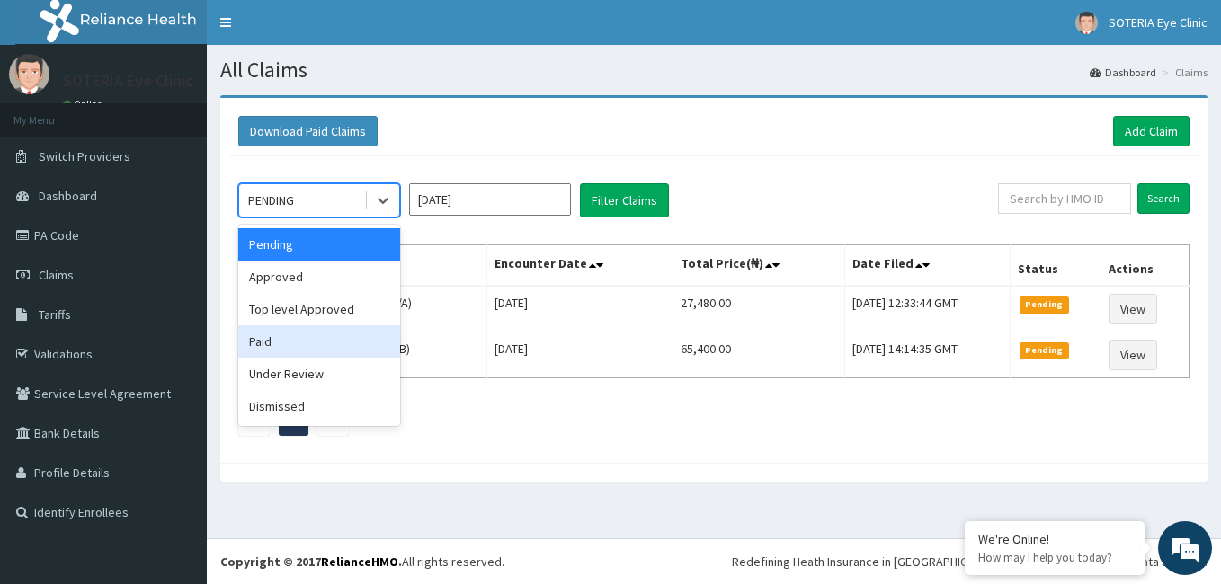
click at [338, 347] on div "Paid" at bounding box center [319, 341] width 162 height 32
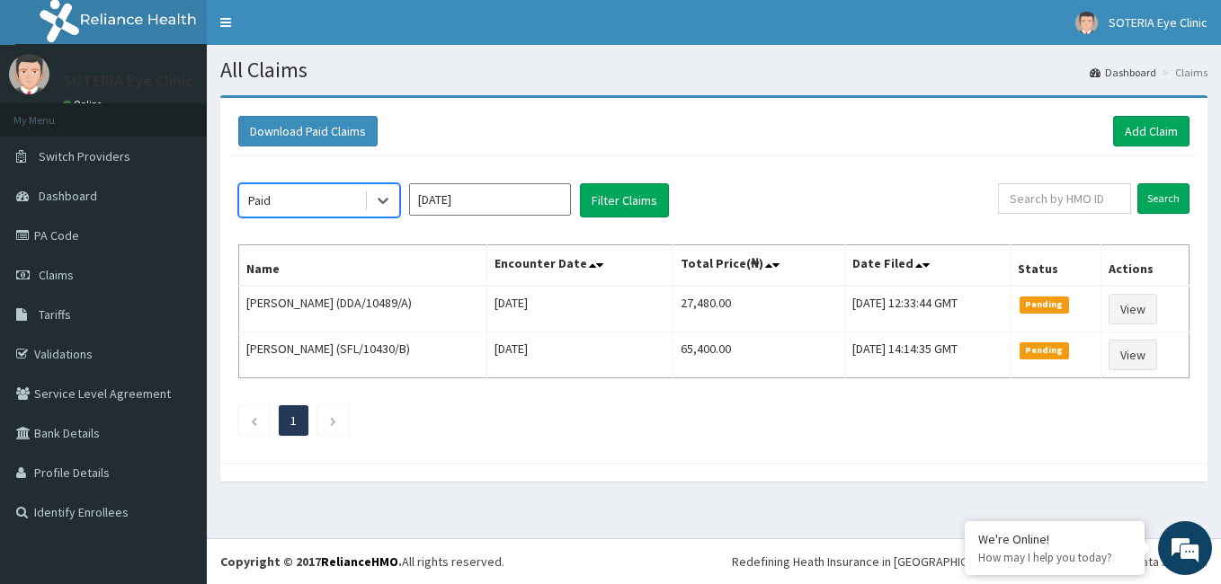
click at [449, 200] on input "[DATE]" at bounding box center [490, 199] width 162 height 32
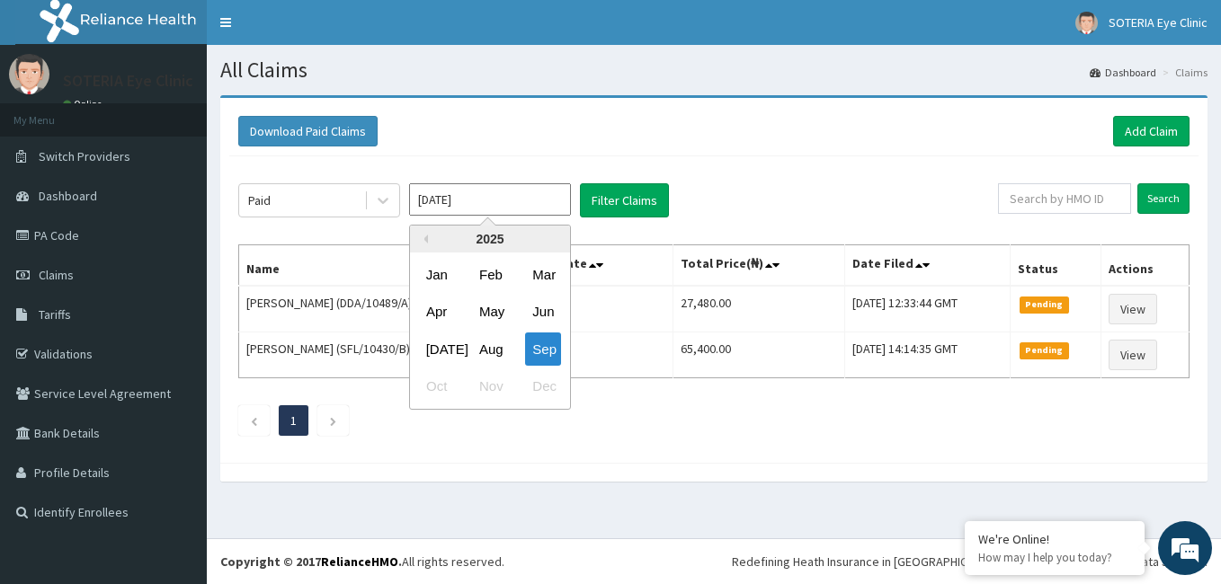
click at [429, 243] on div "2025" at bounding box center [490, 239] width 160 height 27
click at [428, 243] on div "2025" at bounding box center [490, 239] width 160 height 27
click at [426, 238] on button "Previous Year" at bounding box center [423, 239] width 9 height 9
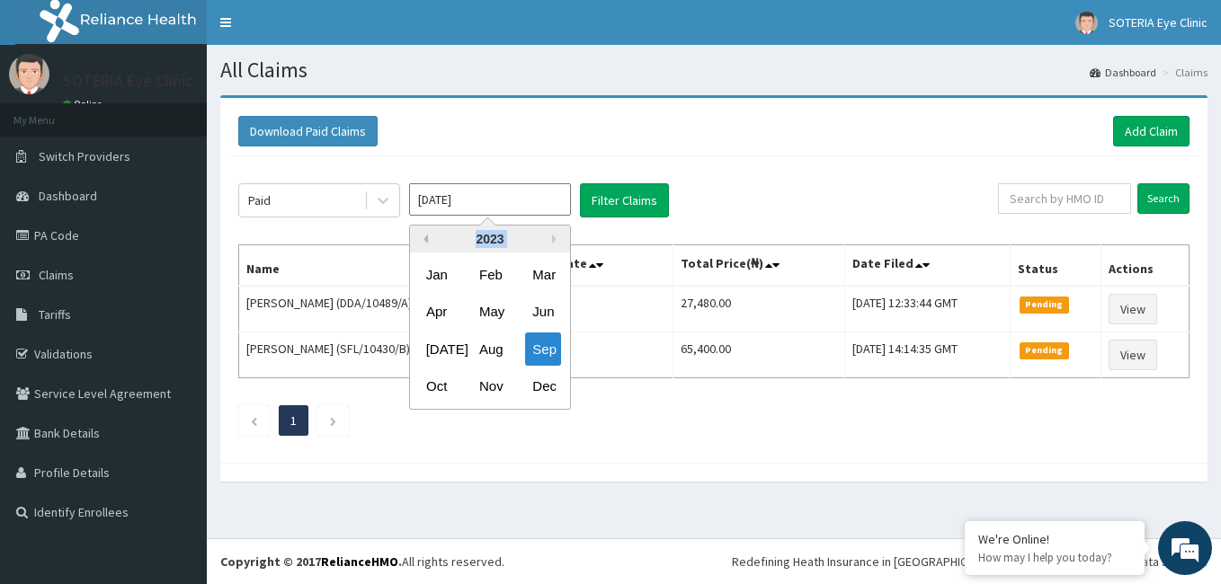
click at [426, 238] on button "Previous Year" at bounding box center [423, 239] width 9 height 9
click at [553, 238] on button "Next Year" at bounding box center [556, 239] width 9 height 9
click at [499, 384] on div "Nov" at bounding box center [490, 386] width 36 height 33
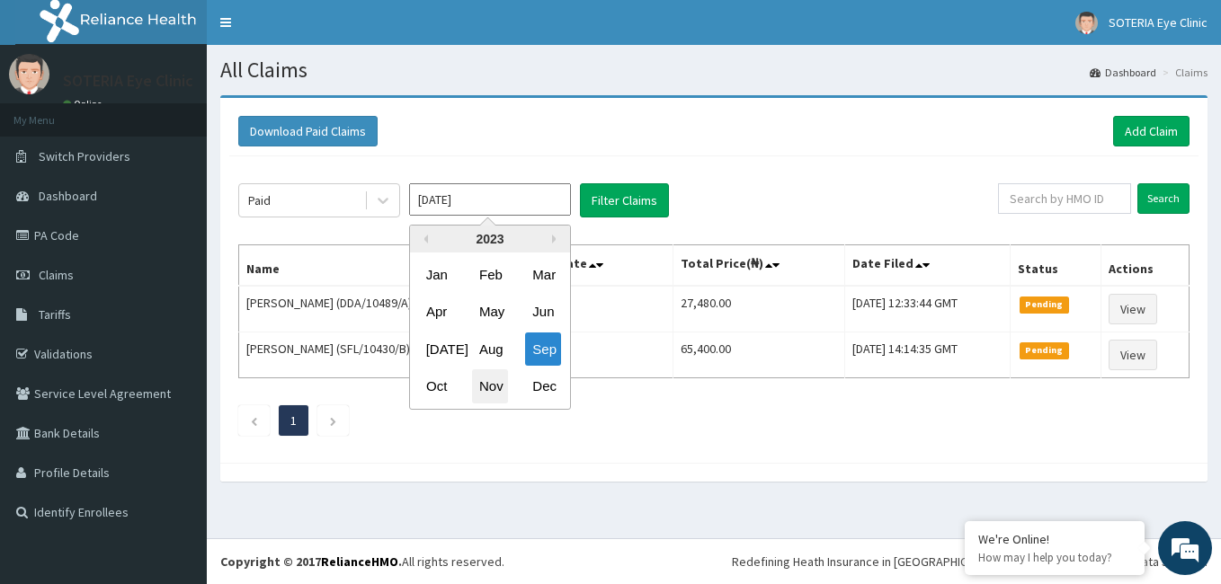
type input "Nov 2023"
click at [499, 384] on div "Paid Nov 2023 Previous Year Next Year 2023 Jan Feb Mar Apr May Jun Jul Aug Sep …" at bounding box center [713, 305] width 969 height 298
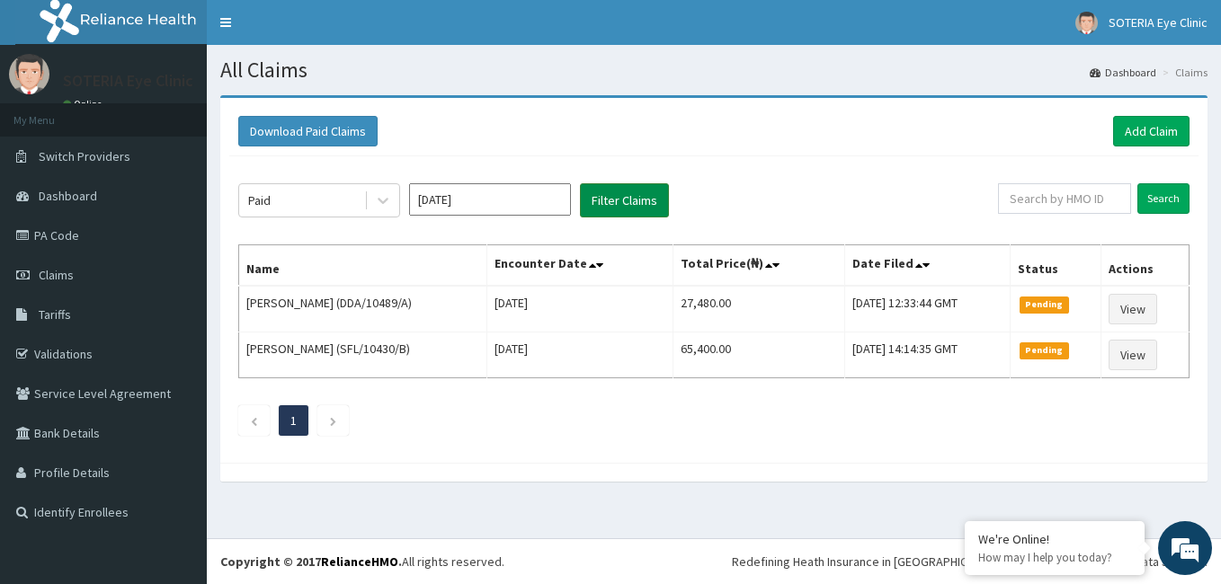
click at [610, 193] on button "Filter Claims" at bounding box center [624, 200] width 89 height 34
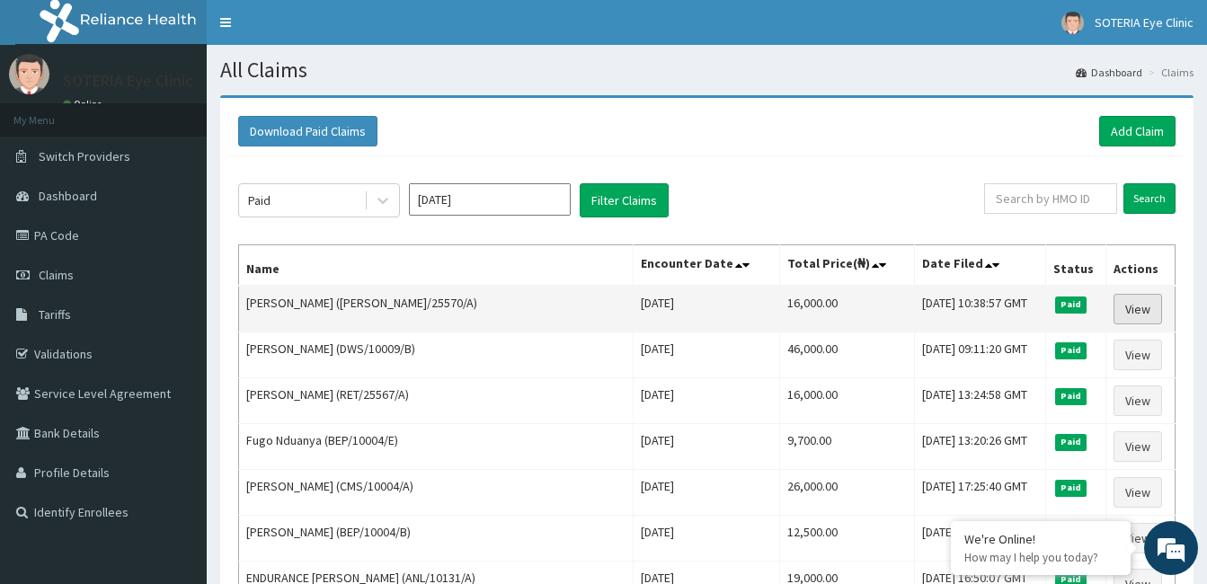
click at [1125, 316] on link "View" at bounding box center [1138, 309] width 49 height 31
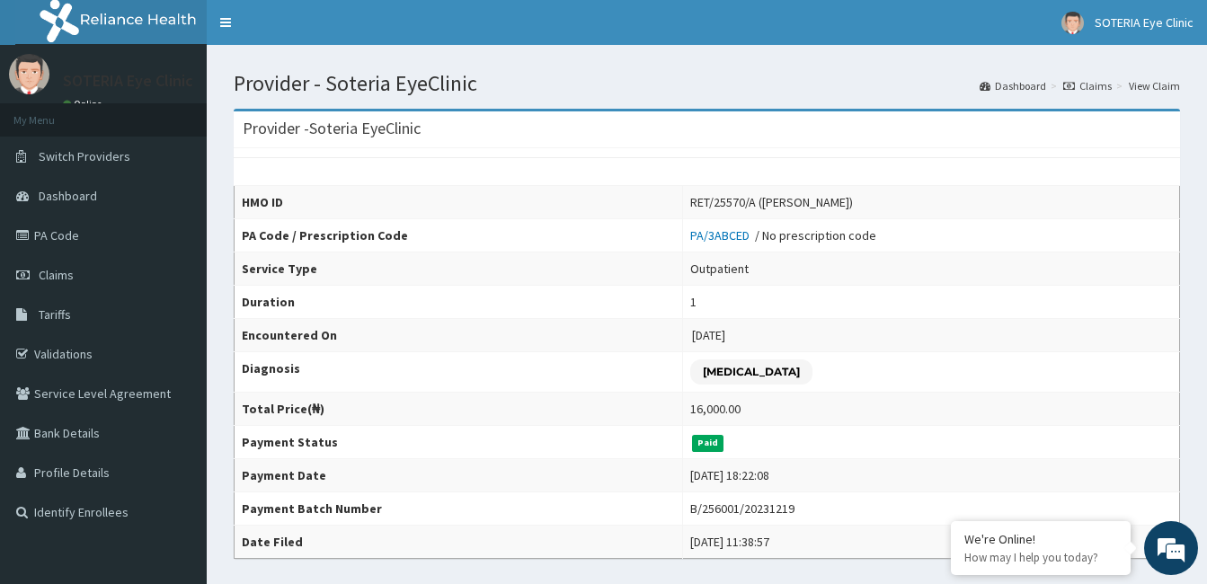
click at [1075, 82] on icon at bounding box center [1069, 86] width 12 height 11
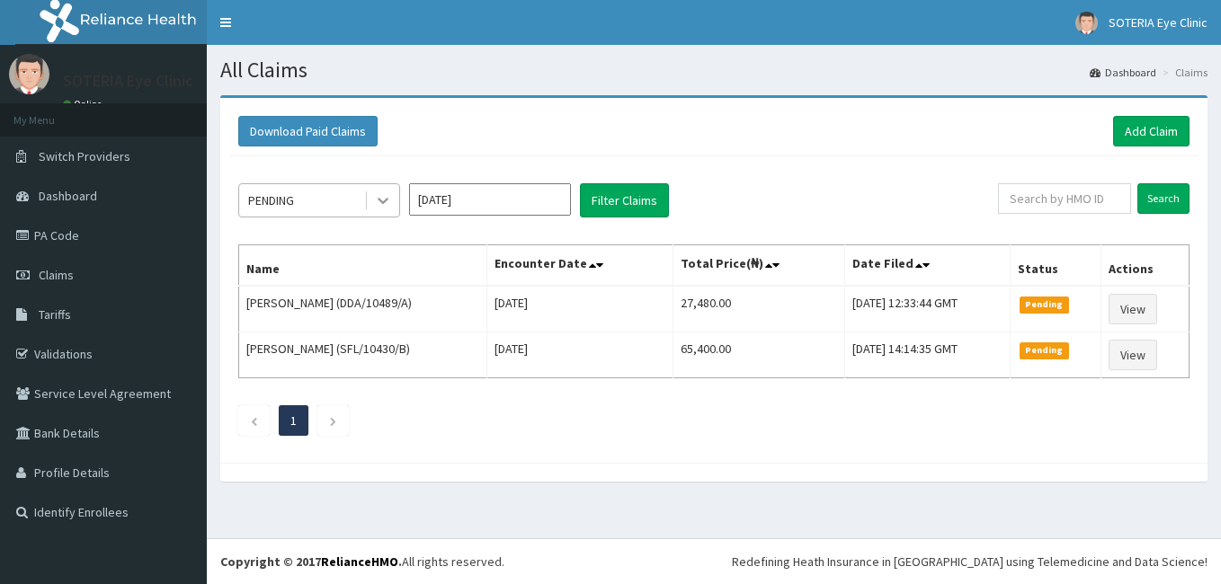
drag, startPoint x: 0, startPoint y: 0, endPoint x: 375, endPoint y: 204, distance: 426.8
click at [375, 201] on icon at bounding box center [383, 200] width 18 height 18
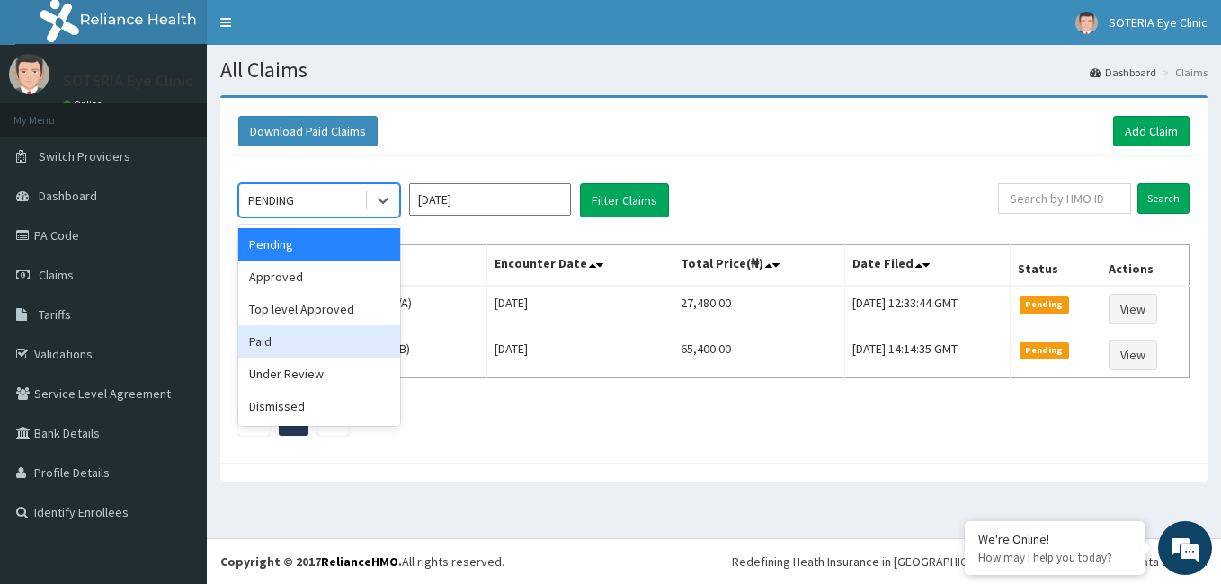
click at [322, 346] on div "Paid" at bounding box center [319, 341] width 162 height 32
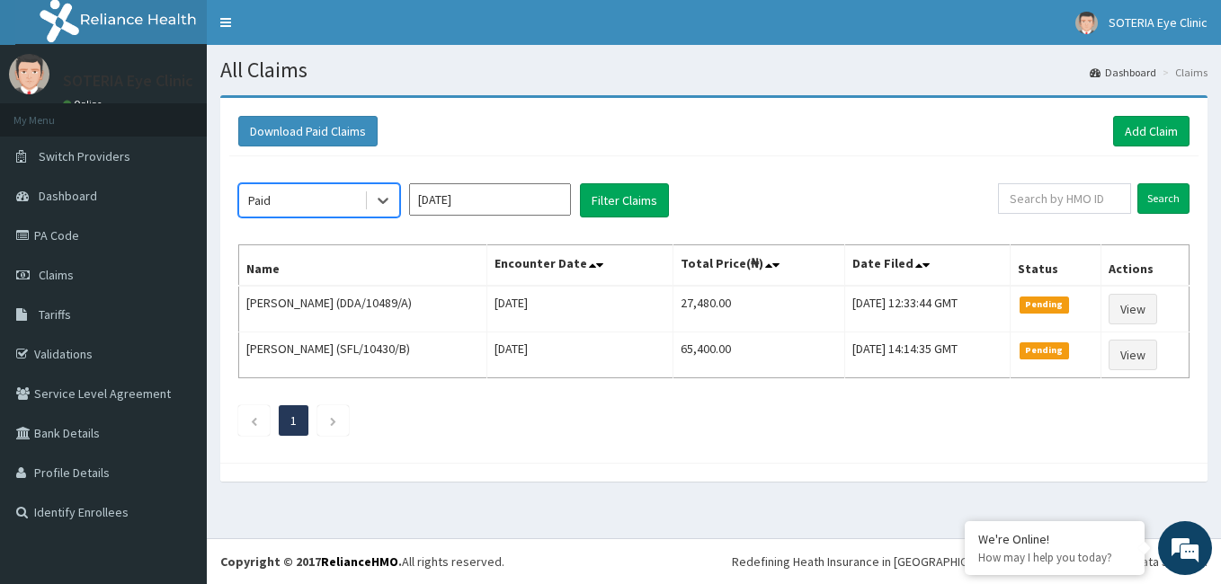
click at [467, 200] on input "[DATE]" at bounding box center [490, 199] width 162 height 32
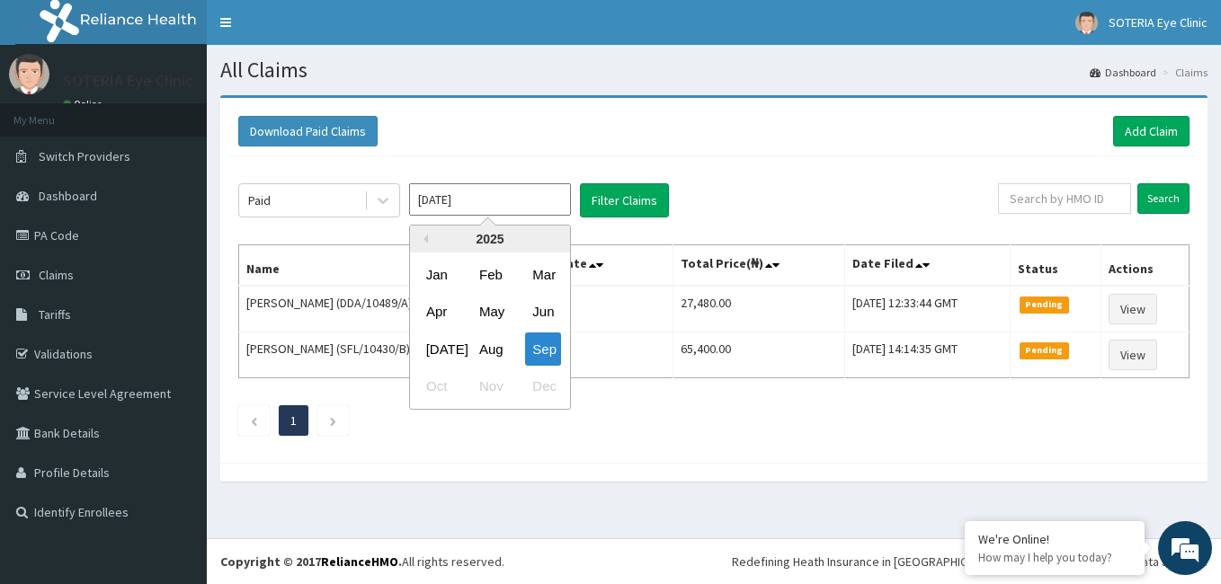
click at [426, 234] on div "2025" at bounding box center [490, 239] width 160 height 27
click at [422, 242] on button "Previous Year" at bounding box center [423, 239] width 9 height 9
click at [494, 387] on div "Nov" at bounding box center [490, 386] width 36 height 33
type input "Nov 2023"
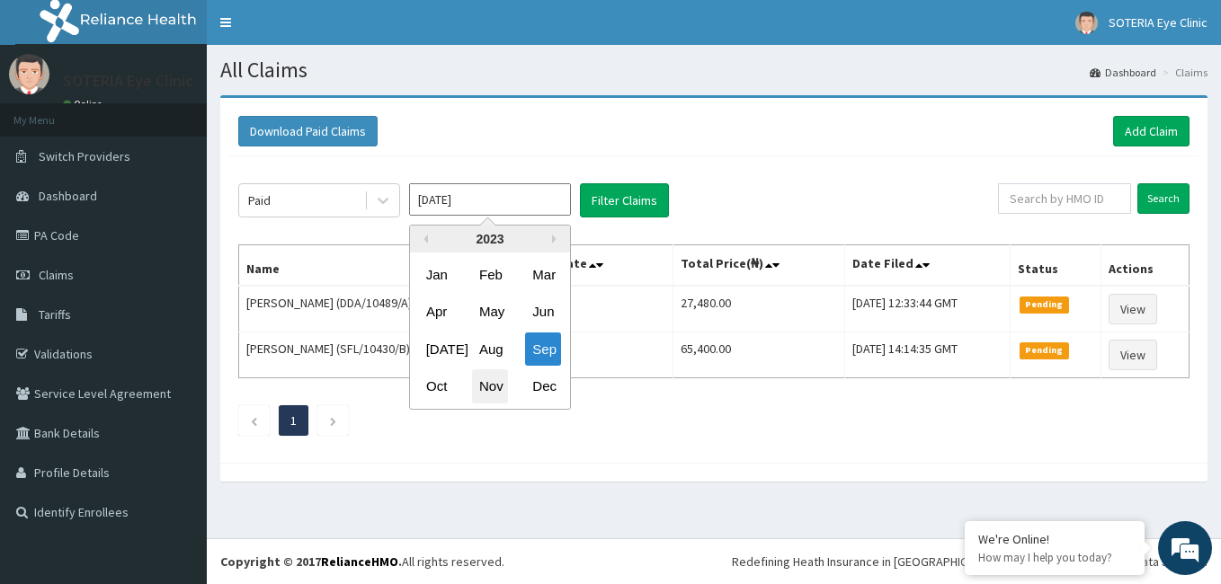
click at [494, 387] on div "Paid Nov 2023 Previous Year Next Year 2023 Jan Feb Mar Apr May Jun Jul Aug Sep …" at bounding box center [713, 305] width 969 height 298
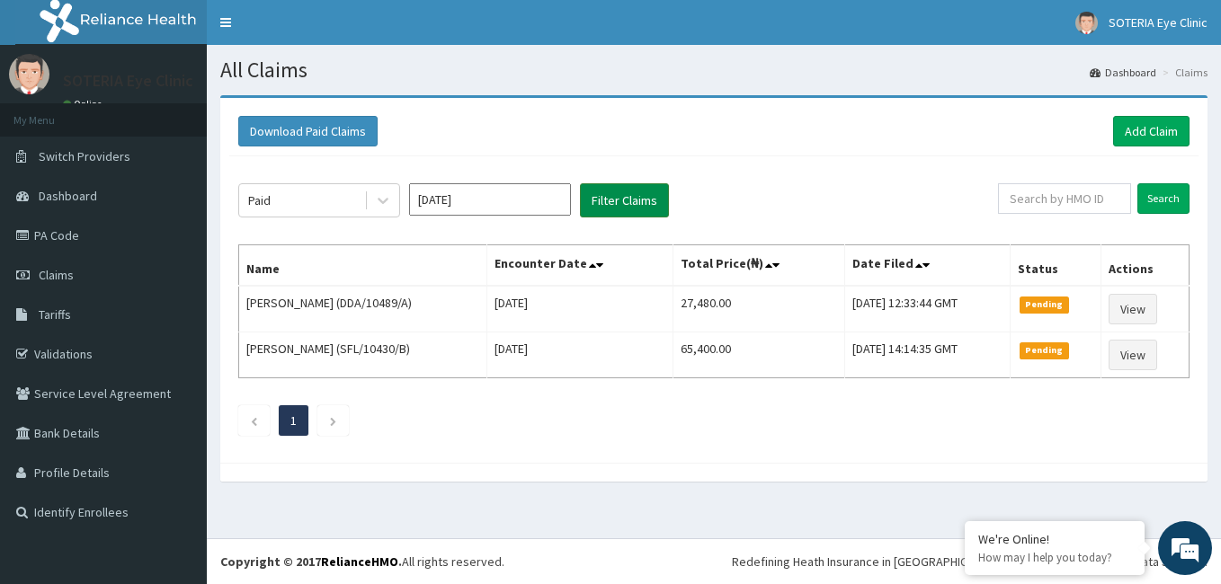
click at [640, 204] on button "Filter Claims" at bounding box center [624, 200] width 89 height 34
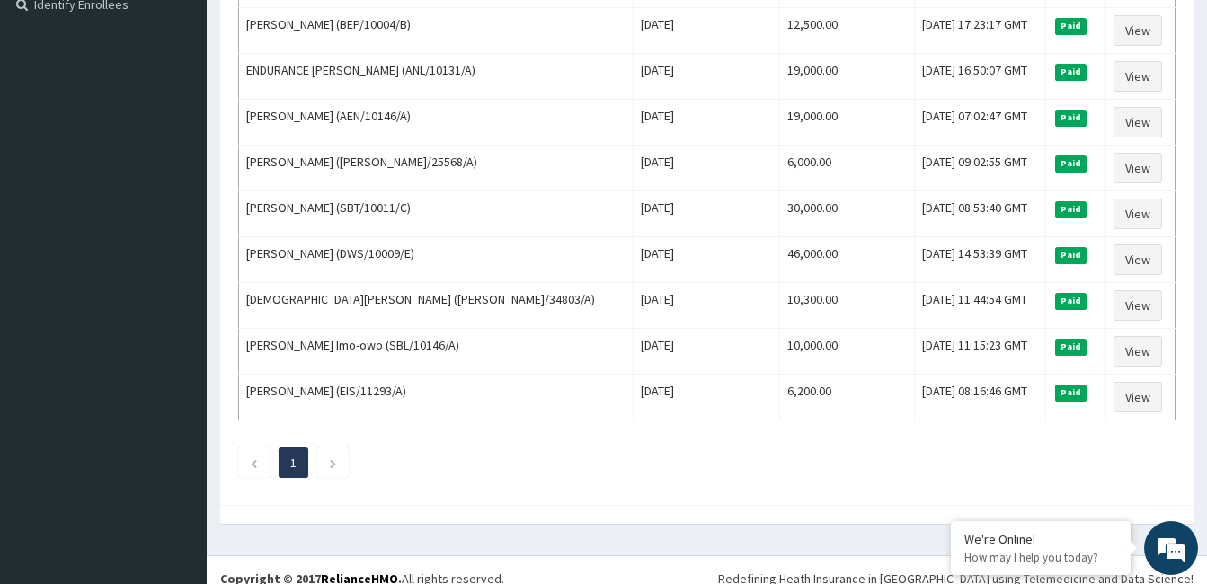
scroll to position [525, 0]
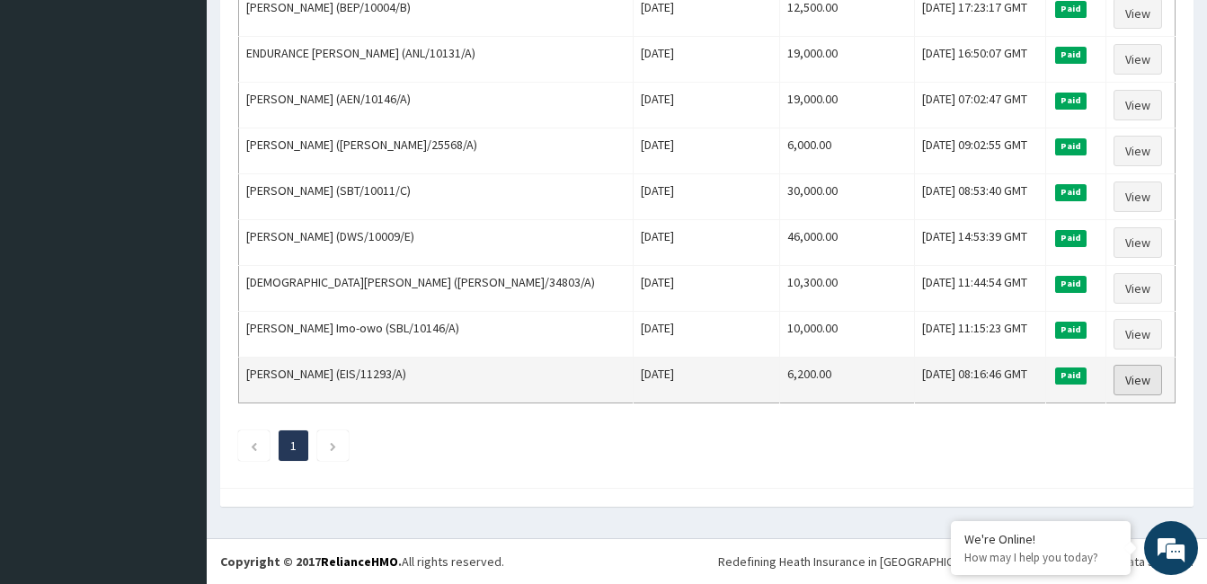
click at [1127, 378] on link "View" at bounding box center [1138, 380] width 49 height 31
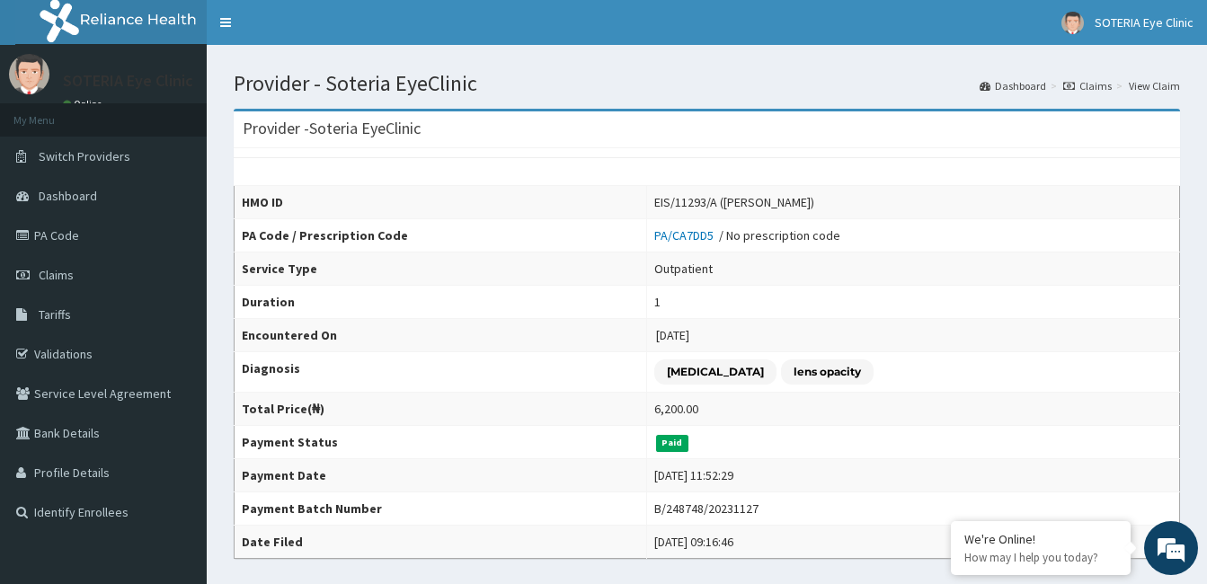
click at [1075, 84] on icon at bounding box center [1069, 86] width 12 height 11
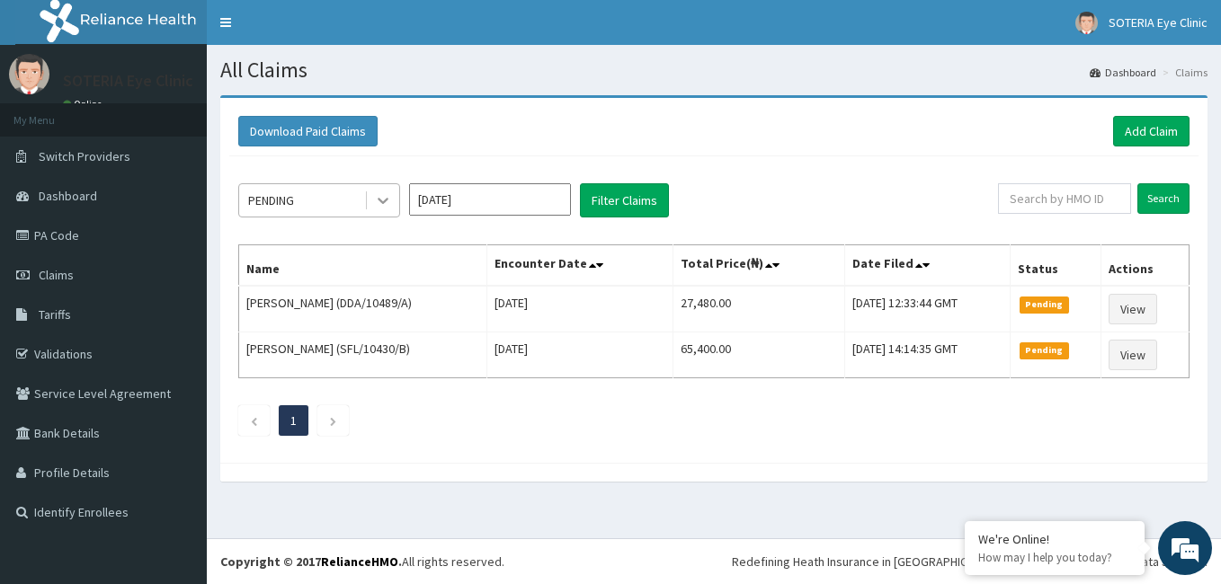
click at [389, 207] on icon at bounding box center [383, 200] width 18 height 18
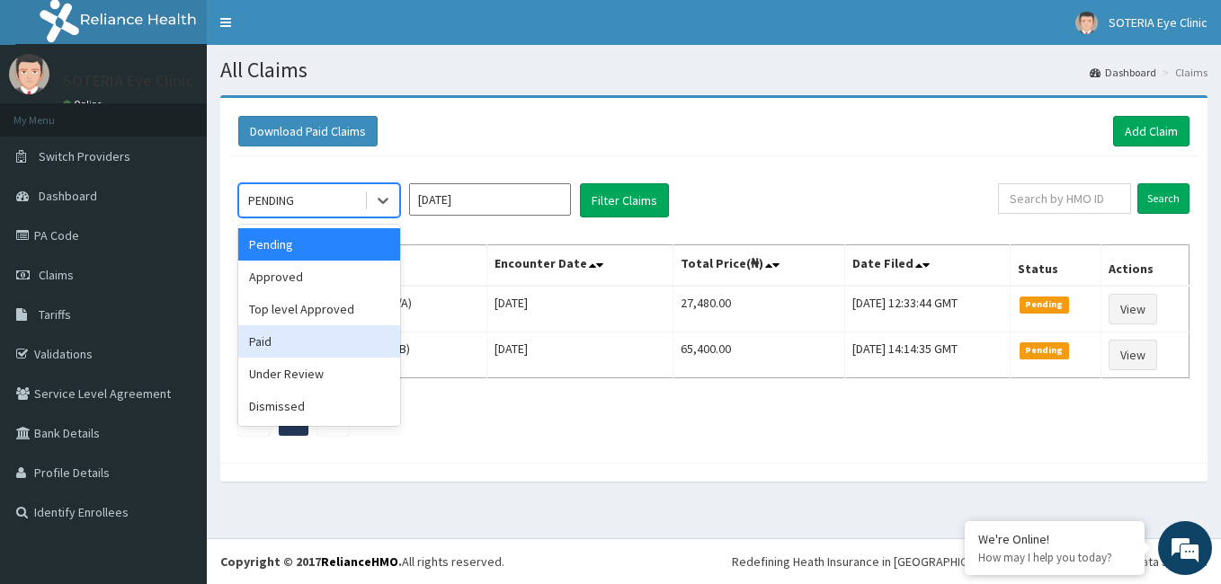
click at [342, 351] on div "Paid" at bounding box center [319, 341] width 162 height 32
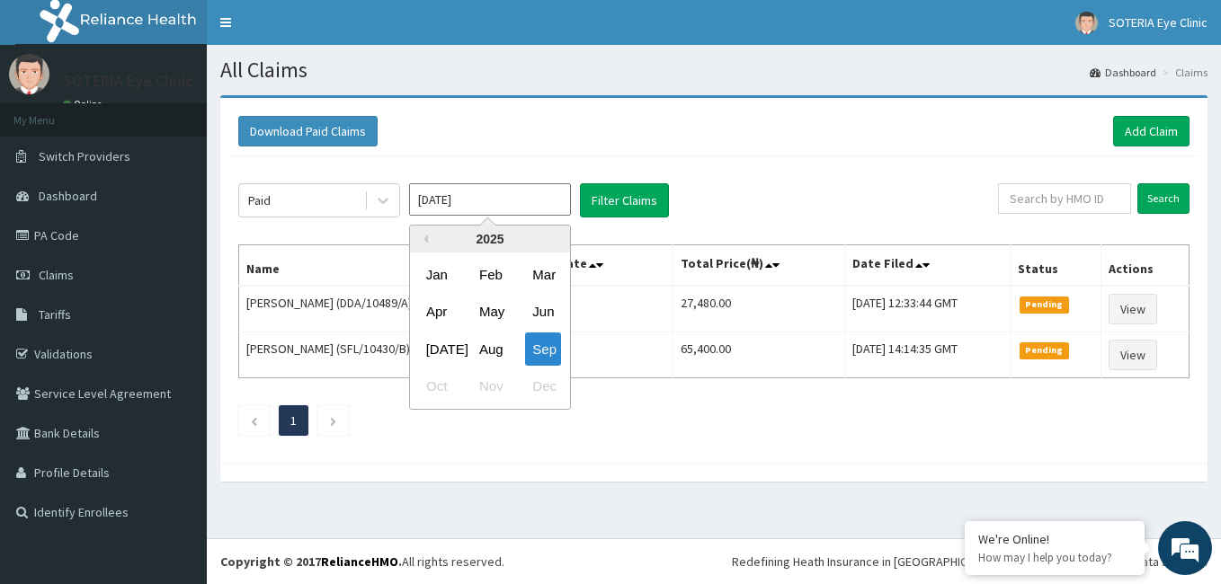
click at [422, 193] on input "[DATE]" at bounding box center [490, 199] width 162 height 32
click at [426, 234] on div "2025" at bounding box center [490, 239] width 160 height 27
click at [426, 236] on button "Previous Year" at bounding box center [423, 239] width 9 height 9
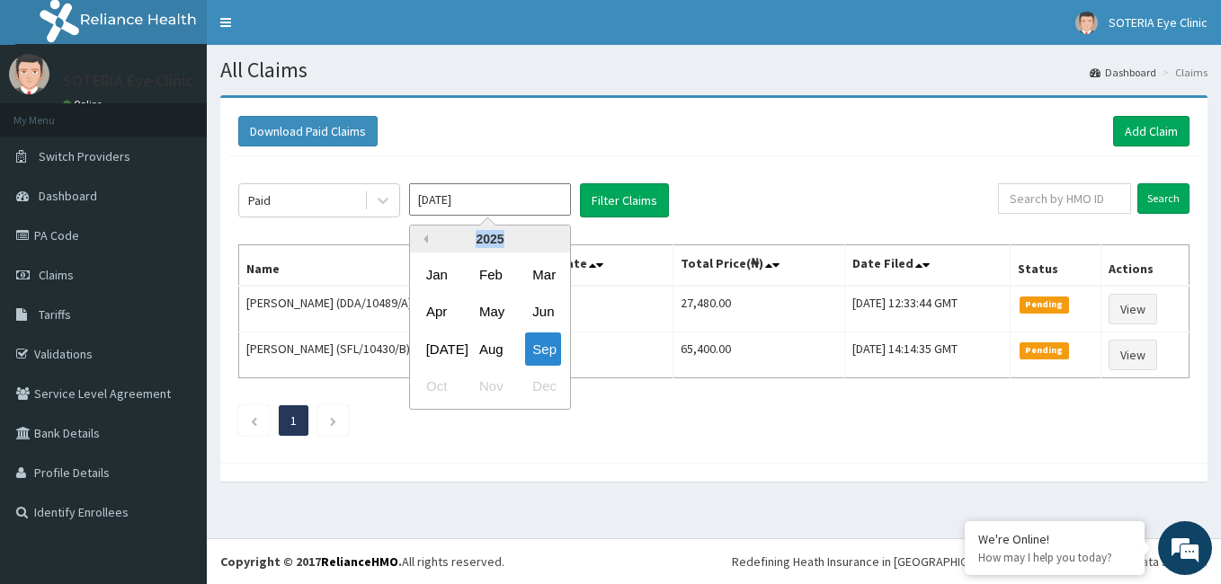
click at [426, 236] on button "Previous Year" at bounding box center [423, 239] width 9 height 9
click at [554, 236] on button "Next Year" at bounding box center [556, 239] width 9 height 9
click at [428, 235] on div "2025" at bounding box center [490, 239] width 160 height 27
drag, startPoint x: 428, startPoint y: 235, endPoint x: 428, endPoint y: 247, distance: 12.6
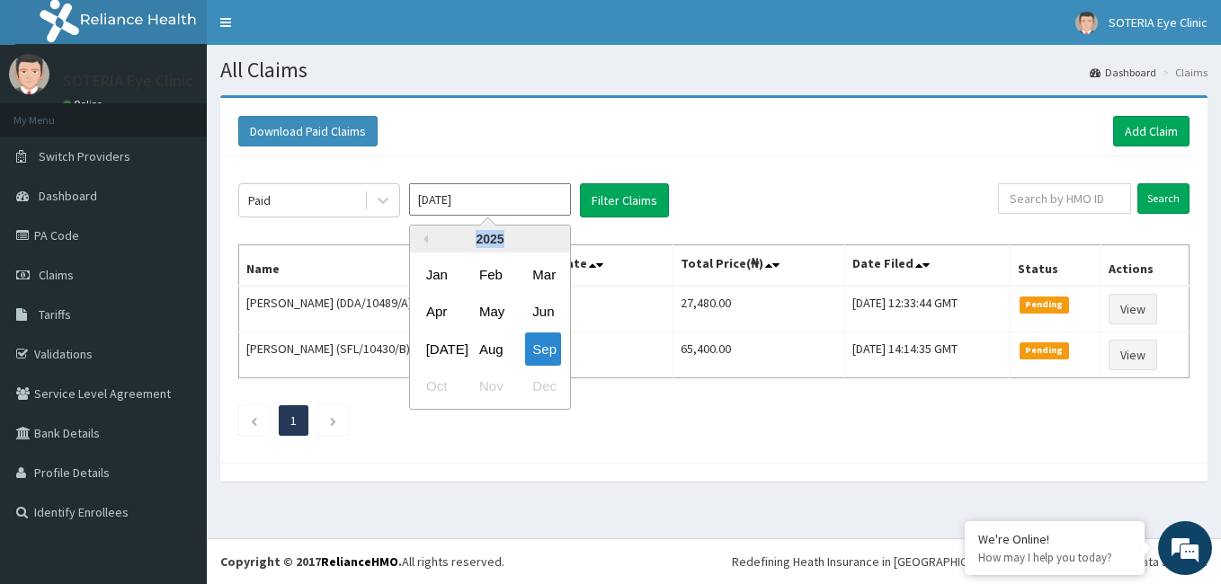
click at [428, 247] on div "2025" at bounding box center [490, 239] width 160 height 27
click at [423, 242] on button "Previous Year" at bounding box center [423, 239] width 9 height 9
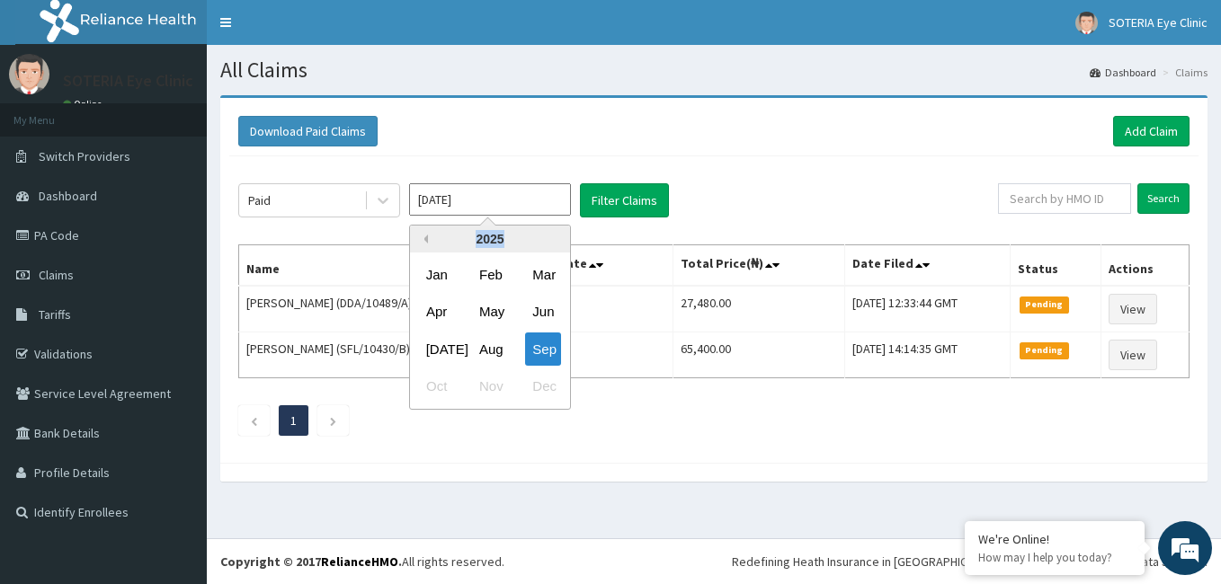
click at [423, 242] on button "Previous Year" at bounding box center [423, 239] width 9 height 9
click at [552, 236] on button "Next Year" at bounding box center [556, 239] width 9 height 9
click at [431, 278] on div "Jan" at bounding box center [437, 274] width 36 height 33
type input "[DATE]"
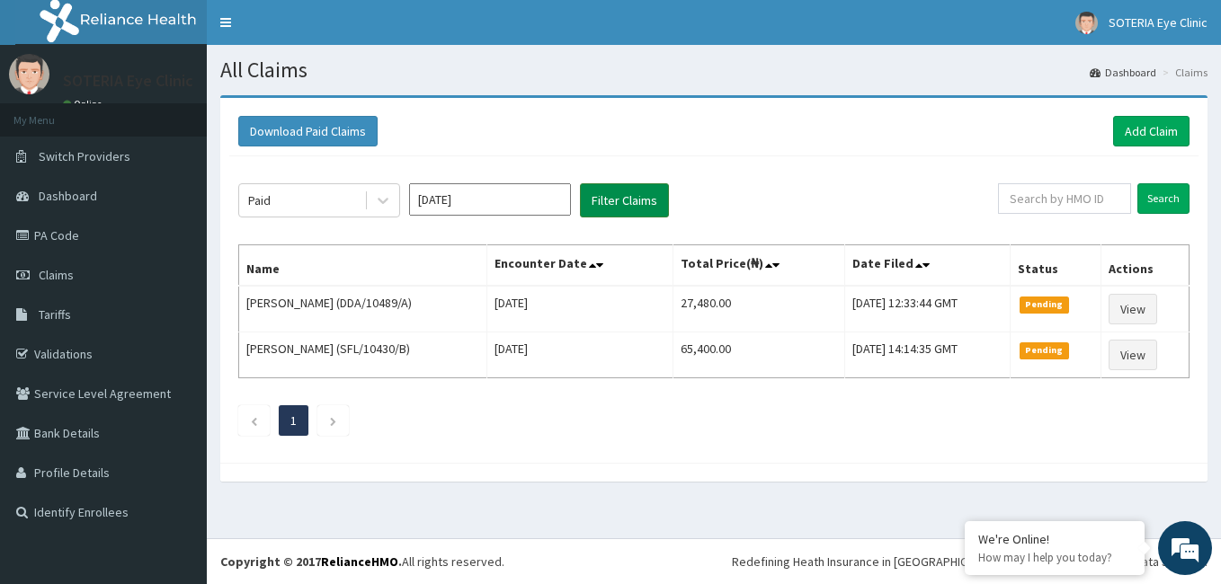
click at [604, 196] on button "Filter Claims" at bounding box center [624, 200] width 89 height 34
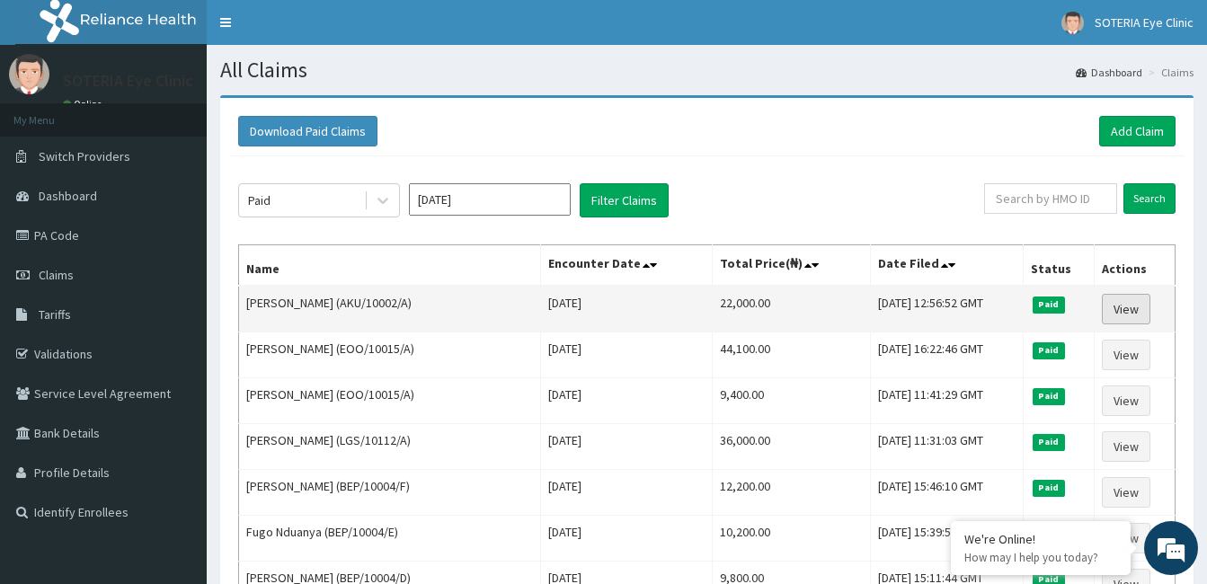
click at [1116, 309] on link "View" at bounding box center [1126, 309] width 49 height 31
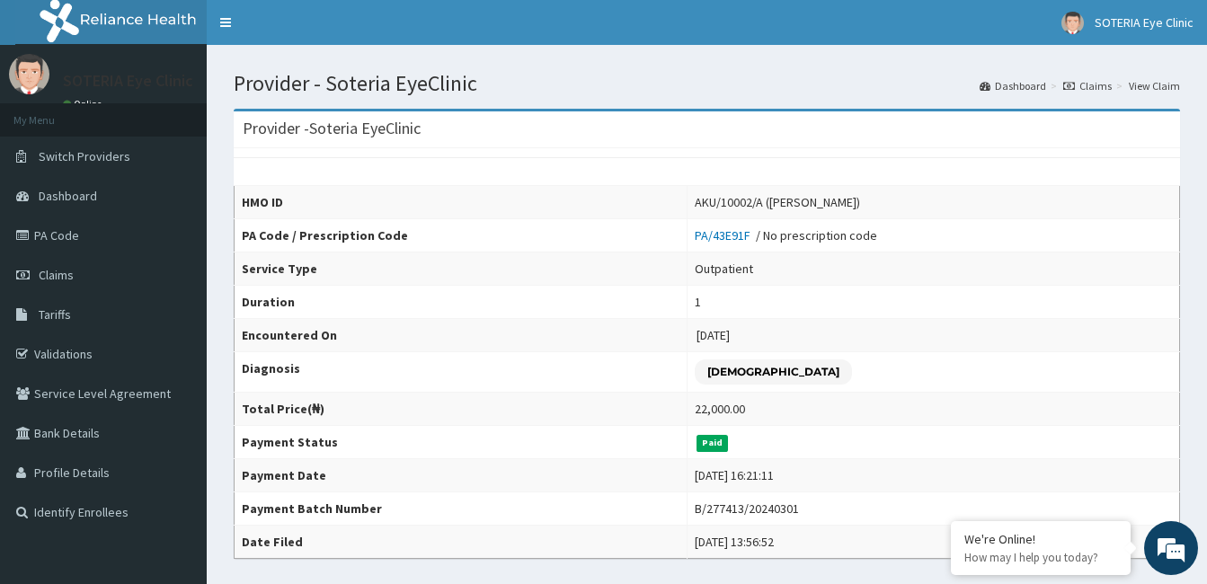
click at [1067, 84] on icon at bounding box center [1069, 86] width 12 height 11
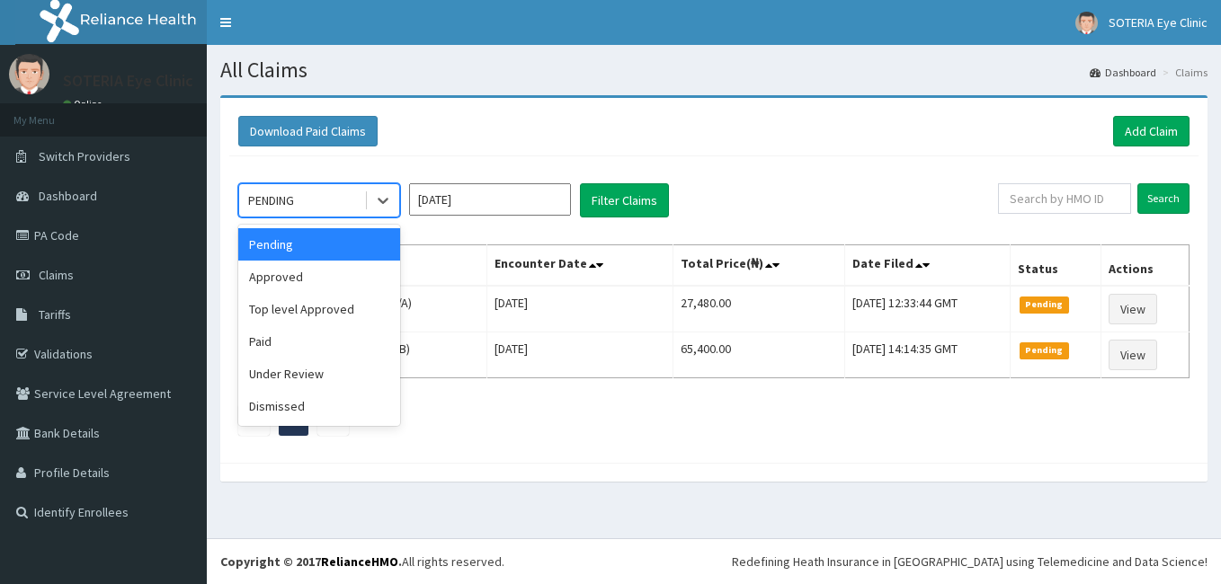
click at [378, 206] on icon at bounding box center [383, 200] width 18 height 18
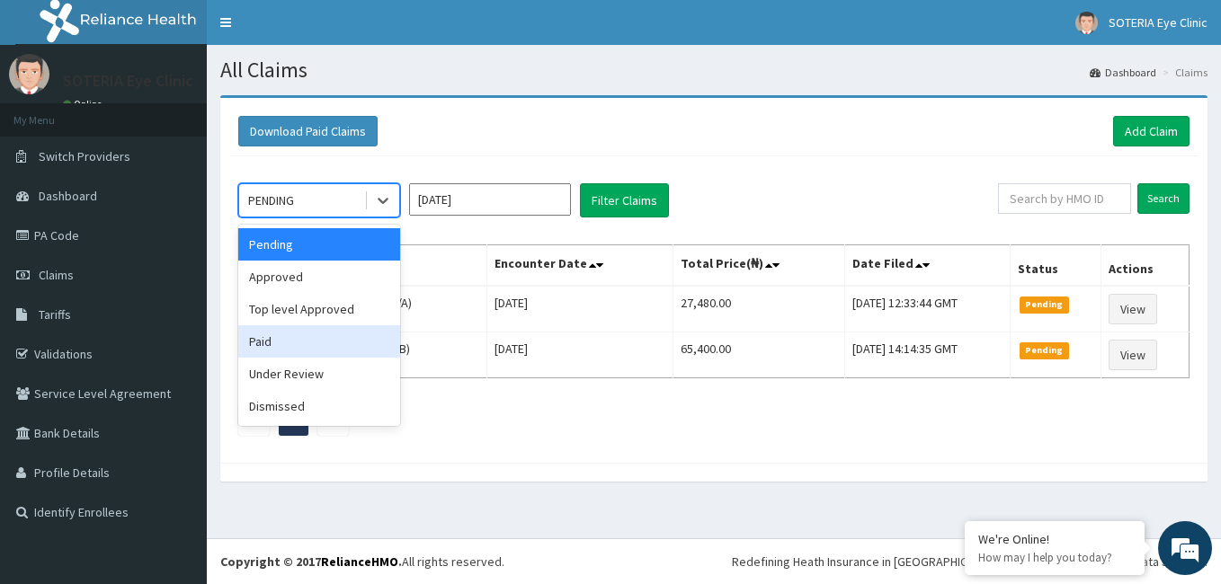
click at [360, 338] on div "Paid" at bounding box center [319, 341] width 162 height 32
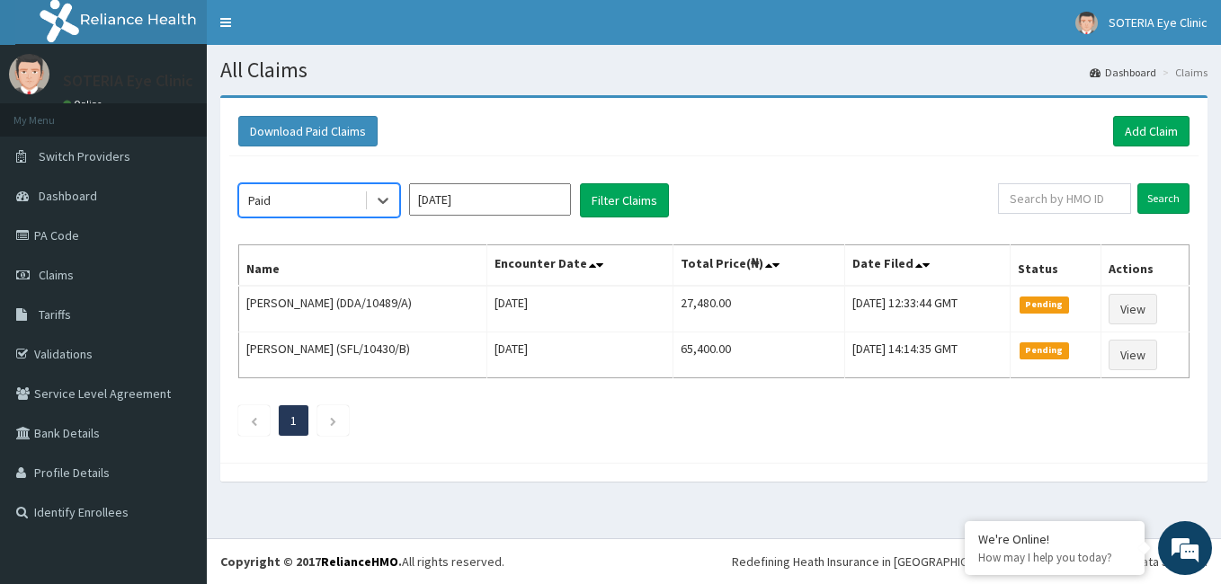
click at [434, 199] on input "[DATE]" at bounding box center [490, 199] width 162 height 32
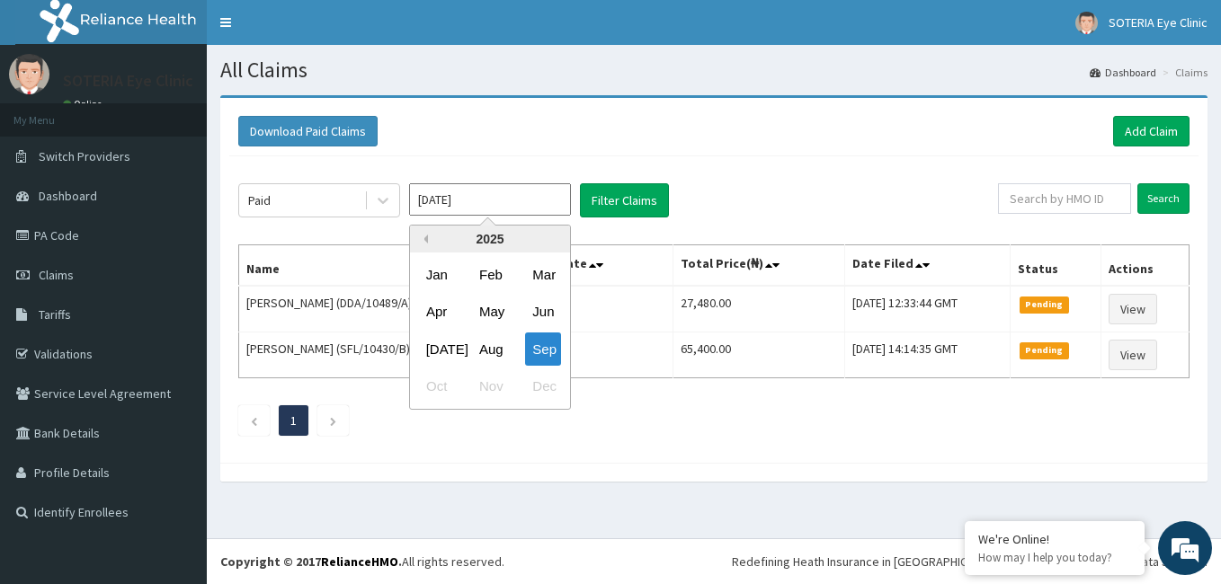
click at [424, 239] on button "Previous Year" at bounding box center [423, 239] width 9 height 9
drag, startPoint x: 449, startPoint y: 280, endPoint x: 484, endPoint y: 280, distance: 35.1
click at [447, 280] on div "Jan" at bounding box center [437, 274] width 36 height 33
type input "[DATE]"
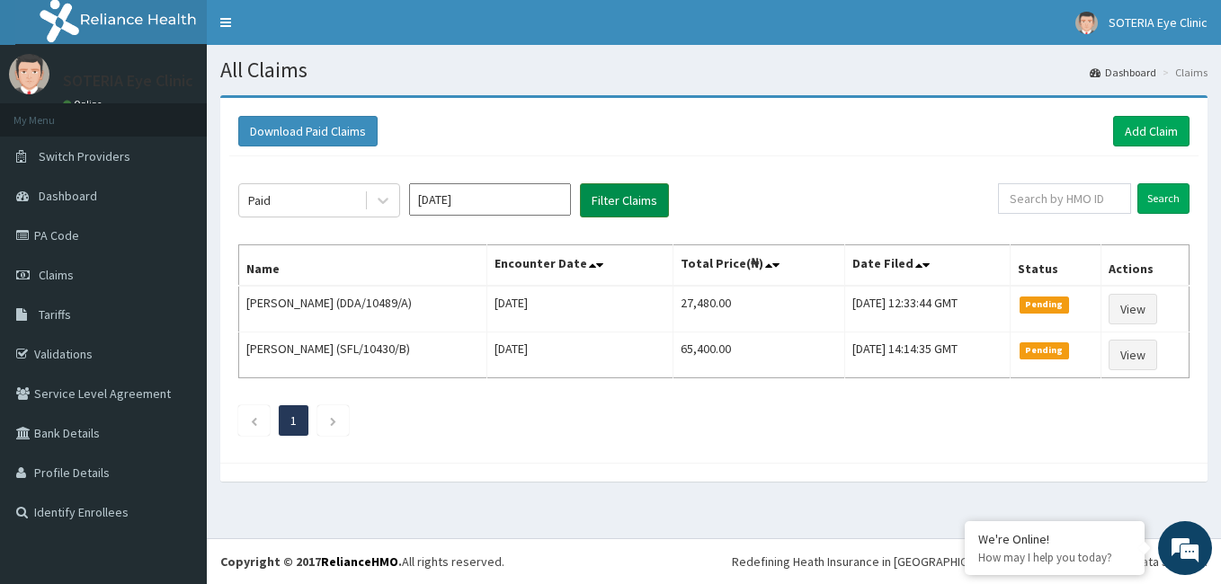
click at [621, 202] on button "Filter Claims" at bounding box center [624, 200] width 89 height 34
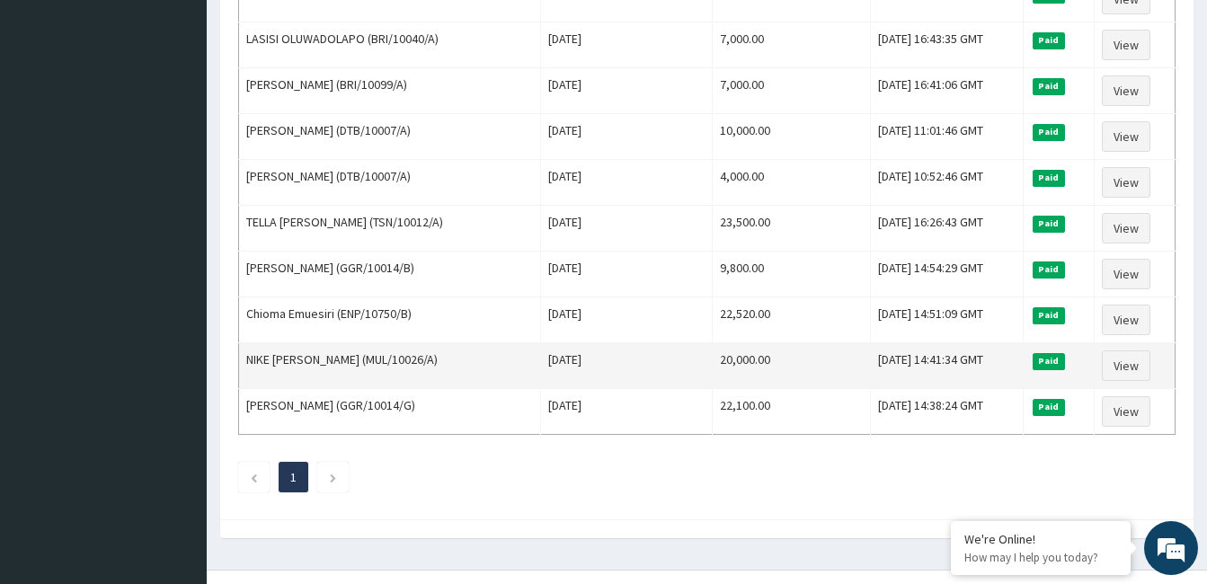
scroll to position [1167, 0]
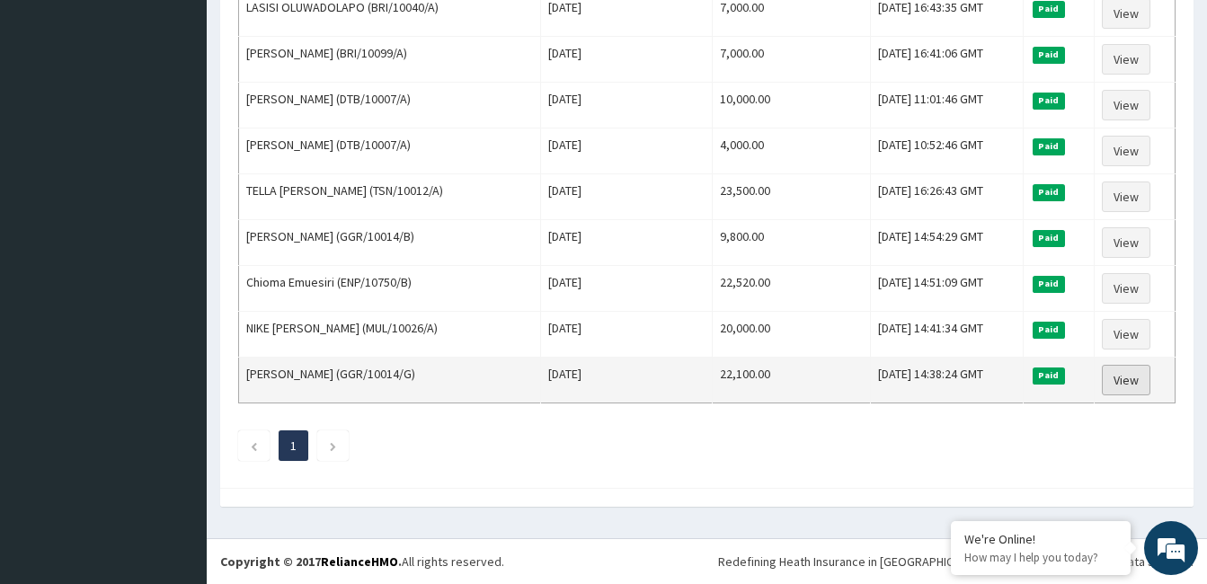
click at [1136, 378] on link "View" at bounding box center [1126, 380] width 49 height 31
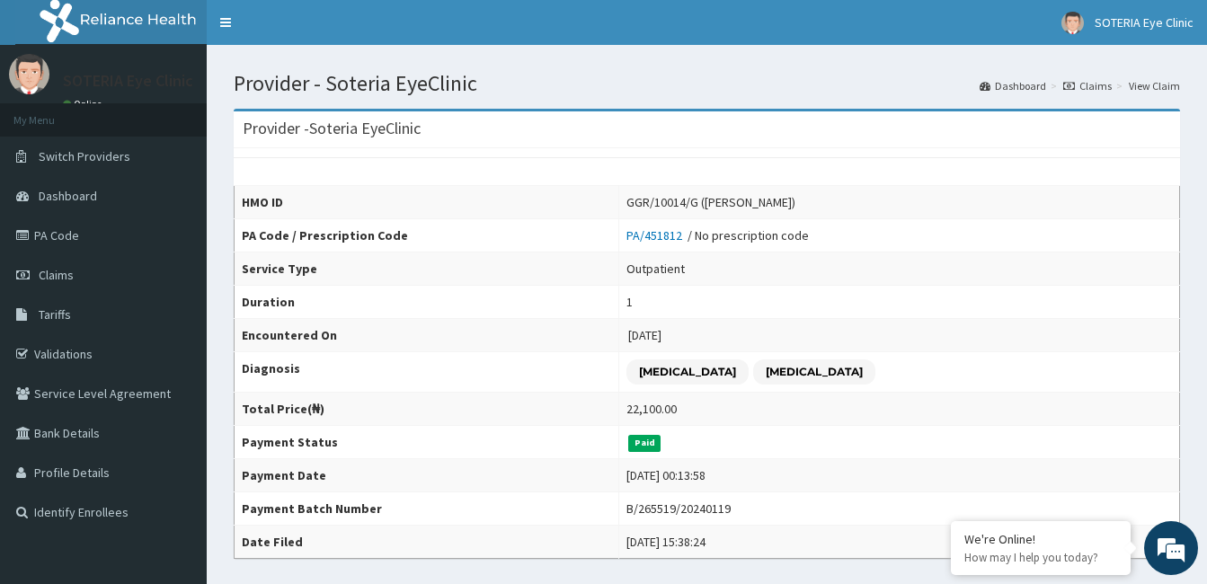
click at [1075, 84] on icon at bounding box center [1069, 86] width 12 height 11
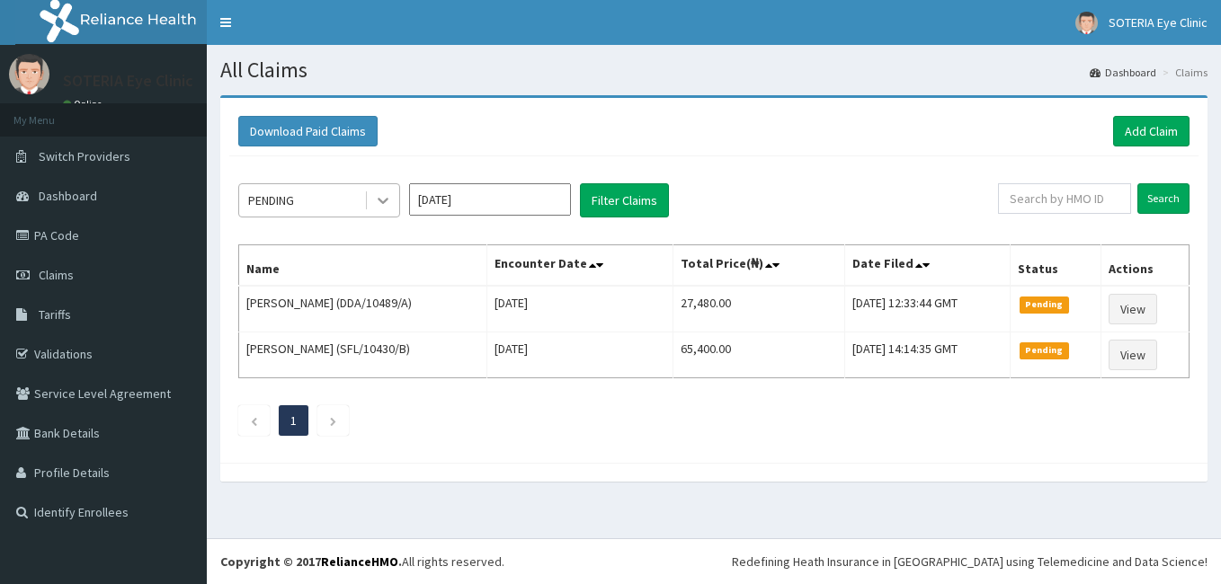
click at [375, 195] on icon at bounding box center [383, 200] width 18 height 18
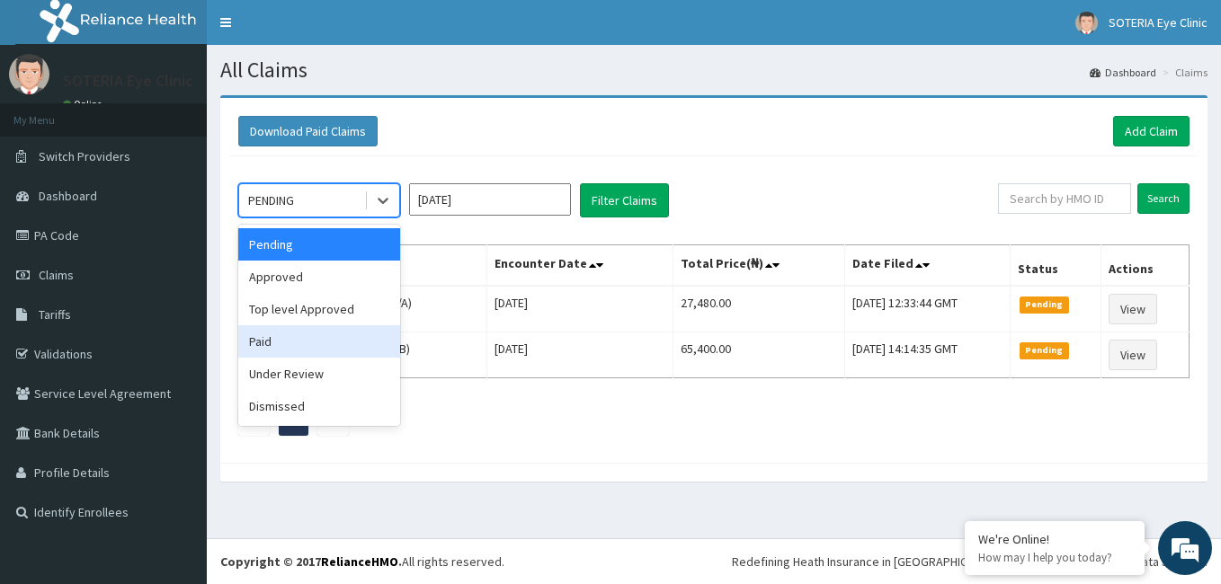
drag, startPoint x: 328, startPoint y: 351, endPoint x: 344, endPoint y: 348, distance: 16.4
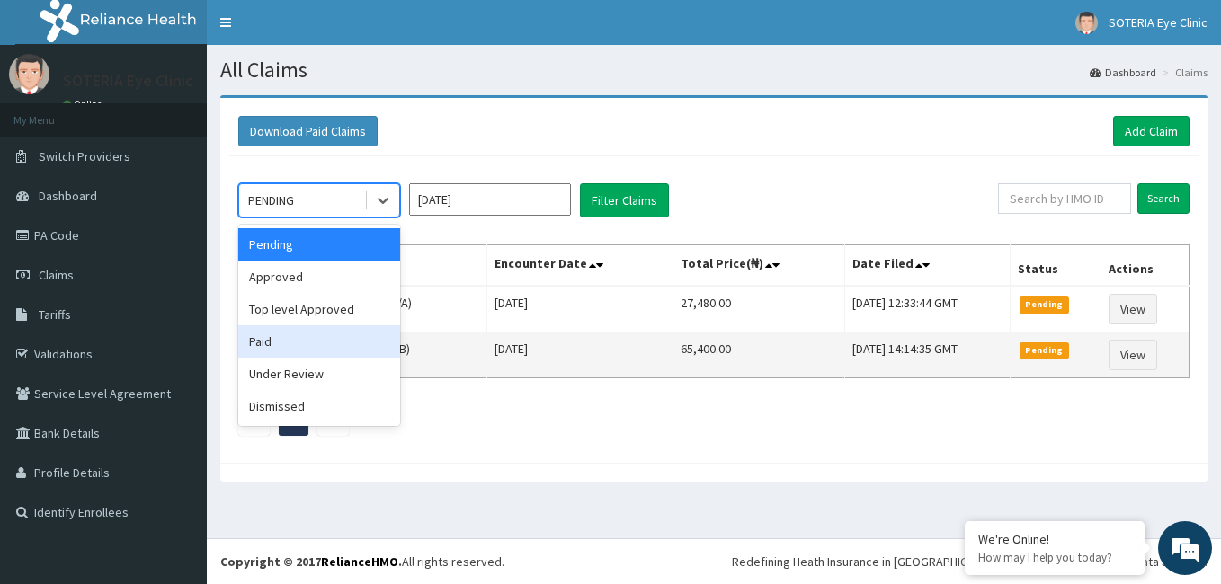
click at [327, 351] on div "Paid" at bounding box center [319, 341] width 162 height 32
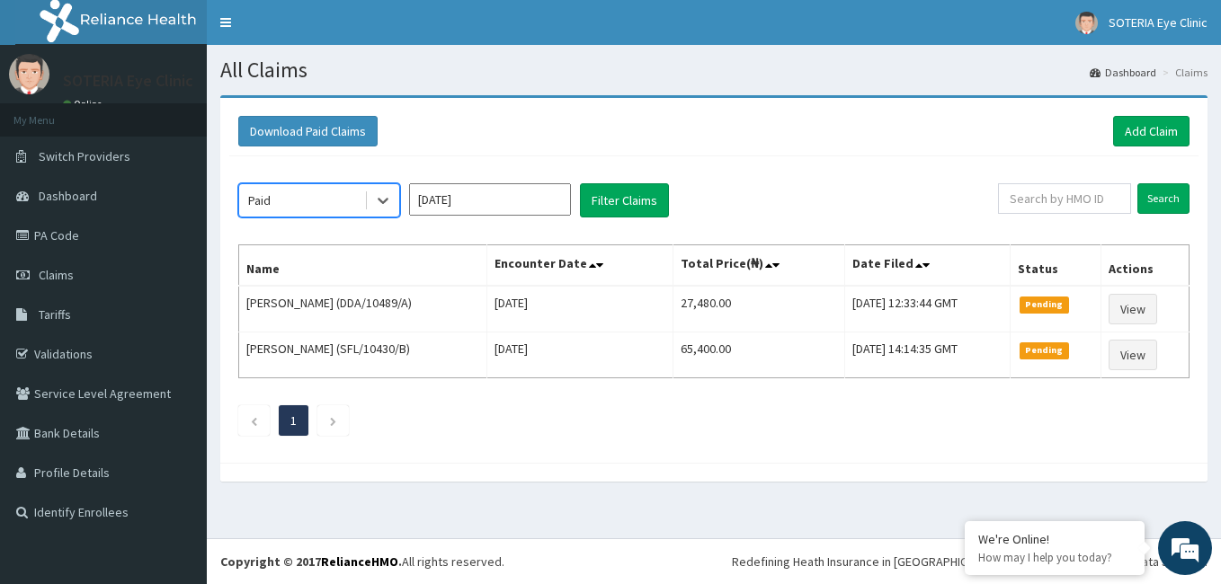
click at [456, 184] on input "[DATE]" at bounding box center [490, 199] width 162 height 32
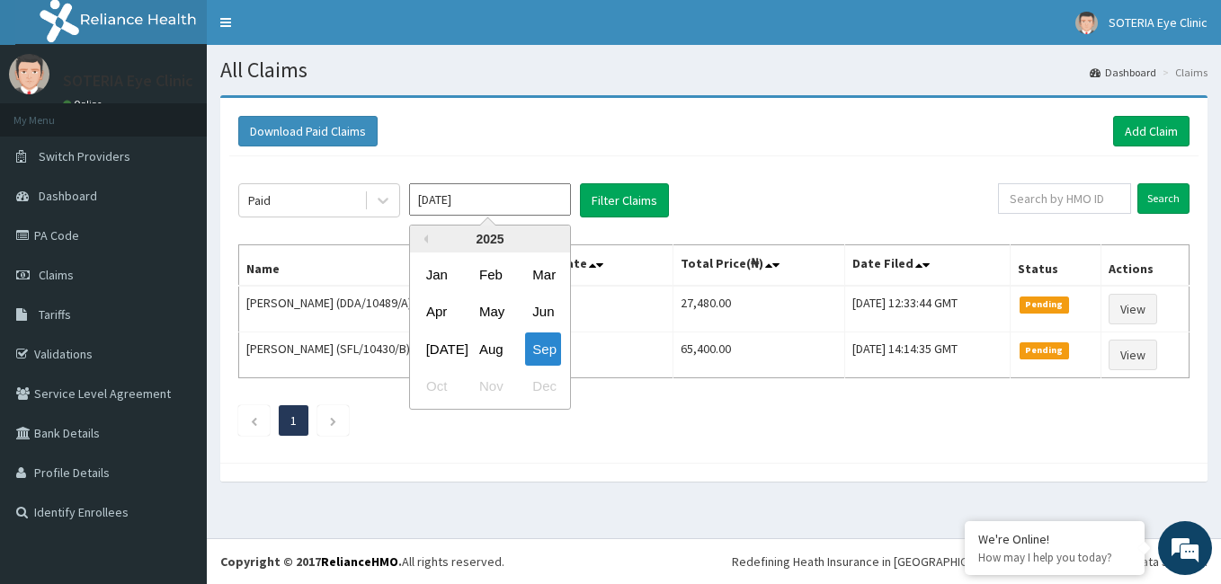
click at [429, 239] on div "2025" at bounding box center [490, 239] width 160 height 27
click at [428, 240] on div "2025" at bounding box center [490, 239] width 160 height 27
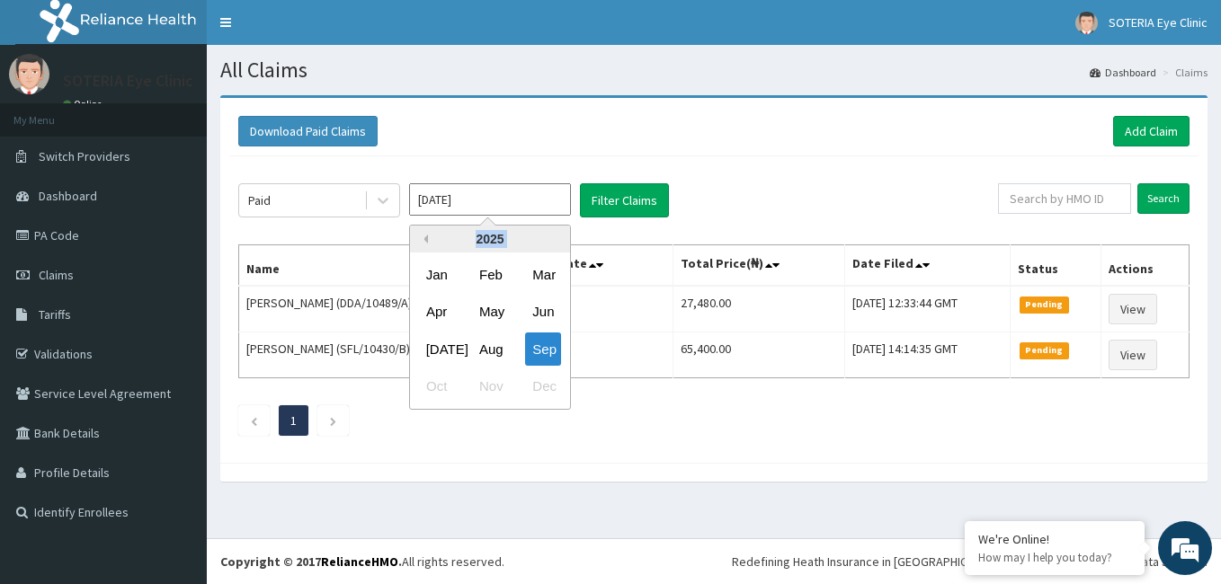
click at [422, 241] on button "Previous Year" at bounding box center [423, 239] width 9 height 9
drag, startPoint x: 422, startPoint y: 241, endPoint x: 554, endPoint y: 236, distance: 131.3
click at [554, 236] on button "Next Year" at bounding box center [556, 239] width 9 height 9
click at [441, 283] on div "Jan" at bounding box center [437, 274] width 36 height 33
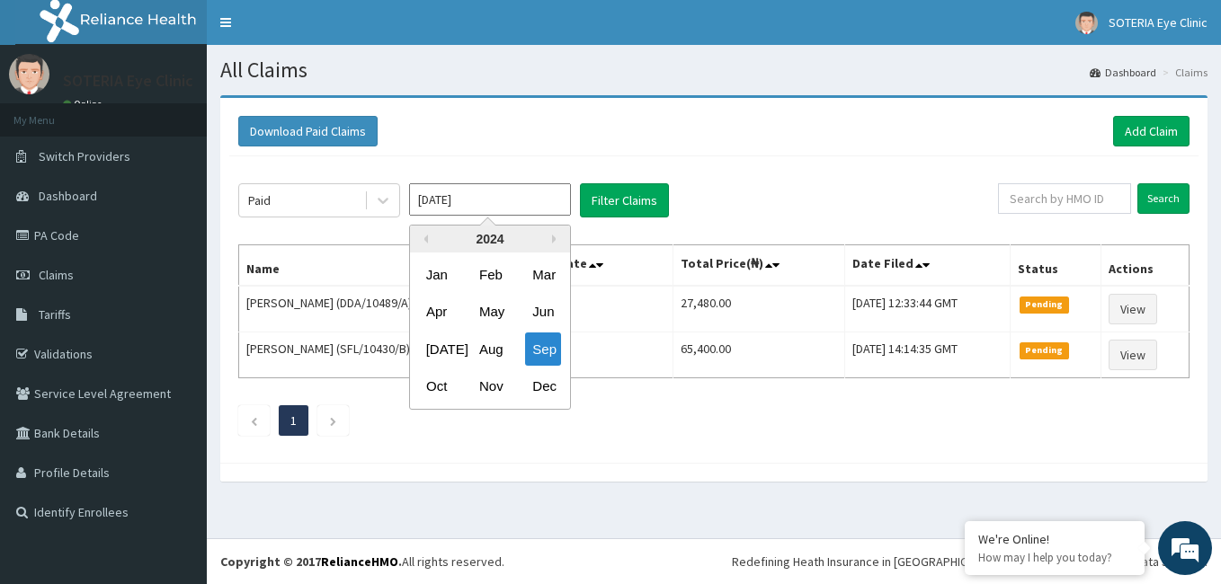
type input "[DATE]"
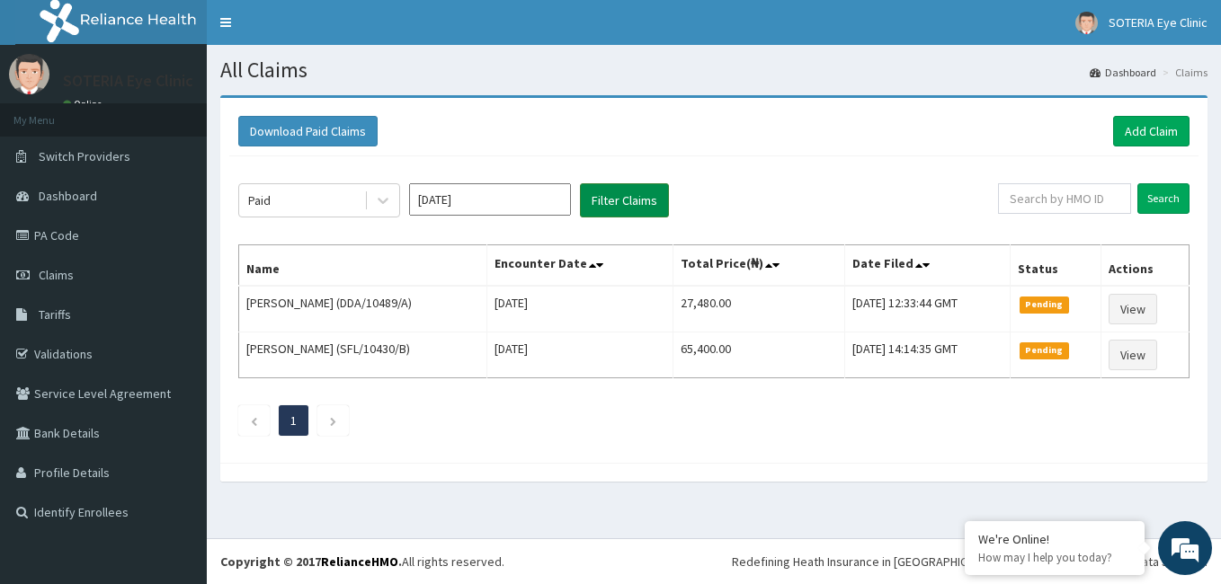
click at [615, 200] on button "Filter Claims" at bounding box center [624, 200] width 89 height 34
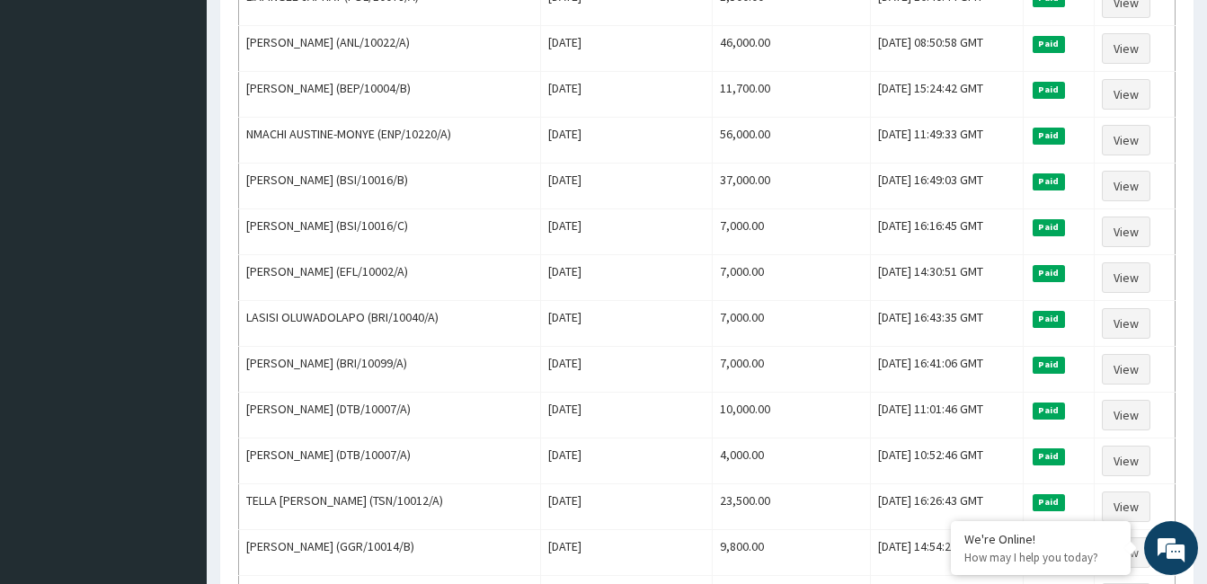
scroll to position [1167, 0]
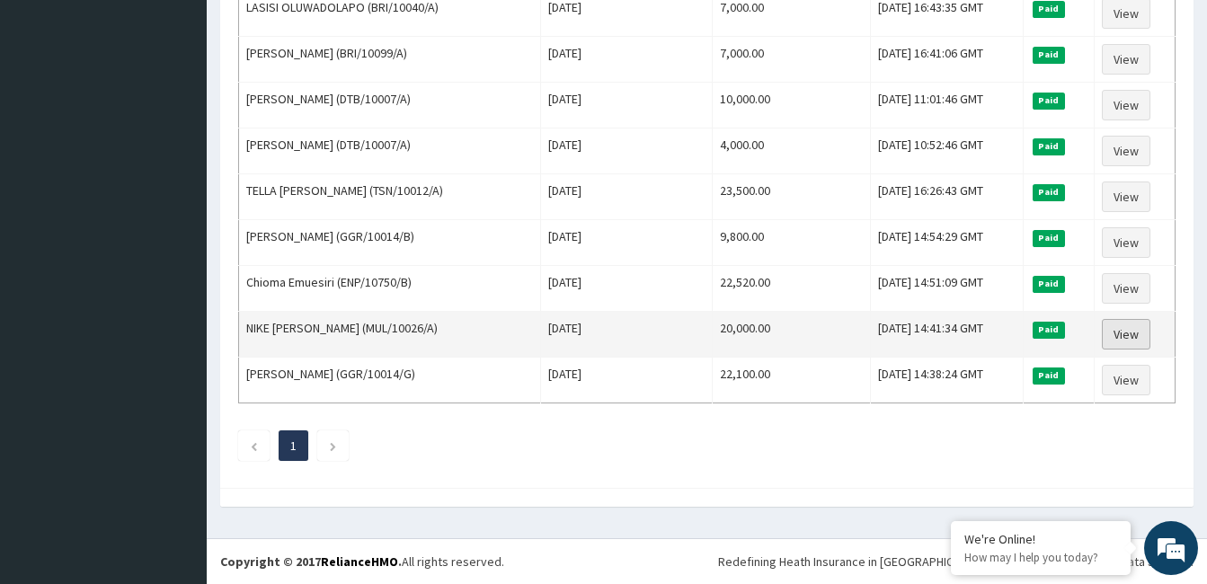
click at [1131, 342] on link "View" at bounding box center [1126, 334] width 49 height 31
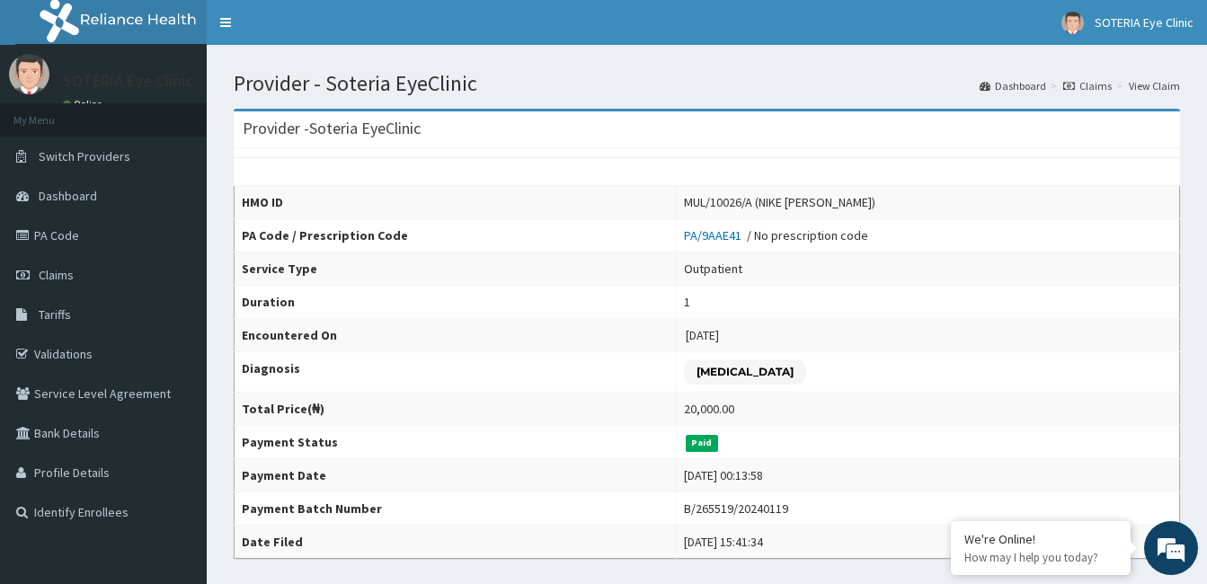
click at [1068, 84] on icon at bounding box center [1069, 86] width 12 height 11
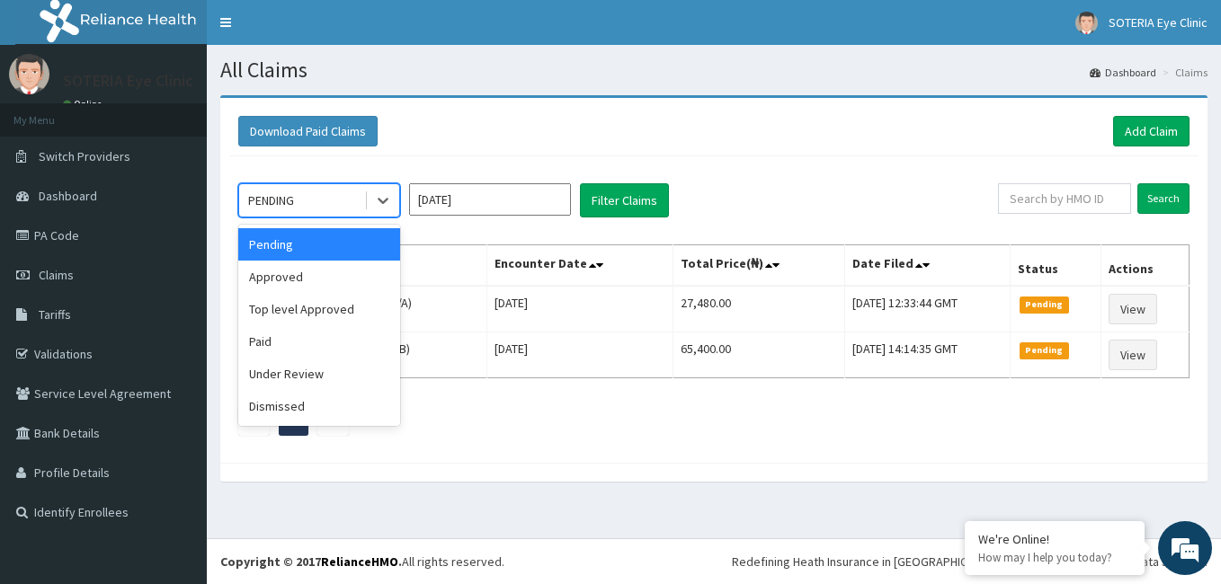
drag, startPoint x: 382, startPoint y: 205, endPoint x: 387, endPoint y: 241, distance: 36.2
click at [383, 206] on icon at bounding box center [383, 200] width 18 height 18
click at [320, 348] on div "Paid" at bounding box center [319, 341] width 162 height 32
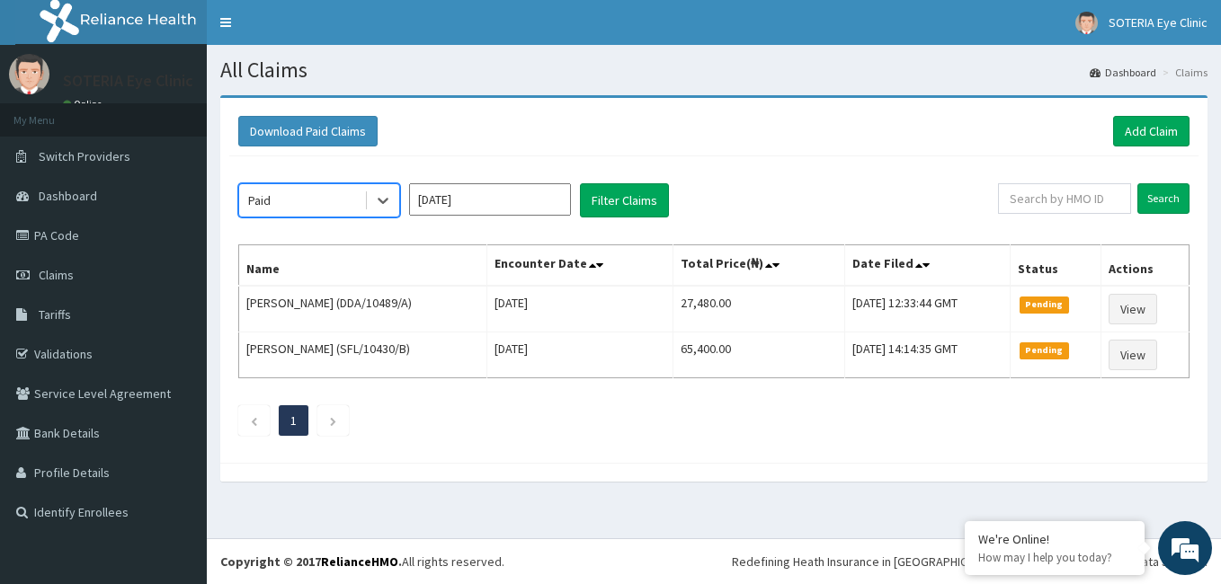
click at [431, 198] on input "Sep 2025" at bounding box center [490, 199] width 162 height 32
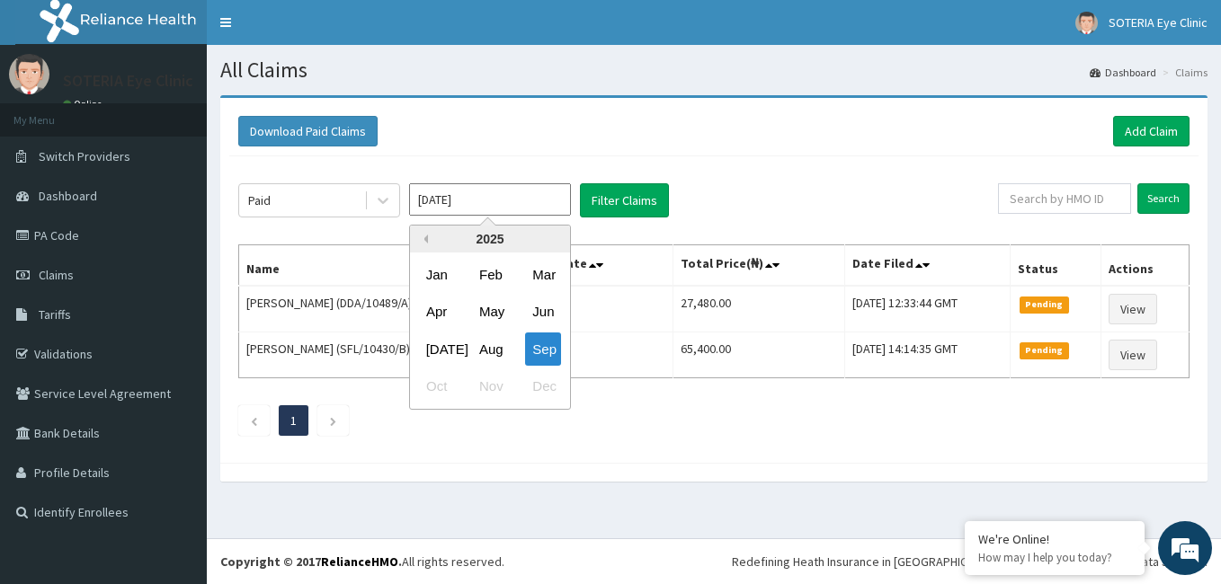
click at [424, 240] on button "Previous Year" at bounding box center [423, 239] width 9 height 9
click at [434, 281] on div "Jan" at bounding box center [437, 274] width 36 height 33
type input "Jan 2024"
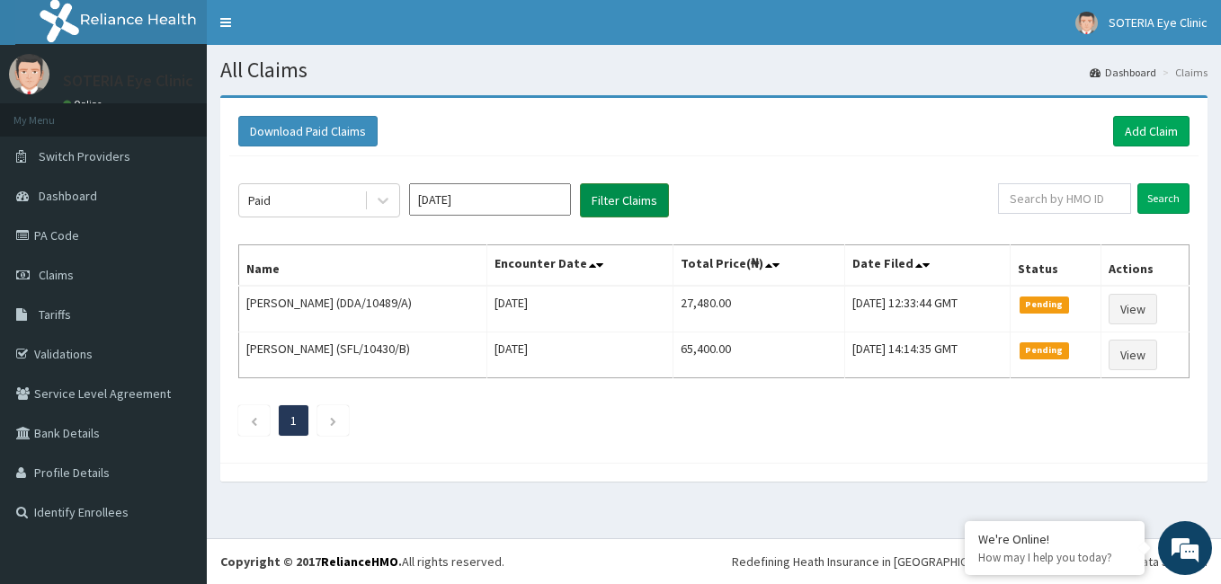
click at [618, 199] on button "Filter Claims" at bounding box center [624, 200] width 89 height 34
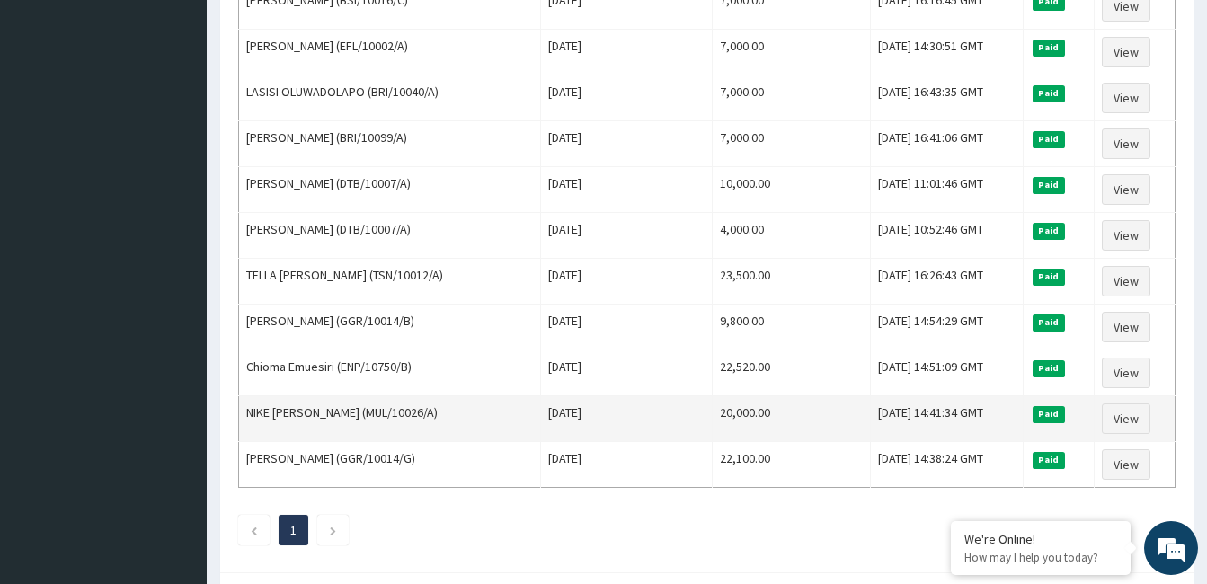
scroll to position [1167, 0]
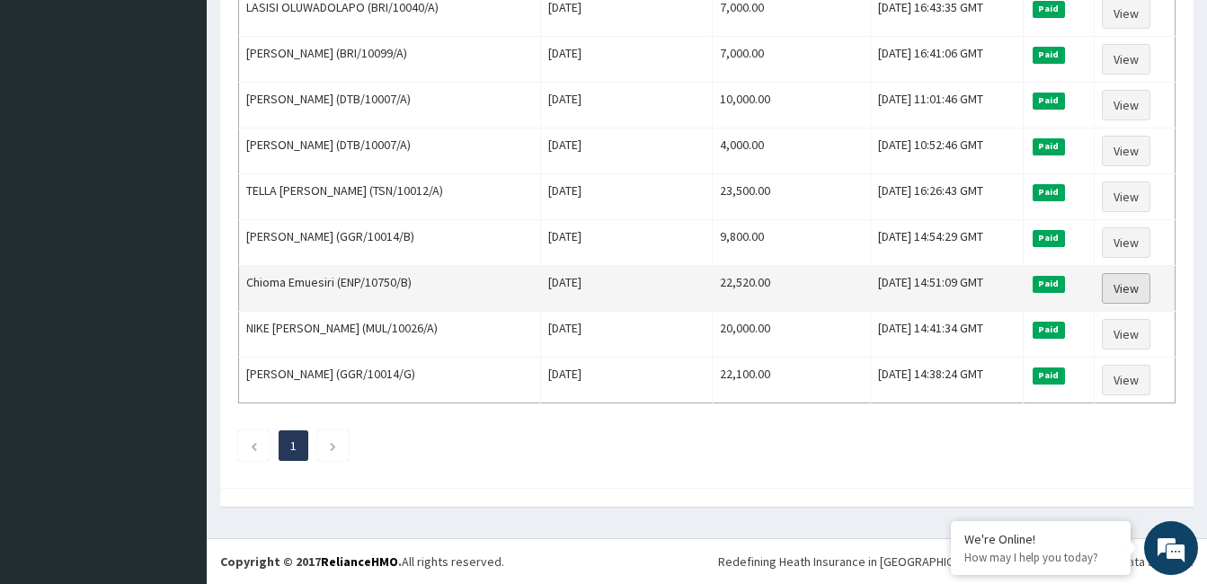
click at [1134, 289] on link "View" at bounding box center [1126, 288] width 49 height 31
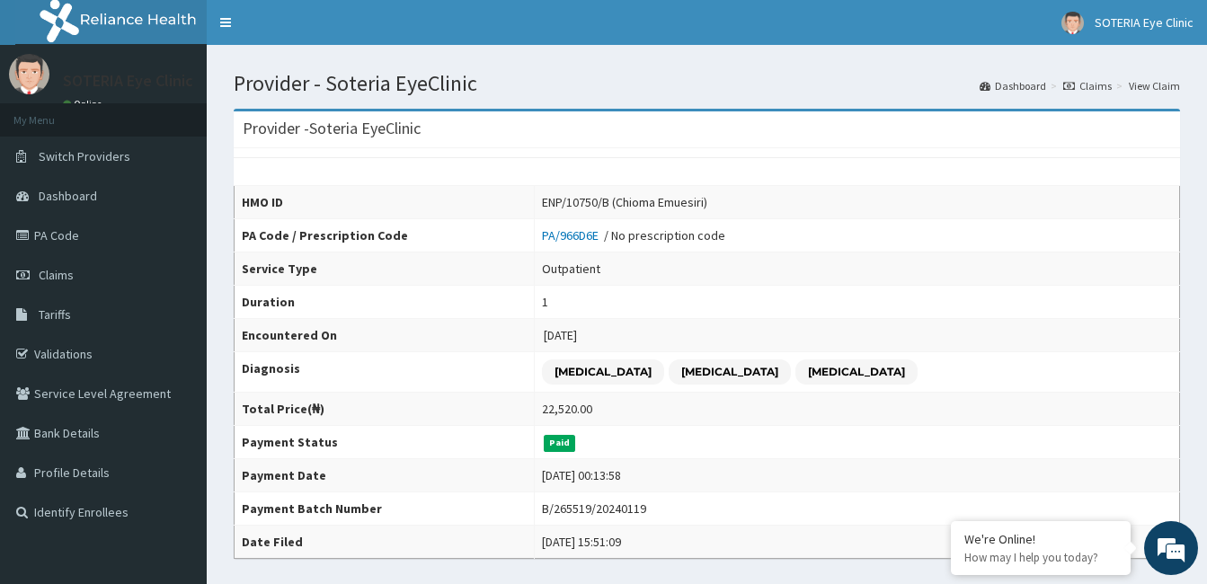
click at [1075, 84] on icon at bounding box center [1069, 86] width 12 height 11
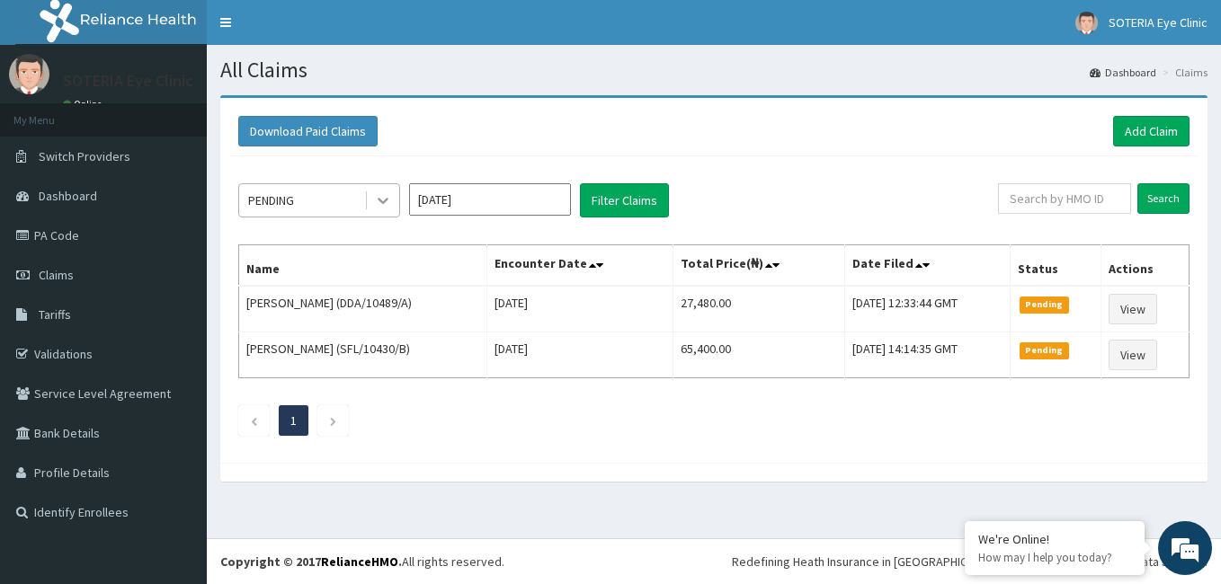
click at [396, 205] on div at bounding box center [383, 200] width 32 height 32
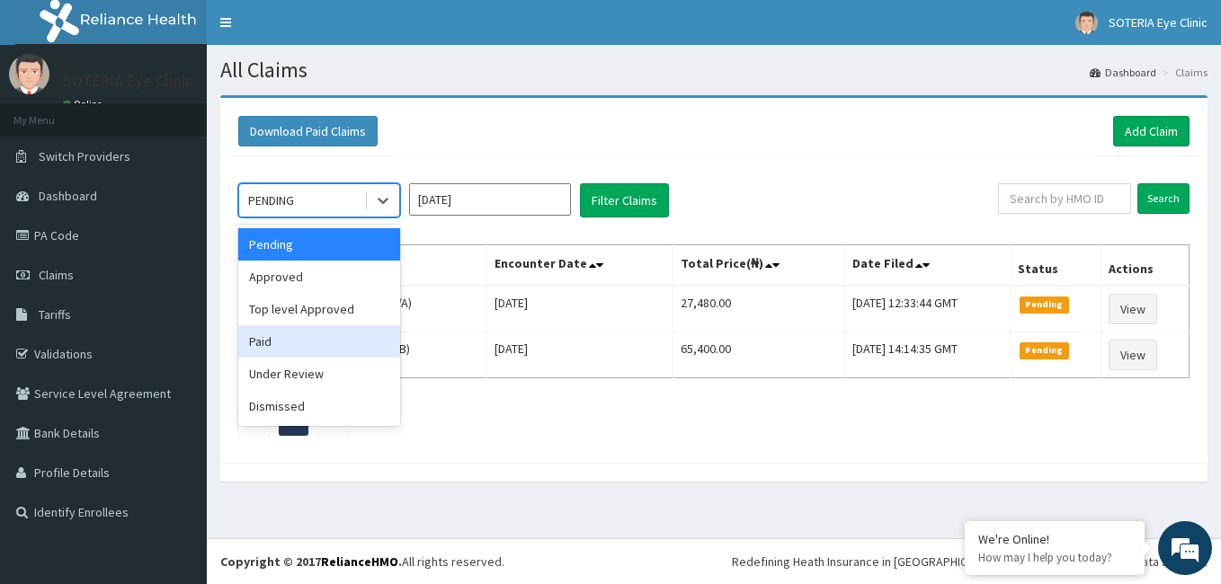
drag, startPoint x: 329, startPoint y: 344, endPoint x: 441, endPoint y: 271, distance: 133.9
click at [330, 344] on div "Paid" at bounding box center [319, 341] width 162 height 32
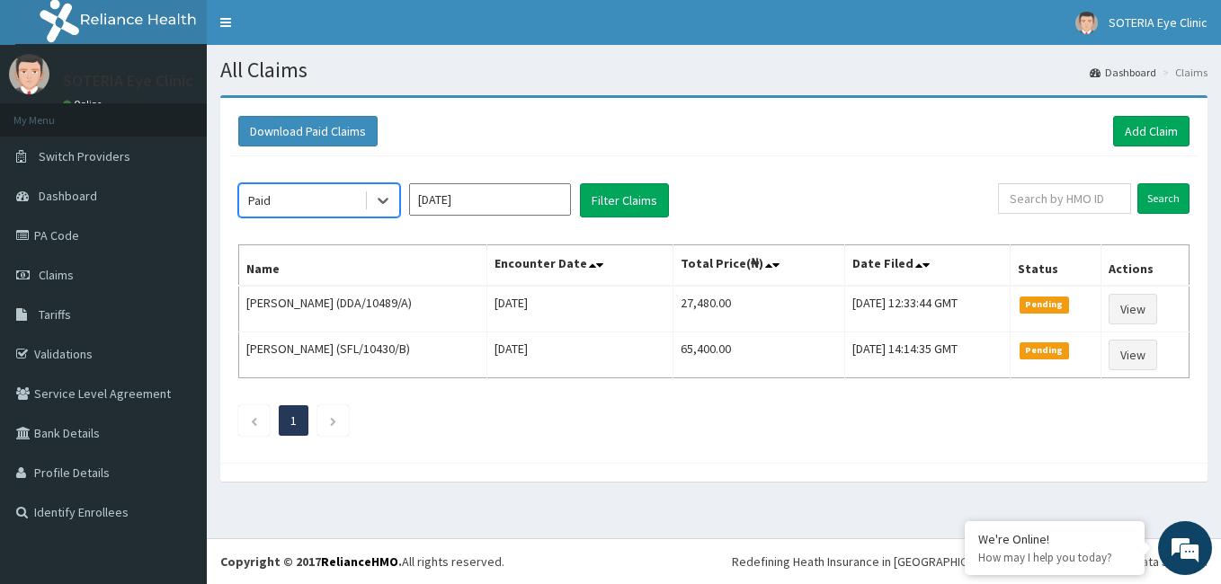
click at [456, 201] on input "[DATE]" at bounding box center [490, 199] width 162 height 32
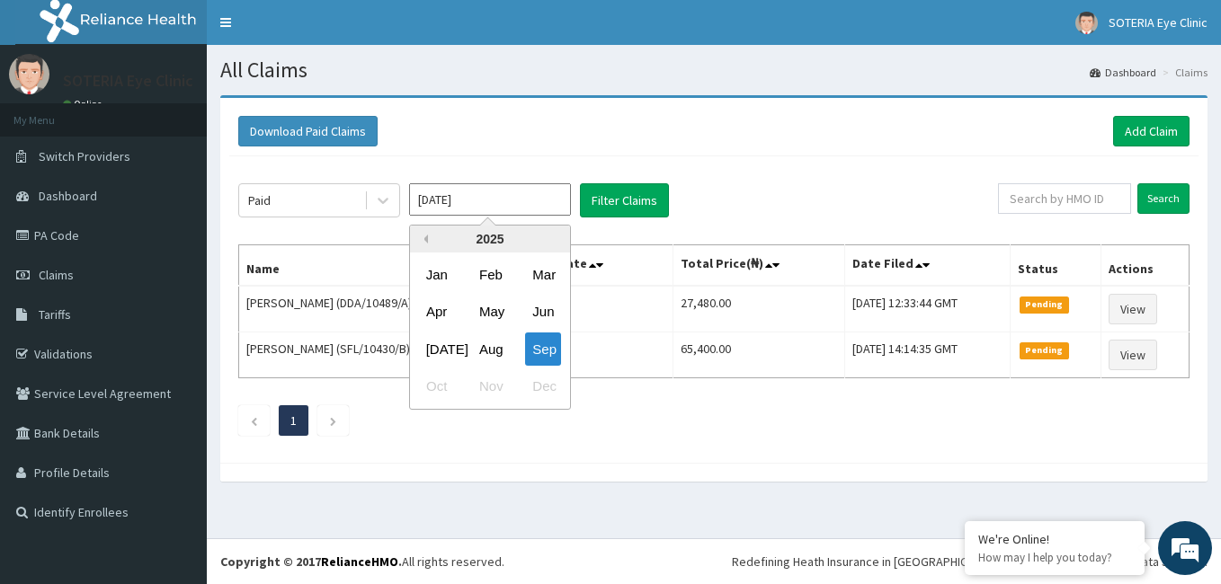
click at [425, 235] on button "Previous Year" at bounding box center [423, 239] width 9 height 9
click at [433, 274] on div "Jan" at bounding box center [437, 274] width 36 height 33
type input "[DATE]"
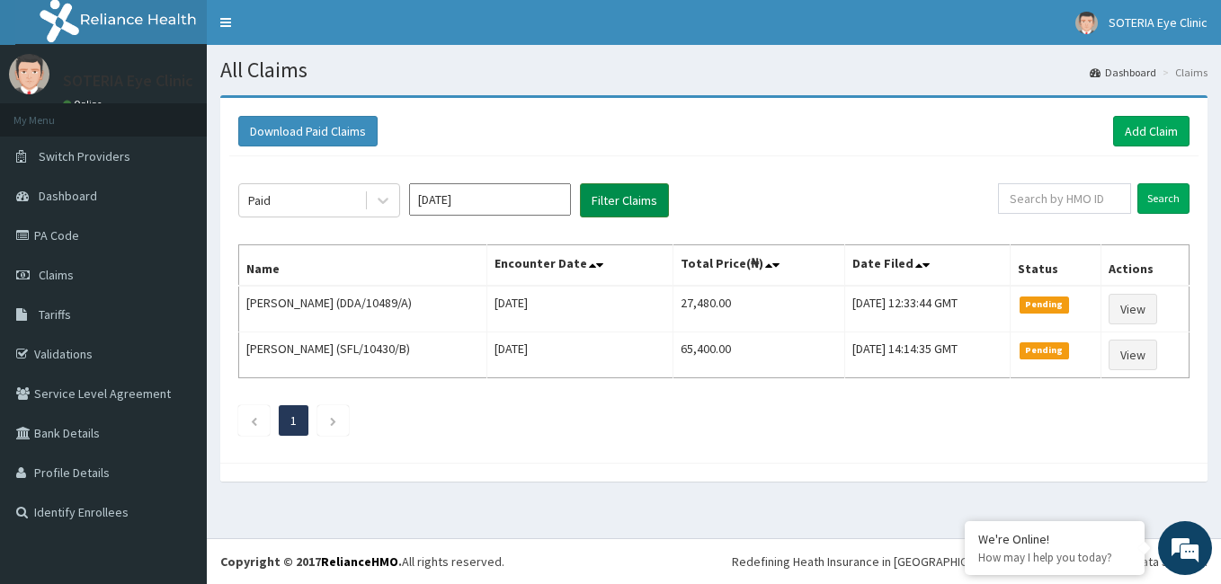
click at [601, 198] on button "Filter Claims" at bounding box center [624, 200] width 89 height 34
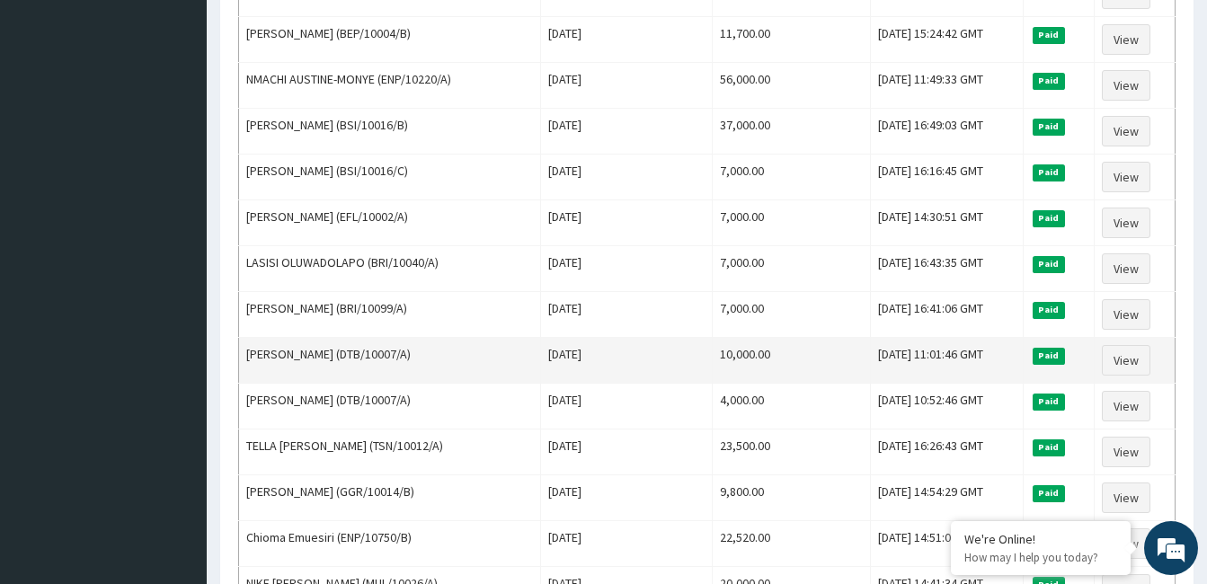
scroll to position [1167, 0]
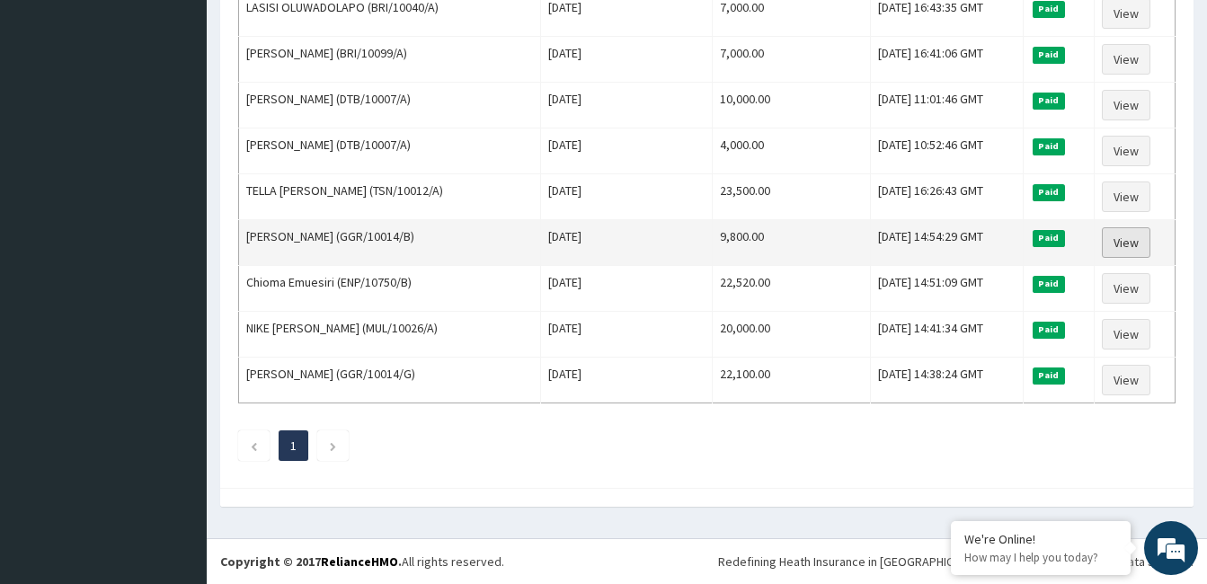
click at [1138, 244] on link "View" at bounding box center [1126, 242] width 49 height 31
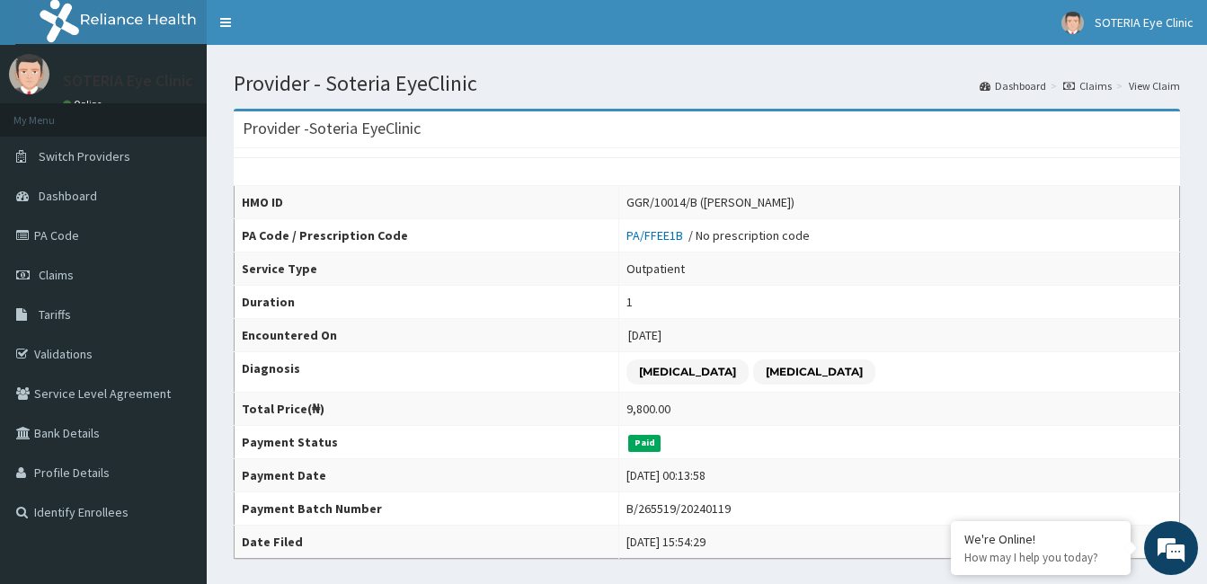
click at [1072, 77] on ol "Dashboard Claims View Claim" at bounding box center [1079, 86] width 209 height 28
click at [1072, 83] on icon at bounding box center [1069, 86] width 12 height 11
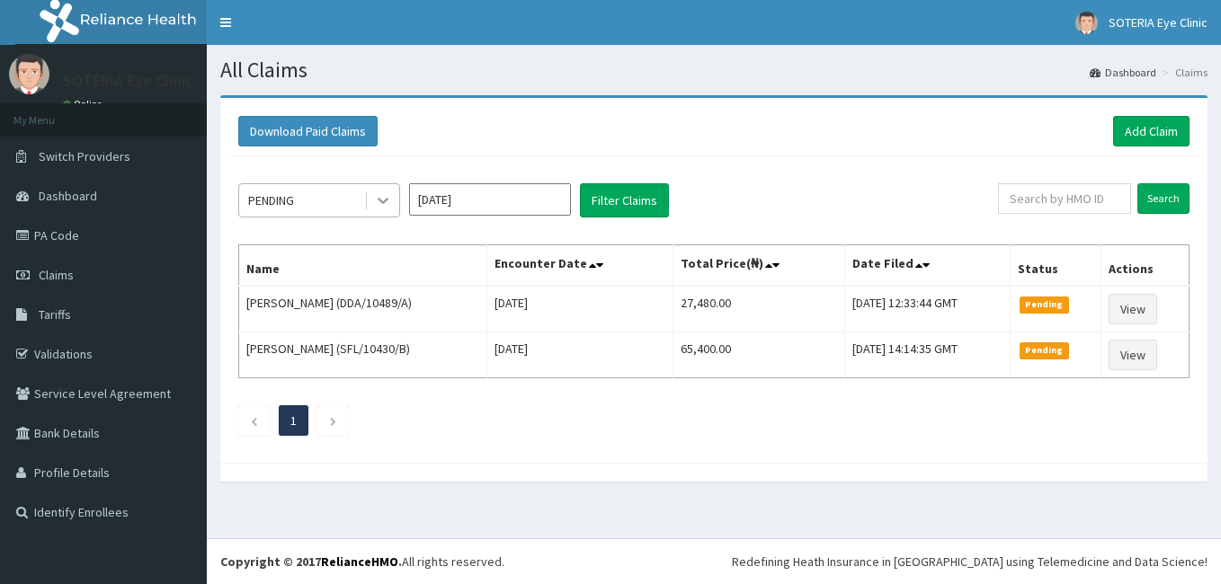
click at [379, 204] on icon at bounding box center [383, 200] width 18 height 18
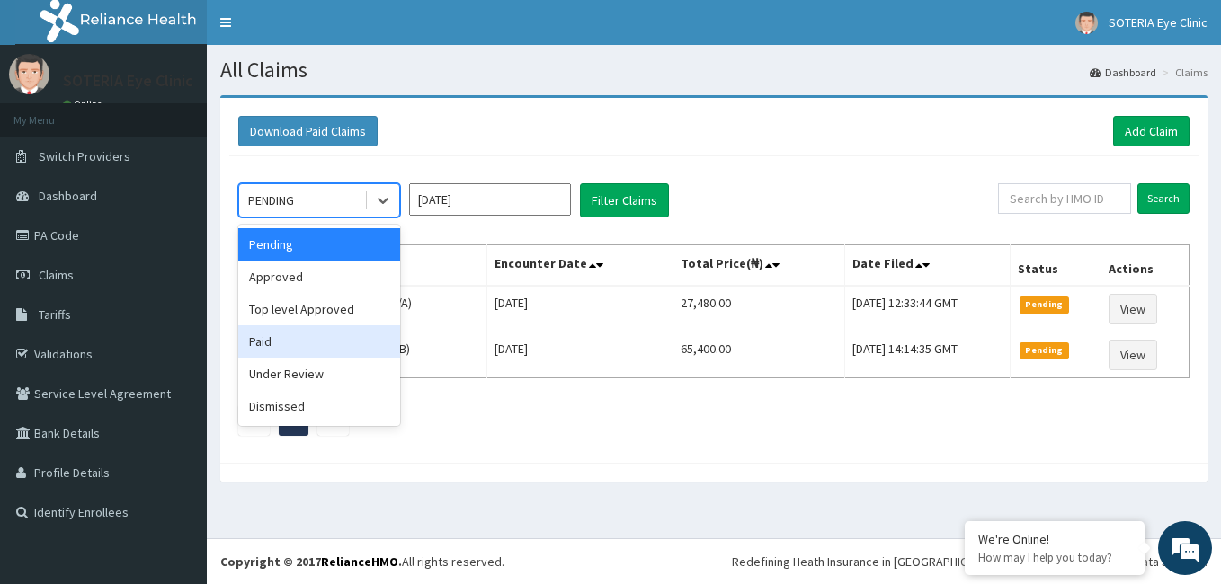
click at [319, 344] on div "Paid" at bounding box center [319, 341] width 162 height 32
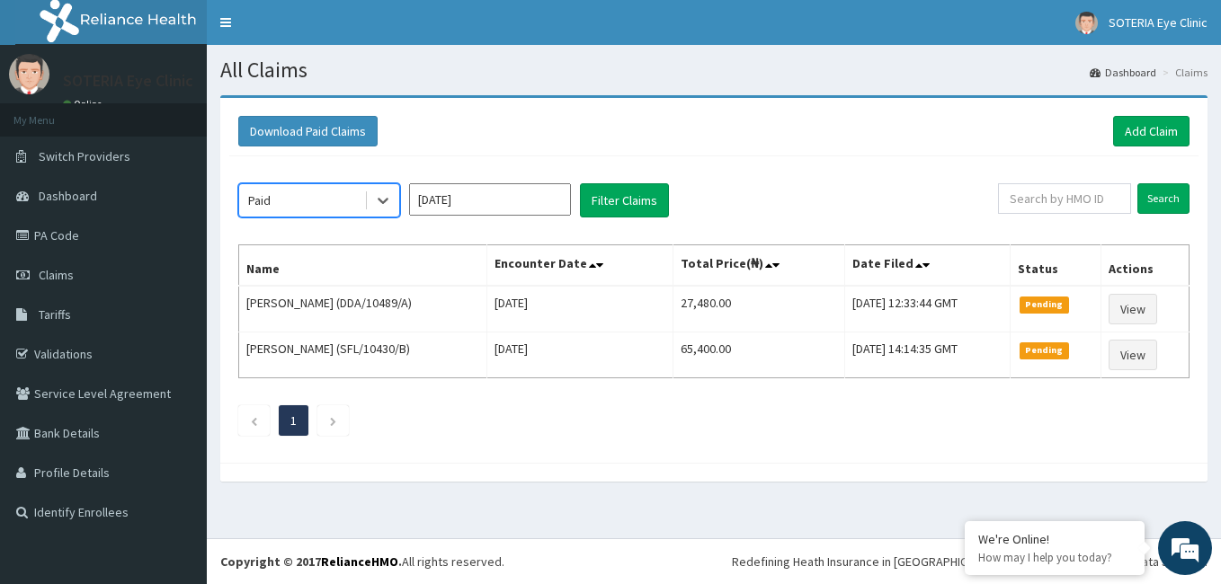
click at [464, 208] on input "[DATE]" at bounding box center [490, 199] width 162 height 32
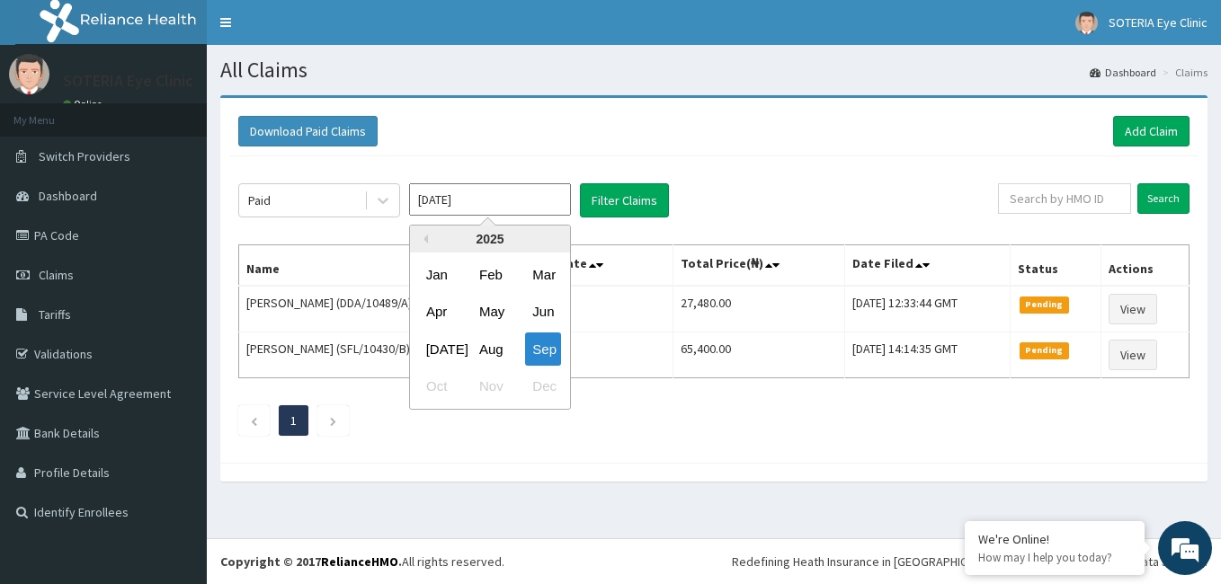
click at [425, 246] on div "2025" at bounding box center [490, 239] width 160 height 27
click at [425, 241] on button "Previous Year" at bounding box center [423, 239] width 9 height 9
click at [441, 284] on div "Jan" at bounding box center [437, 274] width 36 height 33
type input "Jan 2024"
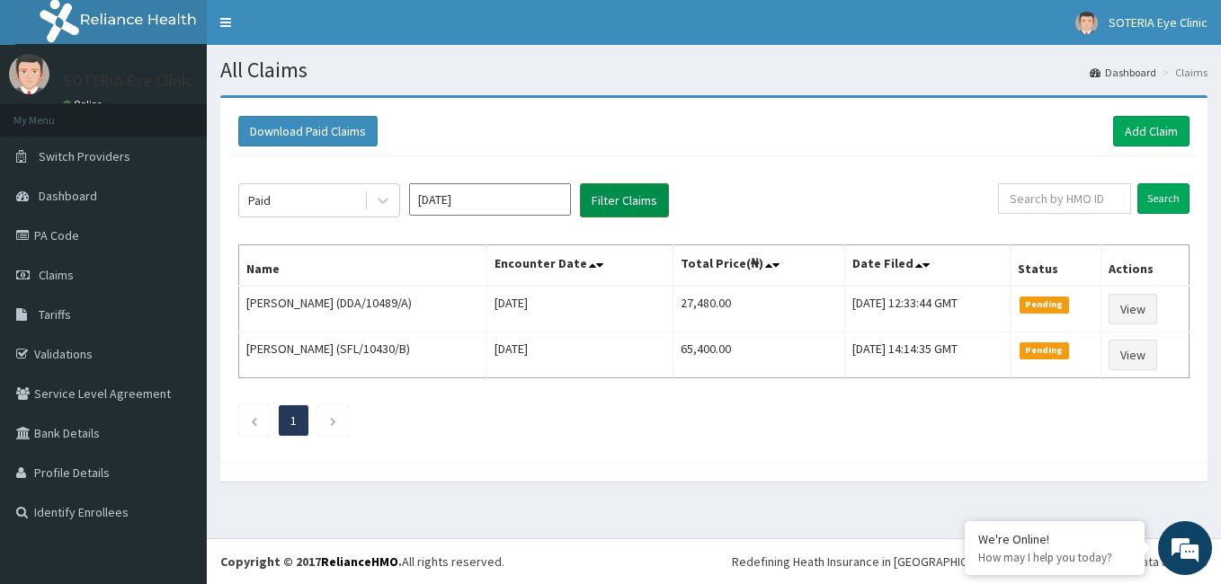
click at [618, 202] on button "Filter Claims" at bounding box center [624, 200] width 89 height 34
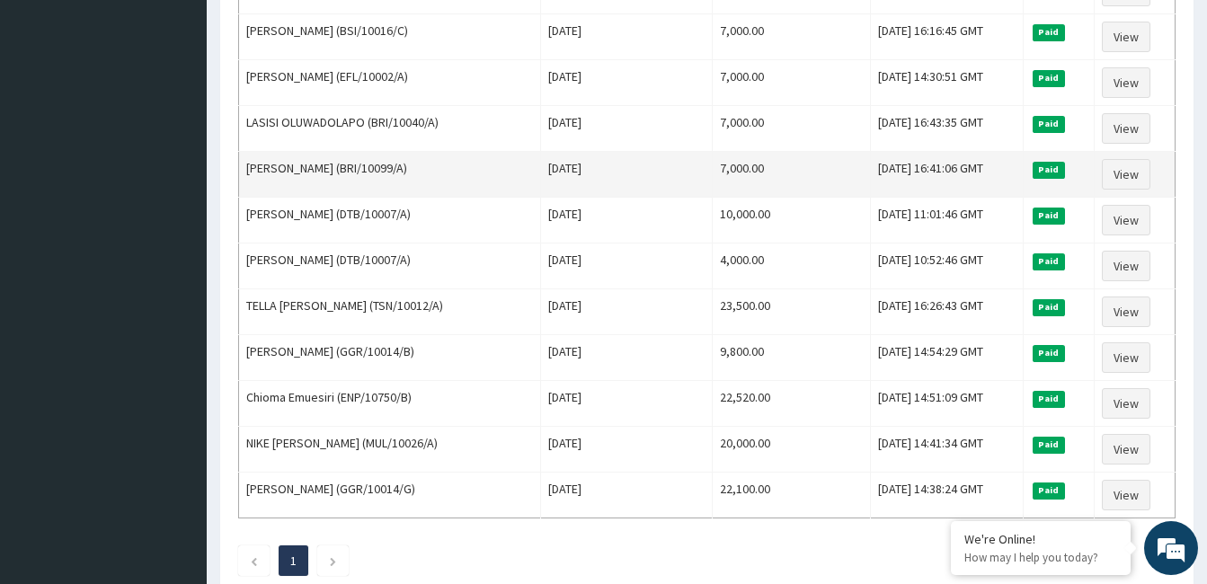
scroll to position [1079, 0]
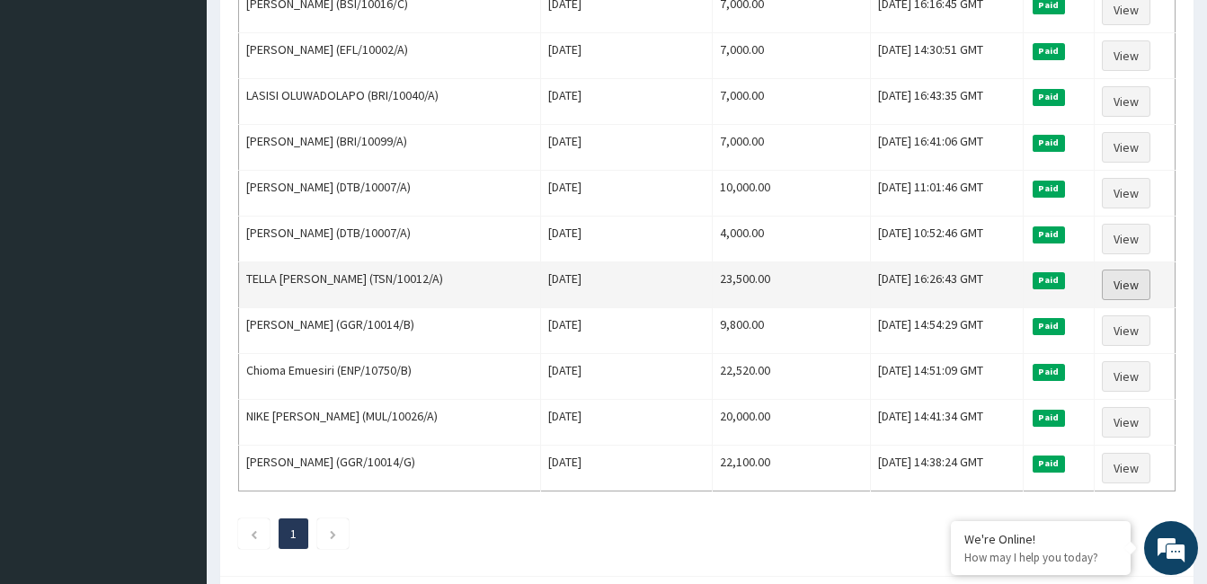
click at [1119, 288] on link "View" at bounding box center [1126, 285] width 49 height 31
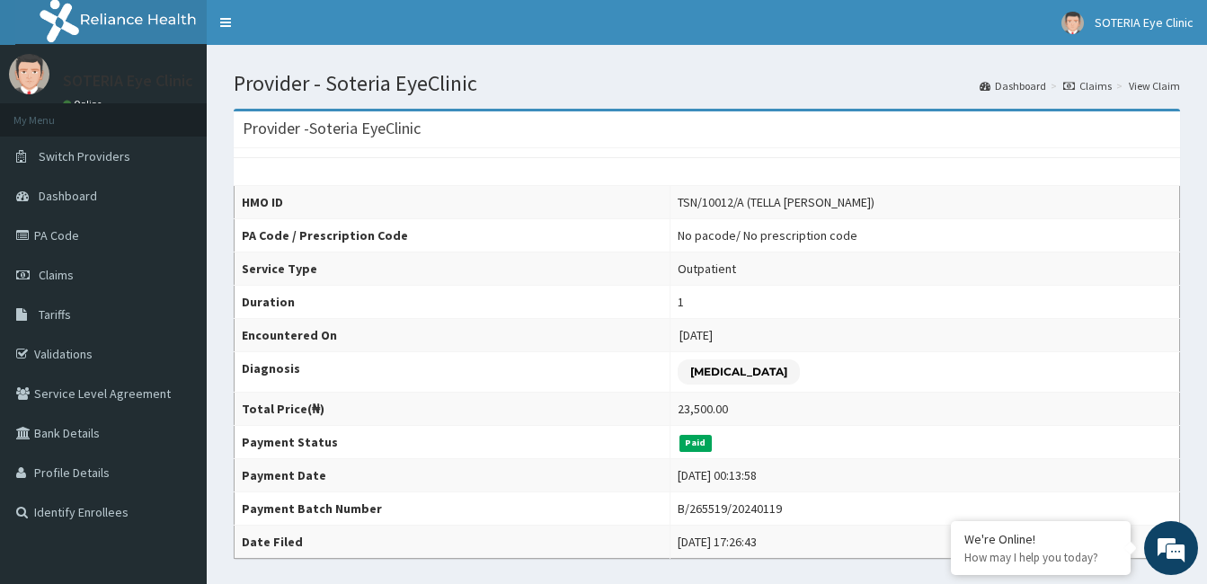
click at [1075, 84] on icon at bounding box center [1069, 86] width 12 height 11
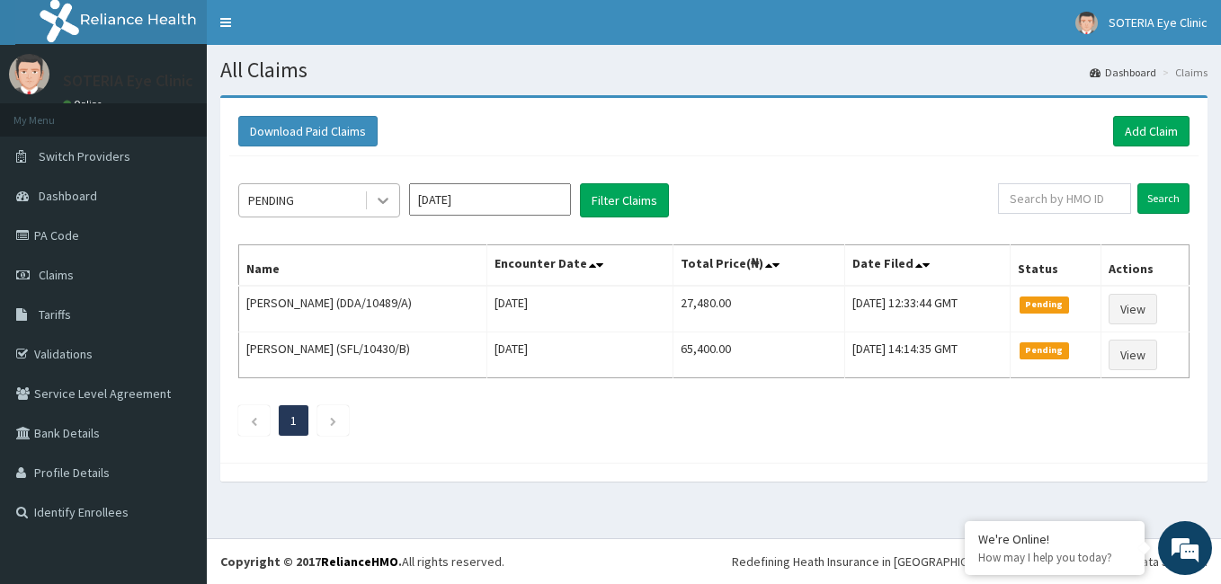
click at [375, 206] on icon at bounding box center [383, 200] width 18 height 18
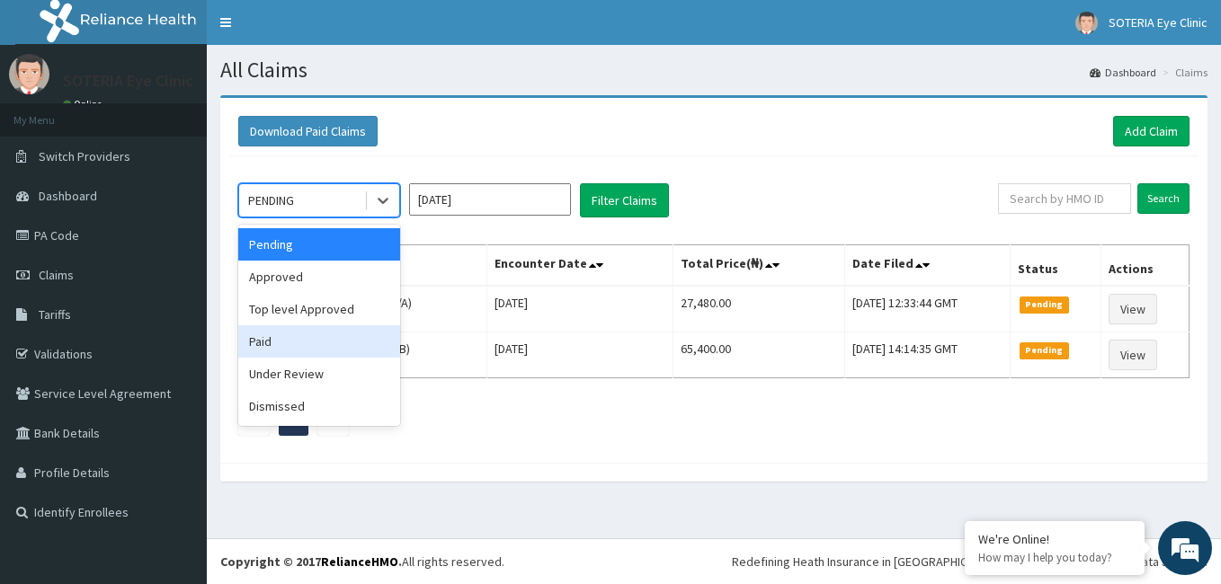
click at [338, 351] on div "Paid" at bounding box center [319, 341] width 162 height 32
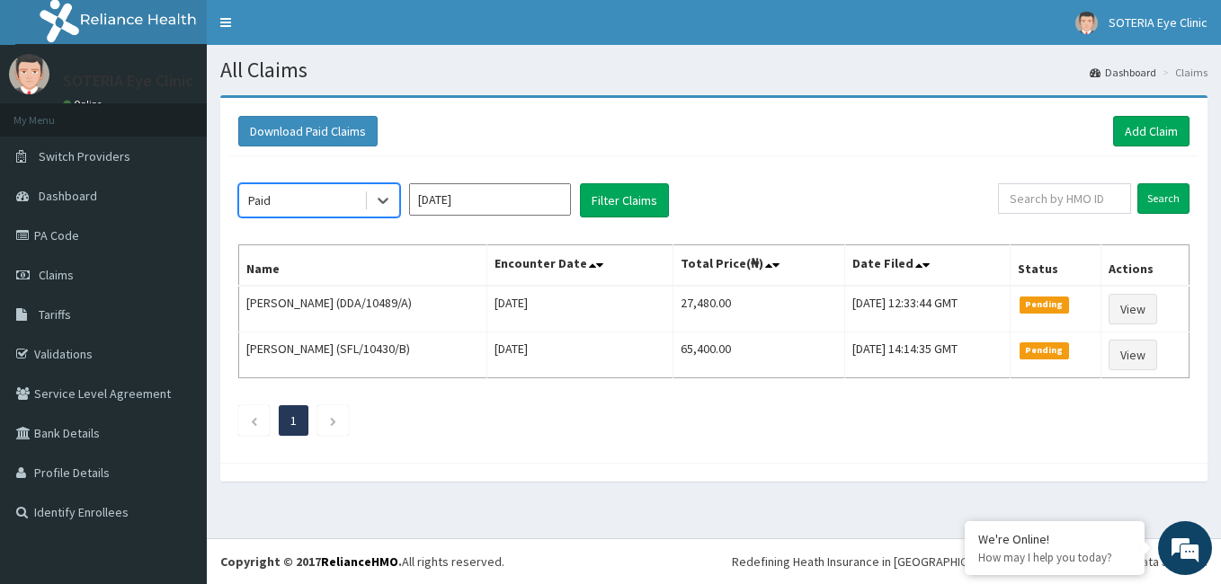
click at [470, 201] on input "Sep 2025" at bounding box center [490, 199] width 162 height 32
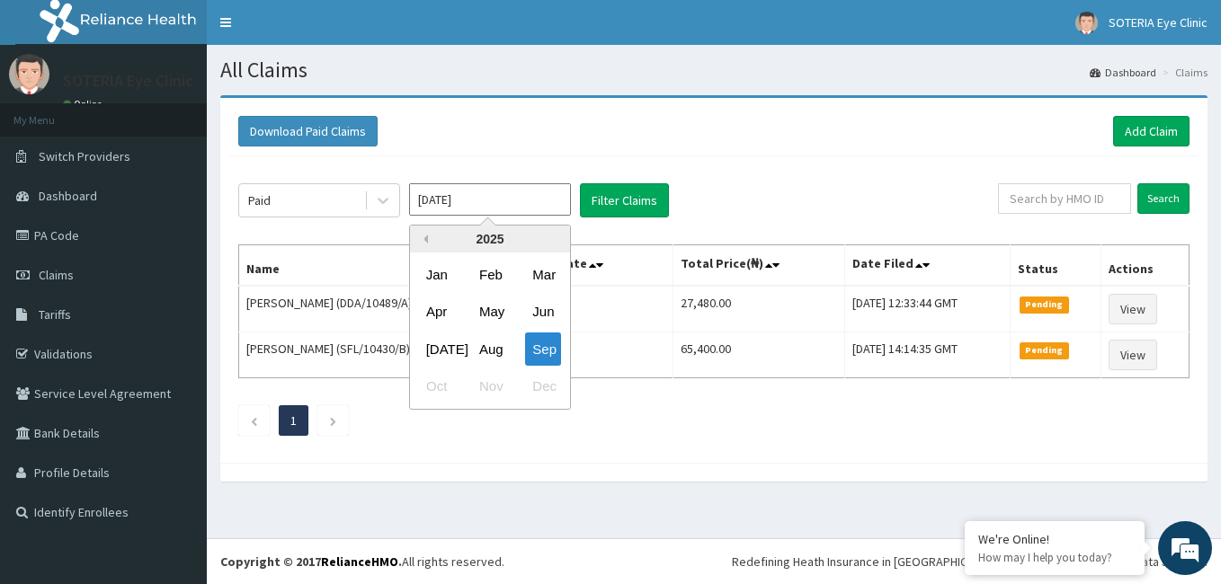
click at [426, 240] on button "Previous Year" at bounding box center [423, 239] width 9 height 9
click at [436, 279] on div "Jan" at bounding box center [437, 274] width 36 height 33
type input "Jan 2024"
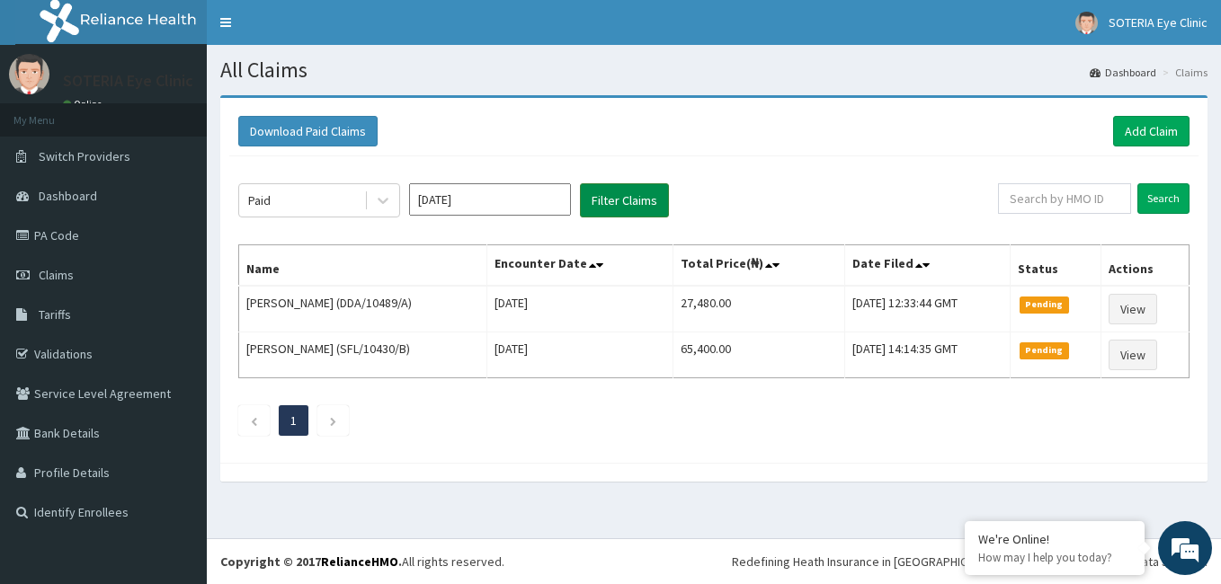
click at [636, 203] on button "Filter Claims" at bounding box center [624, 200] width 89 height 34
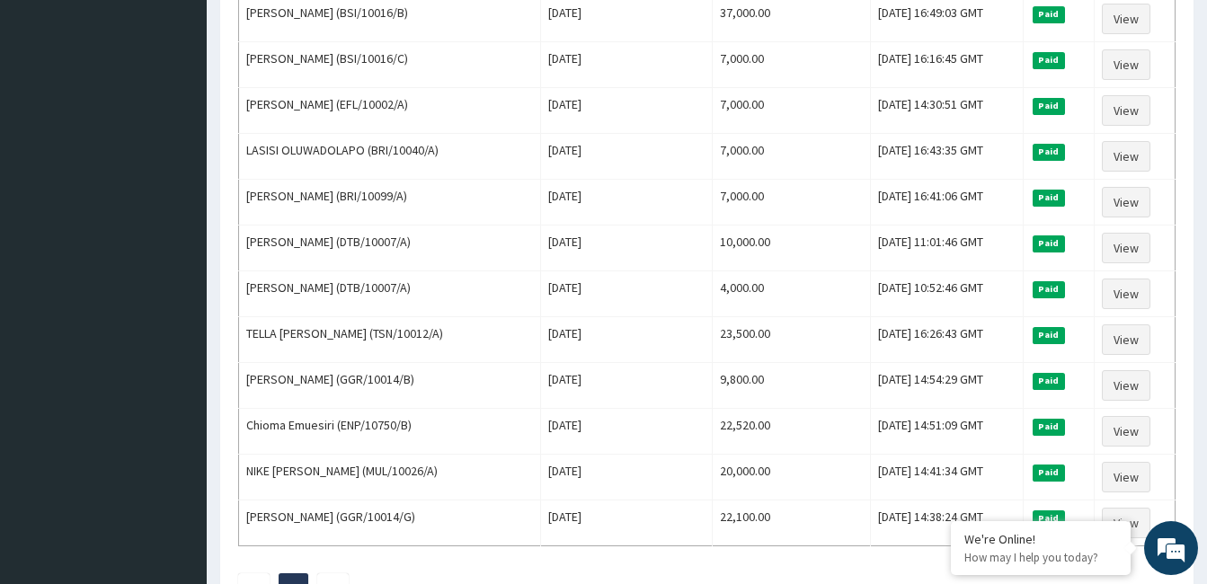
scroll to position [1079, 0]
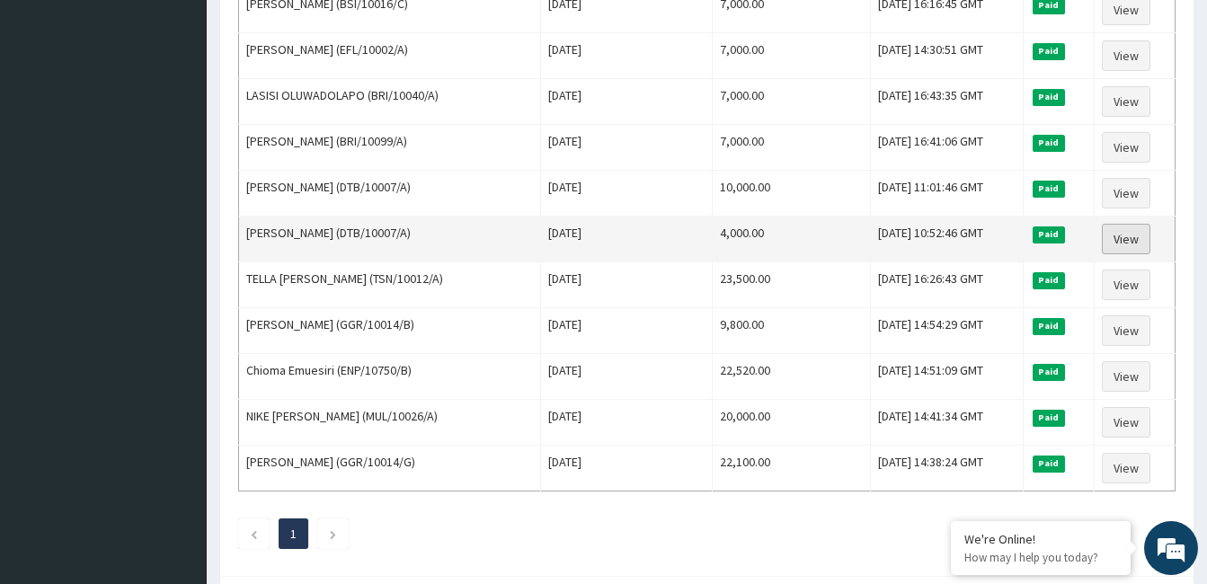
click at [1126, 240] on link "View" at bounding box center [1126, 239] width 49 height 31
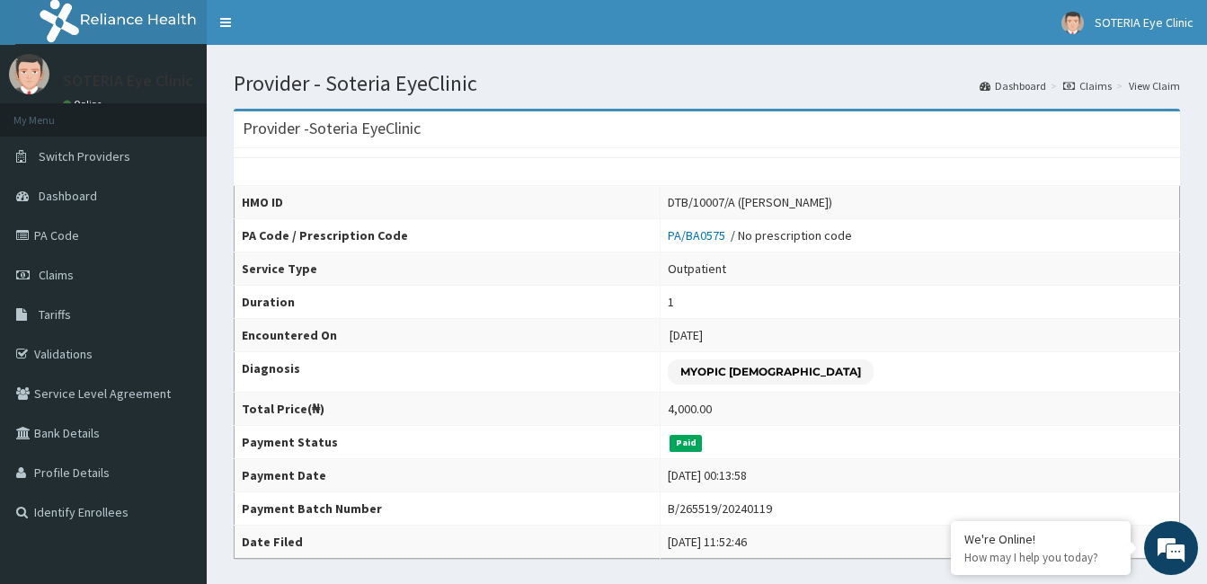
click at [1071, 78] on link "Claims" at bounding box center [1087, 85] width 49 height 15
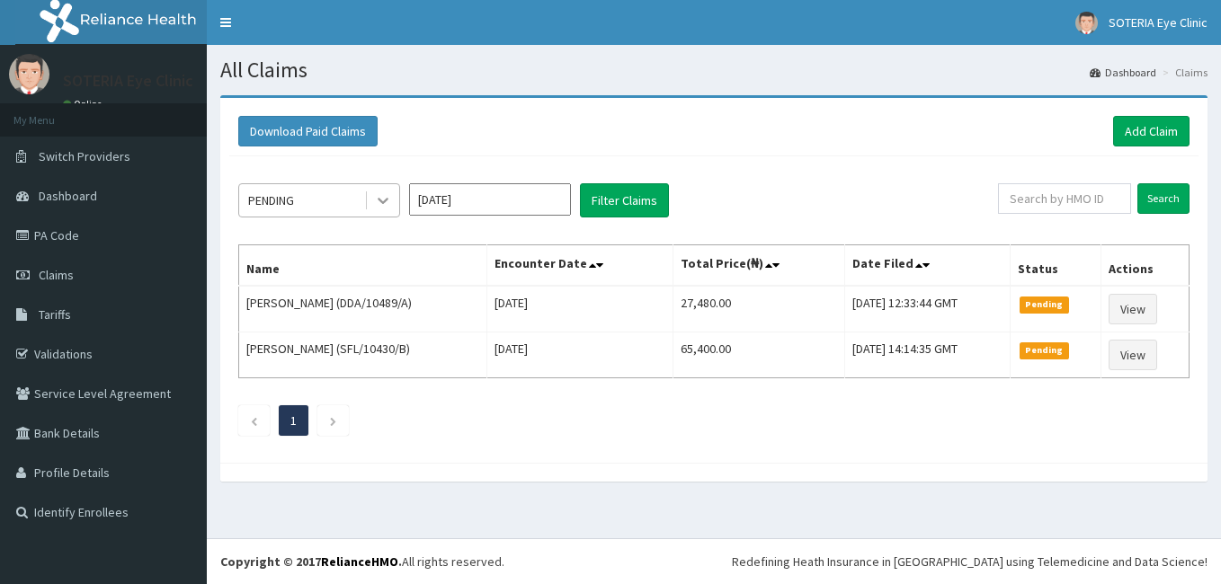
drag, startPoint x: 388, startPoint y: 197, endPoint x: 385, endPoint y: 211, distance: 14.8
click at [387, 198] on icon at bounding box center [383, 200] width 18 height 18
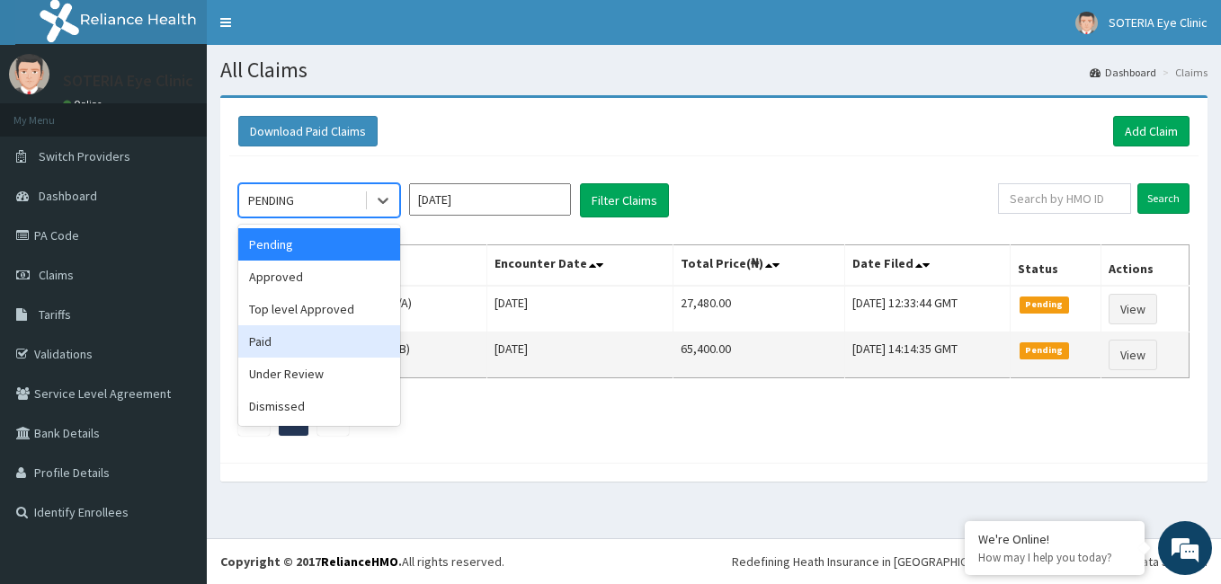
drag, startPoint x: 336, startPoint y: 341, endPoint x: 346, endPoint y: 333, distance: 12.2
click at [335, 341] on div "Paid" at bounding box center [319, 341] width 162 height 32
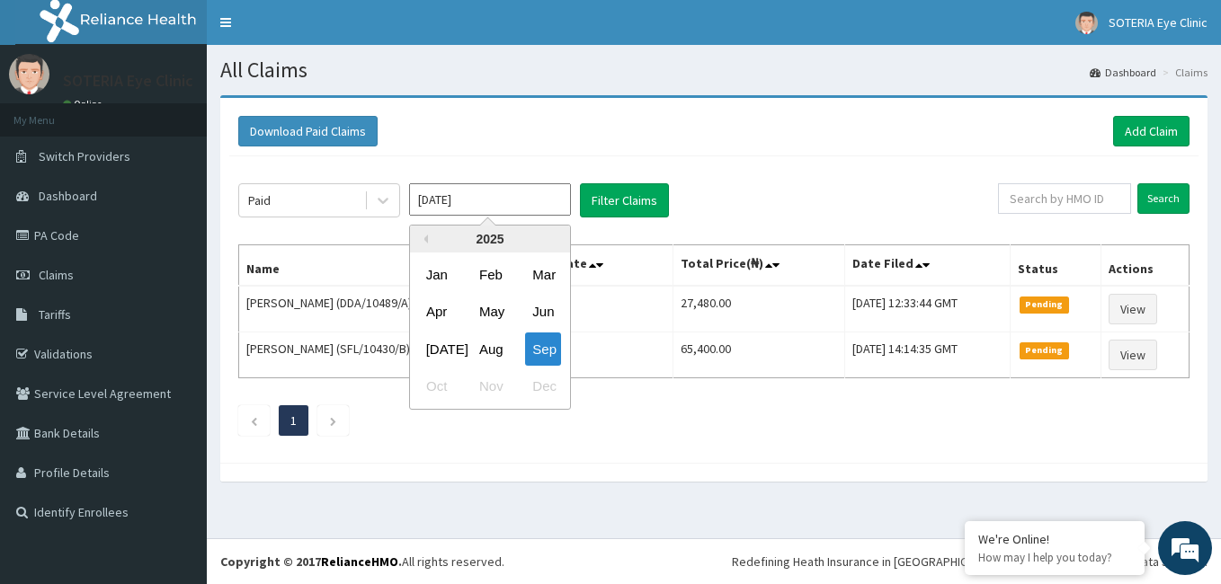
click at [434, 200] on input "[DATE]" at bounding box center [490, 199] width 162 height 32
click at [423, 238] on button "Previous Year" at bounding box center [423, 239] width 9 height 9
click at [436, 278] on div "Jan" at bounding box center [437, 274] width 36 height 33
type input "[DATE]"
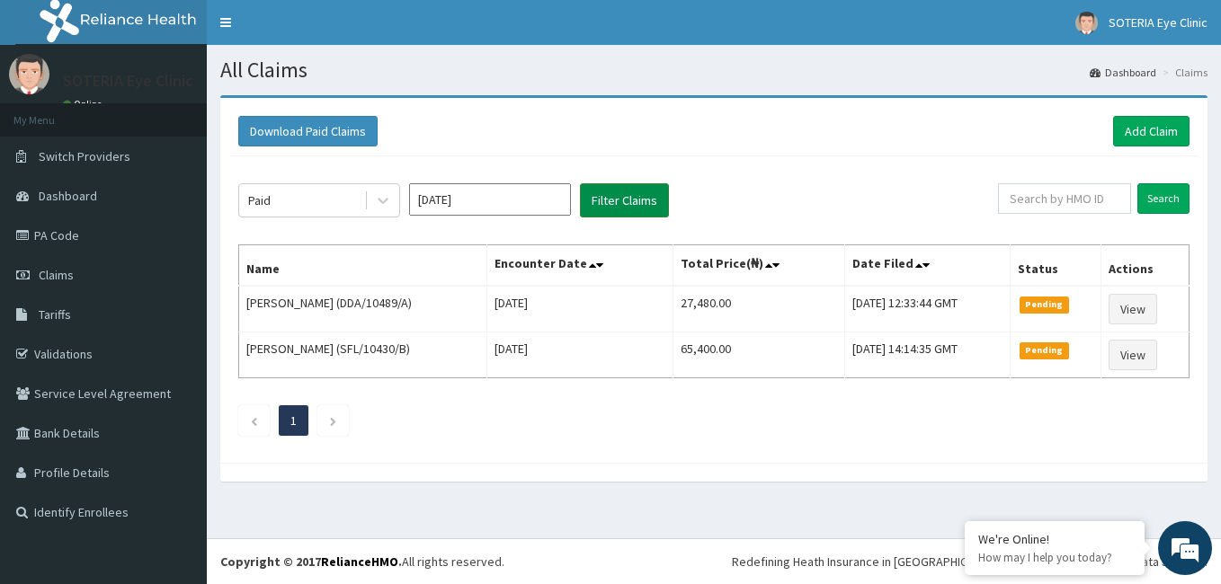
click at [592, 209] on button "Filter Claims" at bounding box center [624, 200] width 89 height 34
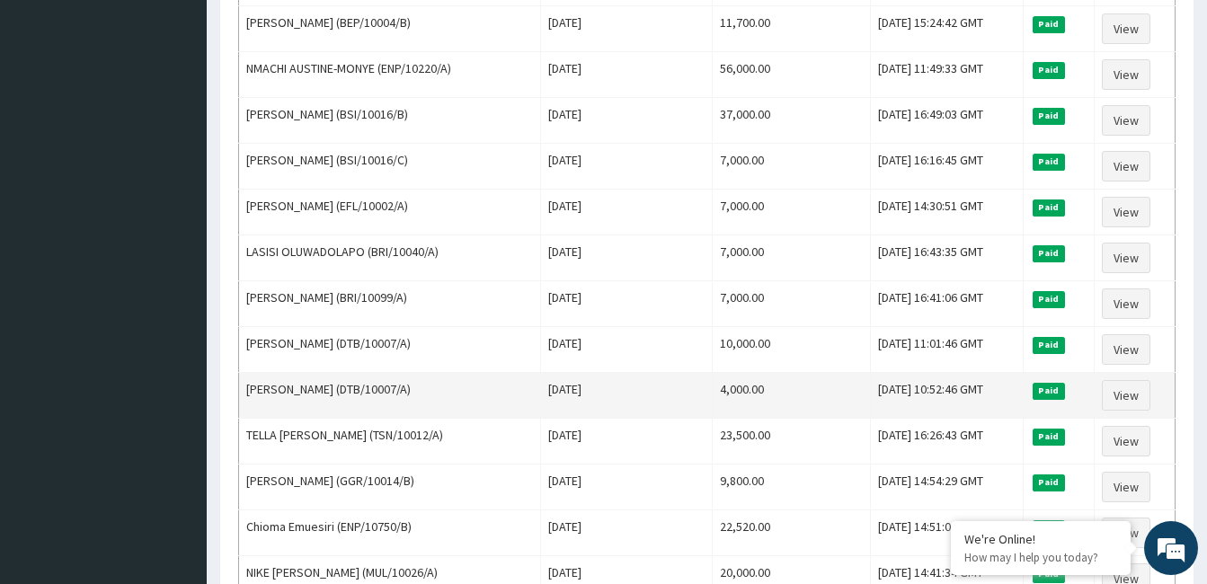
scroll to position [897, 0]
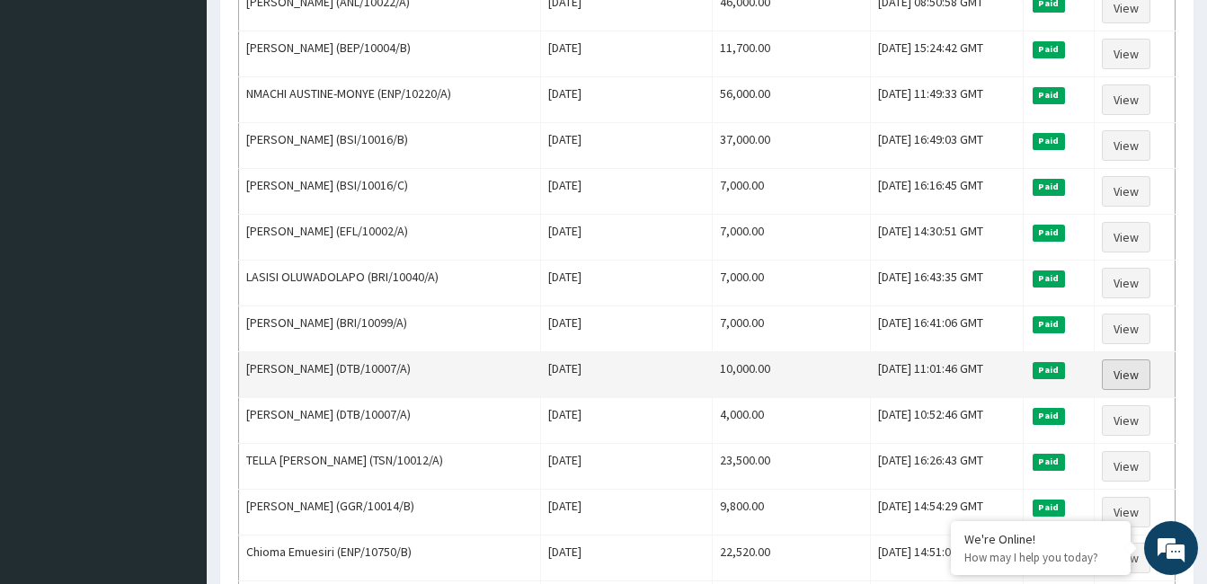
click at [1134, 377] on link "View" at bounding box center [1126, 375] width 49 height 31
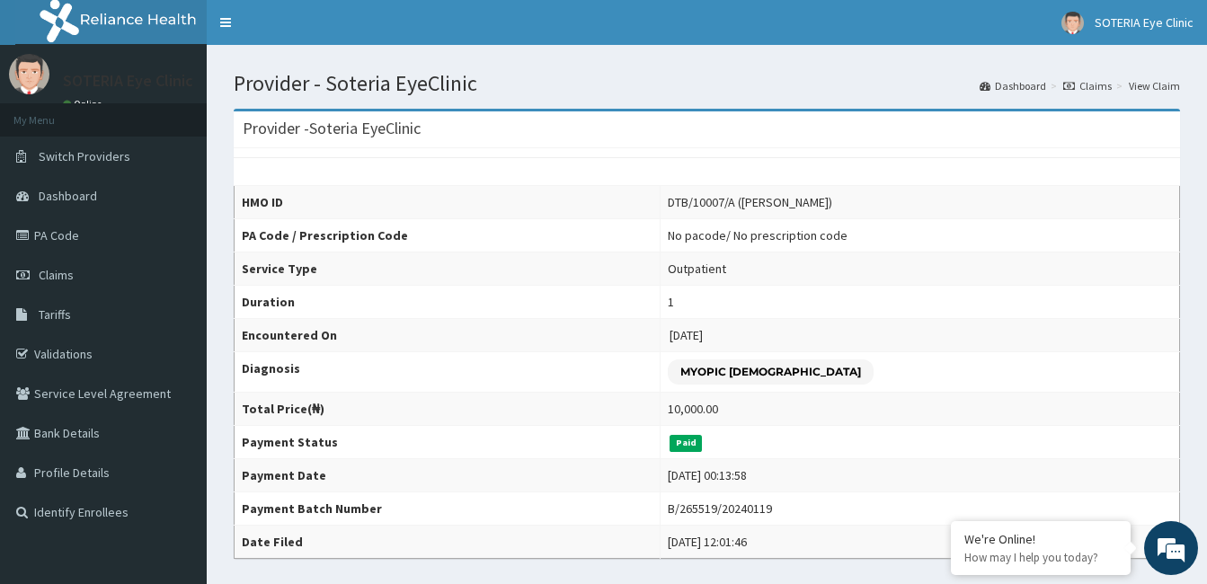
click at [1071, 88] on icon at bounding box center [1069, 86] width 12 height 11
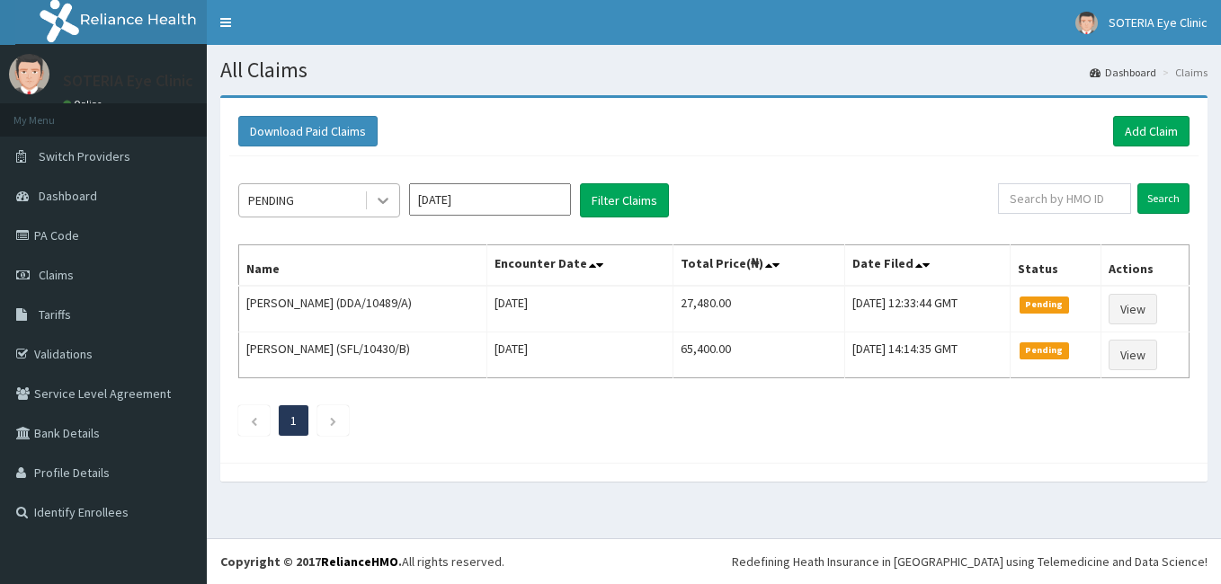
click at [384, 200] on icon at bounding box center [383, 200] width 18 height 18
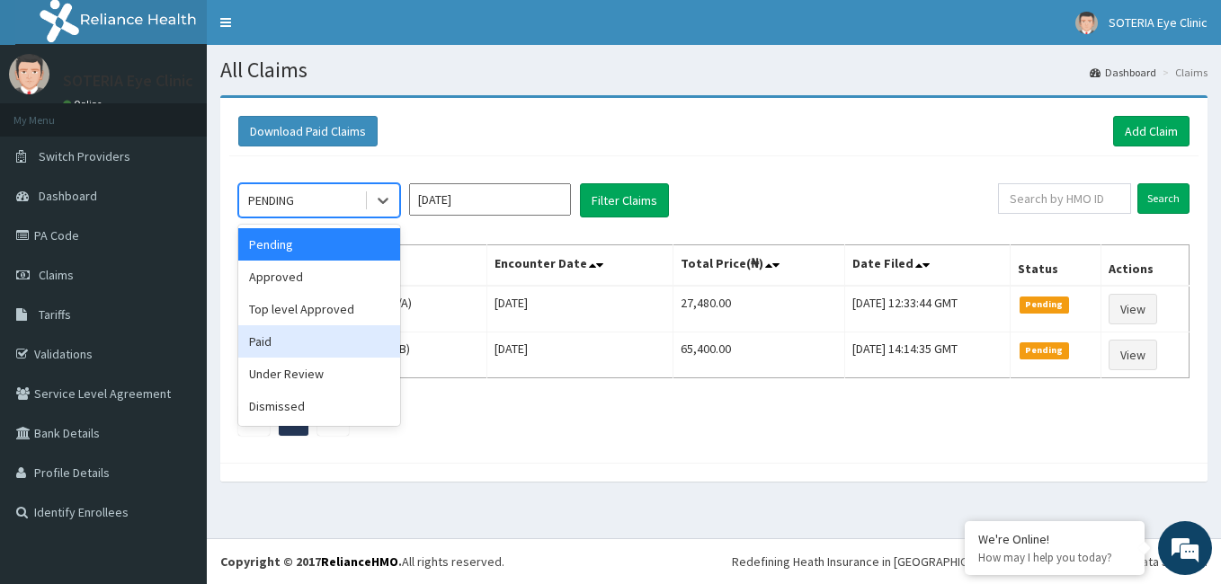
click at [369, 333] on div "Paid" at bounding box center [319, 341] width 162 height 32
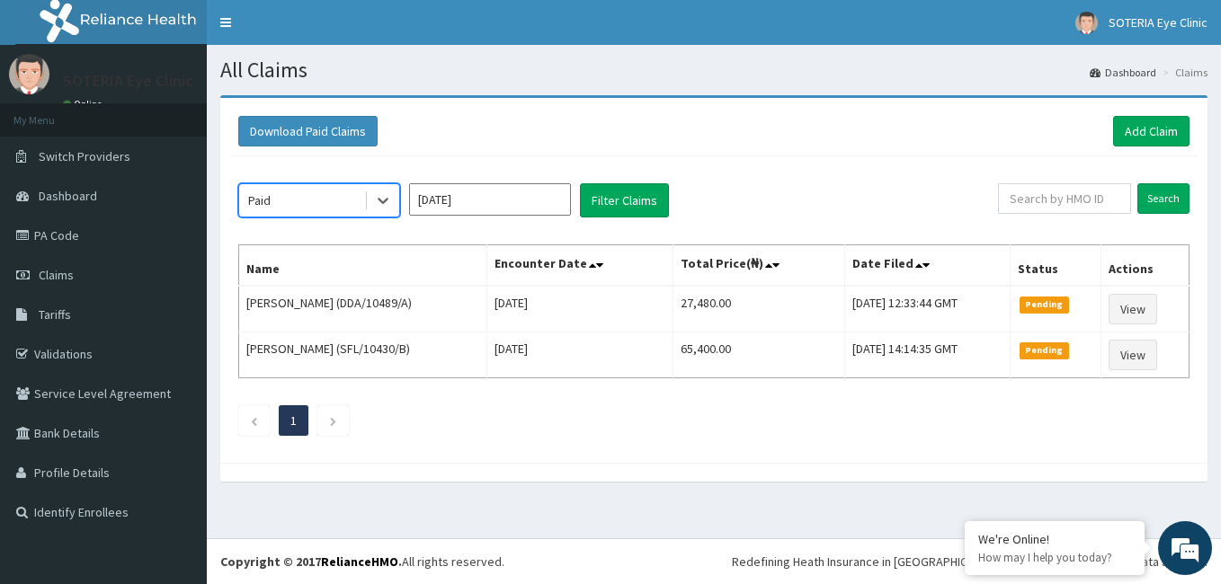
click at [478, 178] on div "option Paid, selected. Select is focused ,type to refine list, press Down to op…" at bounding box center [713, 305] width 969 height 298
click at [481, 198] on input "Sep 2025" at bounding box center [490, 199] width 162 height 32
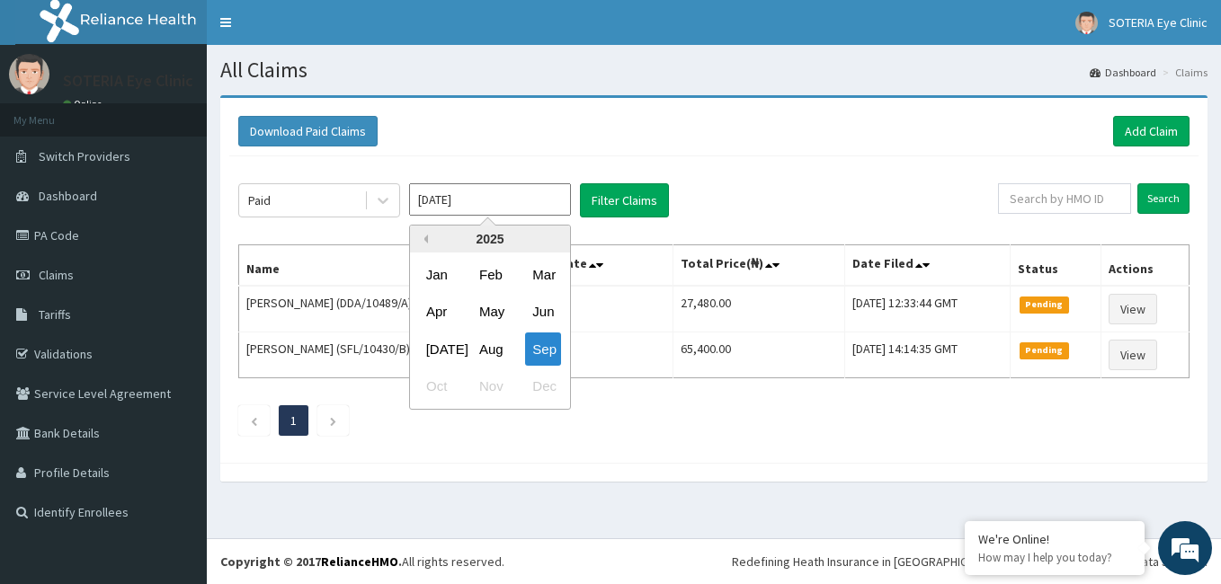
click at [420, 239] on button "Previous Year" at bounding box center [423, 239] width 9 height 9
drag, startPoint x: 450, startPoint y: 268, endPoint x: 563, endPoint y: 251, distance: 113.7
click at [451, 268] on div "Jan" at bounding box center [437, 274] width 36 height 33
type input "[DATE]"
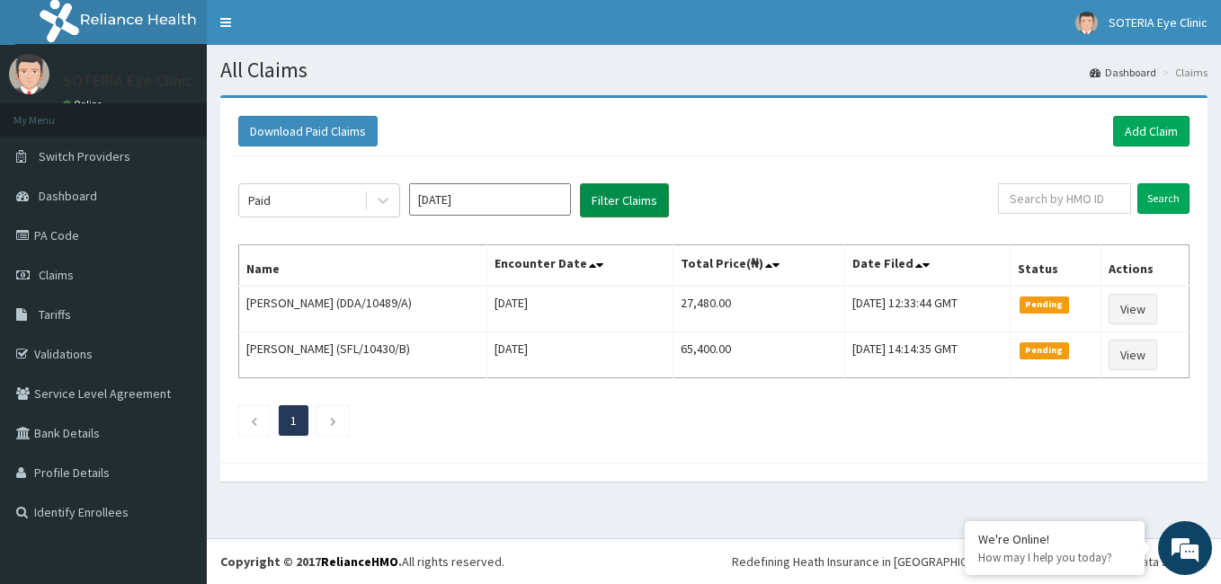
click at [634, 202] on button "Filter Claims" at bounding box center [624, 200] width 89 height 34
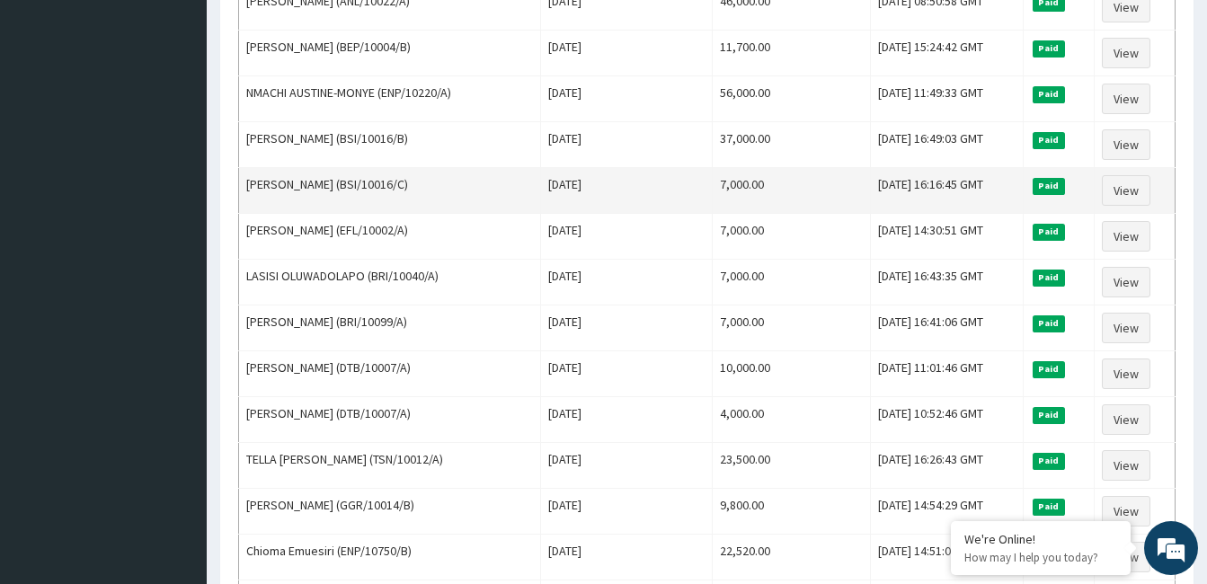
scroll to position [899, 0]
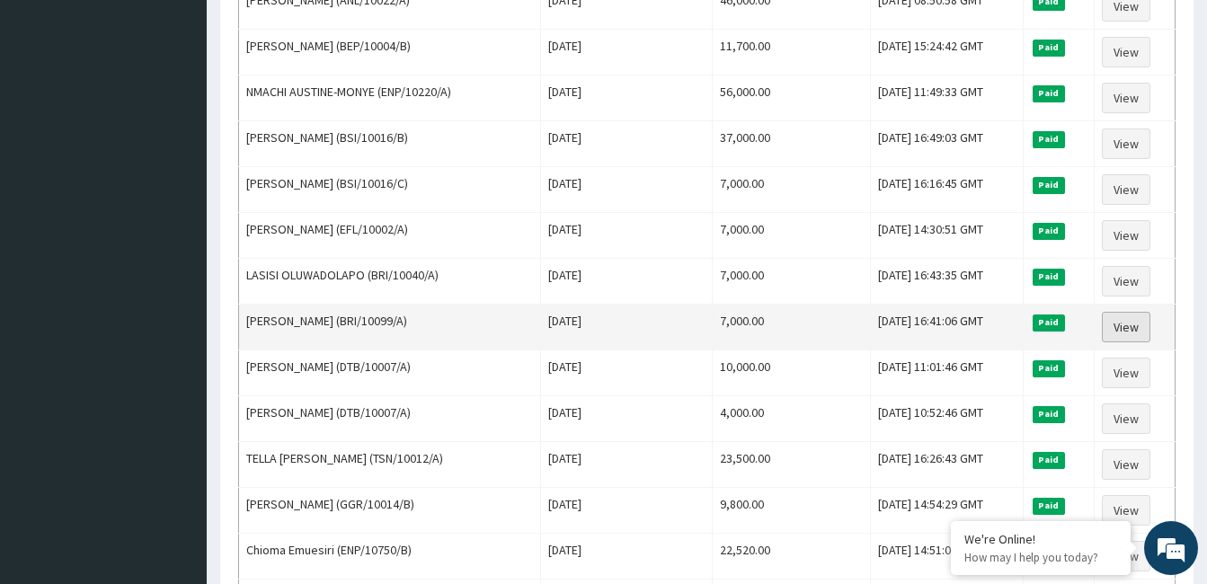
click at [1123, 332] on link "View" at bounding box center [1126, 327] width 49 height 31
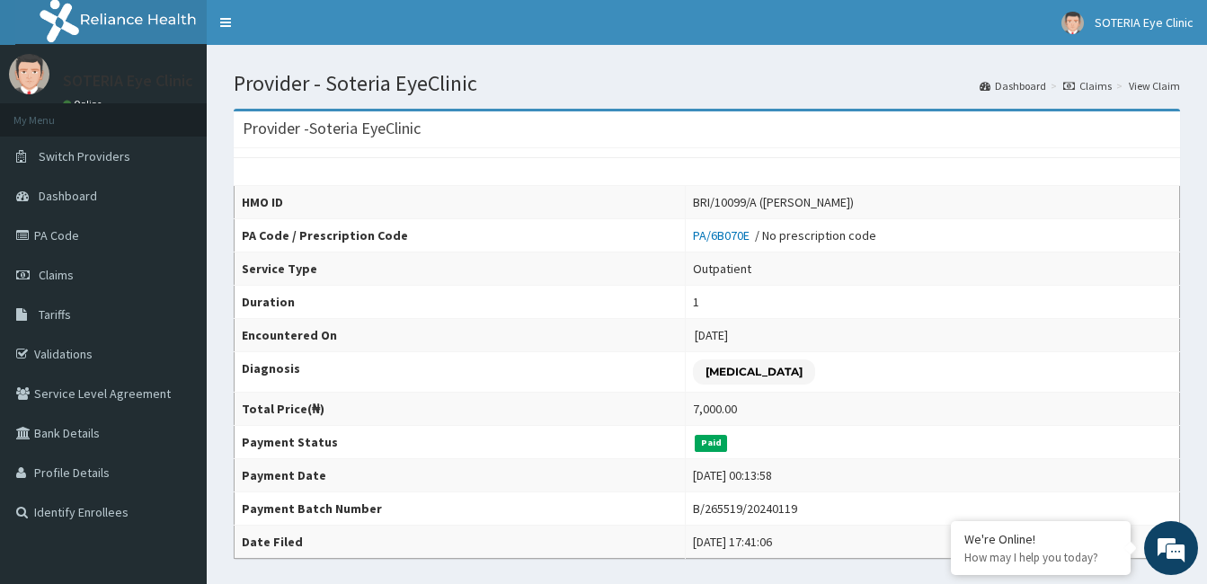
click at [1075, 84] on icon at bounding box center [1069, 86] width 12 height 11
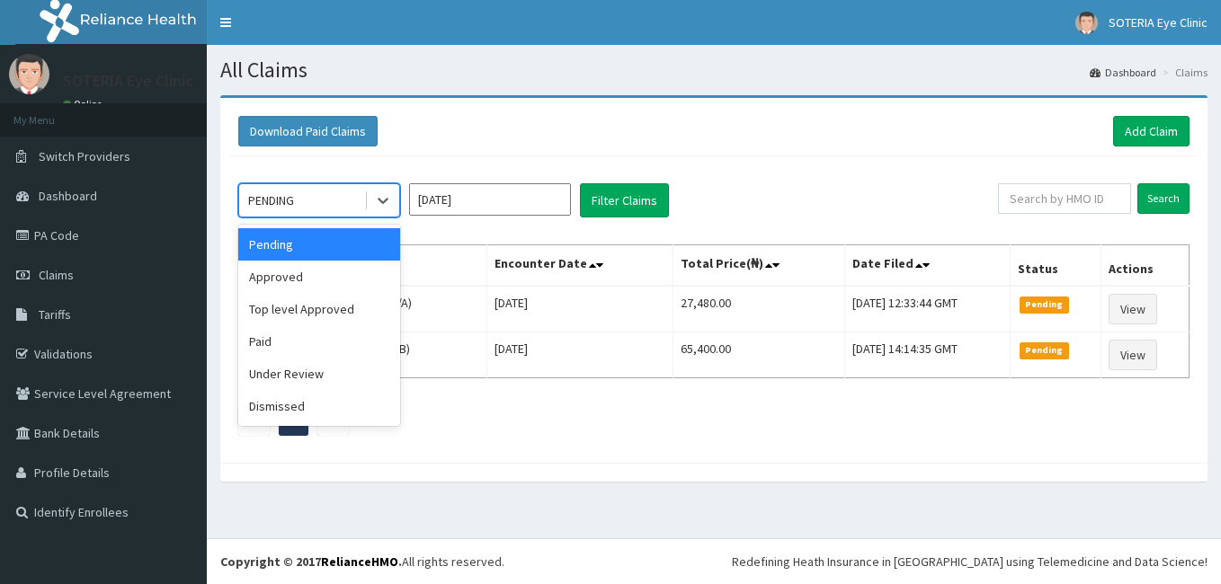
drag, startPoint x: 379, startPoint y: 196, endPoint x: 347, endPoint y: 298, distance: 107.5
click at [378, 196] on icon at bounding box center [383, 200] width 18 height 18
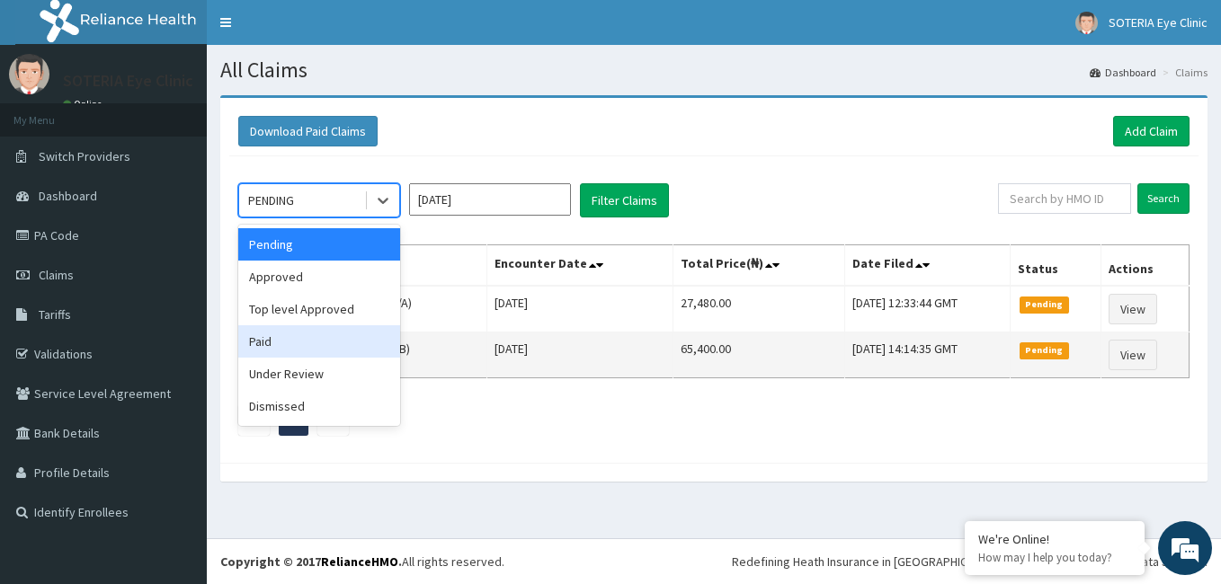
drag, startPoint x: 336, startPoint y: 347, endPoint x: 351, endPoint y: 342, distance: 16.2
click at [340, 347] on div "Paid" at bounding box center [319, 341] width 162 height 32
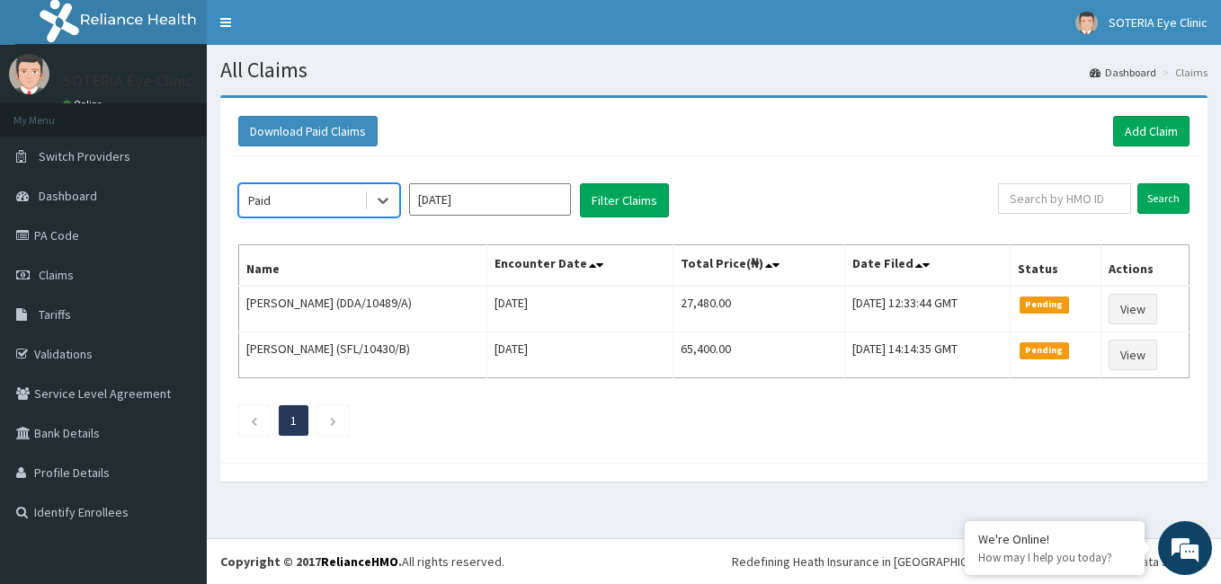
click at [449, 194] on input "Sep 2025" at bounding box center [490, 199] width 162 height 32
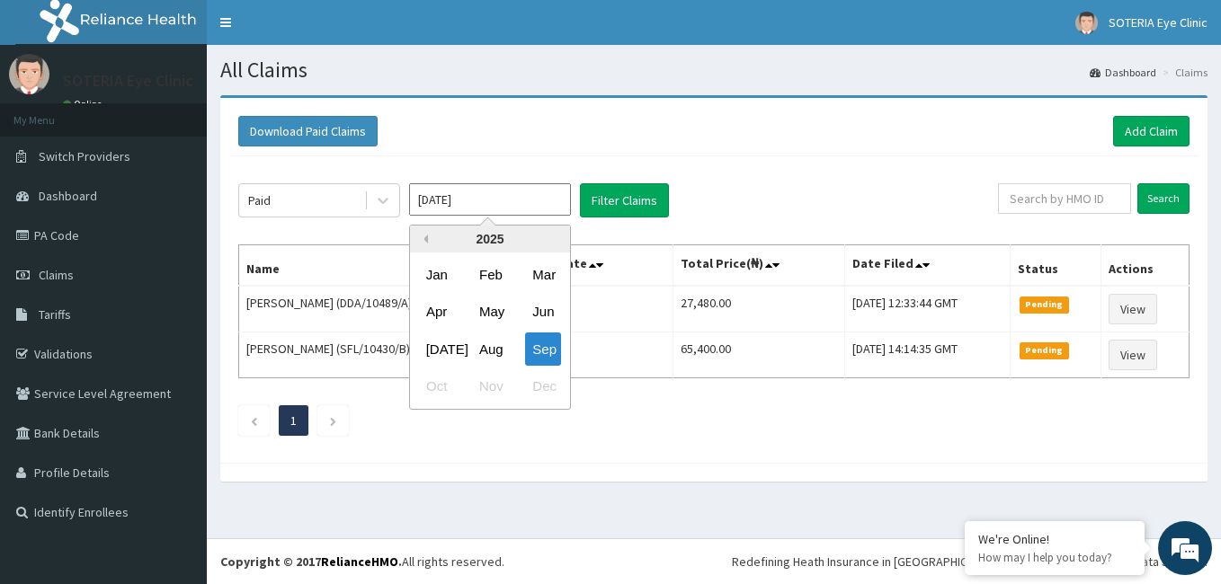
click at [422, 238] on button "Previous Year" at bounding box center [423, 239] width 9 height 9
click at [441, 280] on div "Jan" at bounding box center [437, 274] width 36 height 33
type input "[DATE]"
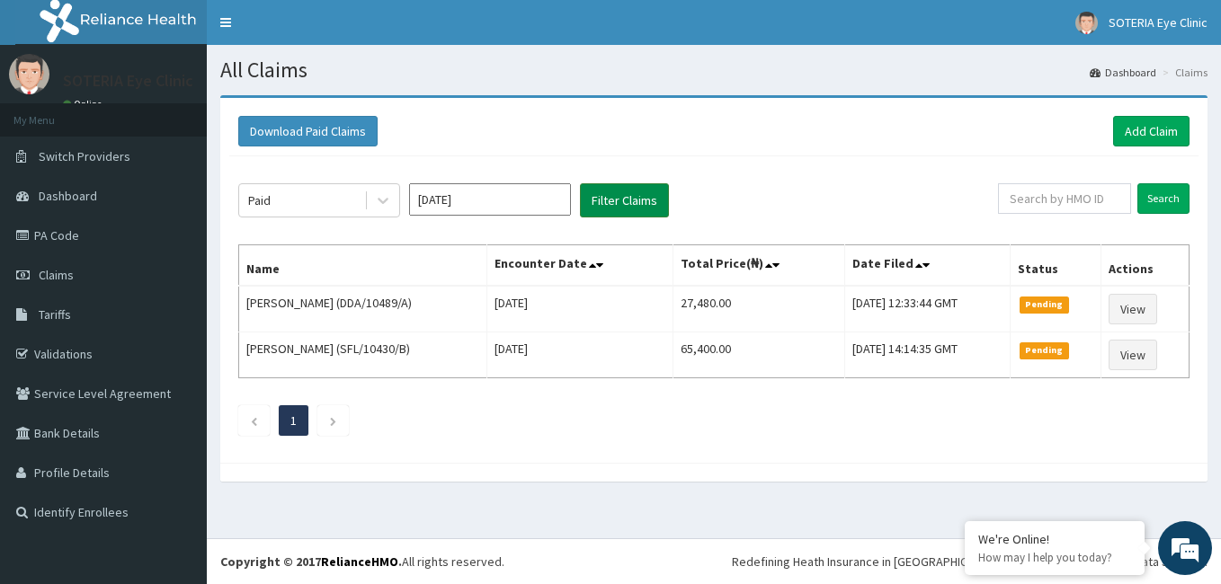
click at [633, 200] on button "Filter Claims" at bounding box center [624, 200] width 89 height 34
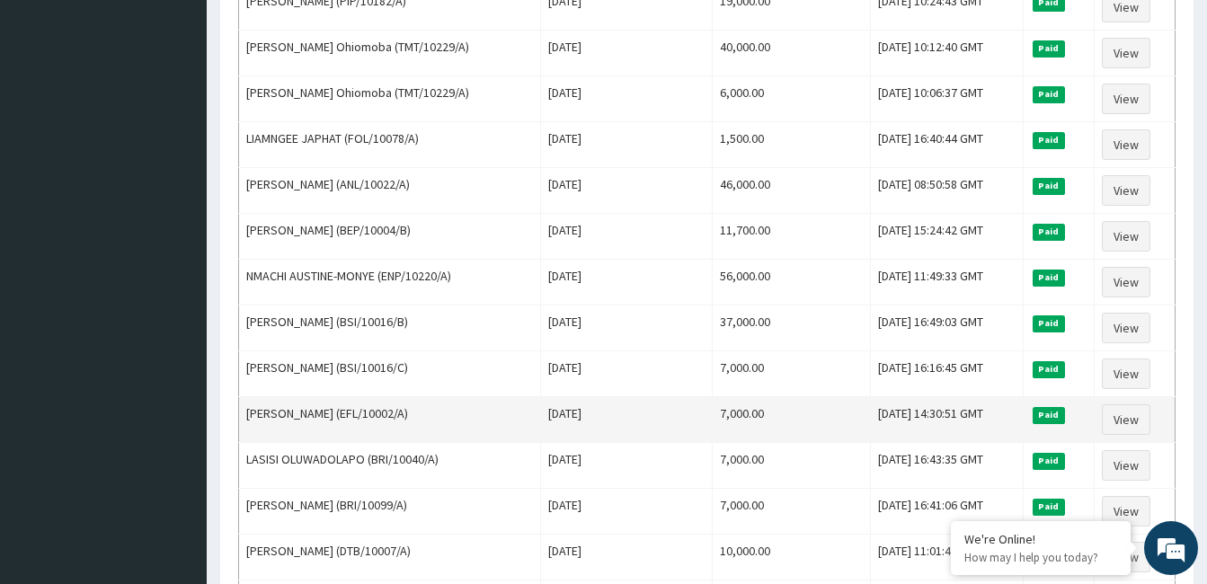
scroll to position [719, 0]
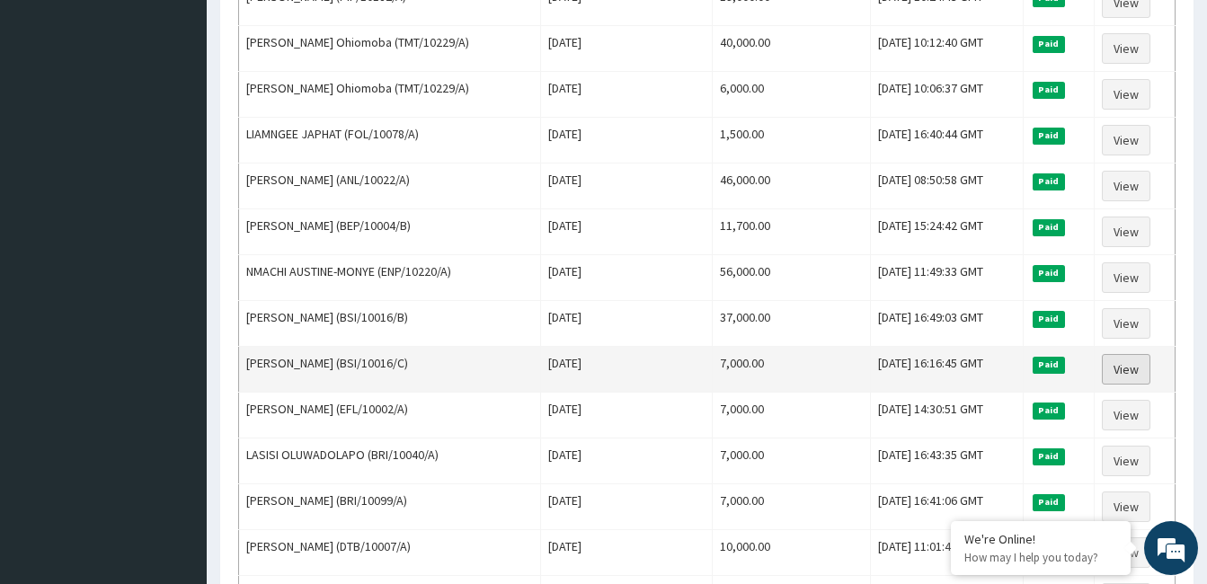
click at [1130, 375] on link "View" at bounding box center [1126, 369] width 49 height 31
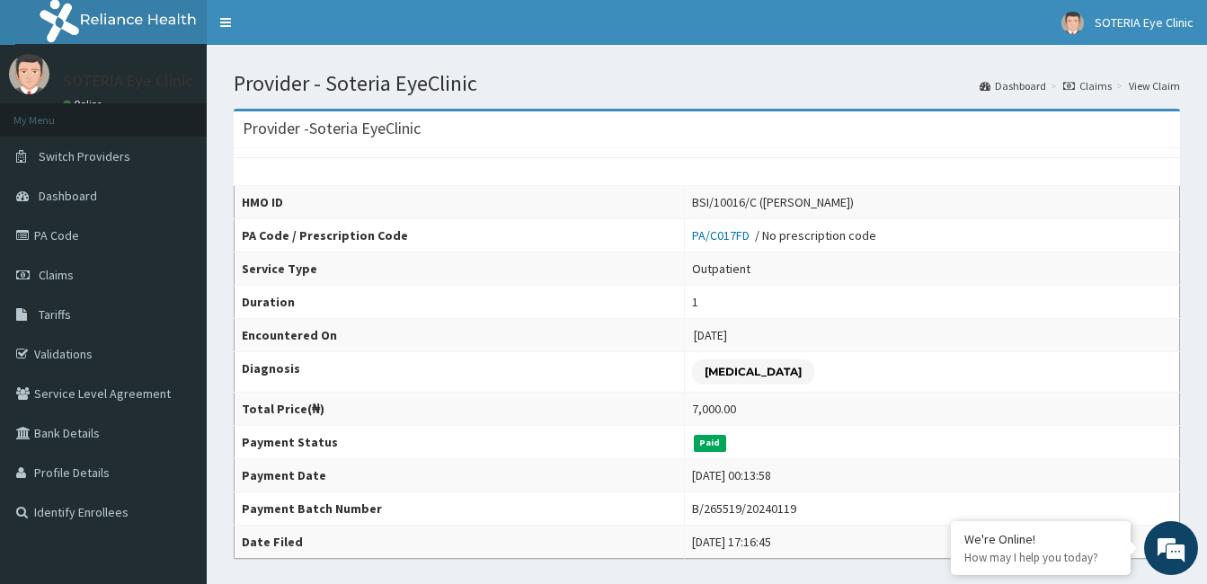
click at [1072, 84] on icon at bounding box center [1069, 86] width 12 height 11
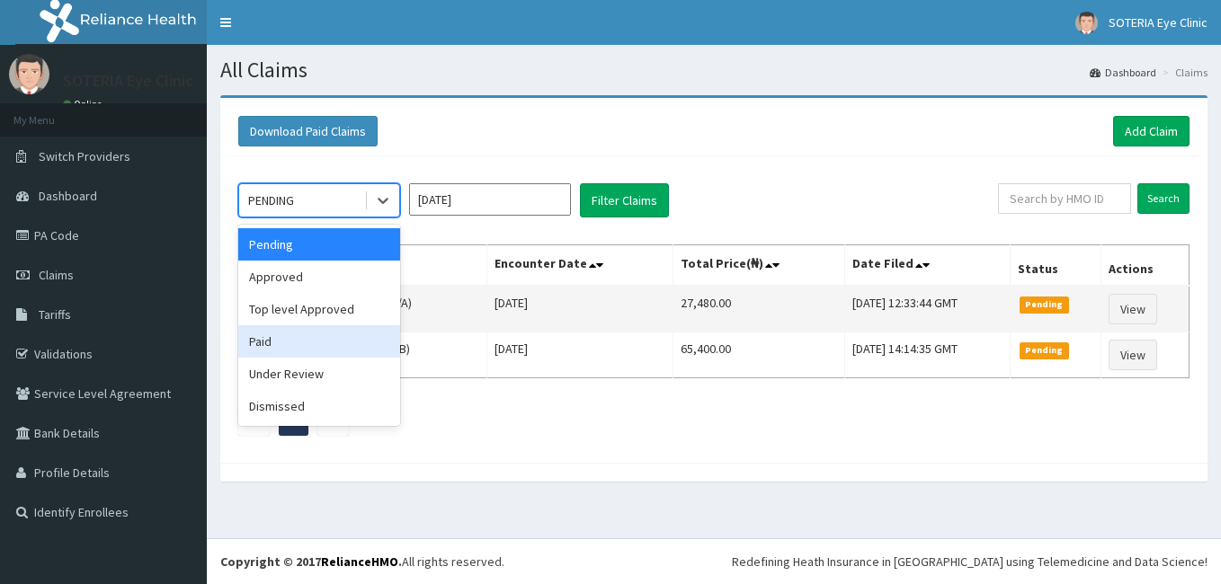
drag, startPoint x: 347, startPoint y: 336, endPoint x: 368, endPoint y: 318, distance: 27.4
click at [346, 337] on div "Paid" at bounding box center [319, 341] width 162 height 32
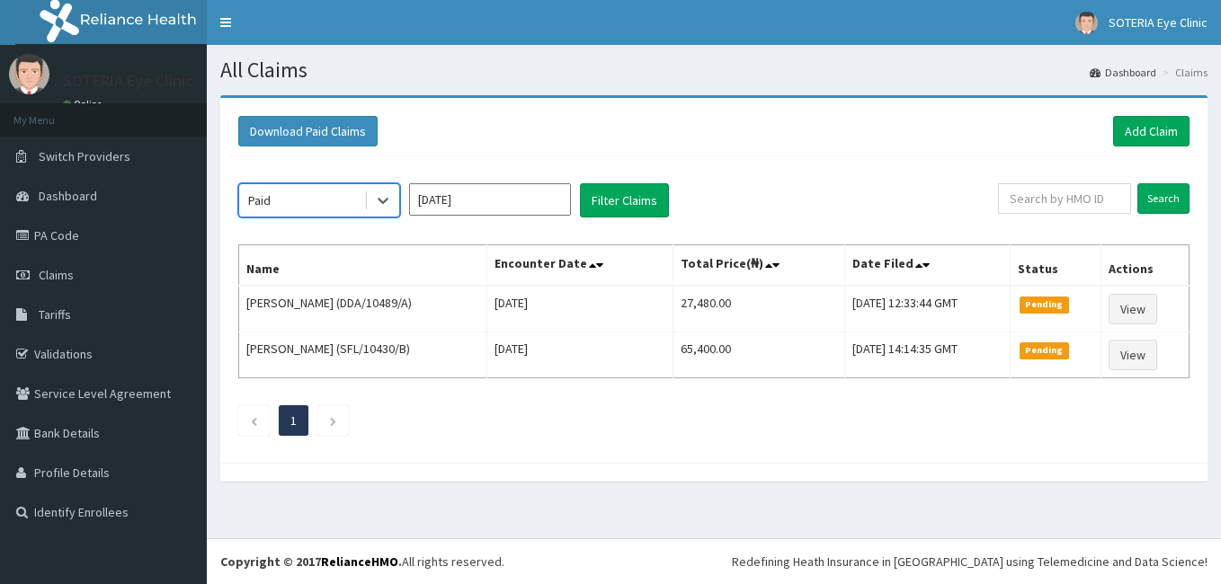
click at [452, 196] on input "[DATE]" at bounding box center [490, 199] width 162 height 32
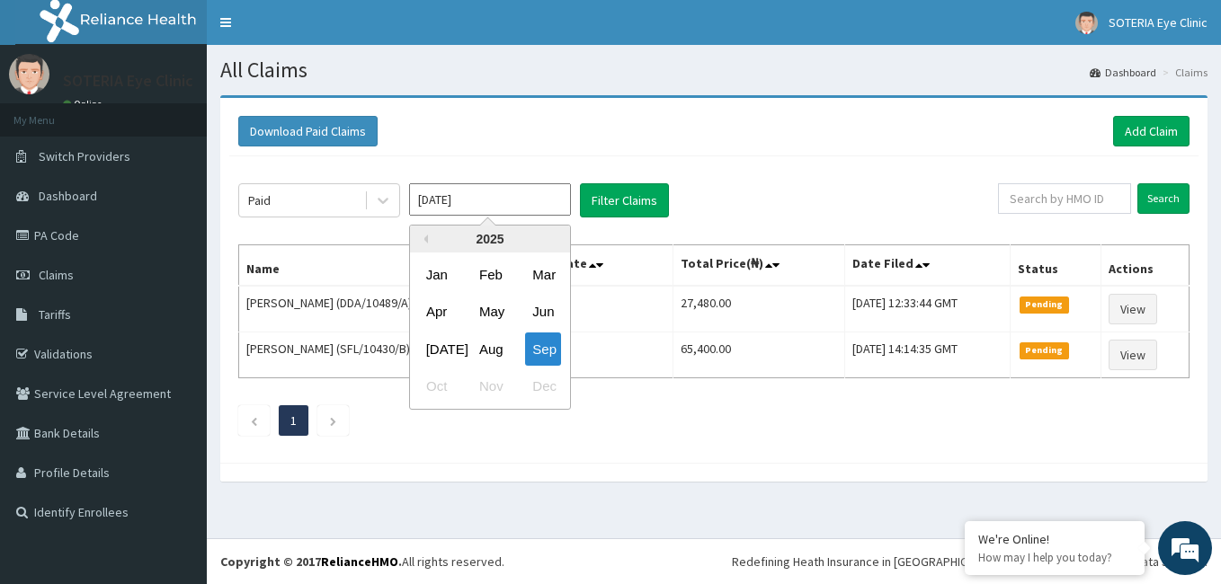
click at [429, 236] on div "2025" at bounding box center [490, 239] width 160 height 27
drag, startPoint x: 429, startPoint y: 236, endPoint x: 422, endPoint y: 244, distance: 10.2
click at [422, 244] on div "2025" at bounding box center [490, 239] width 160 height 27
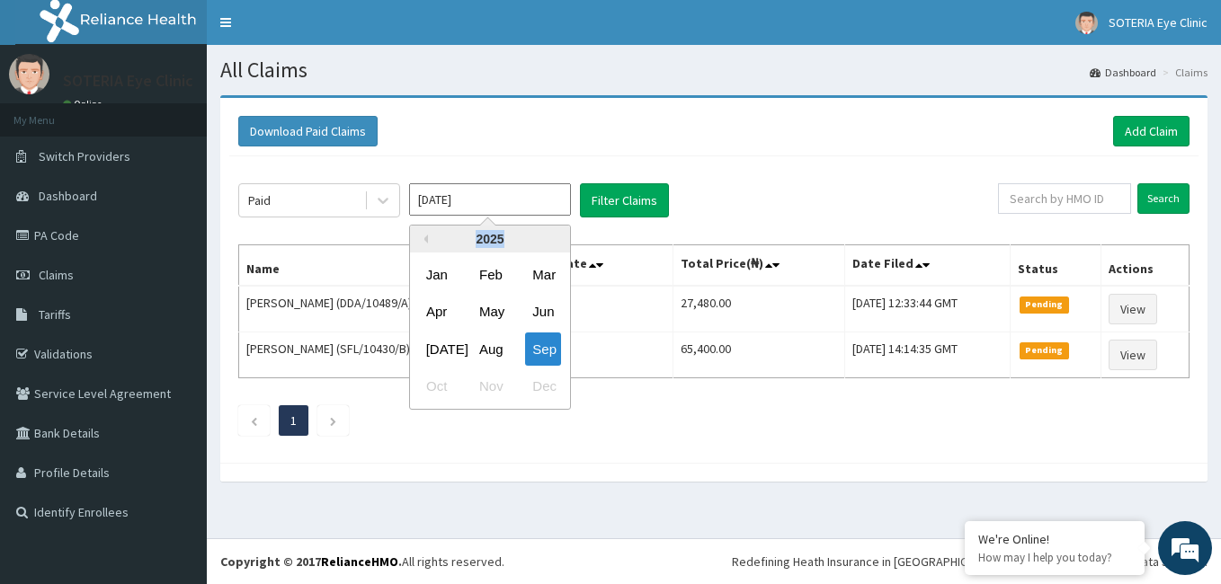
click at [422, 244] on div "2025" at bounding box center [490, 239] width 160 height 27
click at [424, 240] on button "Previous Year" at bounding box center [423, 239] width 9 height 9
click at [551, 240] on div "Previous Year Next Year 2023 Jan Feb Mar Apr May Jun Jul Aug Sep Oct Nov Dec" at bounding box center [490, 317] width 162 height 185
click at [551, 240] on div "2023" at bounding box center [490, 239] width 160 height 27
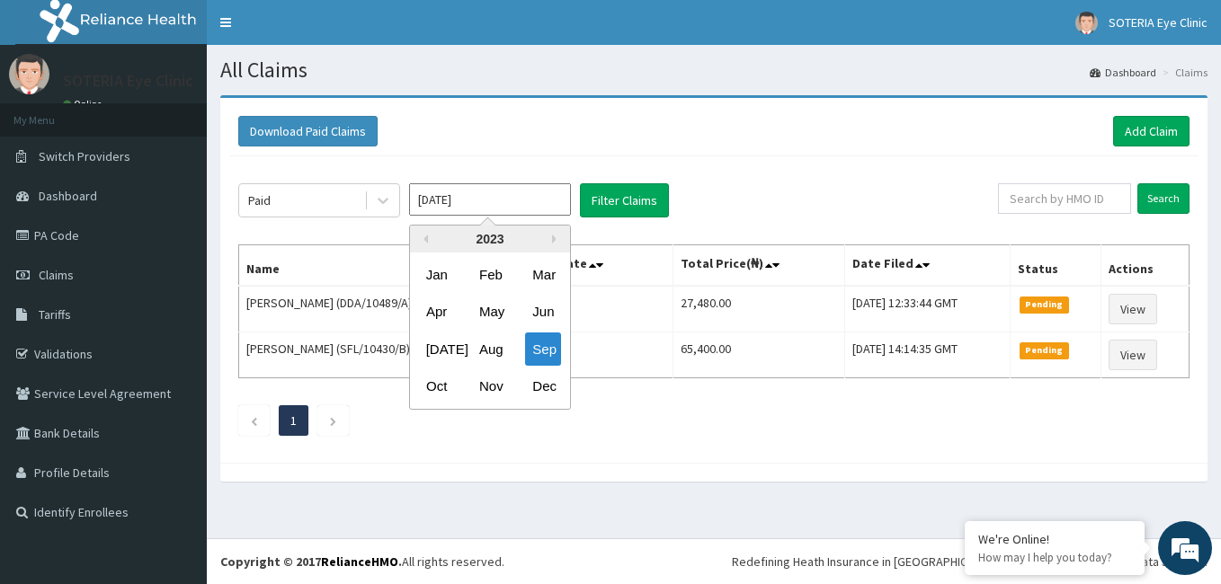
click at [551, 240] on div "2023" at bounding box center [490, 239] width 160 height 27
click at [550, 241] on div "2023" at bounding box center [490, 239] width 160 height 27
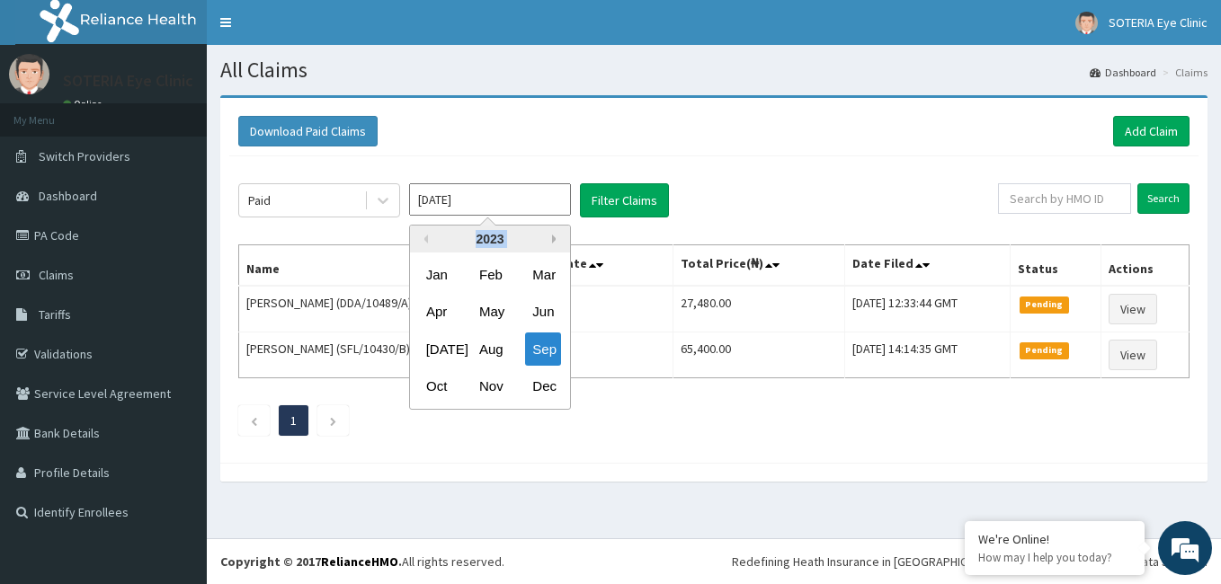
click at [554, 240] on button "Next Year" at bounding box center [556, 239] width 9 height 9
click at [428, 237] on div "2025" at bounding box center [490, 239] width 160 height 27
click at [429, 239] on div "2025" at bounding box center [490, 239] width 160 height 27
click at [424, 238] on button "Previous Year" at bounding box center [423, 239] width 9 height 9
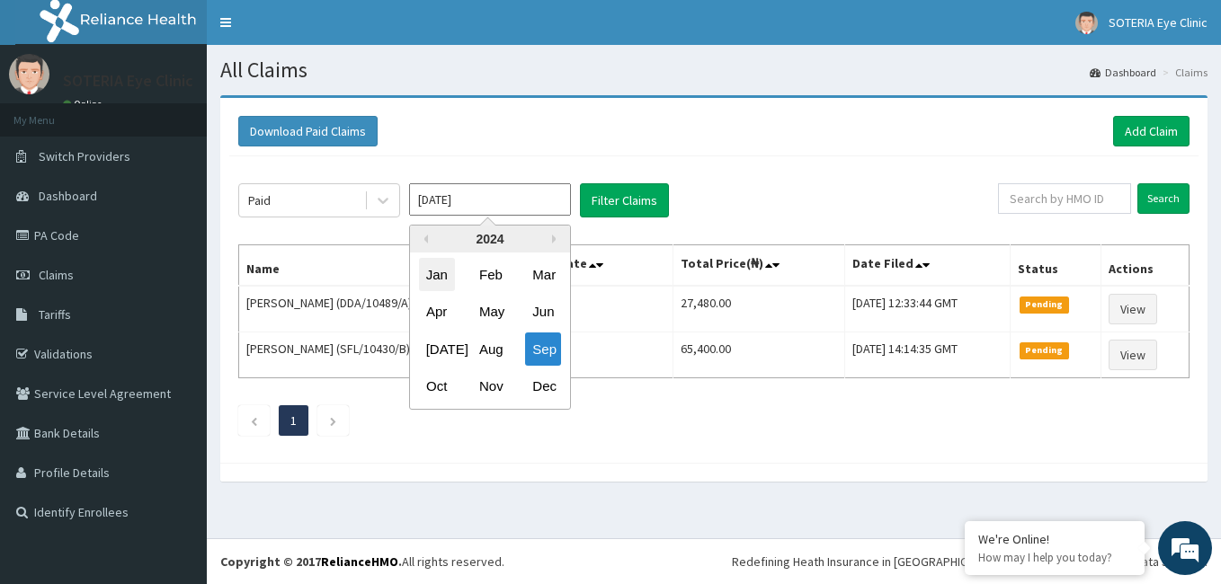
click at [447, 276] on div "Jan" at bounding box center [437, 274] width 36 height 33
type input "Jan 2024"
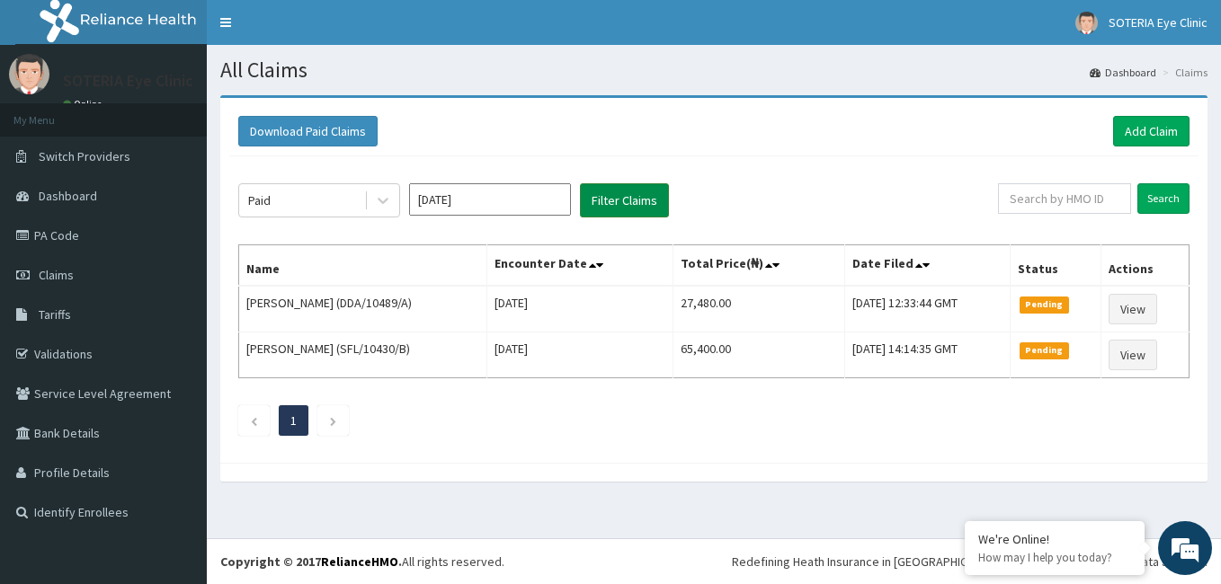
click at [614, 205] on button "Filter Claims" at bounding box center [624, 200] width 89 height 34
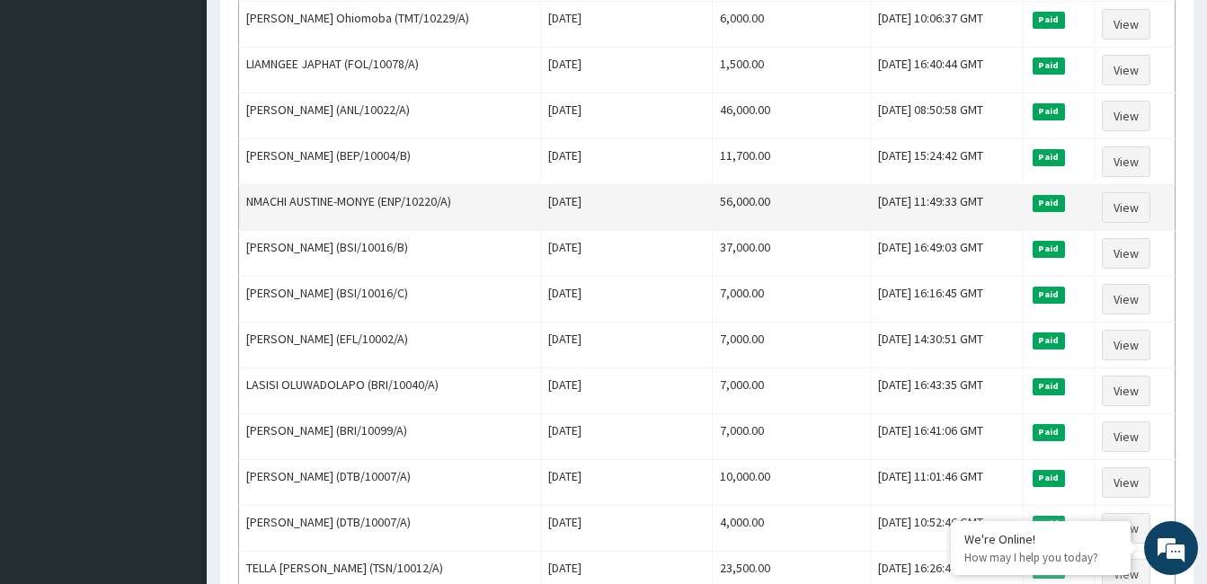
scroll to position [809, 0]
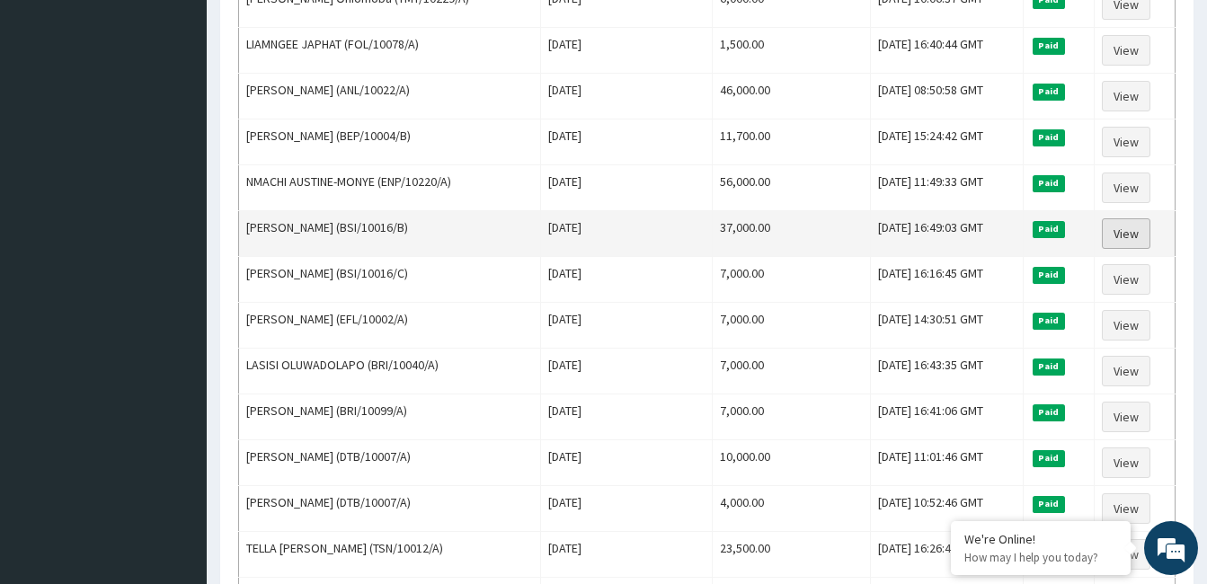
click at [1118, 233] on link "View" at bounding box center [1126, 233] width 49 height 31
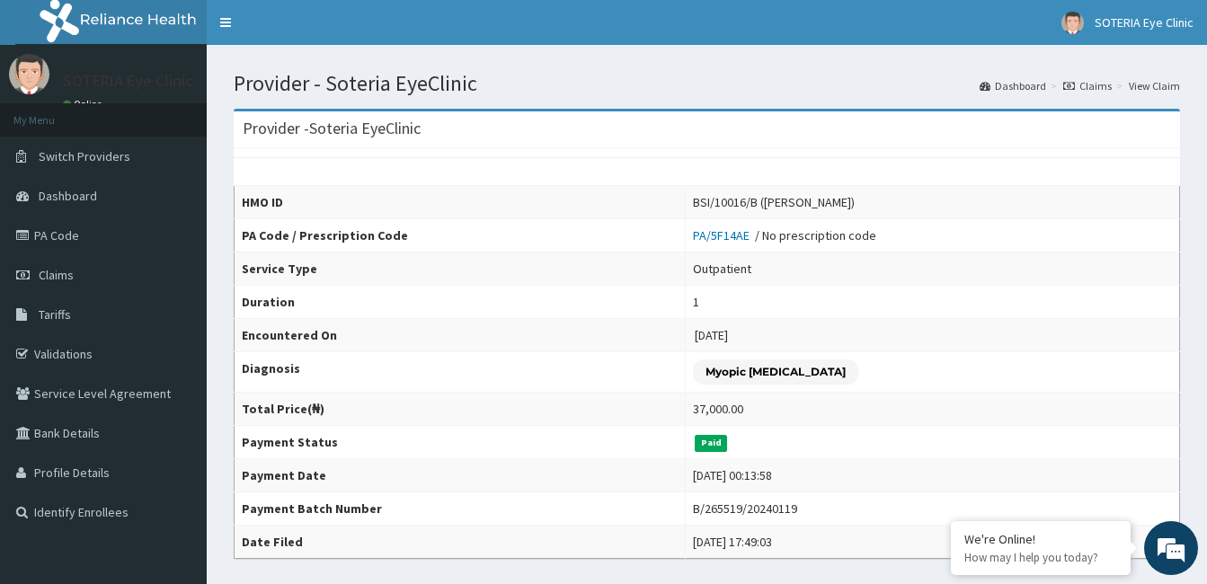
click at [1068, 85] on icon at bounding box center [1069, 86] width 12 height 11
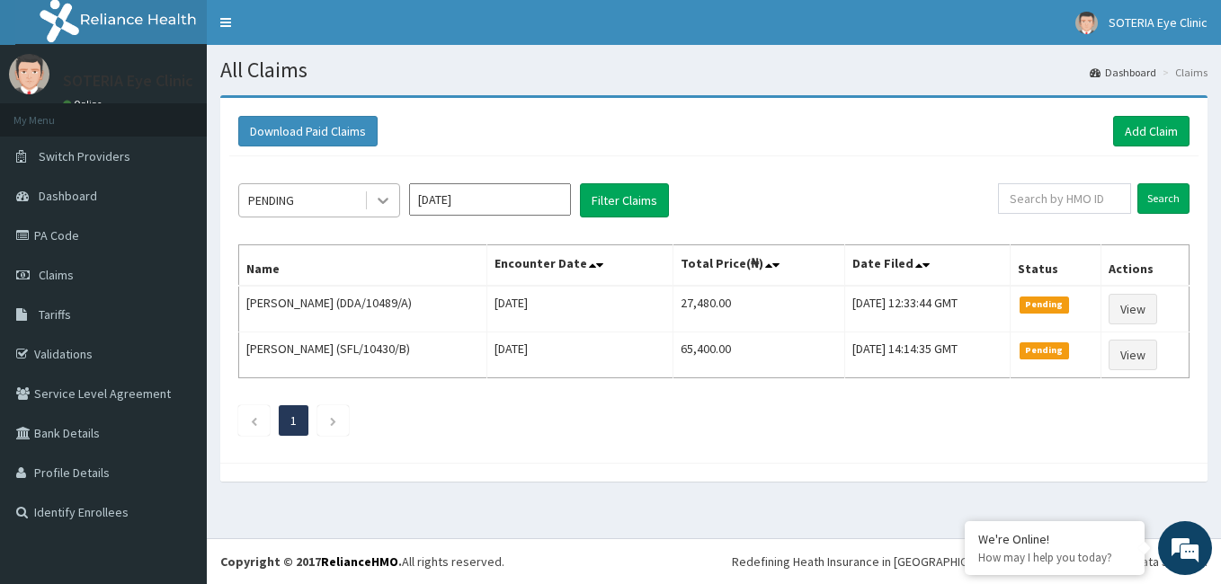
click at [377, 209] on icon at bounding box center [383, 200] width 18 height 18
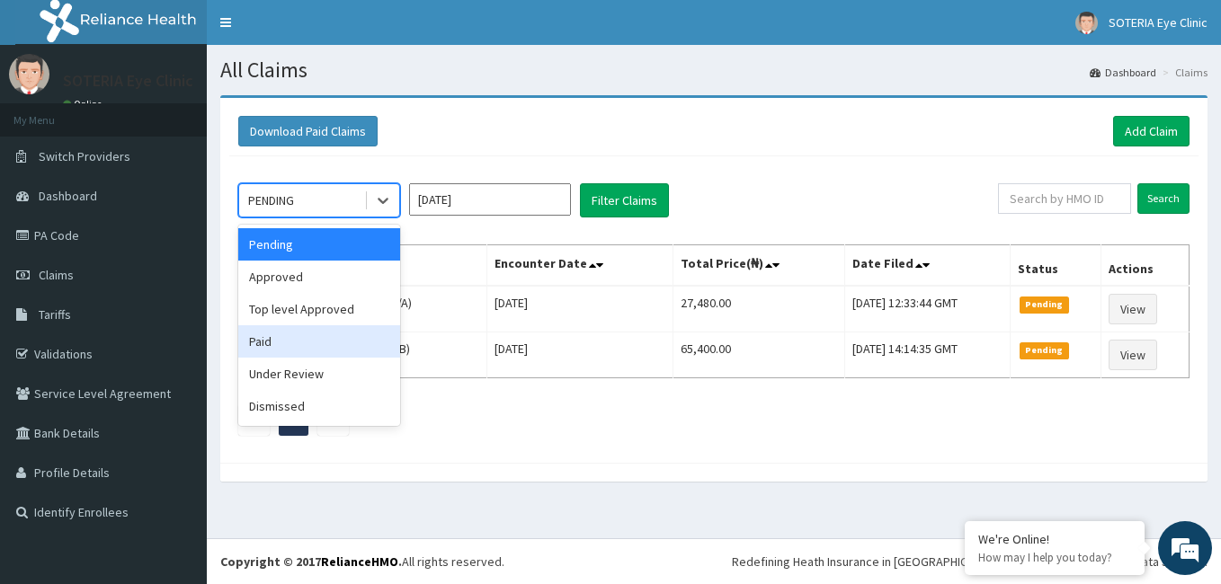
click at [344, 338] on div "Paid" at bounding box center [319, 341] width 162 height 32
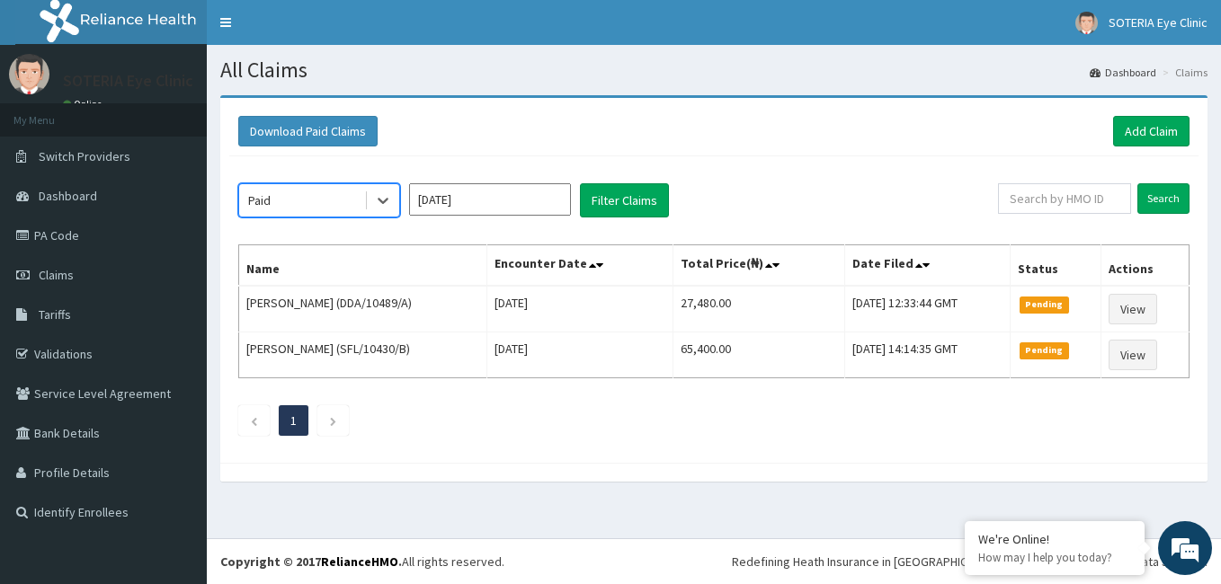
click at [497, 210] on input "Sep 2025" at bounding box center [490, 199] width 162 height 32
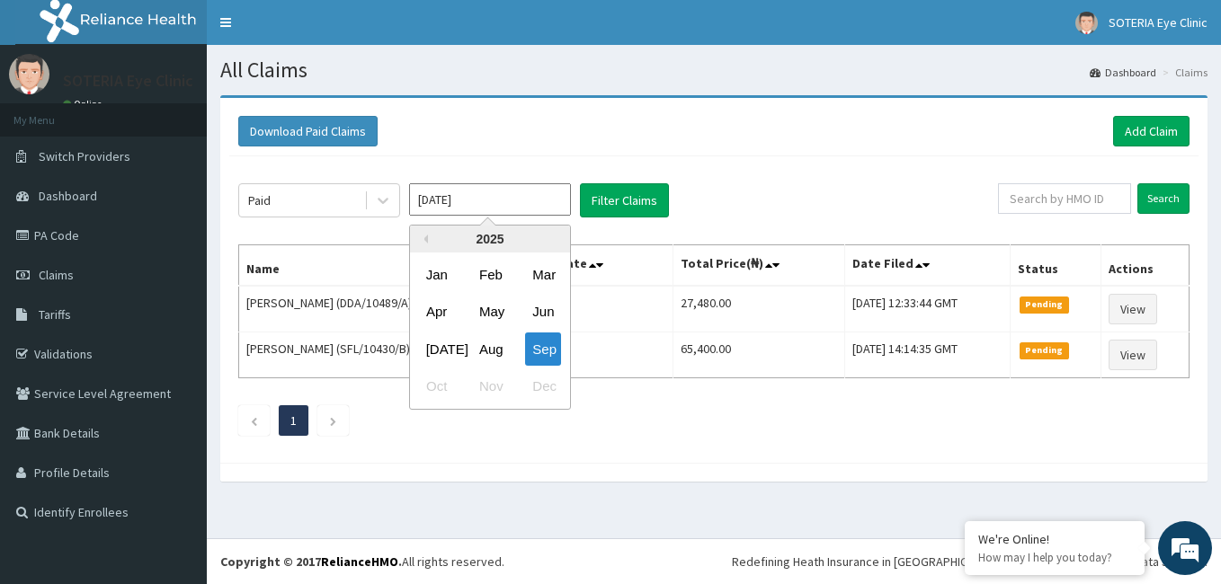
click at [428, 240] on div "2025" at bounding box center [490, 239] width 160 height 27
click at [426, 238] on button "Previous Year" at bounding box center [423, 239] width 9 height 9
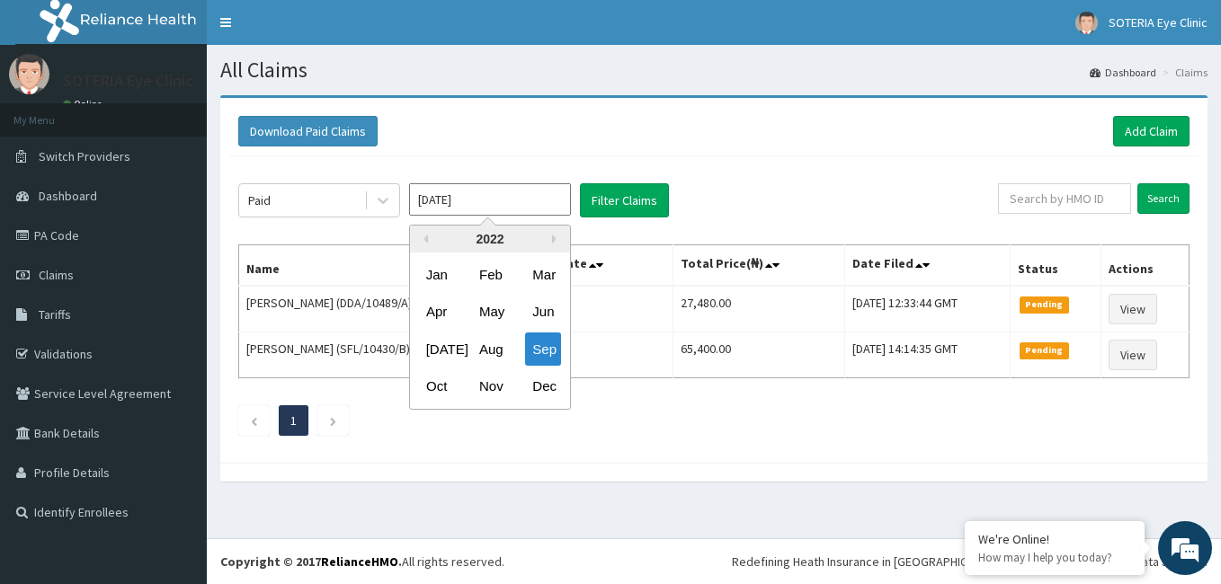
click at [548, 239] on div "2022" at bounding box center [490, 239] width 160 height 27
click at [551, 237] on div "2022" at bounding box center [490, 239] width 160 height 27
click at [554, 237] on button "Next Year" at bounding box center [556, 239] width 9 height 9
click at [446, 279] on div "Jan" at bounding box center [437, 274] width 36 height 33
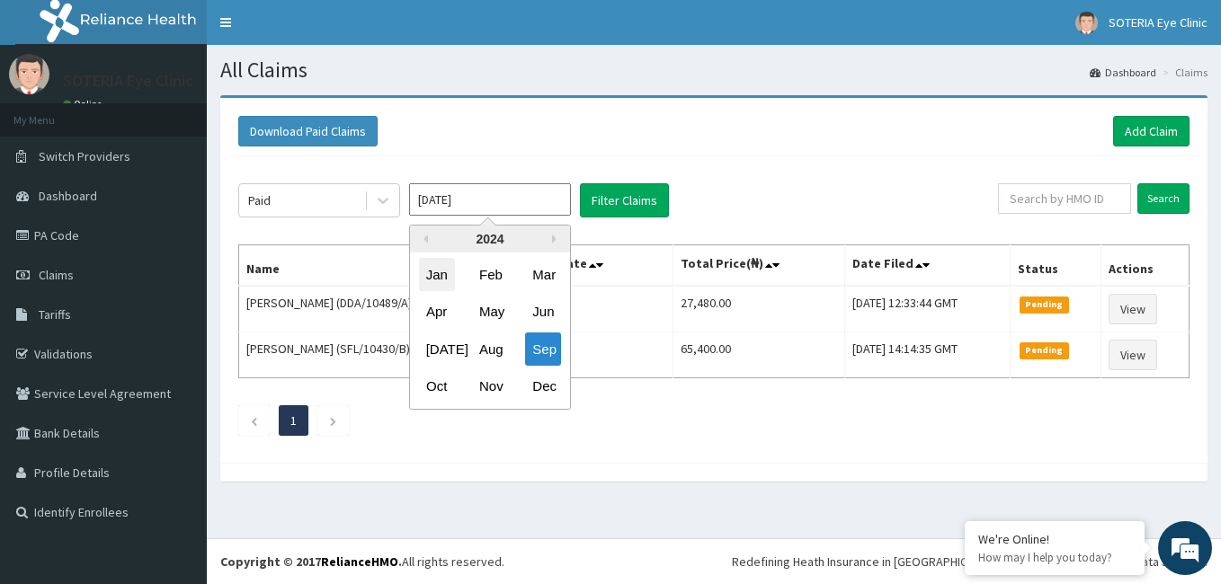
type input "Jan 2024"
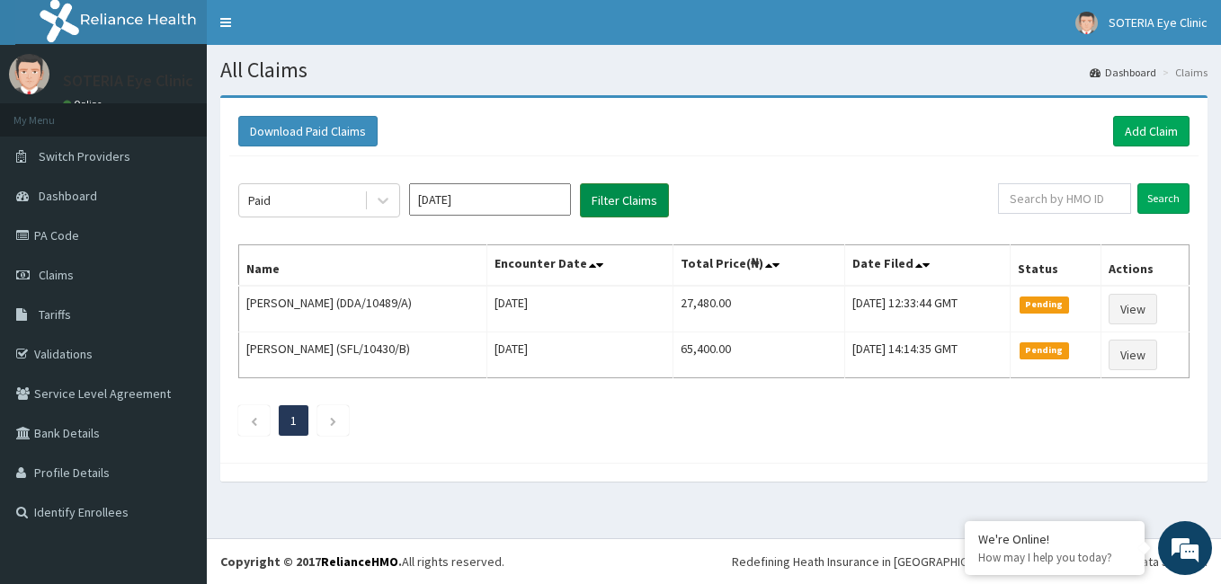
click at [608, 206] on button "Filter Claims" at bounding box center [624, 200] width 89 height 34
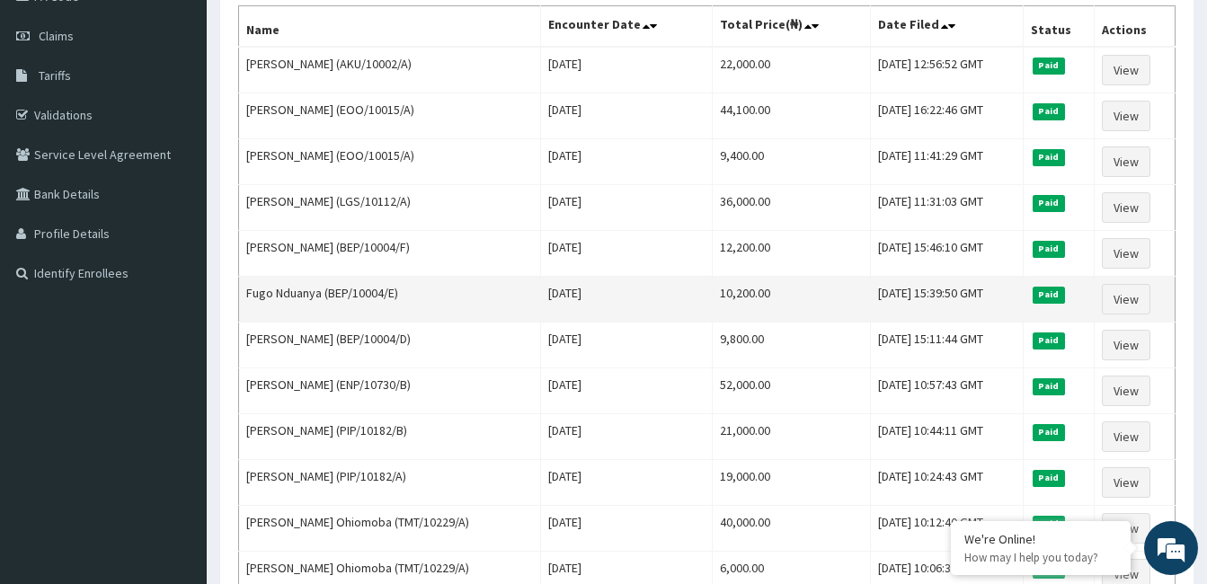
scroll to position [270, 0]
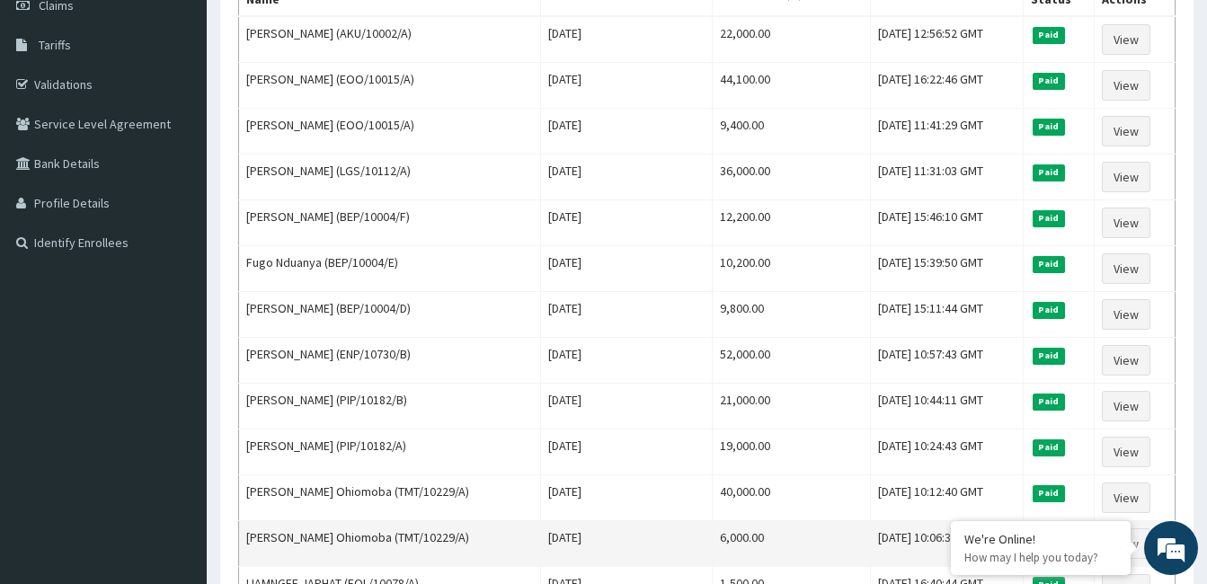
drag, startPoint x: 612, startPoint y: 583, endPoint x: 402, endPoint y: 563, distance: 211.4
click at [402, 563] on td "Rufus Imojeza Ohiomoba (TMT/10229/A)" at bounding box center [390, 544] width 302 height 46
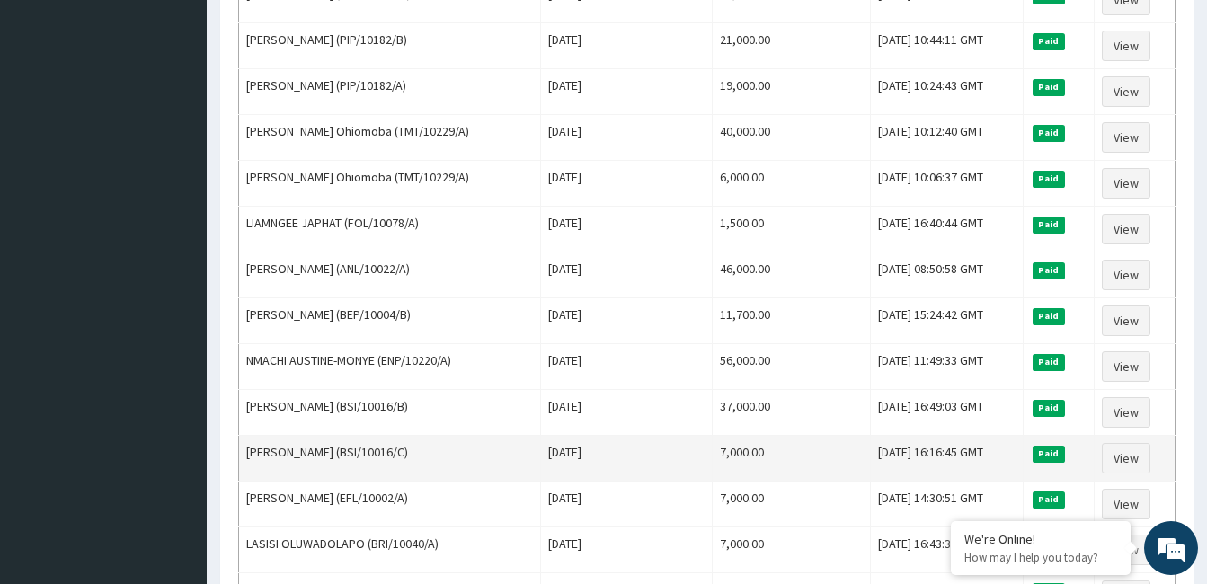
scroll to position [629, 0]
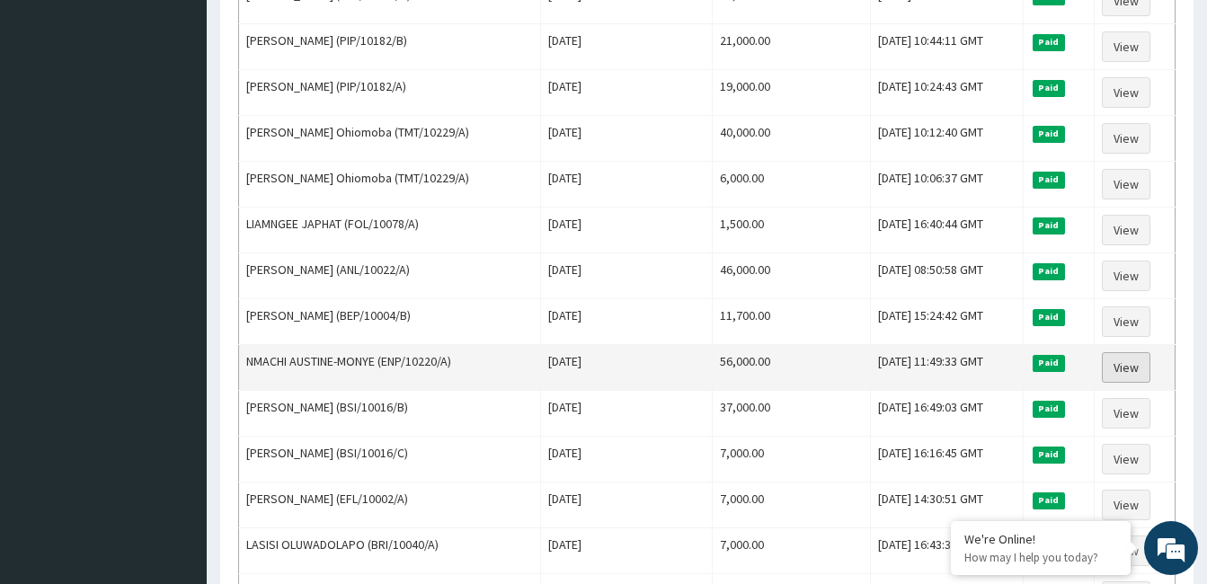
click at [1125, 367] on link "View" at bounding box center [1126, 367] width 49 height 31
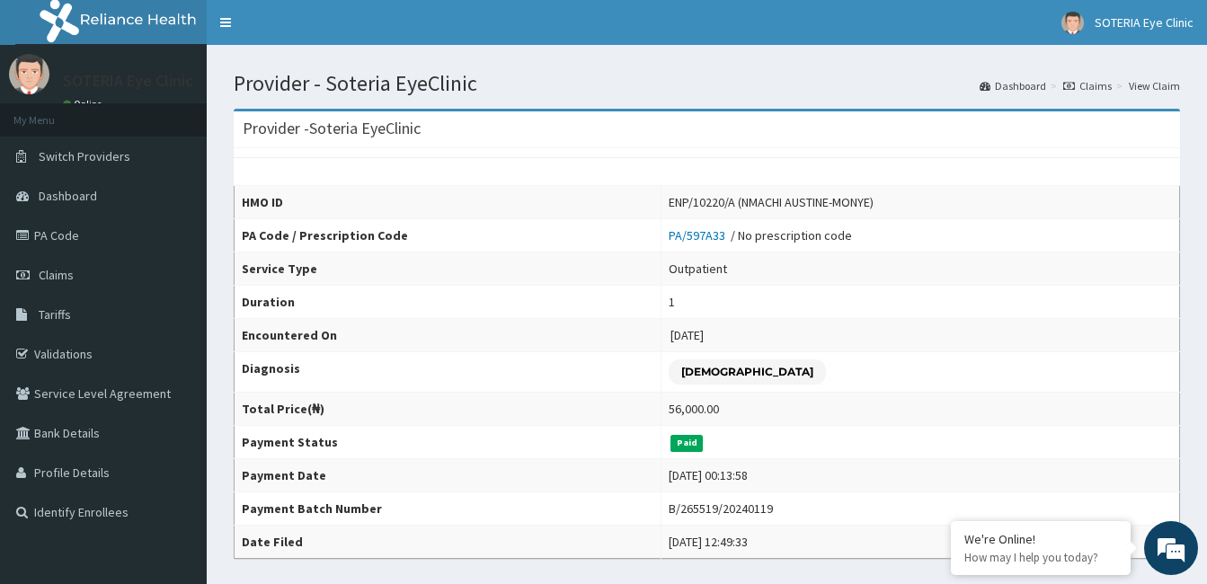
click at [1072, 84] on icon at bounding box center [1069, 86] width 12 height 11
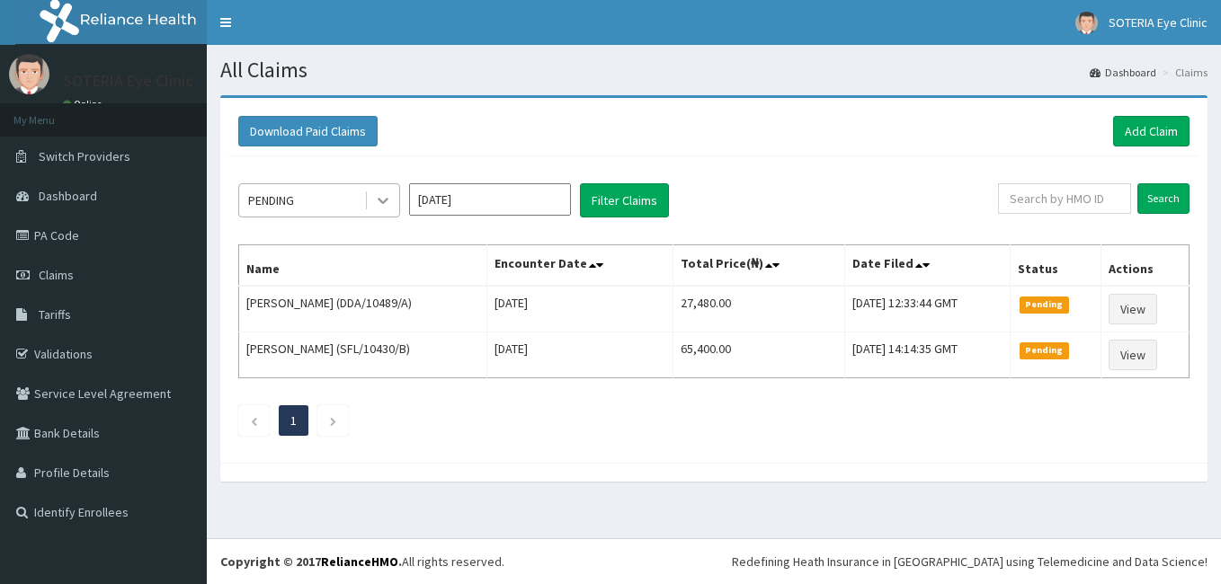
click at [377, 199] on icon at bounding box center [383, 200] width 18 height 18
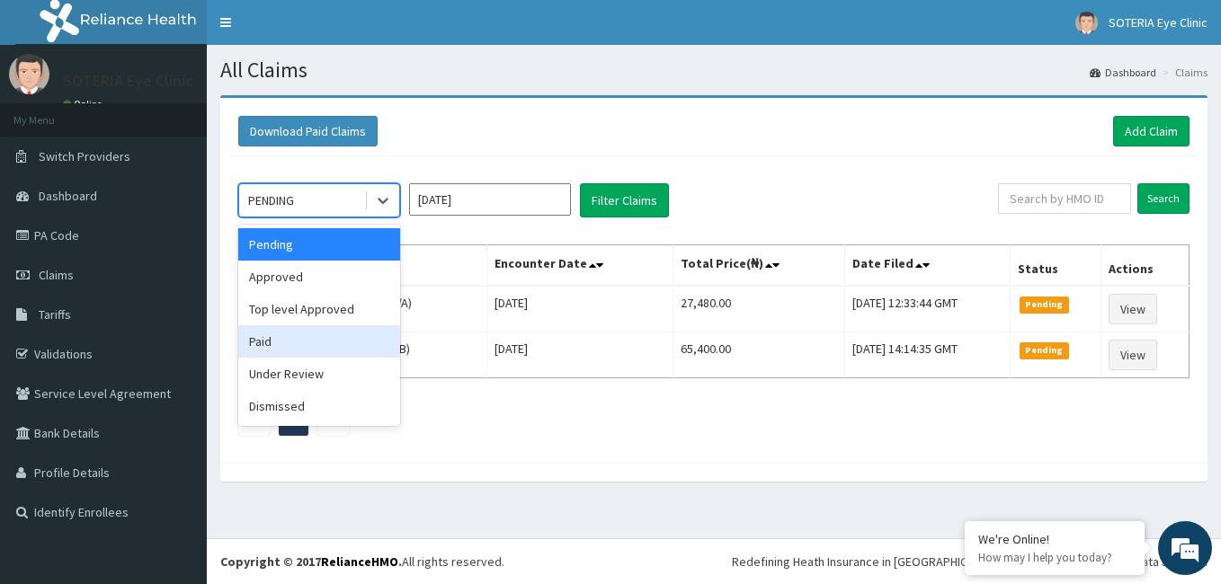
click at [347, 345] on div "Paid" at bounding box center [319, 341] width 162 height 32
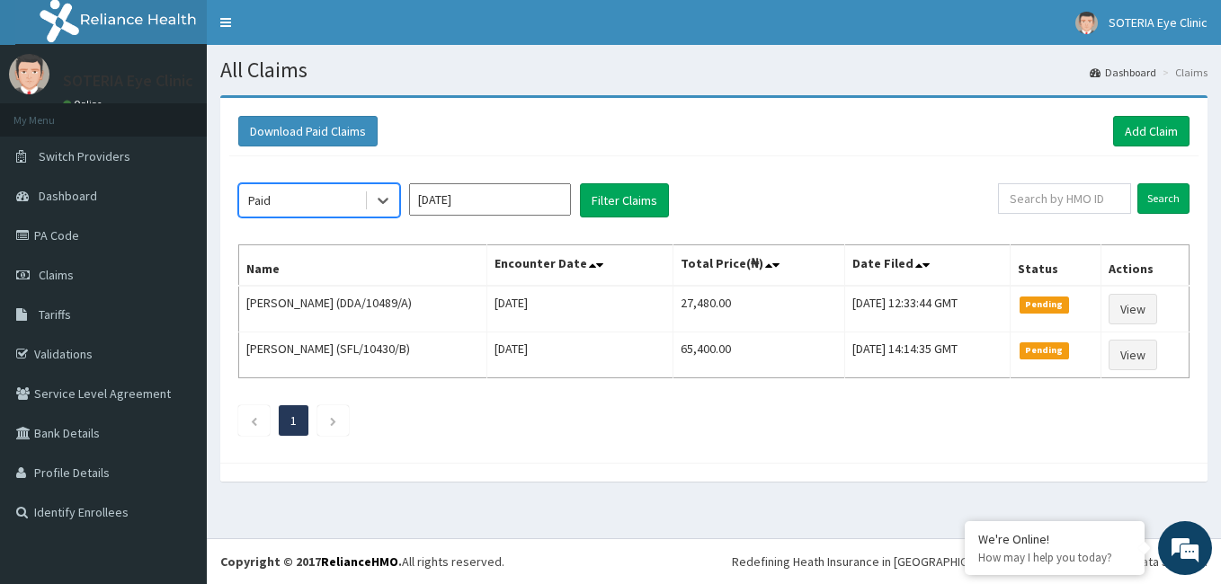
click at [454, 194] on input "[DATE]" at bounding box center [490, 199] width 162 height 32
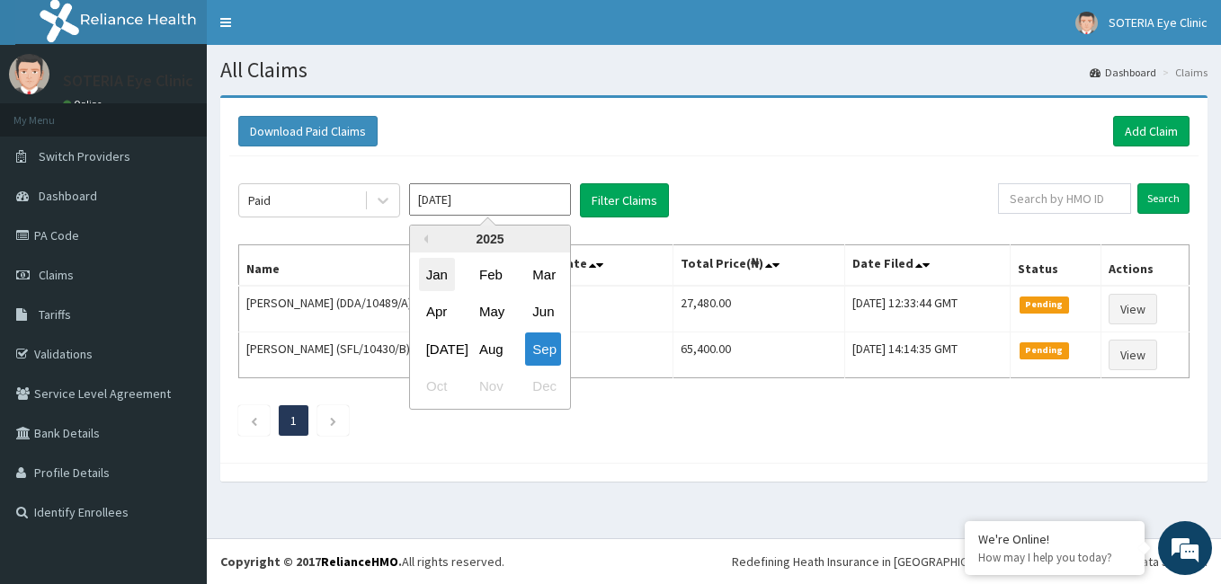
click at [433, 279] on div "Jan" at bounding box center [437, 274] width 36 height 33
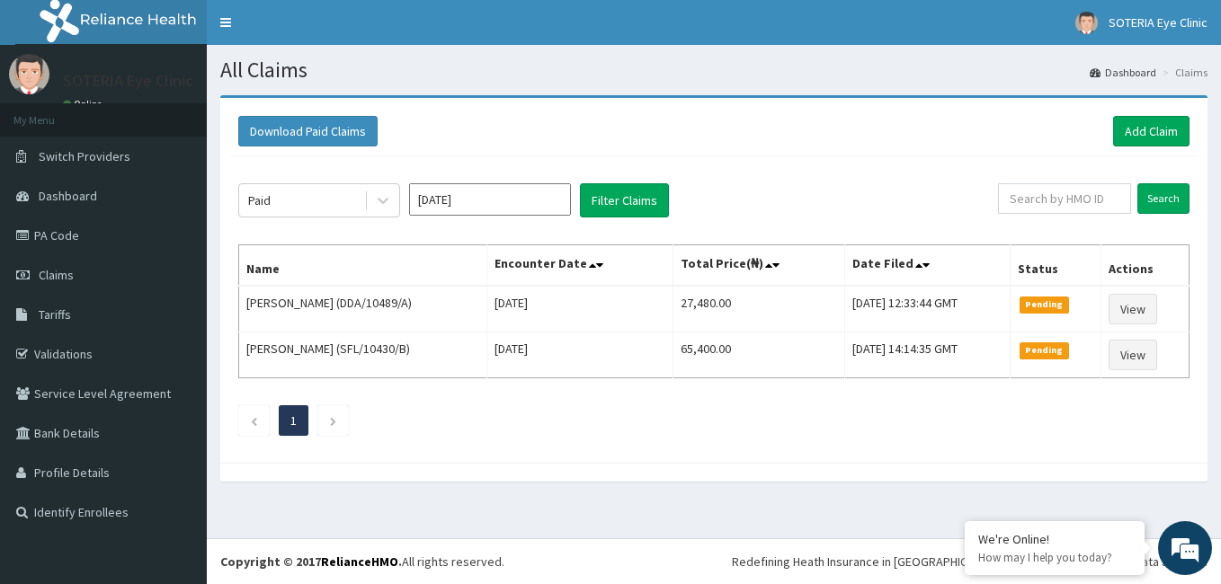
click at [440, 200] on input "[DATE]" at bounding box center [490, 199] width 162 height 32
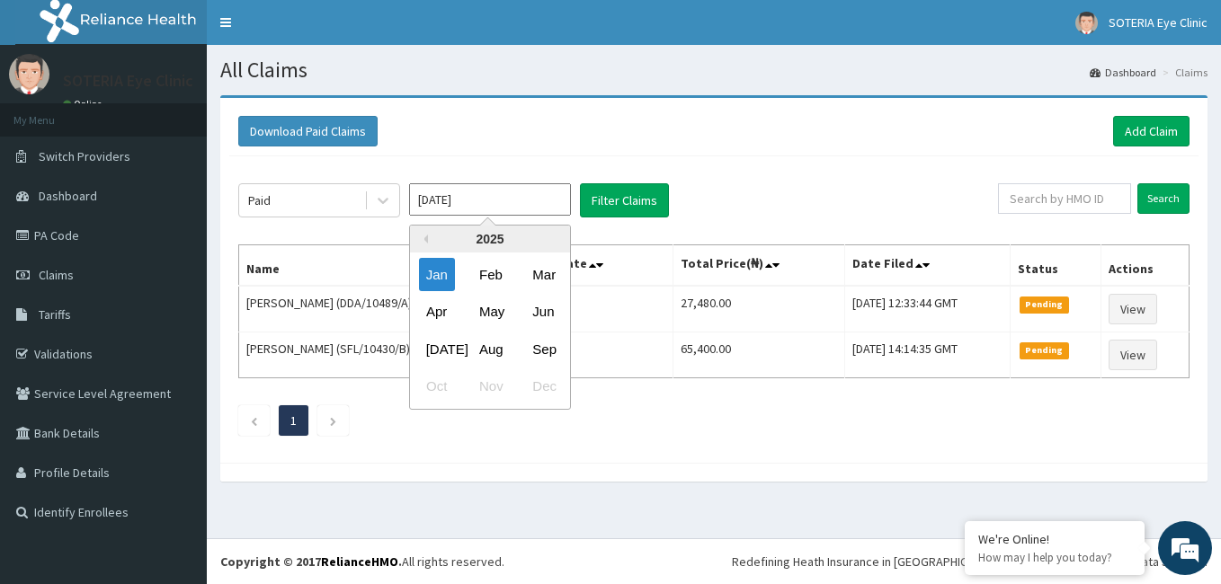
click at [428, 241] on div "2025" at bounding box center [490, 239] width 160 height 27
click at [426, 241] on button "Previous Year" at bounding box center [423, 239] width 9 height 9
click at [440, 272] on div "Jan" at bounding box center [437, 274] width 36 height 33
type input "[DATE]"
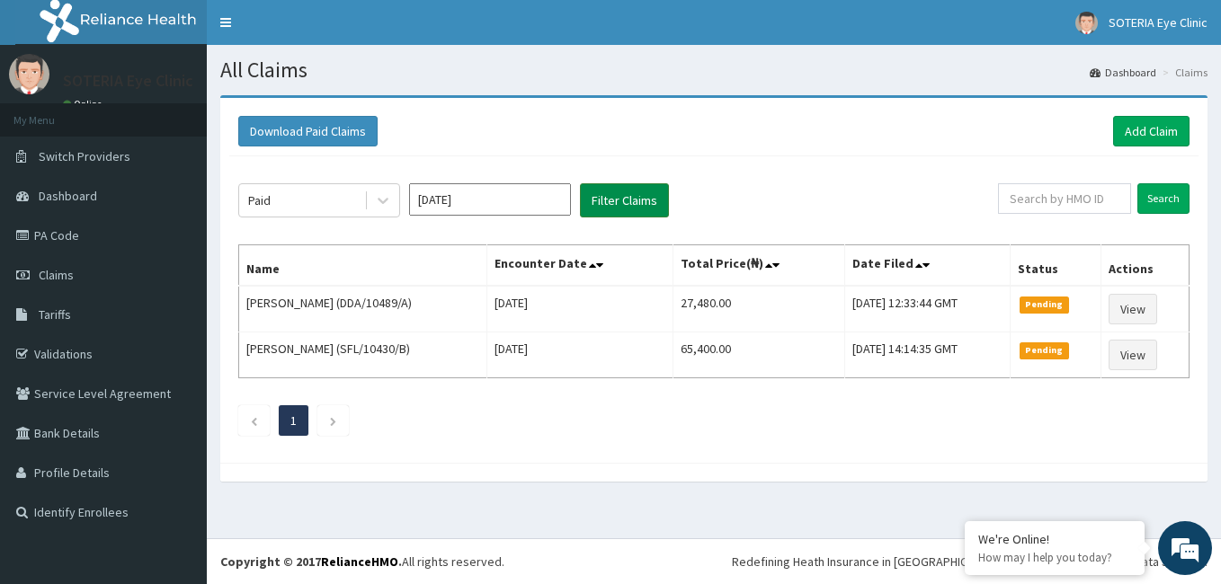
click at [602, 202] on button "Filter Claims" at bounding box center [624, 200] width 89 height 34
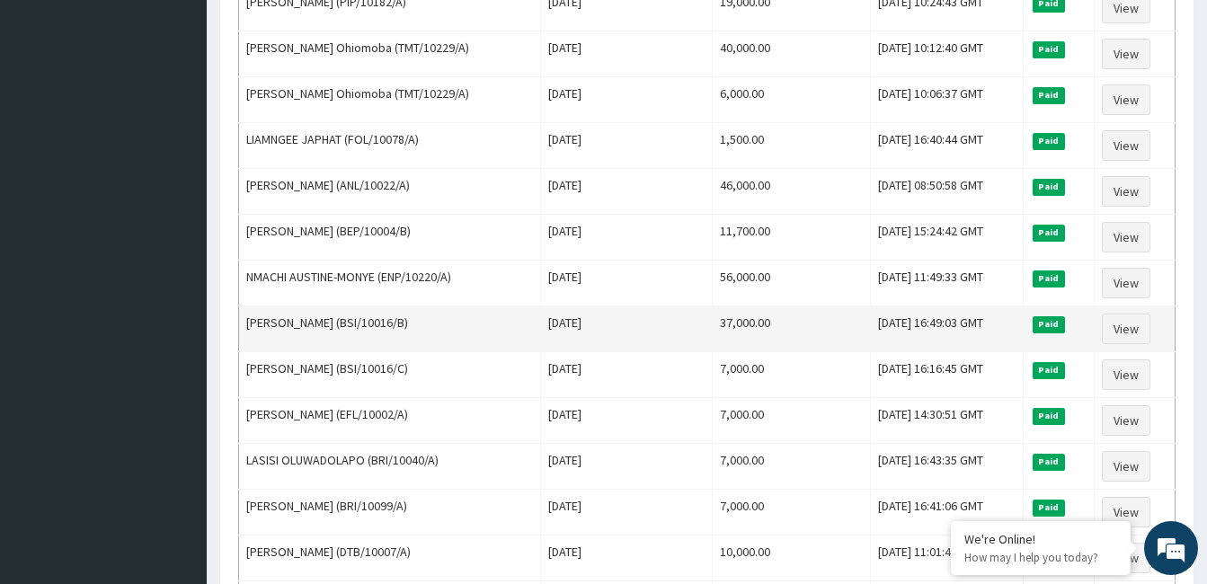
scroll to position [719, 0]
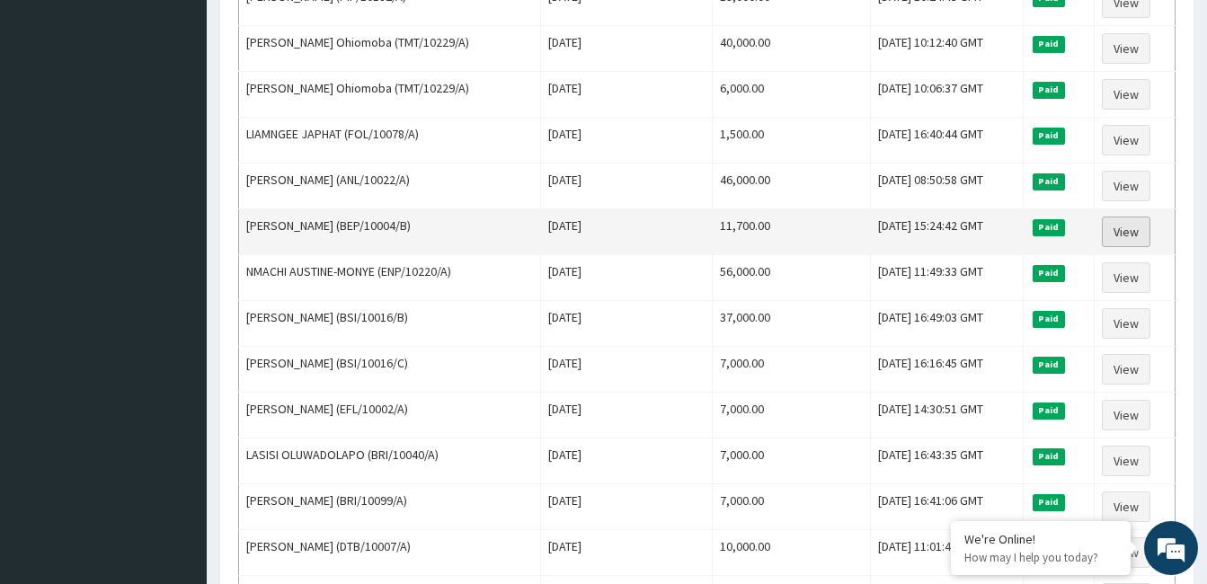
click at [1126, 234] on link "View" at bounding box center [1126, 232] width 49 height 31
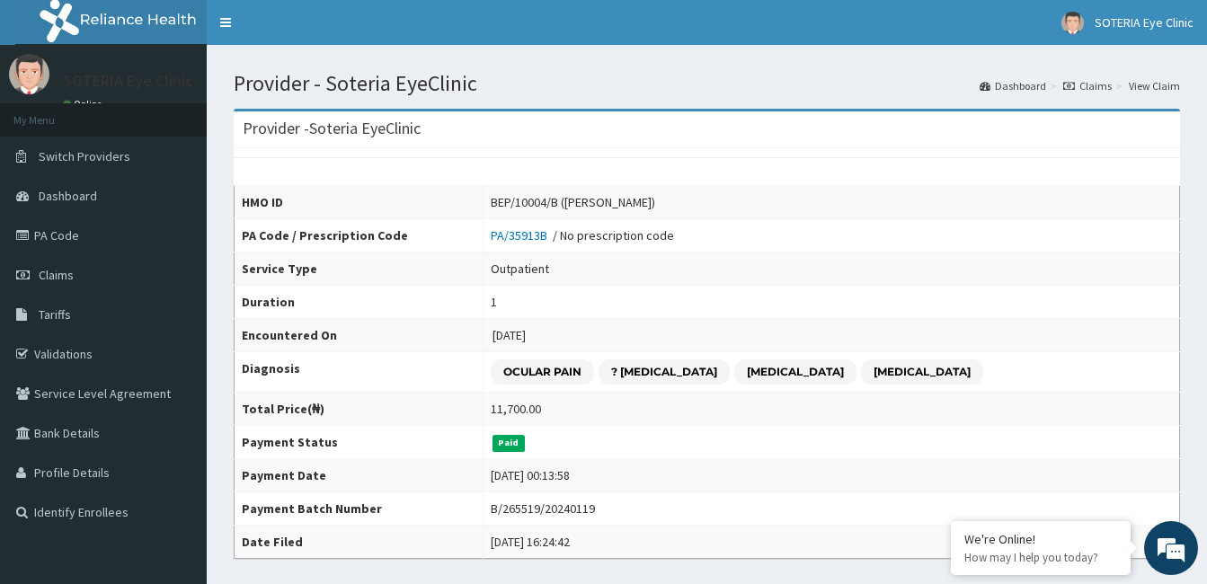
click at [1073, 77] on ol "Dashboard Claims View Claim" at bounding box center [1079, 86] width 209 height 28
click at [1071, 81] on icon at bounding box center [1069, 86] width 12 height 11
click at [1070, 82] on icon at bounding box center [1069, 86] width 12 height 11
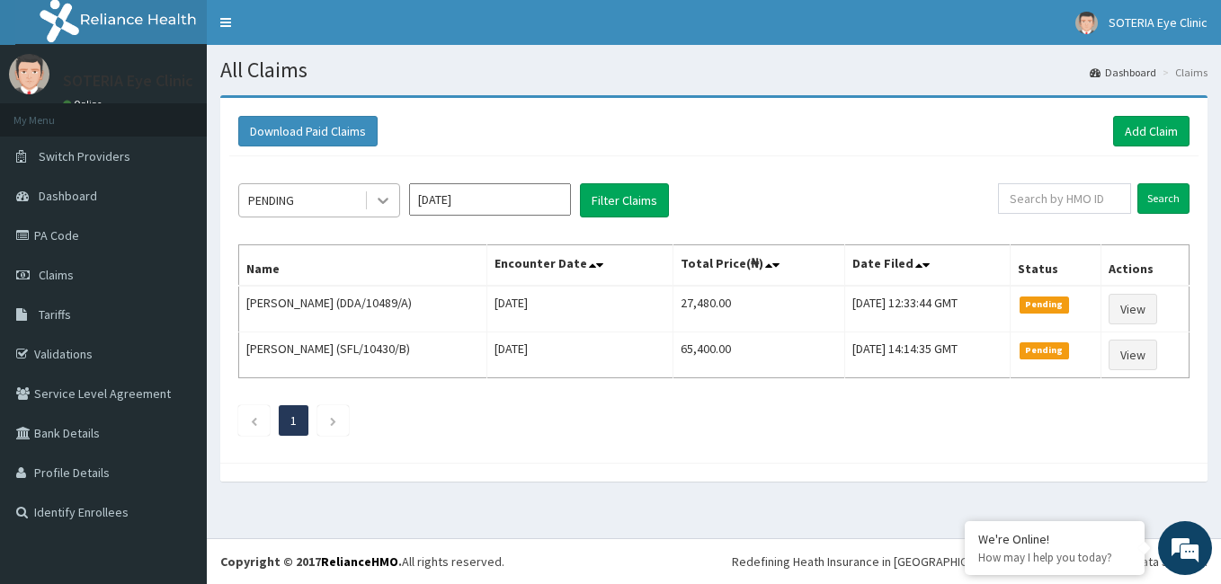
click at [389, 201] on icon at bounding box center [383, 200] width 18 height 18
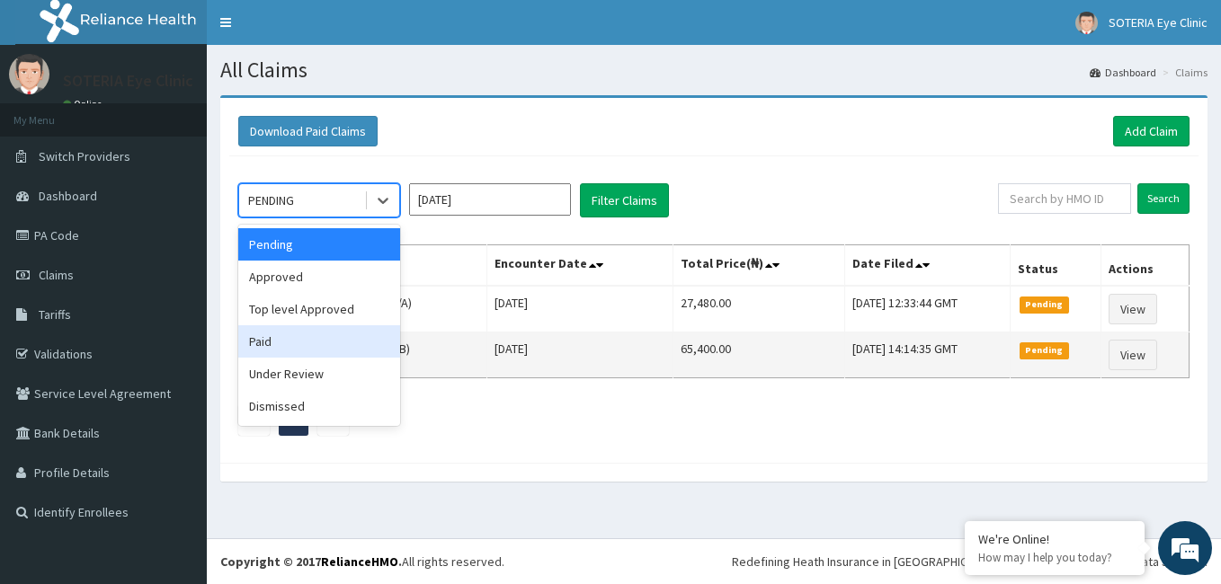
click at [352, 346] on div "Paid" at bounding box center [319, 341] width 162 height 32
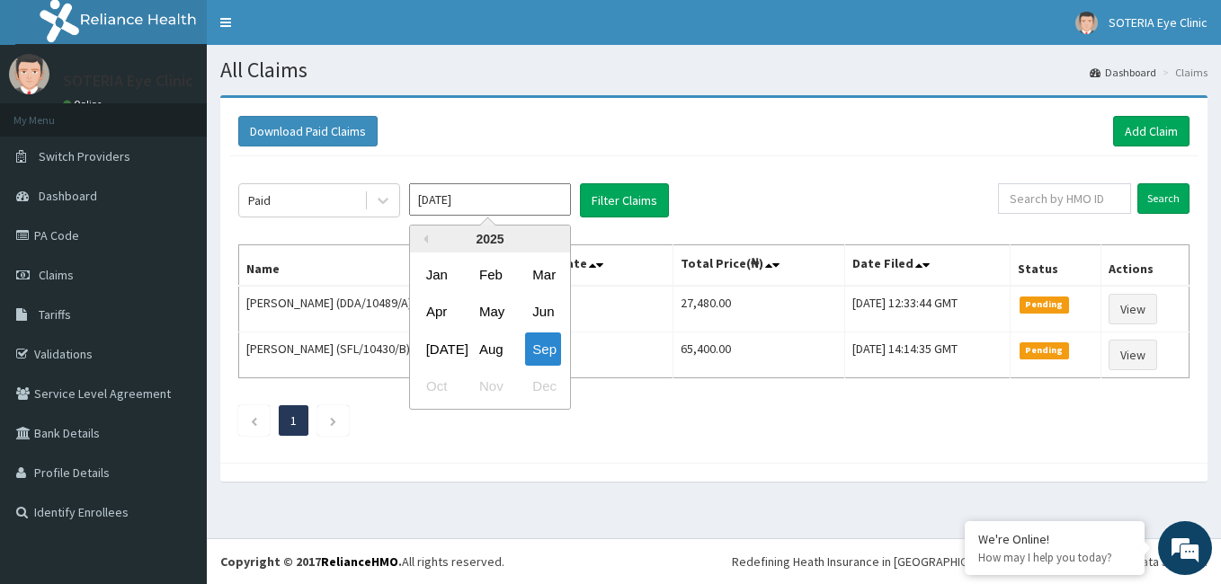
click at [441, 196] on input "Sep 2025" at bounding box center [490, 199] width 162 height 32
click at [426, 235] on button "Previous Year" at bounding box center [423, 239] width 9 height 9
click at [448, 282] on div "Jan" at bounding box center [437, 274] width 36 height 33
type input "Jan 2024"
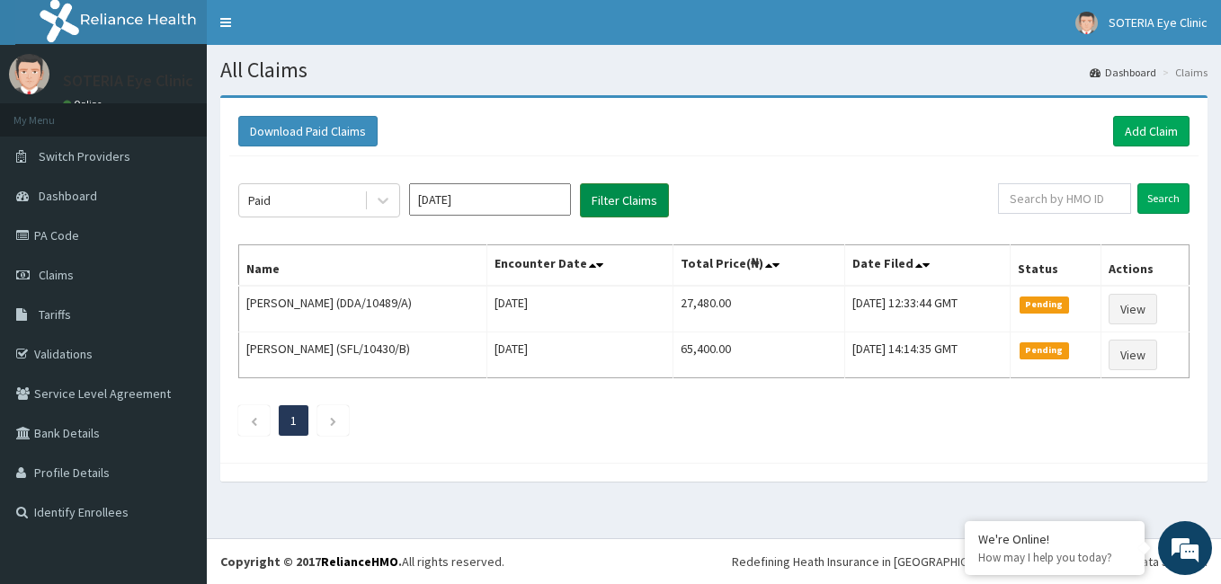
click at [634, 196] on button "Filter Claims" at bounding box center [624, 200] width 89 height 34
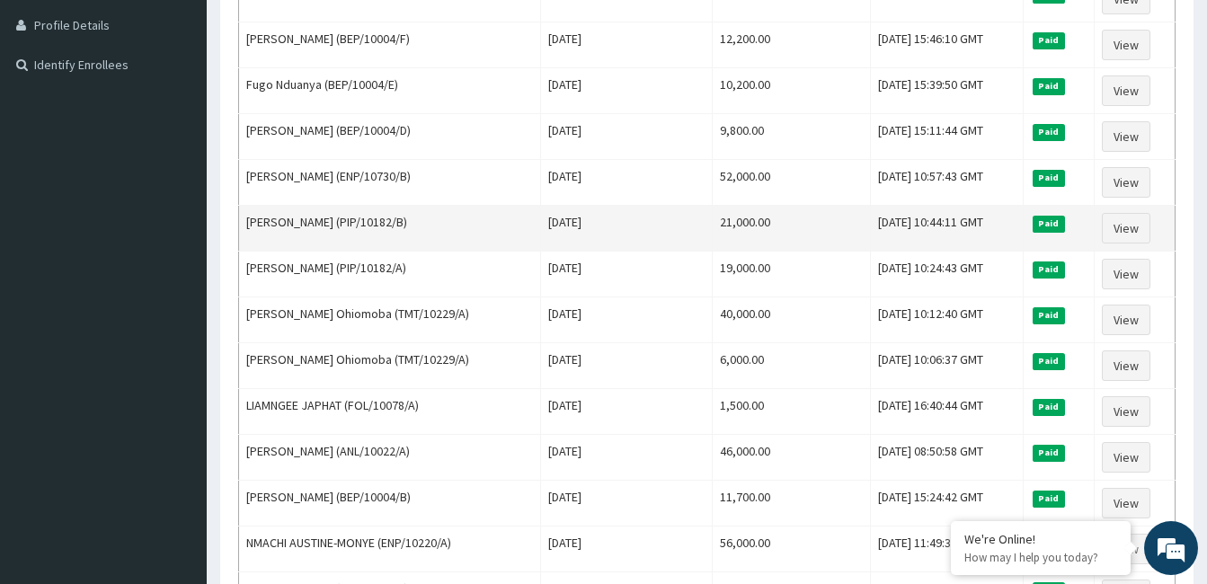
scroll to position [449, 0]
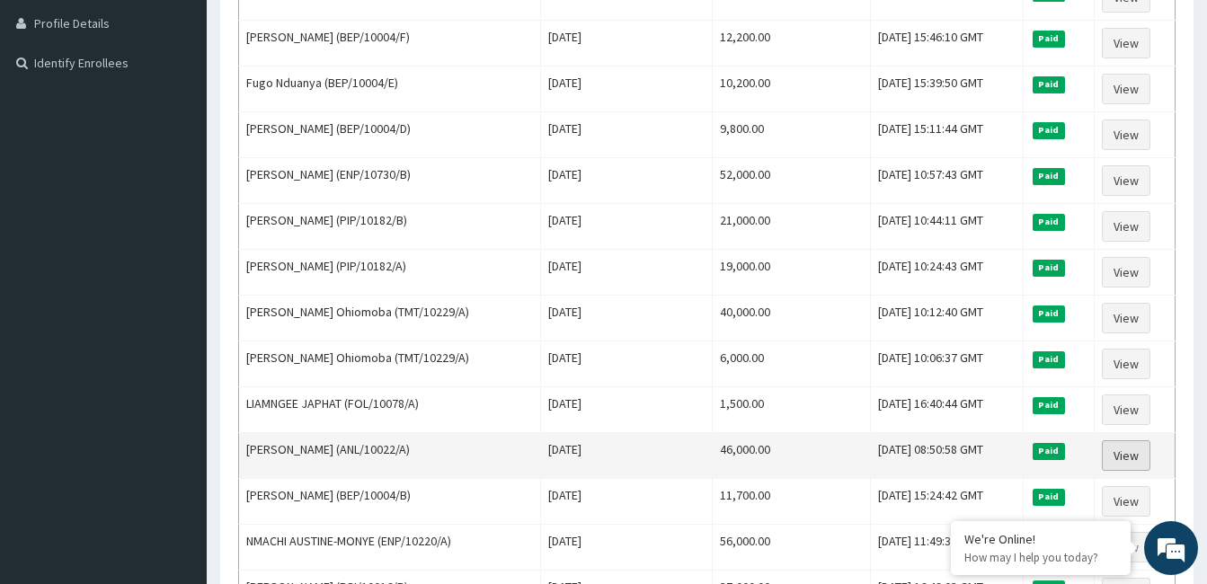
click at [1138, 452] on link "View" at bounding box center [1126, 455] width 49 height 31
